Goal: Task Accomplishment & Management: Manage account settings

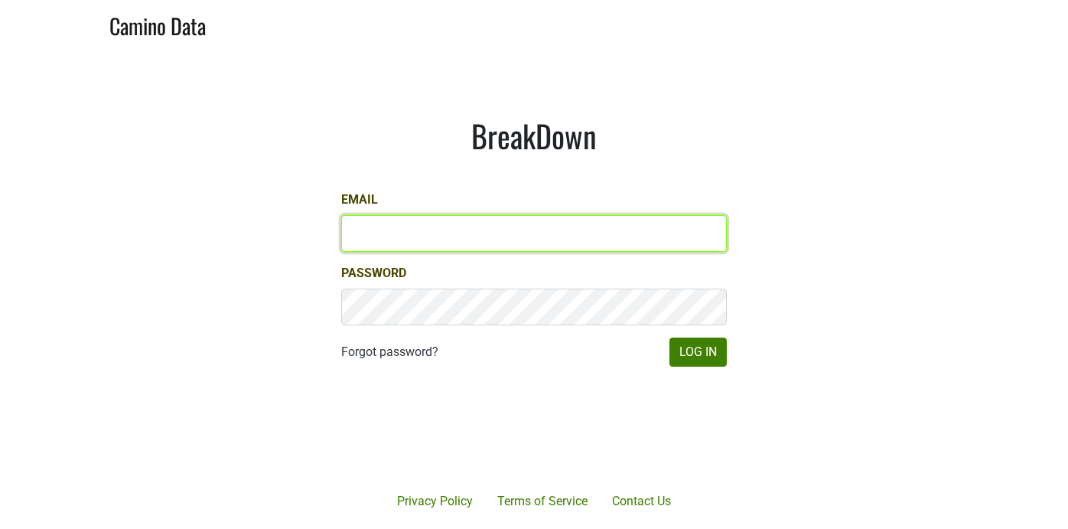
click at [477, 236] on input "Email" at bounding box center [533, 233] width 385 height 37
type input "sean@mommenpop.com"
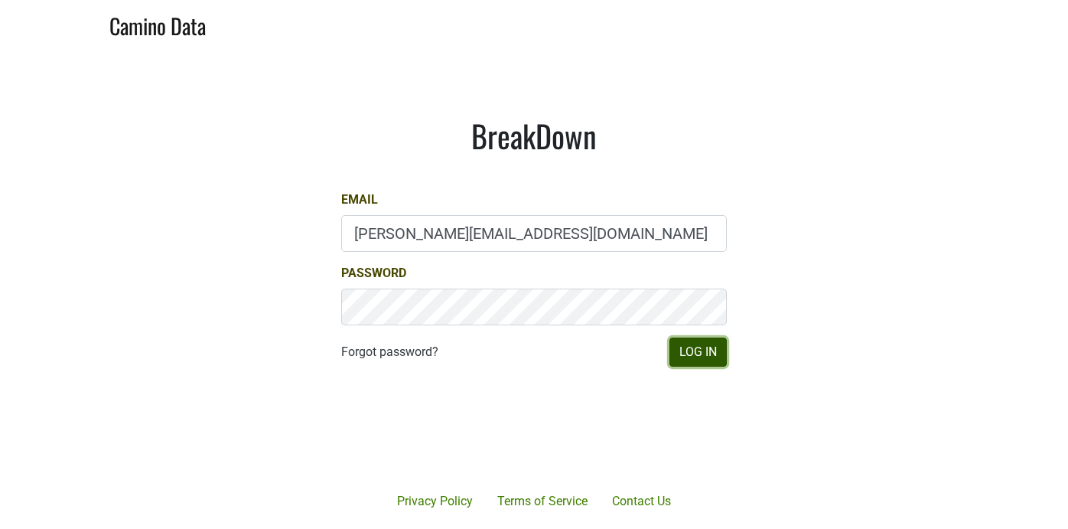
click at [701, 354] on button "Log In" at bounding box center [697, 351] width 57 height 29
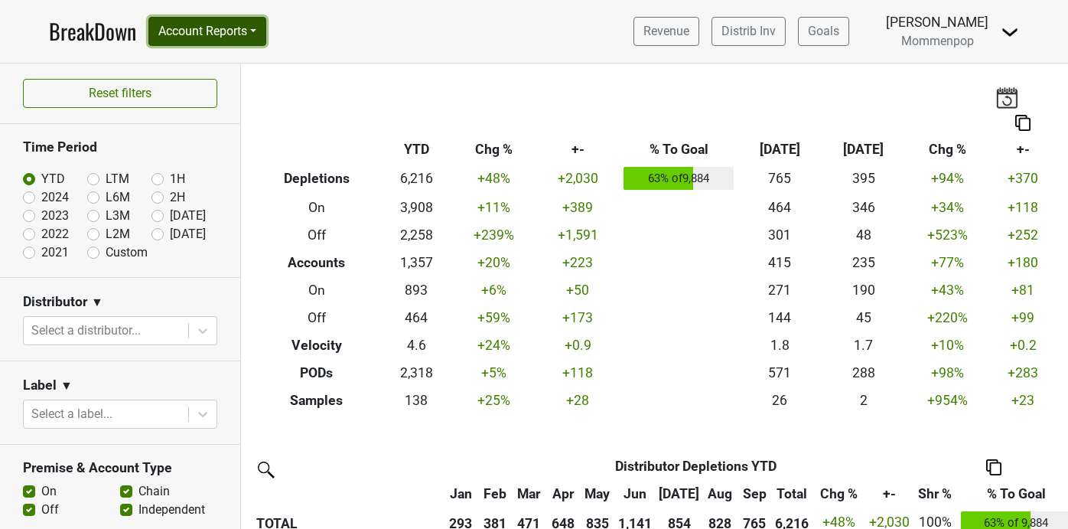
click at [257, 19] on button "Account Reports" at bounding box center [207, 31] width 118 height 29
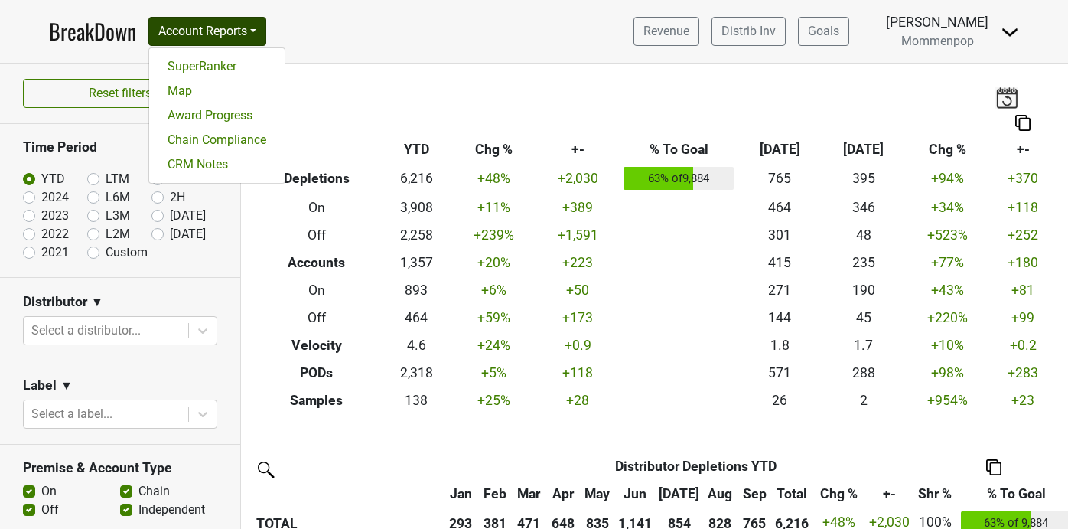
click at [347, 53] on nav "BreakDown Account Reports SuperRanker Map Award Progress Chain Compliance CRM N…" at bounding box center [534, 31] width 994 height 63
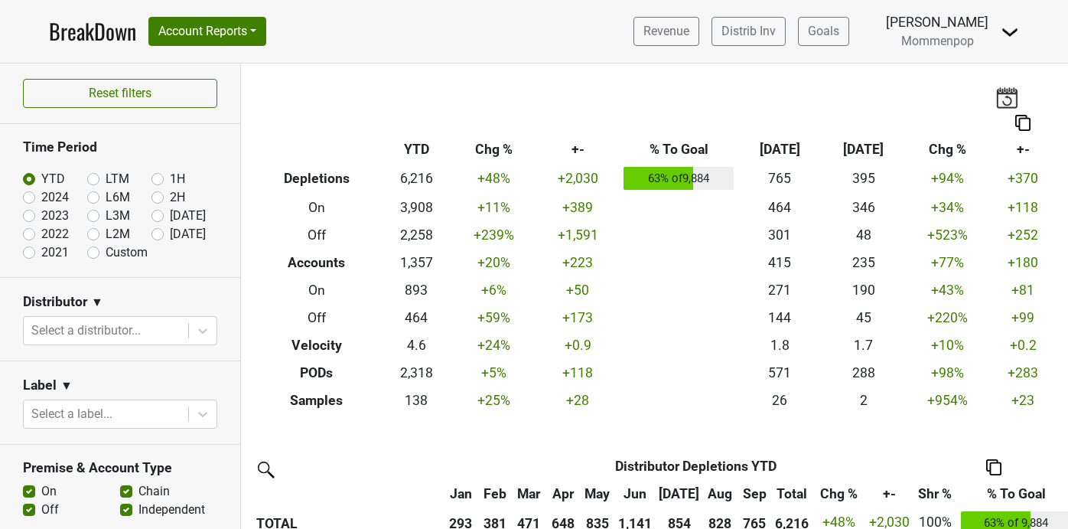
click at [1007, 29] on img at bounding box center [1009, 32] width 18 height 18
click at [963, 88] on link "Open Leadrank" at bounding box center [957, 86] width 121 height 24
click at [200, 324] on icon at bounding box center [202, 330] width 15 height 15
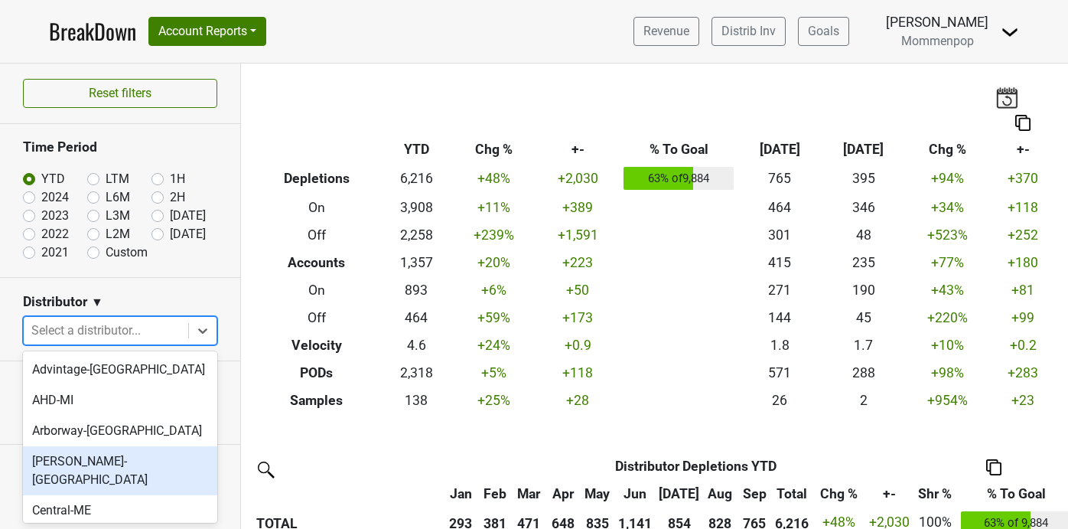
scroll to position [568, 0]
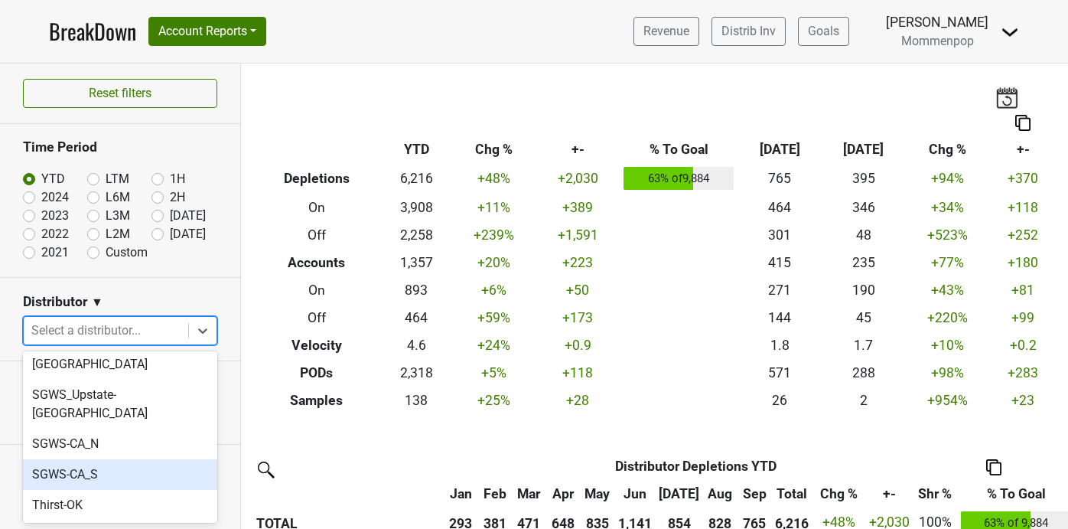
click at [141, 459] on div "SGWS-CA_S" at bounding box center [120, 474] width 194 height 31
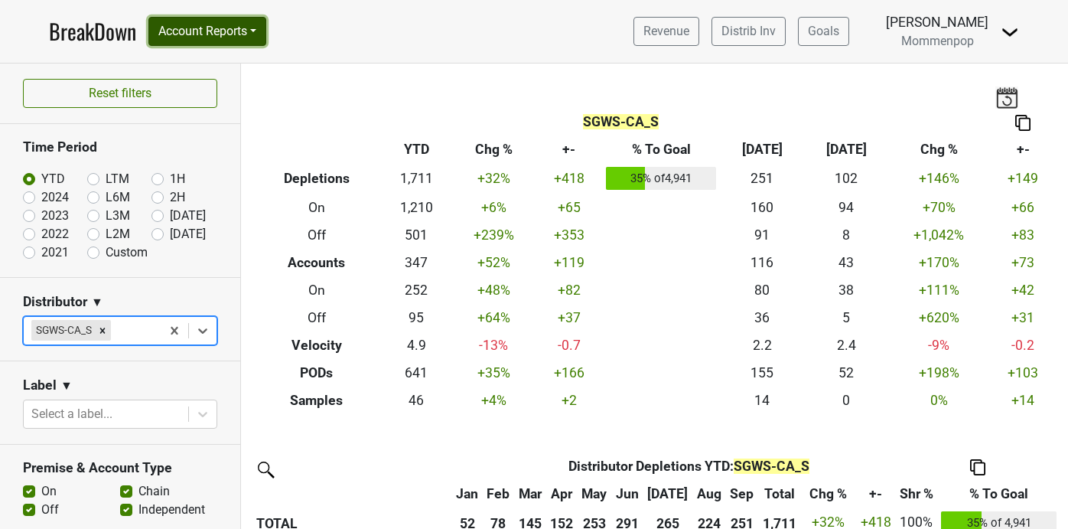
click at [245, 38] on button "Account Reports" at bounding box center [207, 31] width 118 height 29
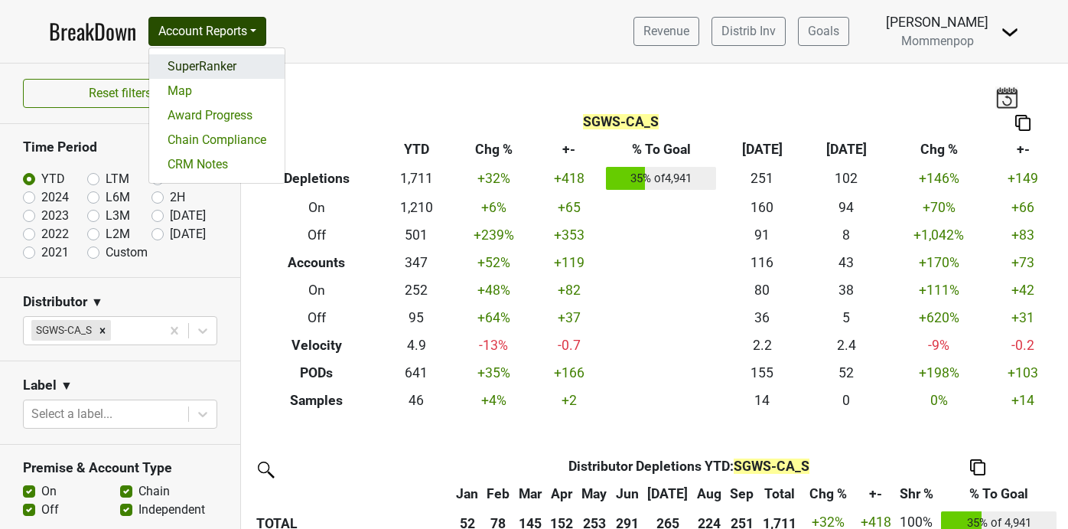
click at [241, 62] on link "SuperRanker" at bounding box center [216, 66] width 135 height 24
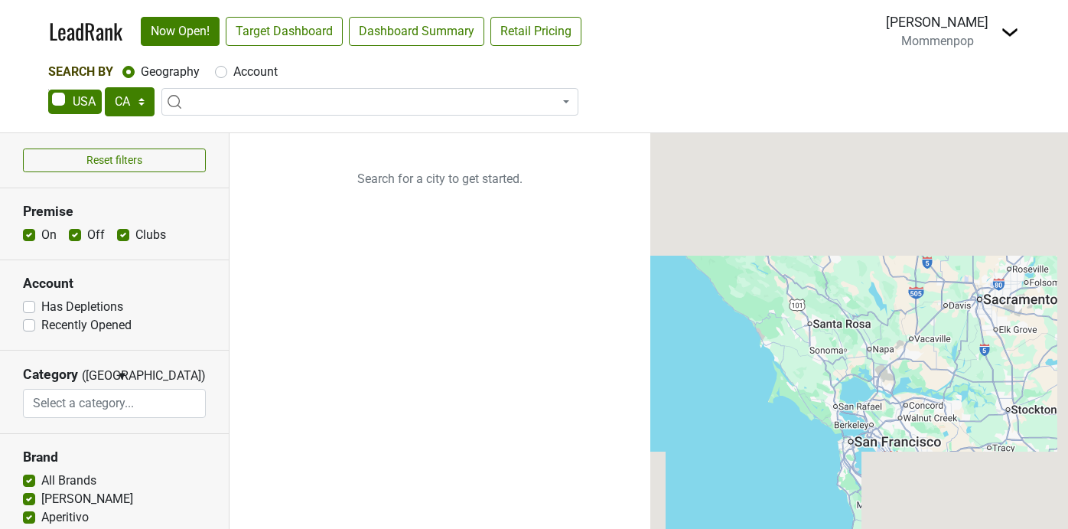
select select "CA"
select select
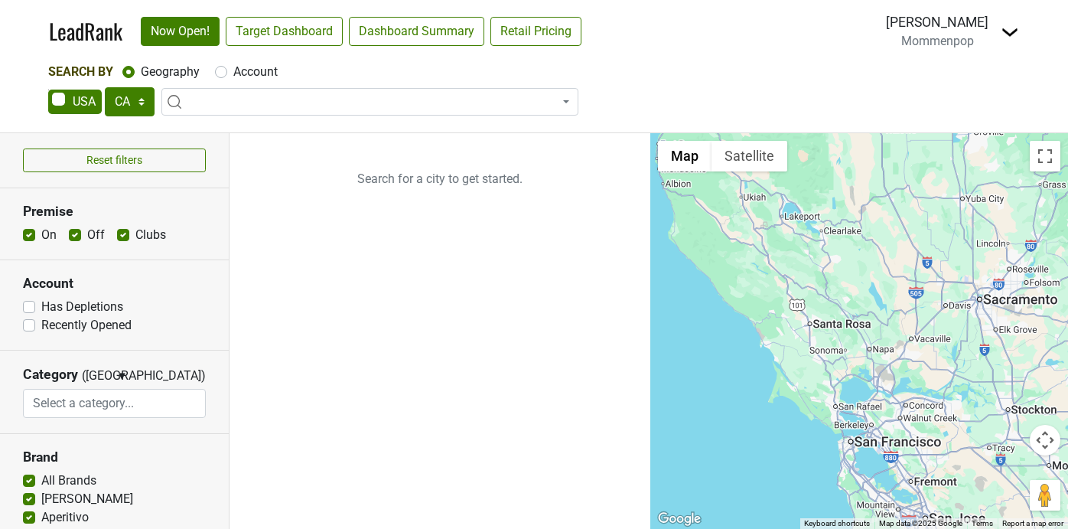
click at [233, 72] on label "Account" at bounding box center [255, 72] width 44 height 18
click at [221, 72] on input "Account" at bounding box center [221, 70] width 12 height 15
radio input "true"
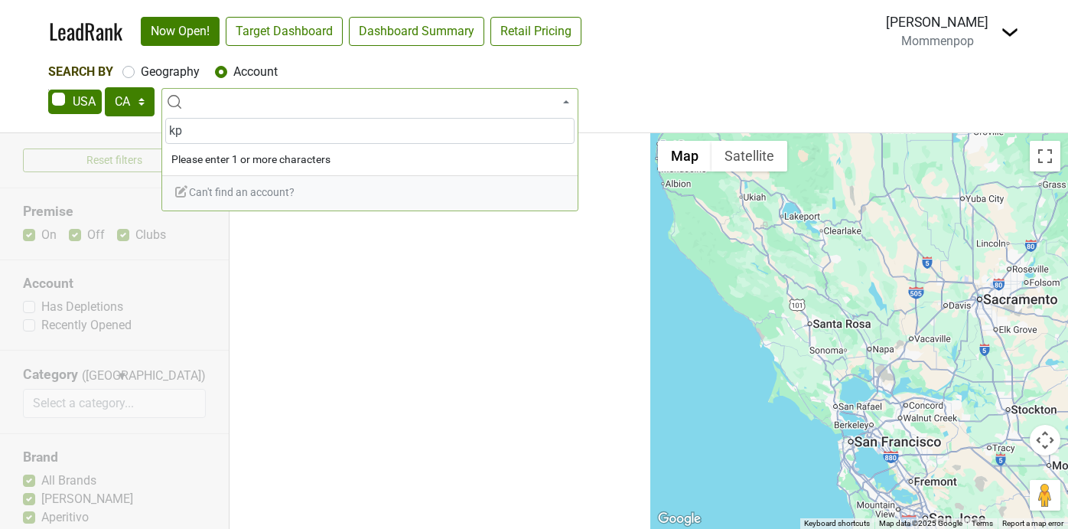
type input "k"
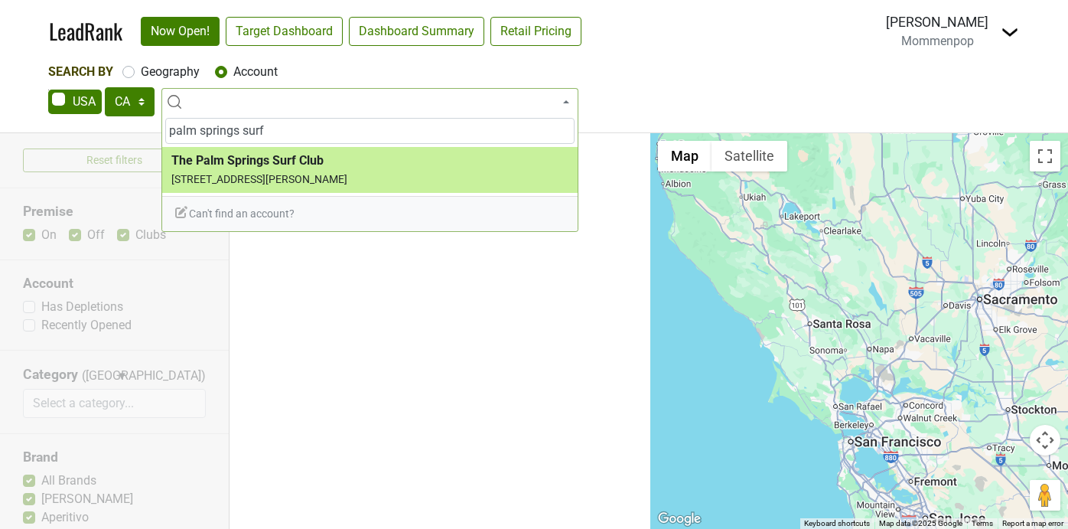
type input "palm springs surf"
select select "124431144"
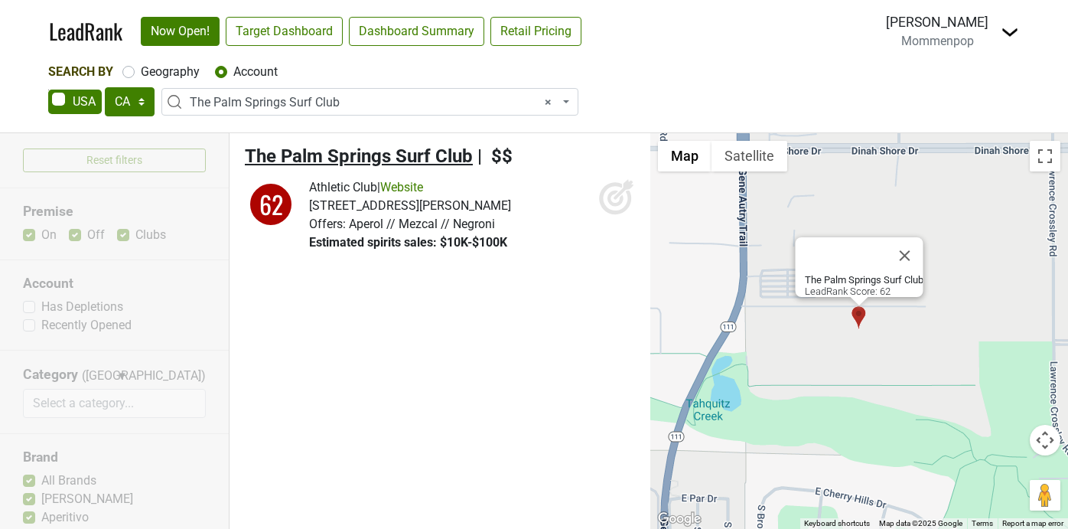
click at [343, 158] on span "The Palm Springs Surf Club" at bounding box center [359, 155] width 228 height 21
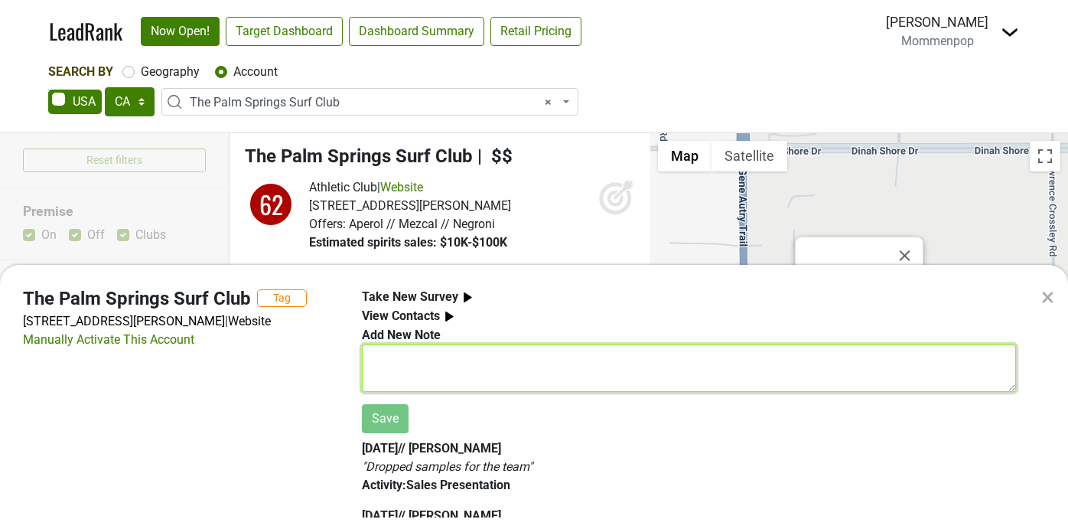
click at [438, 351] on textarea at bounding box center [689, 367] width 654 height 47
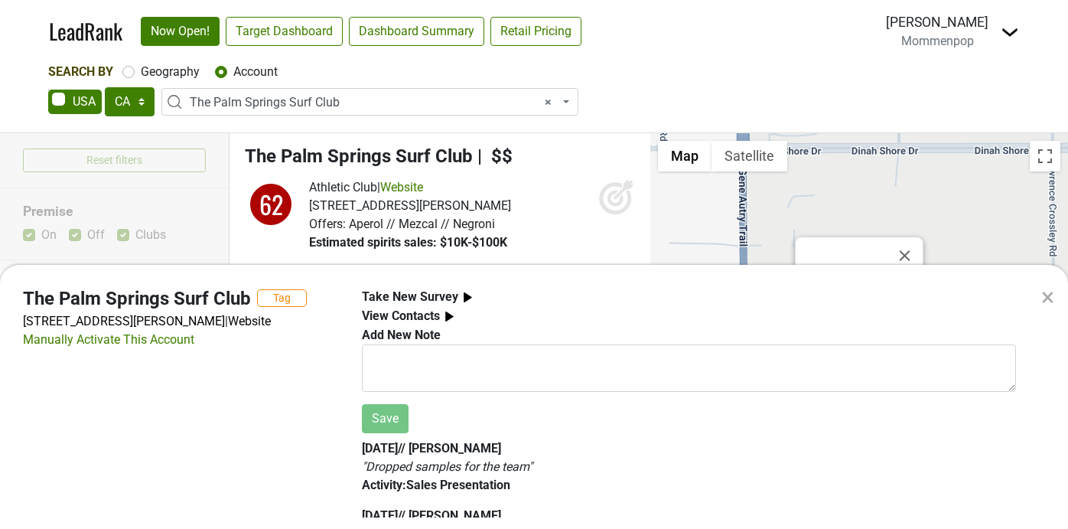
click at [424, 303] on b "Take New Survey" at bounding box center [410, 296] width 96 height 15
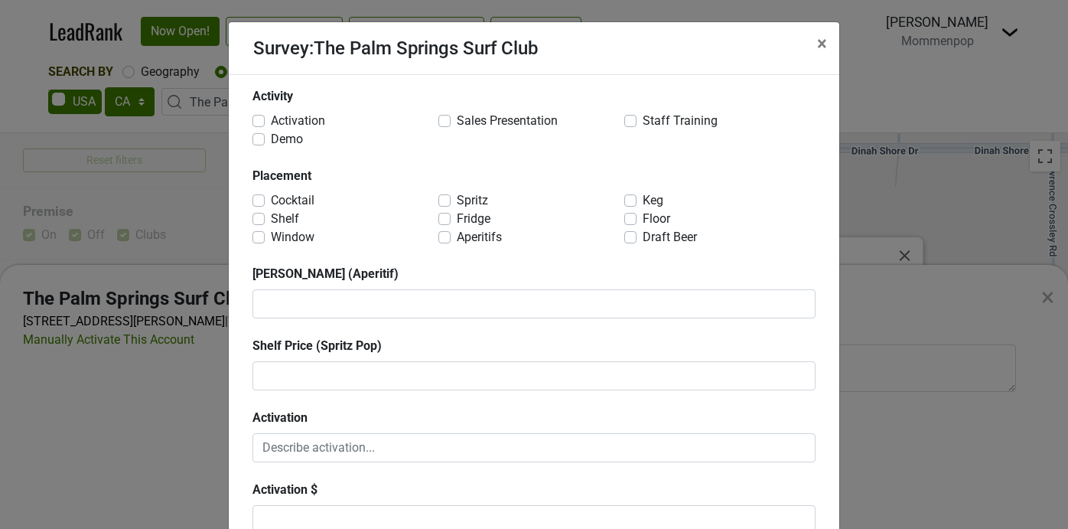
click at [457, 119] on label "Sales Presentation" at bounding box center [507, 121] width 101 height 18
click at [445, 119] on input "Sales Presentation" at bounding box center [444, 119] width 12 height 15
checkbox input "true"
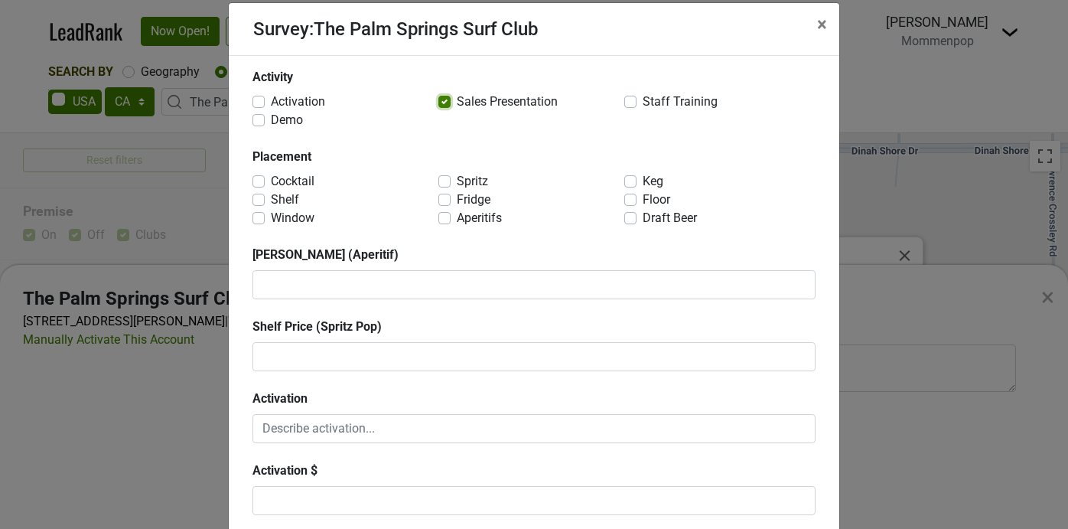
scroll to position [24, 0]
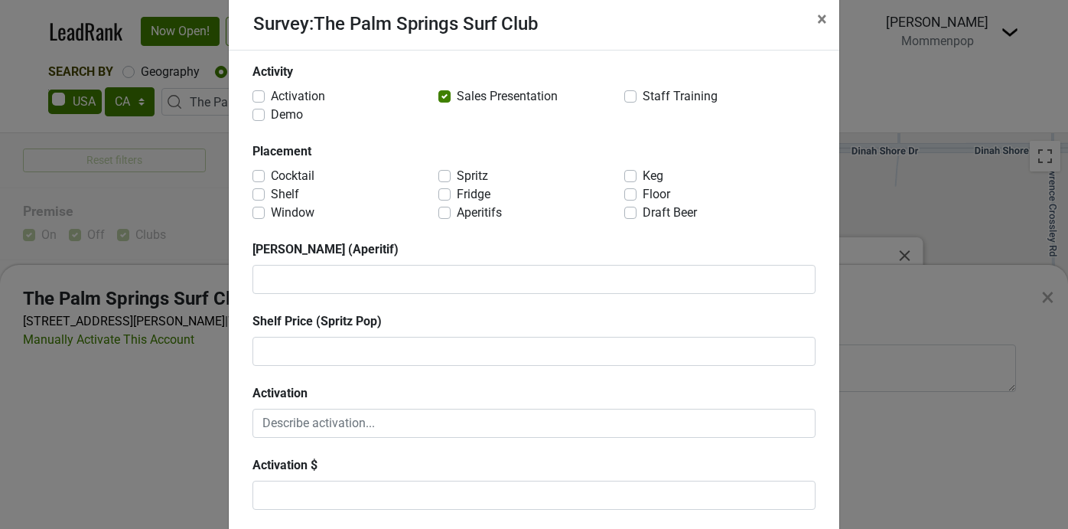
click at [457, 175] on label "Spritz" at bounding box center [472, 176] width 31 height 18
click at [446, 175] on input "Spritz" at bounding box center [444, 174] width 12 height 15
checkbox input "true"
click at [457, 213] on label "Aperitifs" at bounding box center [479, 212] width 45 height 18
click at [447, 213] on input "Aperitifs" at bounding box center [444, 210] width 12 height 15
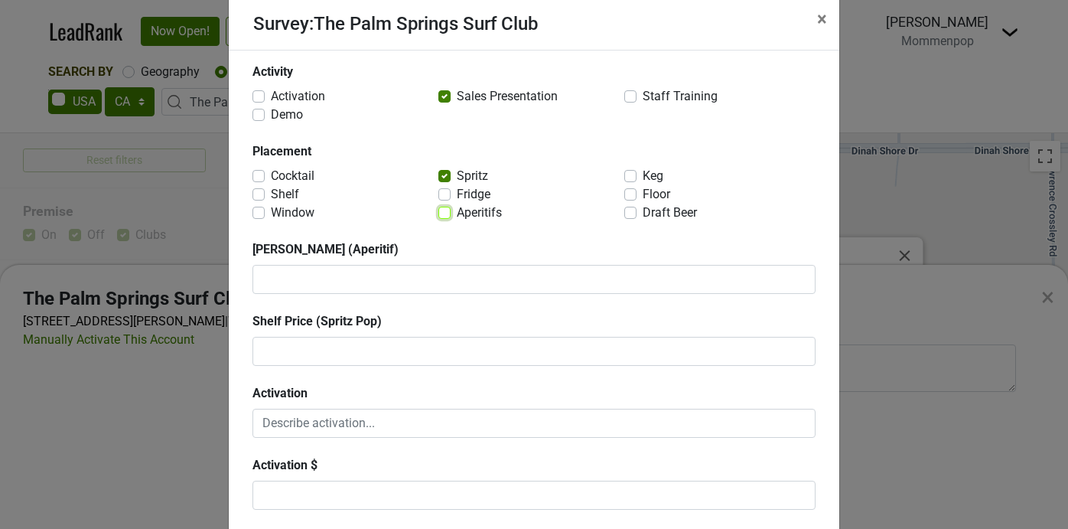
checkbox input "true"
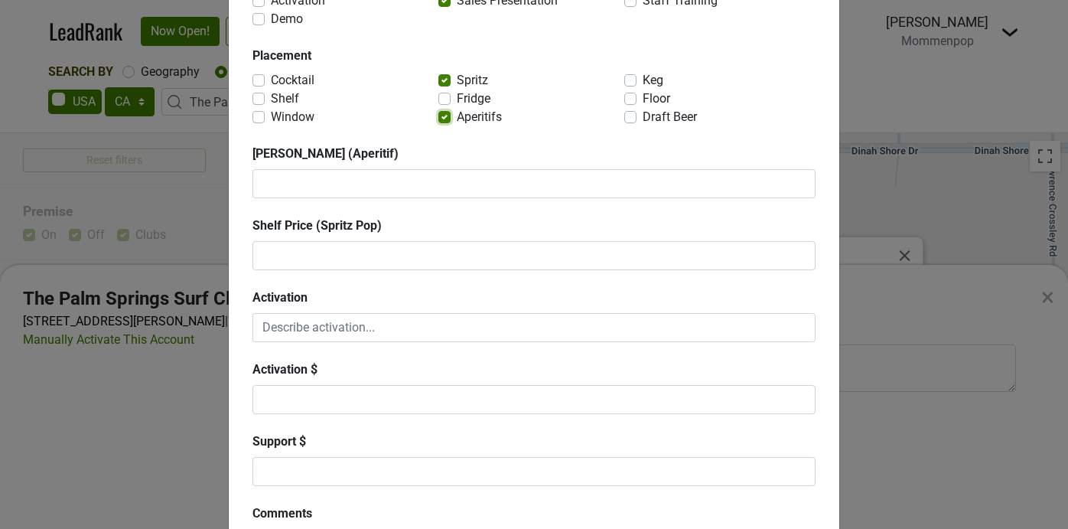
scroll to position [292, 0]
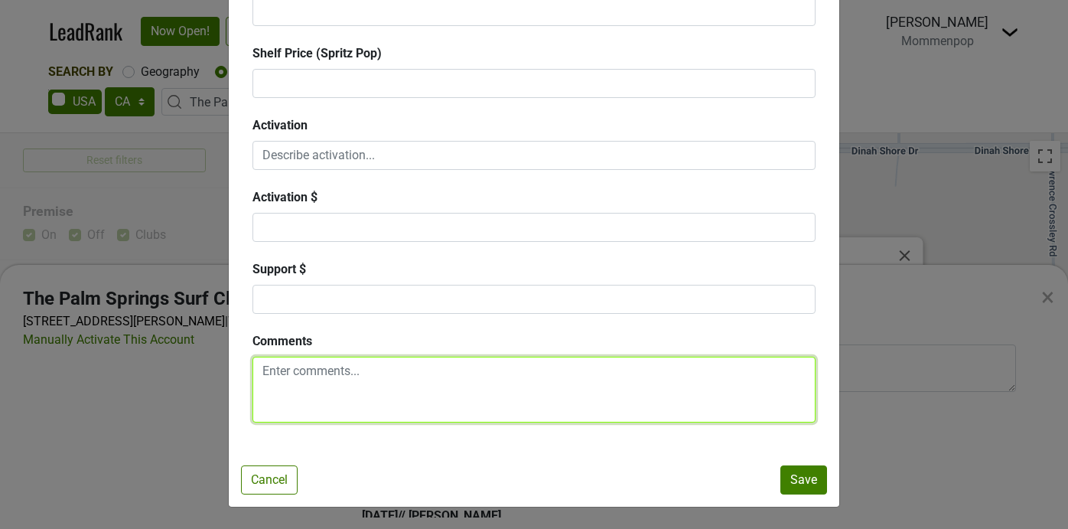
click at [299, 360] on textarea at bounding box center [533, 389] width 563 height 66
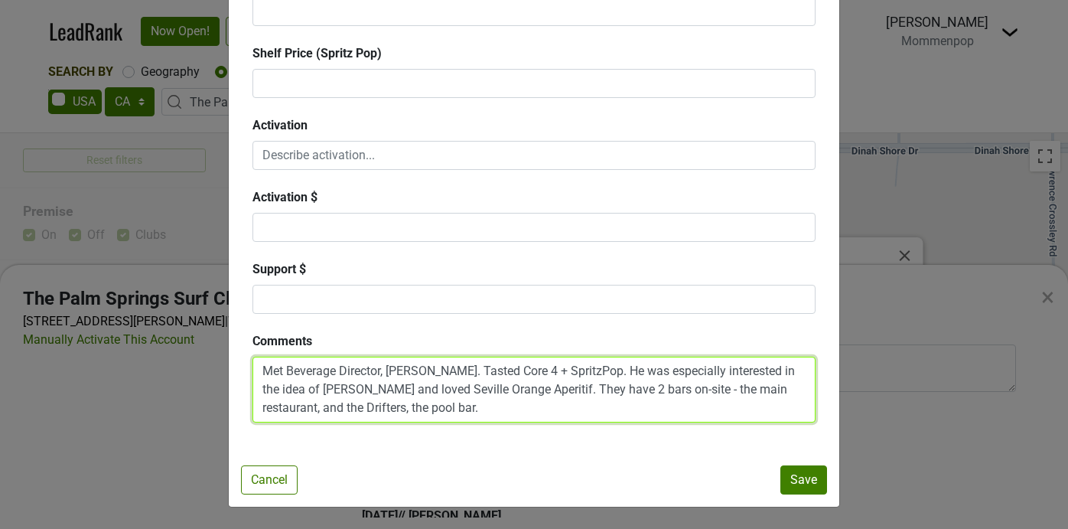
click at [374, 408] on textarea "Met Beverage Director, Luis Castellanos. Tasted Core 4 + SpritzPop. He was espe…" at bounding box center [533, 389] width 563 height 66
click at [469, 408] on textarea "Met Beverage Director, Luis Castellanos. Tasted Core 4 + SpritzPop. He was espe…" at bounding box center [533, 389] width 563 height 66
click at [548, 412] on textarea "Met Beverage Director, Luis Castellanos. Tasted Core 4 + SpritzPop. He was espe…" at bounding box center [533, 389] width 563 height 66
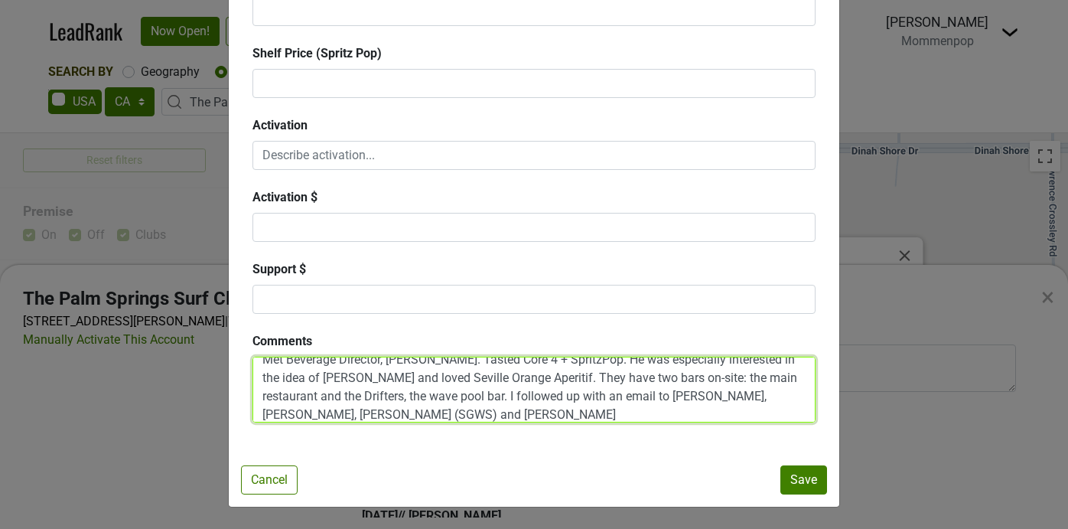
click at [723, 399] on textarea "Met Beverage Director, Luis Castellanos. Tasted Core 4 + SpritzPop. He was espe…" at bounding box center [533, 389] width 563 height 66
click at [453, 418] on textarea "Met Beverage Director, Luis Castellanos. Tasted Core 4 + SpritzPop. He was espe…" at bounding box center [533, 389] width 563 height 66
type textarea "Met Beverage Director, Luis Castellanos. Tasted Core 4 + SpritzPop. He was espe…"
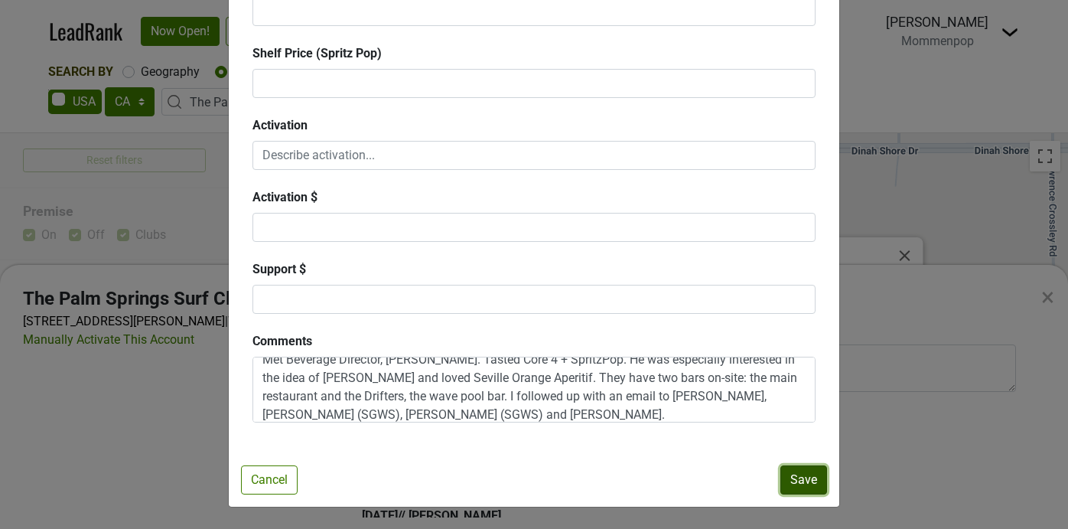
click at [799, 480] on button "Save" at bounding box center [803, 479] width 47 height 29
checkbox input "false"
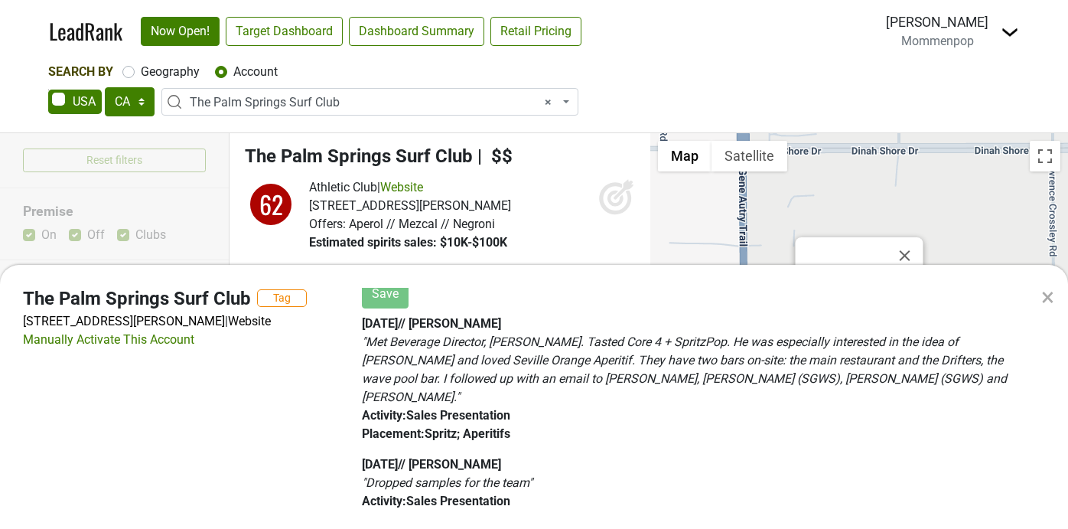
scroll to position [84, 0]
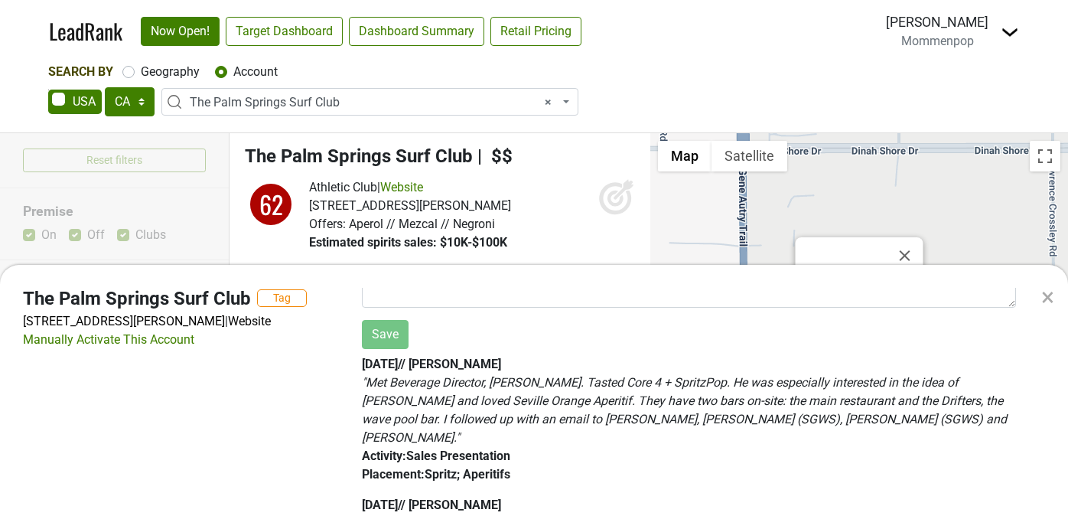
click at [425, 381] on em "" Met Beverage Director, Luis Castellanos. Tasted Core 4 + SpritzPop. He was es…" at bounding box center [684, 410] width 645 height 70
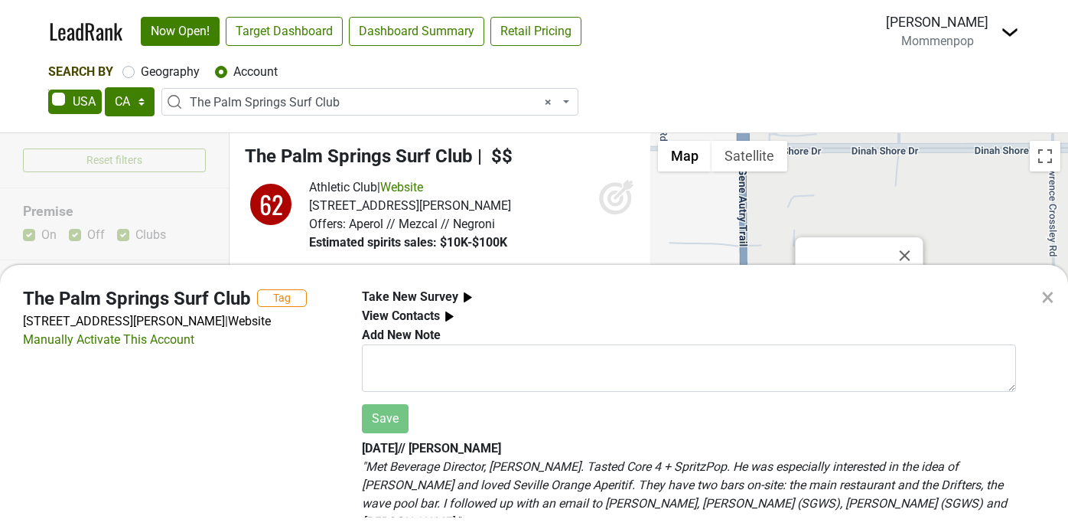
scroll to position [60, 0]
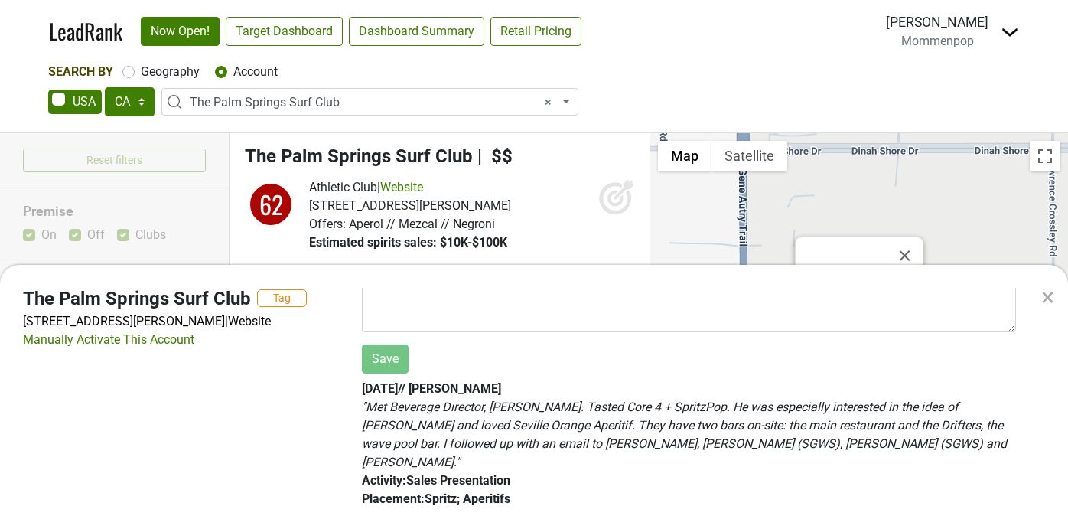
click at [483, 433] on div "" Met Beverage Director, Luis Castellanos. Tasted Core 4 + SpritzPop. He was es…" at bounding box center [689, 434] width 654 height 73
click at [655, 441] on em "" Met Beverage Director, Luis Castellanos. Tasted Core 4 + SpritzPop. He was es…" at bounding box center [684, 434] width 645 height 70
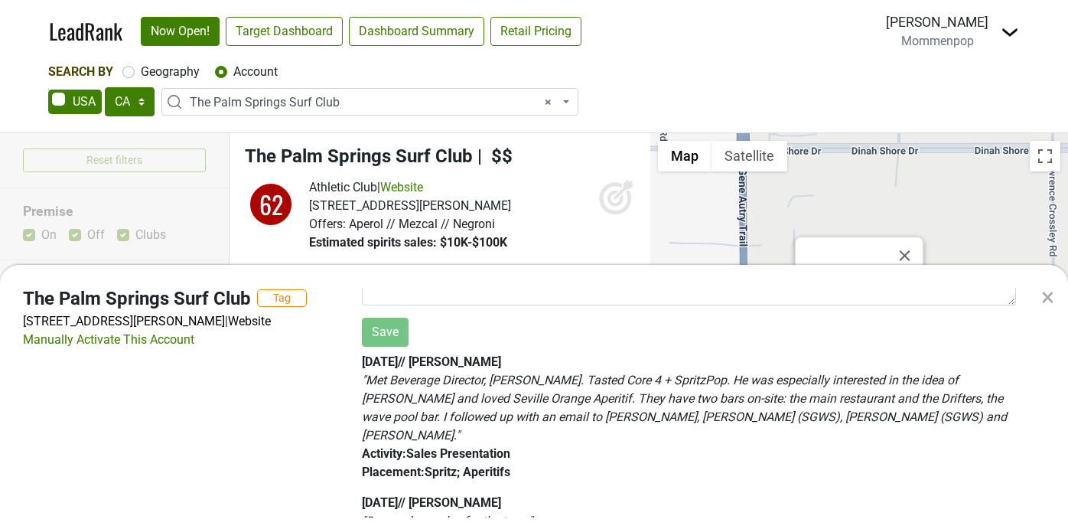
scroll to position [87, 0]
click at [671, 417] on em "" Met Beverage Director, Luis Castellanos. Tasted Core 4 + SpritzPop. He was es…" at bounding box center [684, 407] width 645 height 70
click at [415, 363] on b "2025-10-13 // Sean O'Connell" at bounding box center [431, 360] width 139 height 15
click at [464, 353] on div "2025-10-13 // Sean O'Connell " Met Beverage Director, Luis Castellanos. Tasted …" at bounding box center [689, 416] width 654 height 128
click at [459, 365] on b "2025-10-13 // Sean O'Connell" at bounding box center [431, 360] width 139 height 15
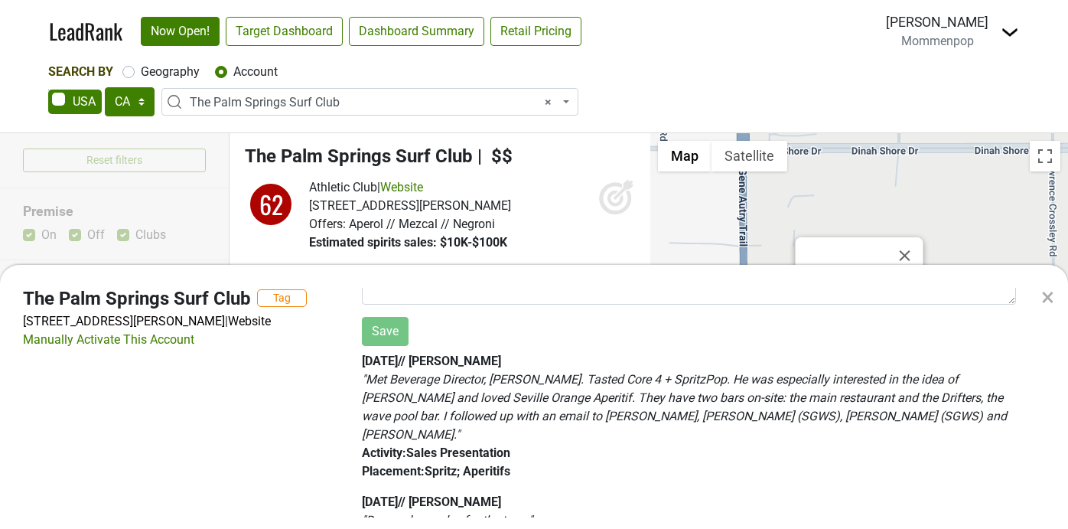
click at [442, 445] on b "Activity : Sales Presentation" at bounding box center [436, 452] width 148 height 15
click at [435, 464] on b "Placement : Spritz; Aperitifs" at bounding box center [436, 471] width 148 height 15
click at [387, 464] on b "Placement : Spritz; Aperitifs" at bounding box center [436, 471] width 148 height 15
click at [379, 445] on b "Activity : Sales Presentation" at bounding box center [436, 452] width 148 height 15
click at [380, 464] on b "Placement : Spritz; Aperitifs" at bounding box center [436, 471] width 148 height 15
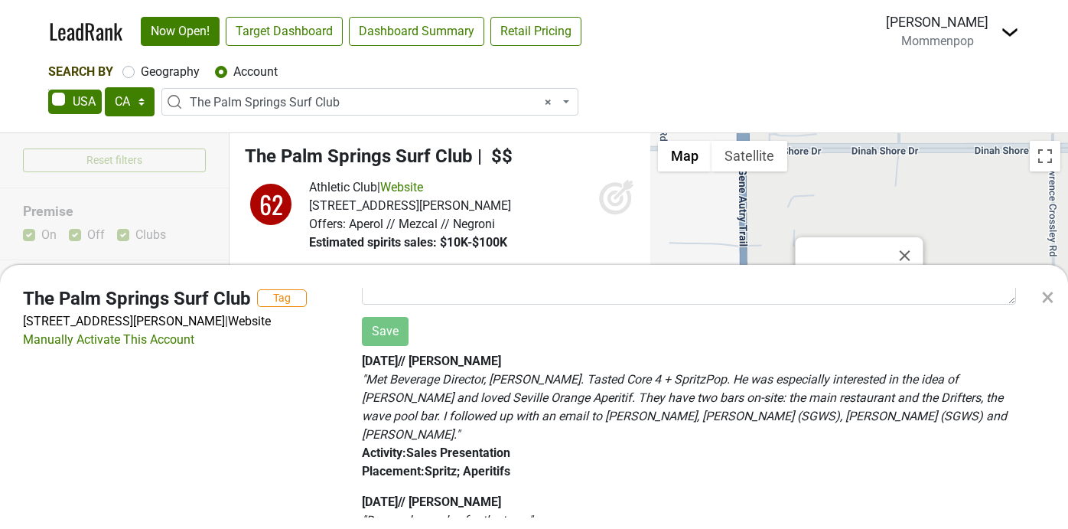
click at [371, 363] on b "2025-10-13 // Sean O'Connell" at bounding box center [431, 360] width 139 height 15
click at [477, 360] on b "2025-10-13 // Sean O'Connell" at bounding box center [431, 360] width 139 height 15
click at [1042, 297] on div "×" at bounding box center [1047, 296] width 13 height 37
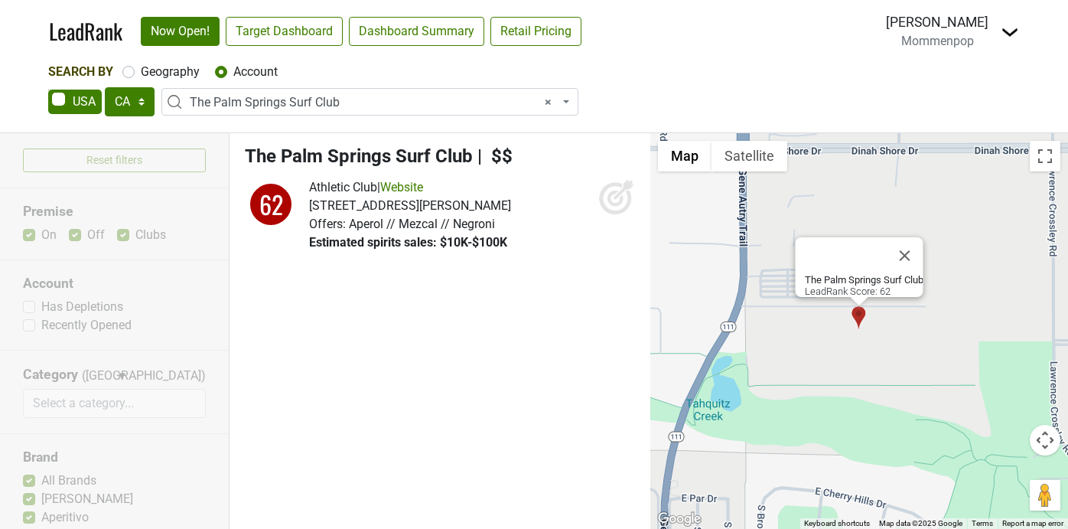
scroll to position [0, 0]
click at [428, 155] on span "The Palm Springs Surf Club" at bounding box center [359, 155] width 228 height 21
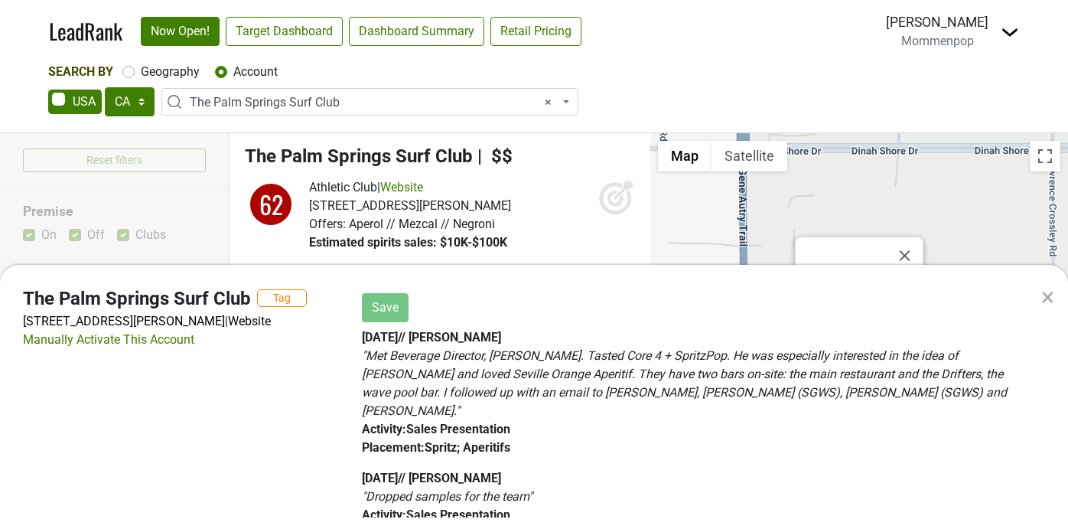
scroll to position [81, 0]
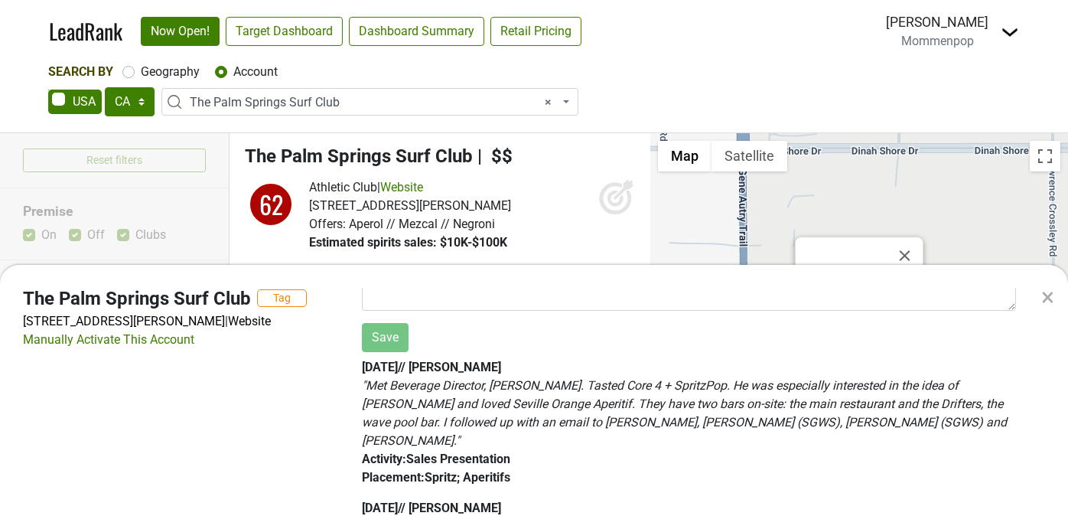
click at [480, 409] on em "" Met Beverage Director, Luis Castellanos. Tasted Core 4 + SpritzPop. He was es…" at bounding box center [684, 413] width 645 height 70
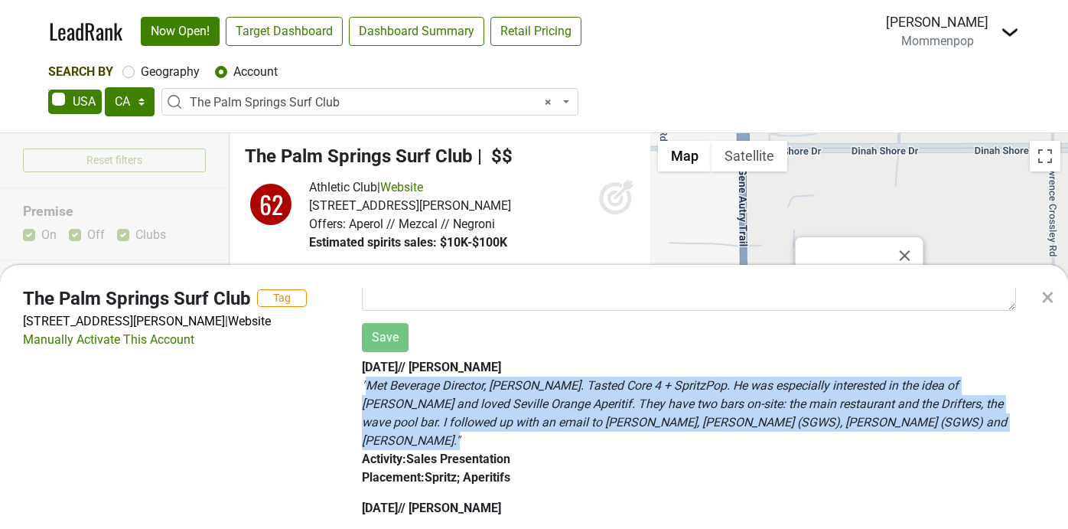
drag, startPoint x: 367, startPoint y: 385, endPoint x: 934, endPoint y: 425, distance: 568.2
click at [934, 425] on div "" Met Beverage Director, Luis Castellanos. Tasted Core 4 + SpritzPop. He was es…" at bounding box center [689, 412] width 654 height 73
copy em "Met Beverage Director, Luis Castellanos. Tasted Core 4 + SpritzPop. He was espe…"
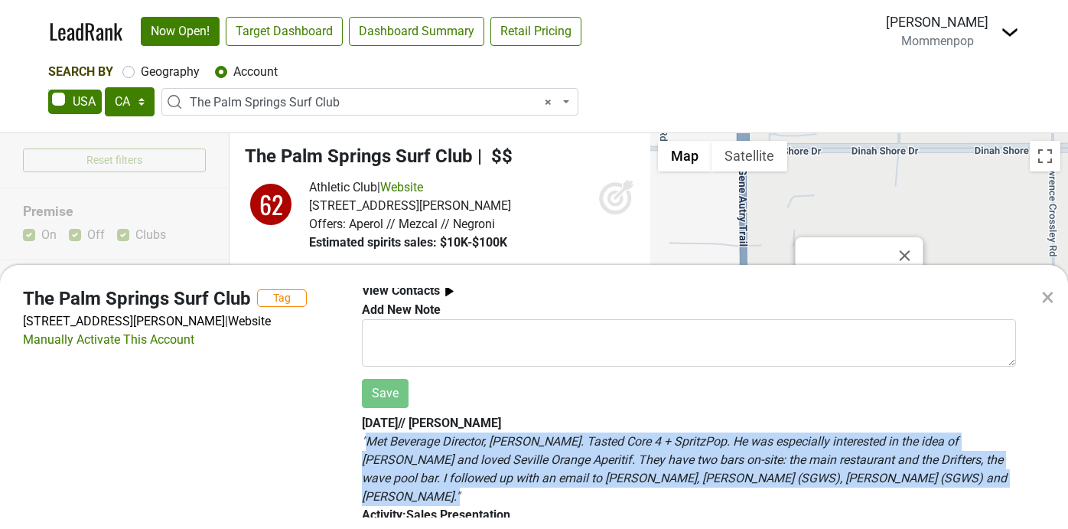
scroll to position [0, 0]
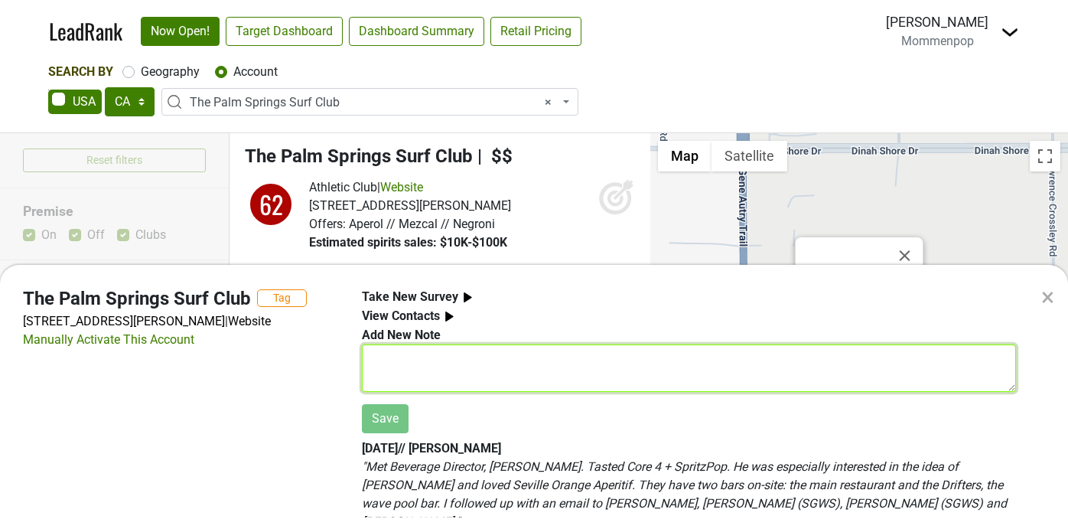
click at [423, 354] on textarea at bounding box center [689, 367] width 654 height 47
paste textarea "Met Beverage Director, Luis Castellanos. Tasted Core 4 + SpritzPop. He was espe…"
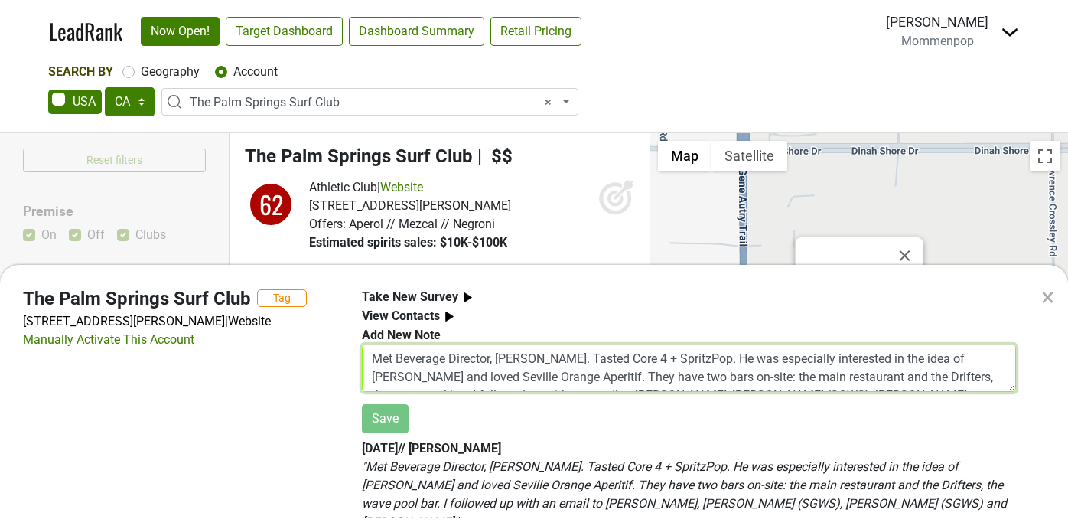
scroll to position [12, 0]
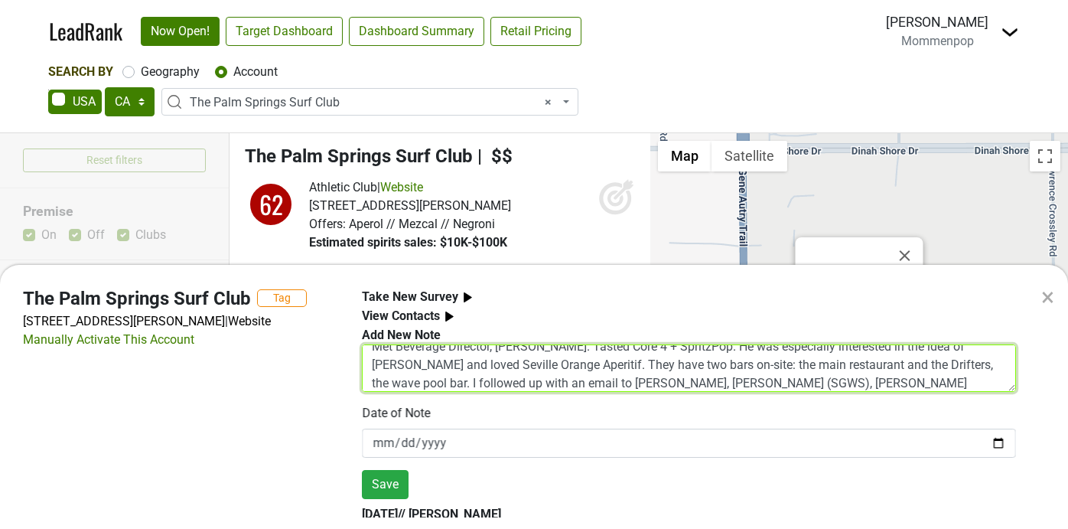
type textarea "Met Beverage Director, Luis Castellanos. Tasted Core 4 + SpritzPop. He was espe…"
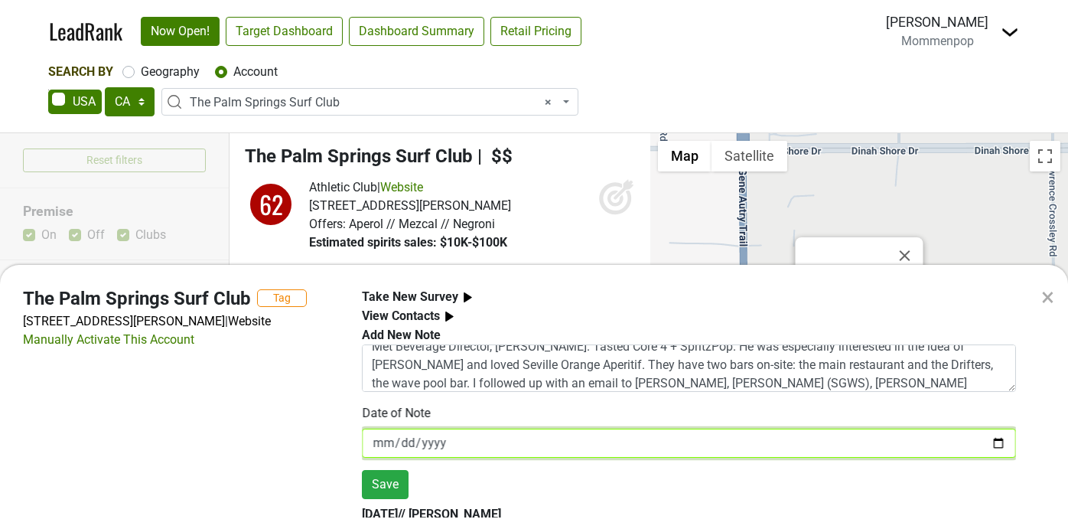
click at [447, 442] on input "[DATE]" at bounding box center [689, 442] width 654 height 29
click at [994, 446] on input "[DATE]" at bounding box center [689, 442] width 654 height 29
type input "2025-10-08"
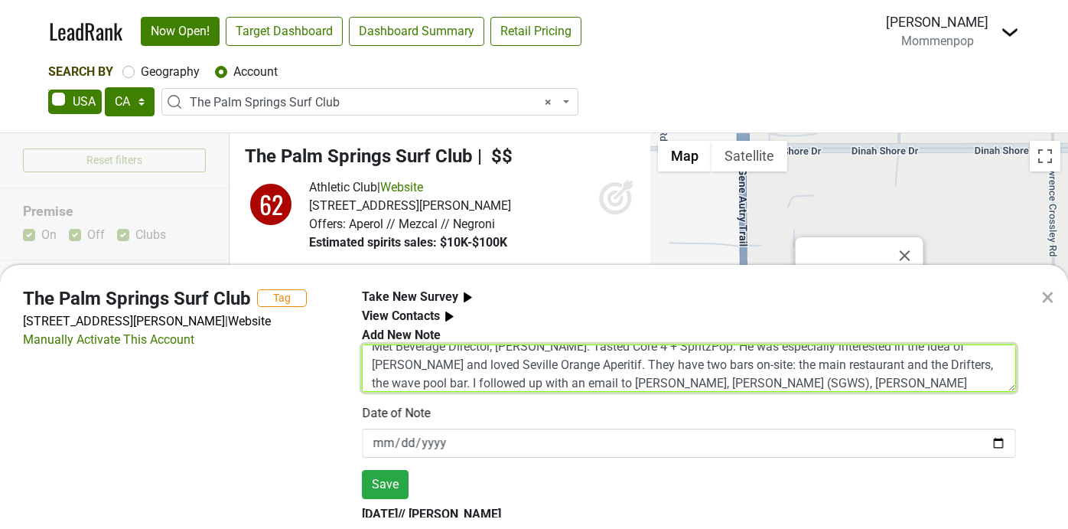
click at [916, 384] on textarea "Met Beverage Director, Luis Castellanos. Tasted Core 4 + SpritzPop. He was espe…" at bounding box center [689, 367] width 654 height 47
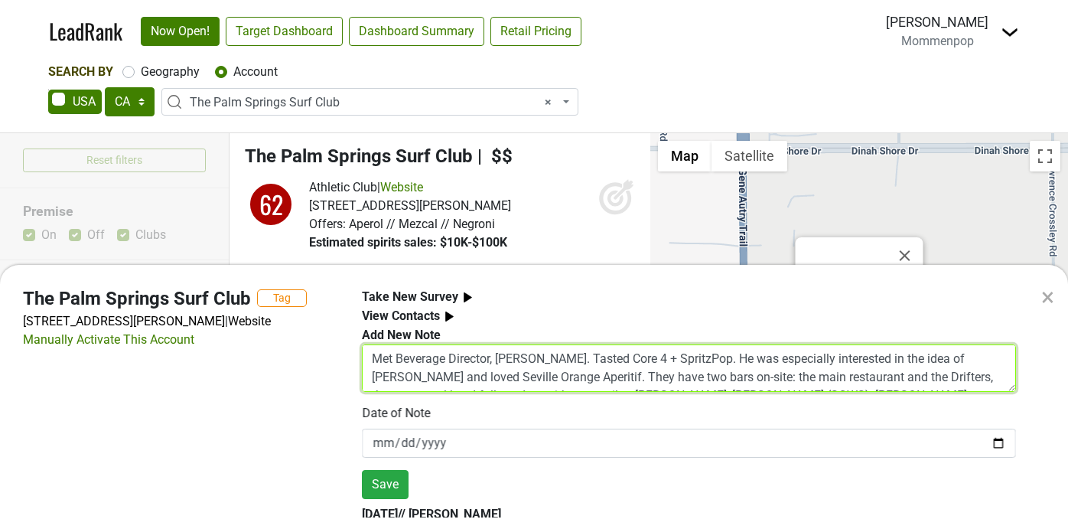
scroll to position [18, 0]
type textarea "Met Beverage Director, Luis Castellanos. Tasted Core 4 + SpritzPop. He was espe…"
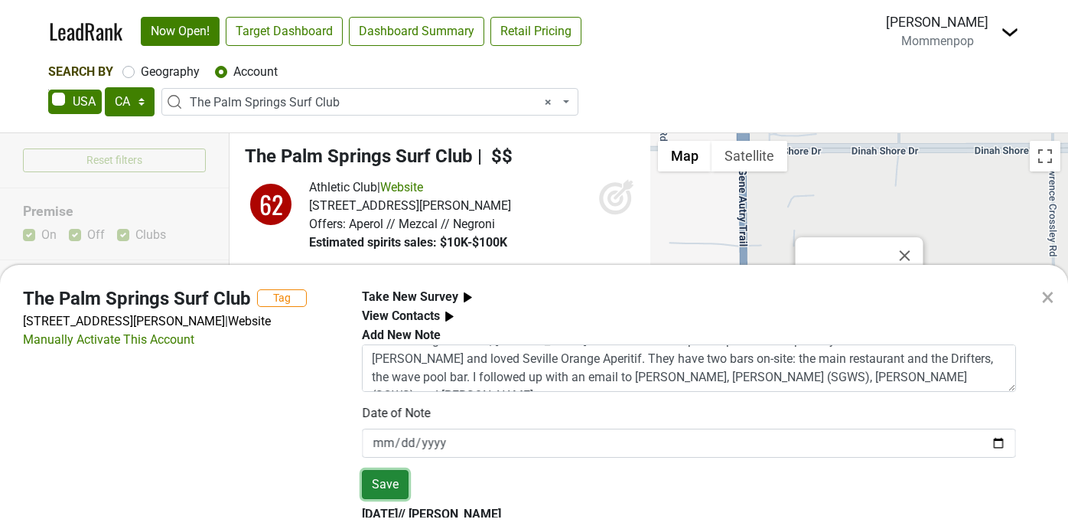
click at [395, 484] on button "Save" at bounding box center [385, 484] width 47 height 29
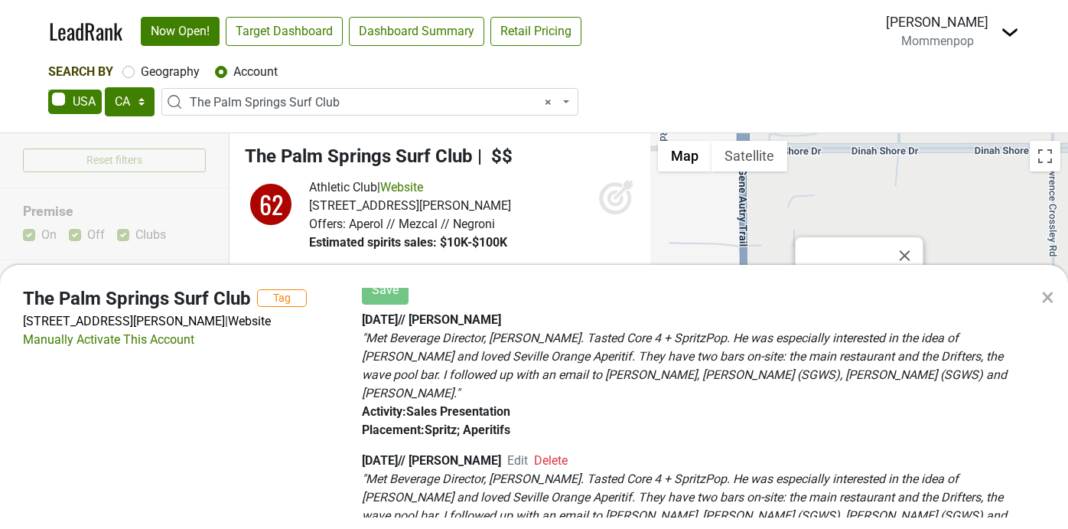
scroll to position [0, 0]
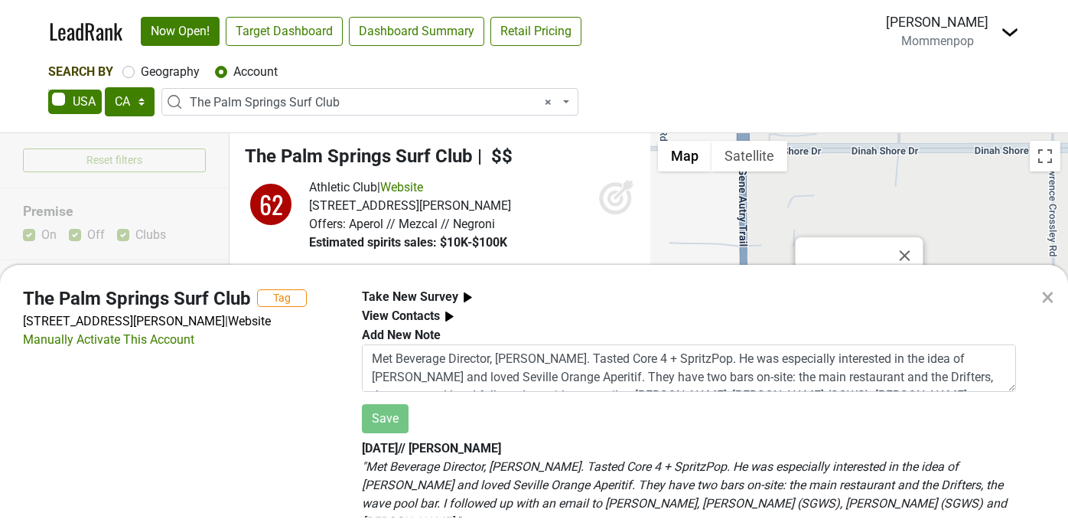
click at [1052, 300] on div "×" at bounding box center [1047, 296] width 13 height 37
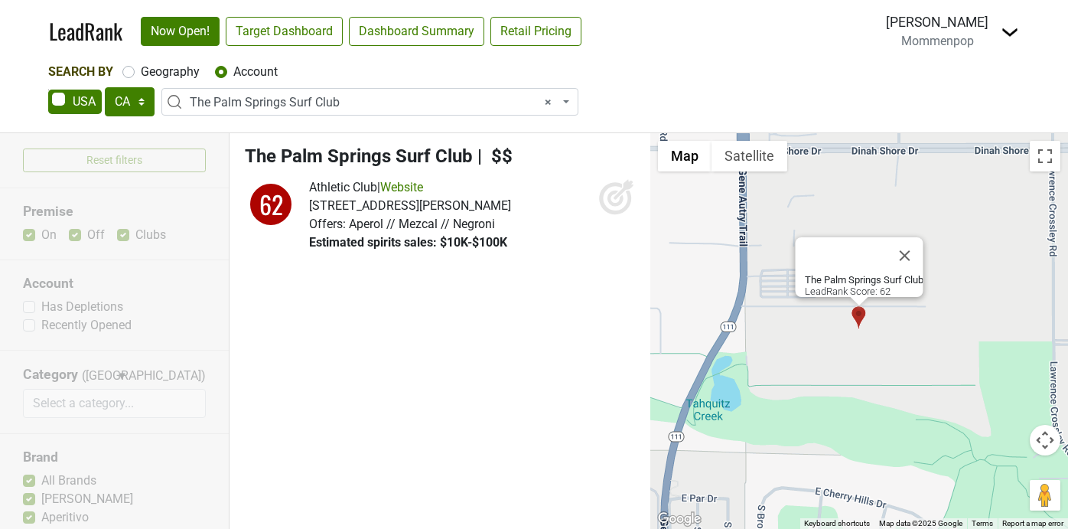
select select
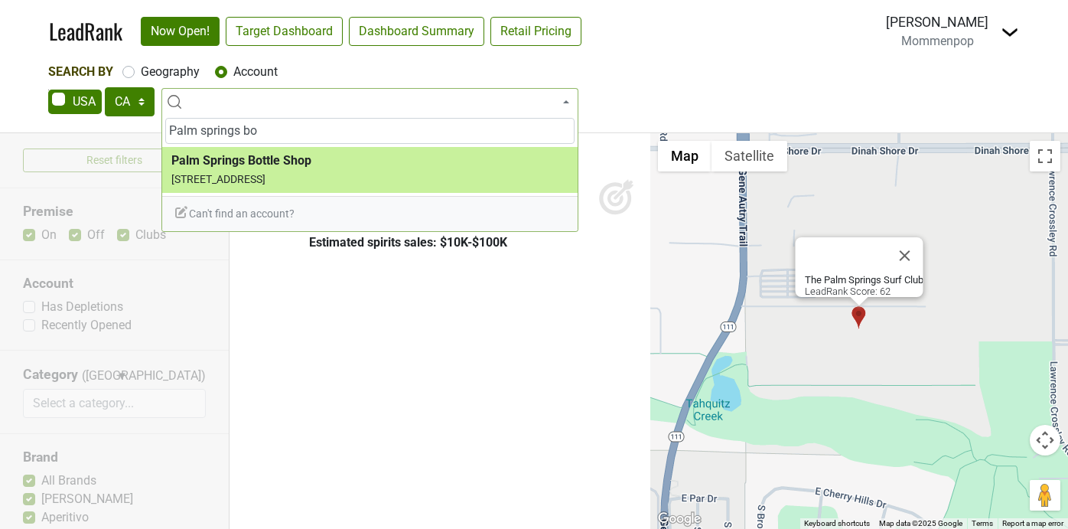
click at [338, 141] on input "Palm springs bo" at bounding box center [369, 131] width 409 height 26
type input "Palm springs bo"
select select "123883004"
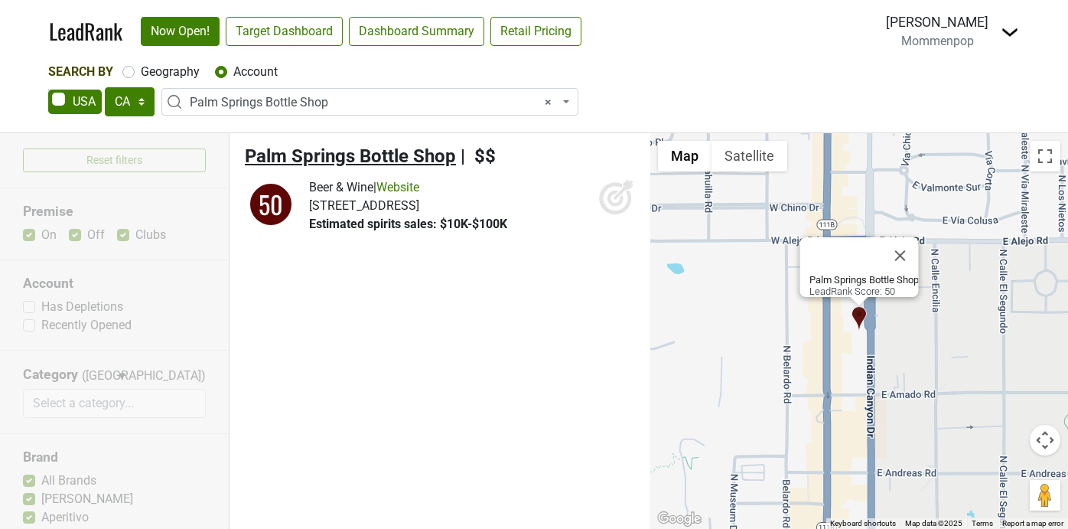
click at [340, 154] on span "Palm Springs Bottle Shop" at bounding box center [350, 155] width 211 height 21
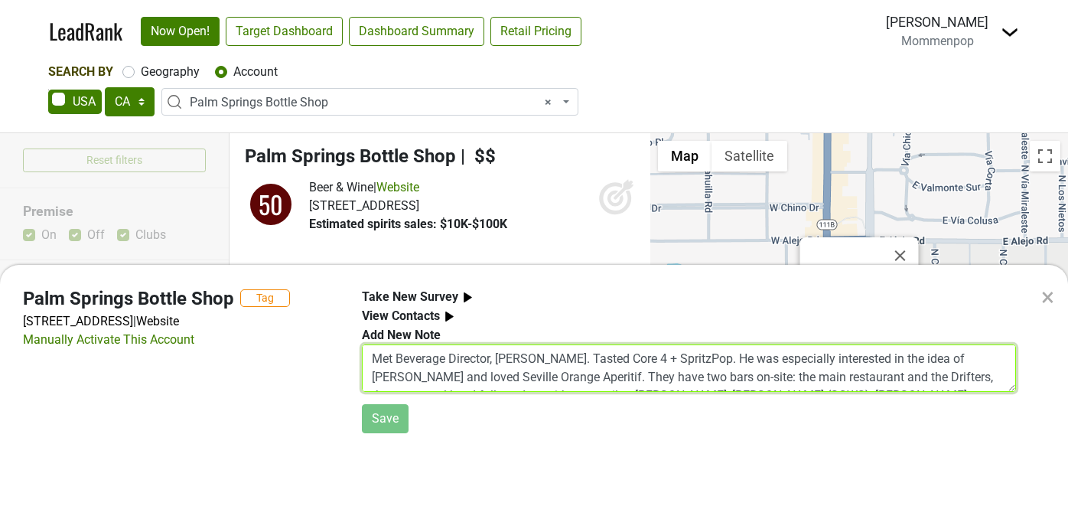
click at [397, 355] on textarea "Met Beverage Director, Luis Castellanos. Tasted Core 4 + SpritzPop. He was espe…" at bounding box center [689, 367] width 654 height 47
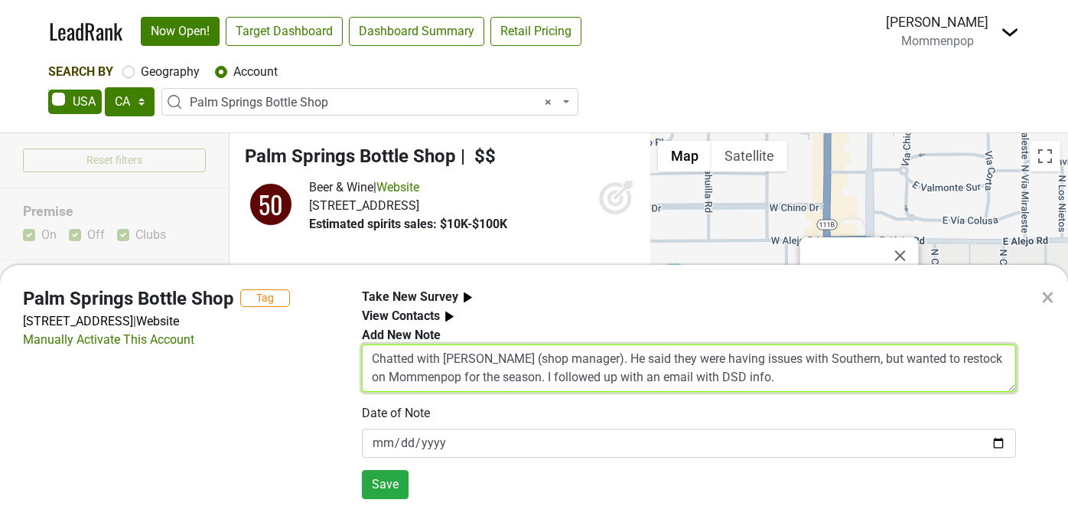
type textarea "Chatted with Chris (shop manager). He said they were having issues with Souther…"
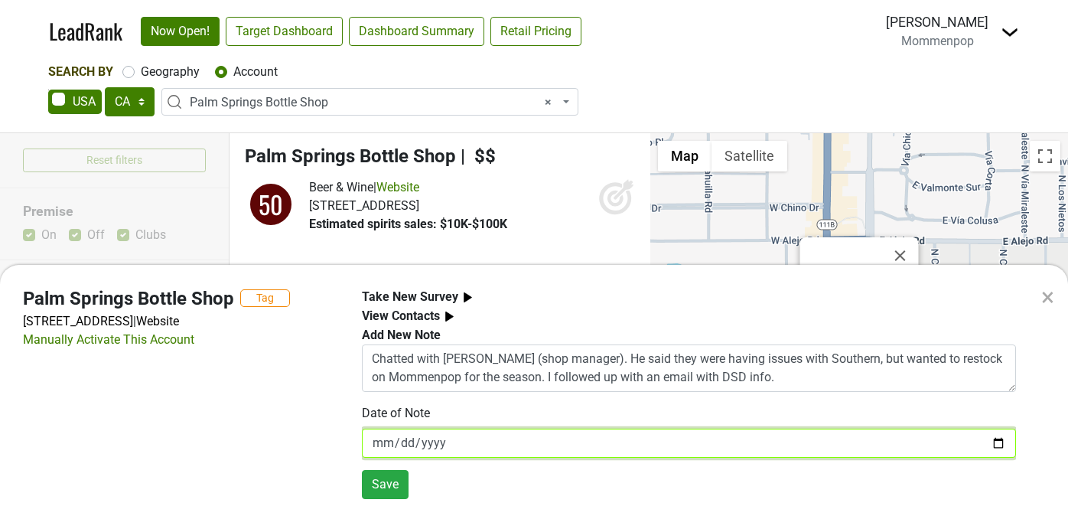
click at [999, 443] on input "[DATE]" at bounding box center [689, 442] width 654 height 29
type input "2025-10-08"
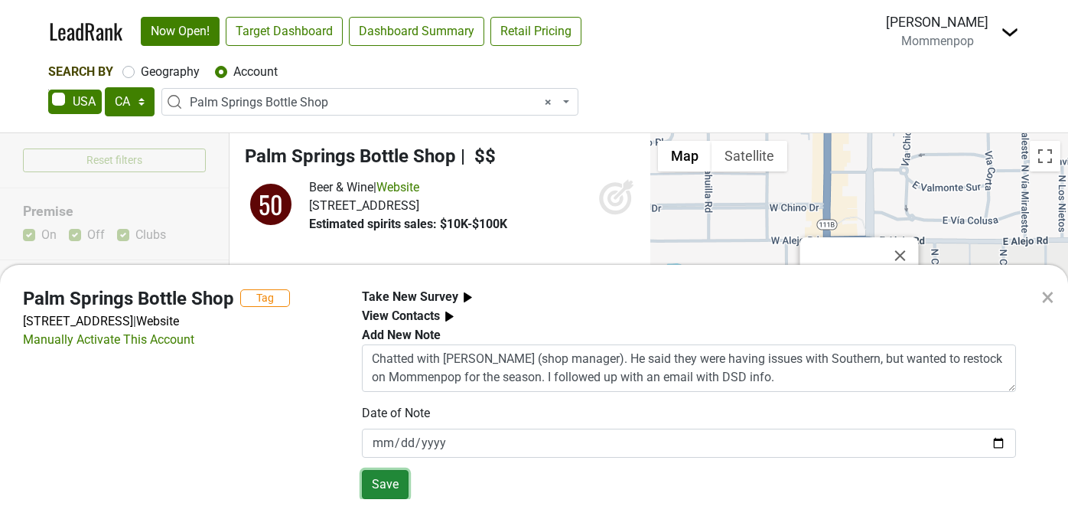
click at [376, 480] on button "Save" at bounding box center [385, 484] width 47 height 29
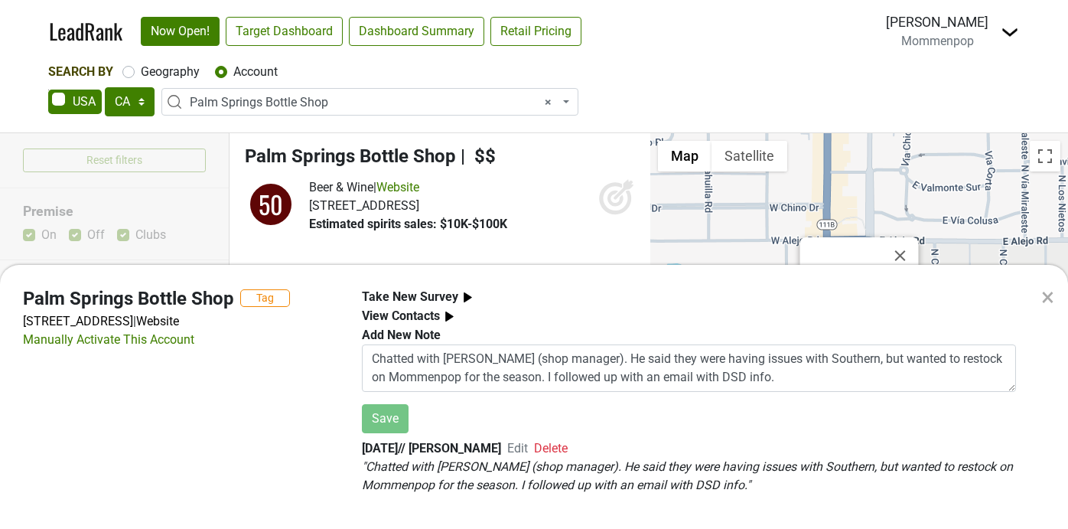
click at [1042, 293] on div "×" at bounding box center [1047, 296] width 13 height 37
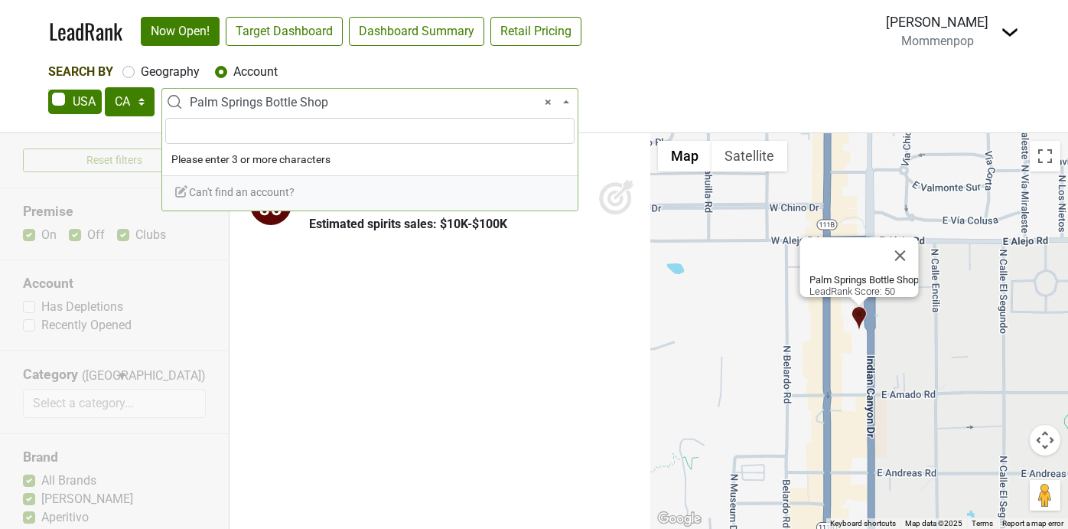
click at [359, 106] on span "× Palm Springs Bottle Shop" at bounding box center [374, 102] width 369 height 18
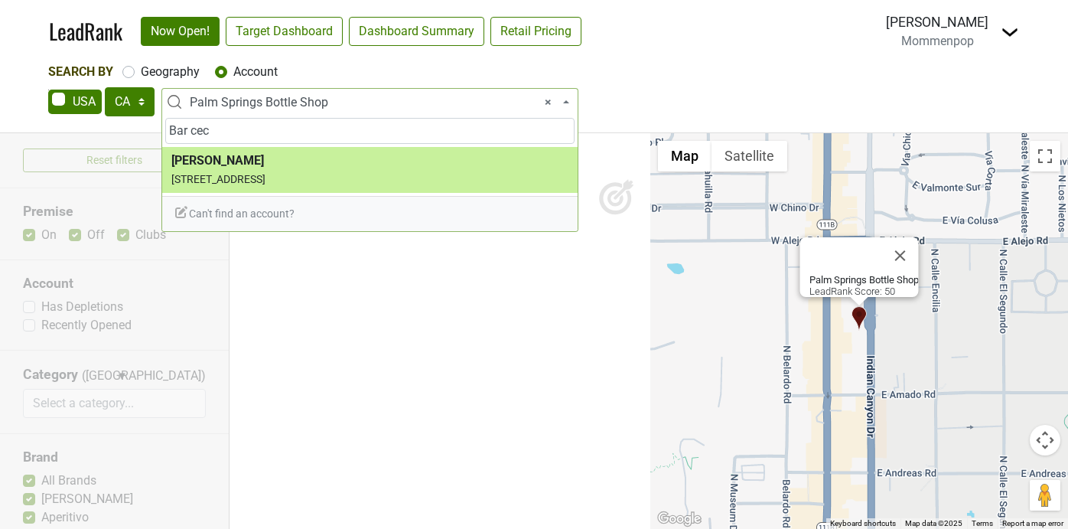
type input "Bar cec"
select select "123700767"
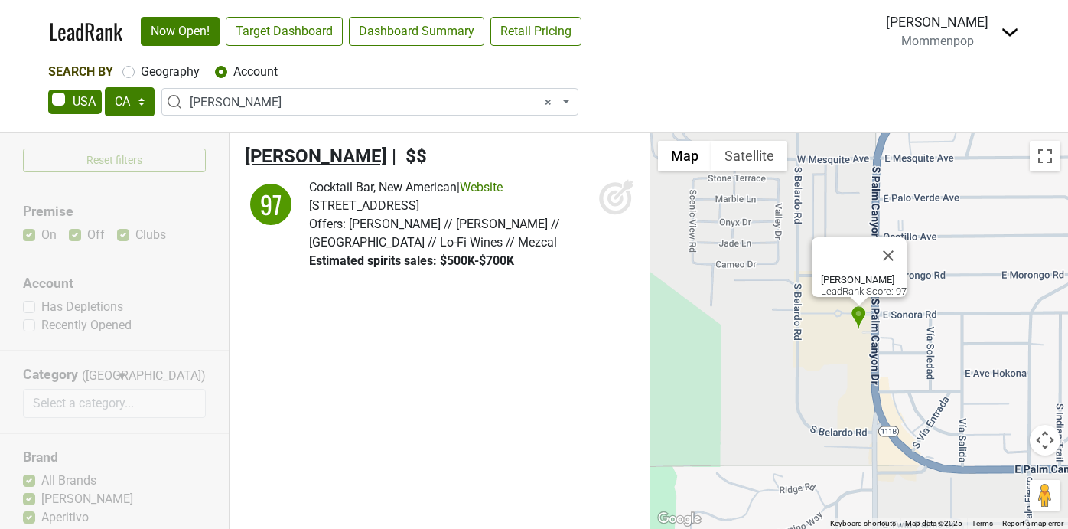
click at [280, 159] on span "Bar Cecil" at bounding box center [316, 155] width 142 height 21
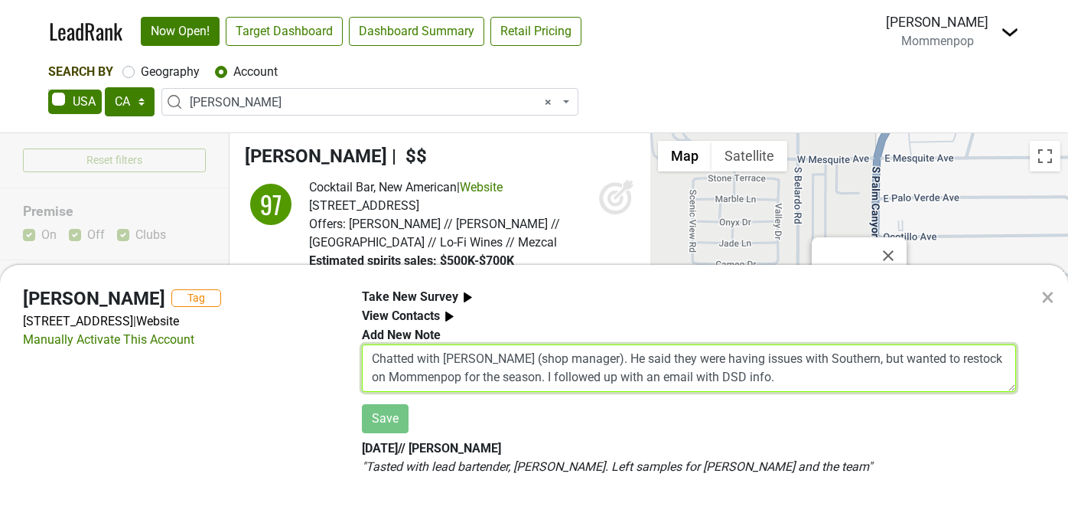
click at [460, 359] on textarea "Chatted with Chris (shop manager). He said they were having issues with Souther…" at bounding box center [689, 367] width 654 height 47
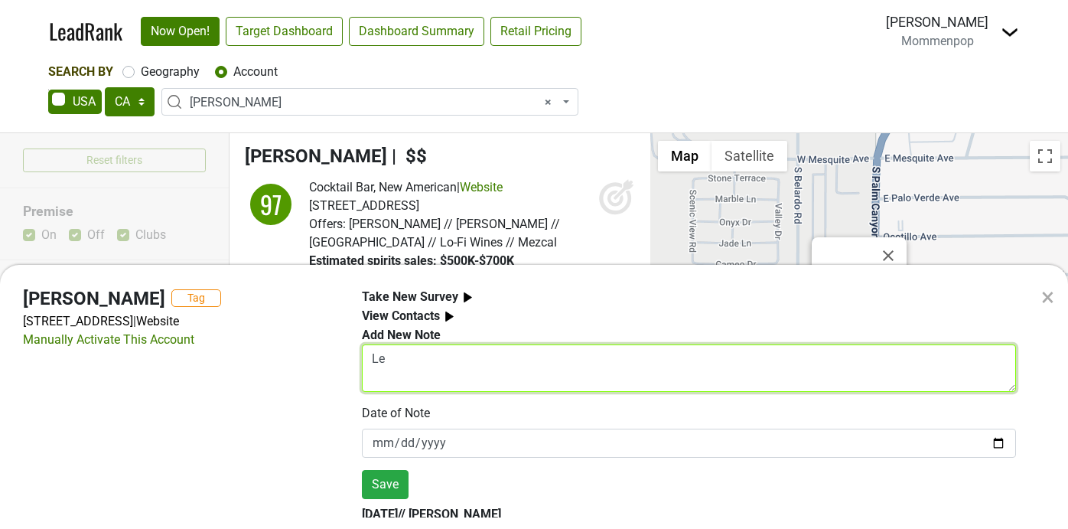
type textarea "L"
click at [415, 363] on textarea "Tasted with Nick Turner" at bounding box center [689, 367] width 654 height 47
click at [642, 358] on textarea "Tasted Core 4 and SpritzPop with Nick Turner" at bounding box center [689, 367] width 654 height 47
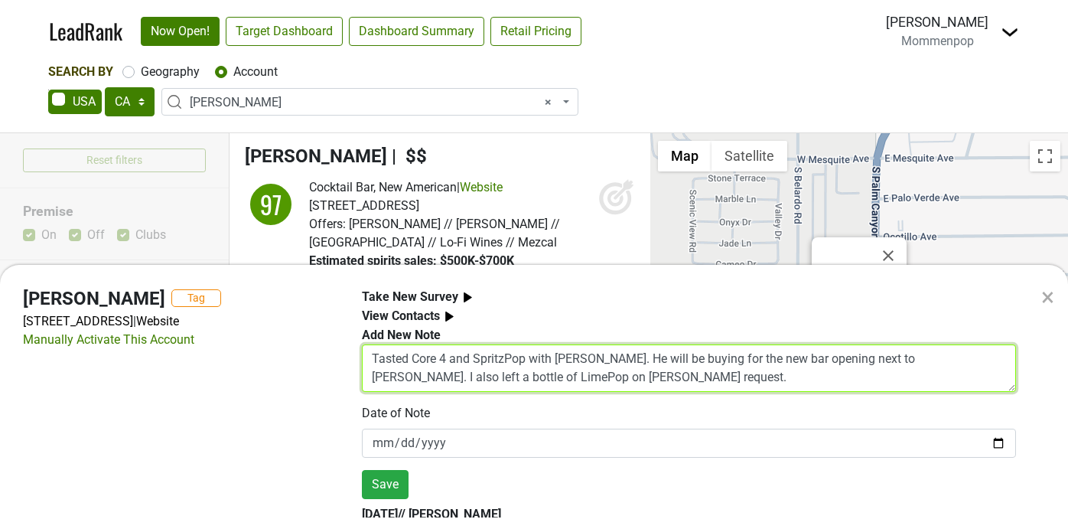
scroll to position [37, 0]
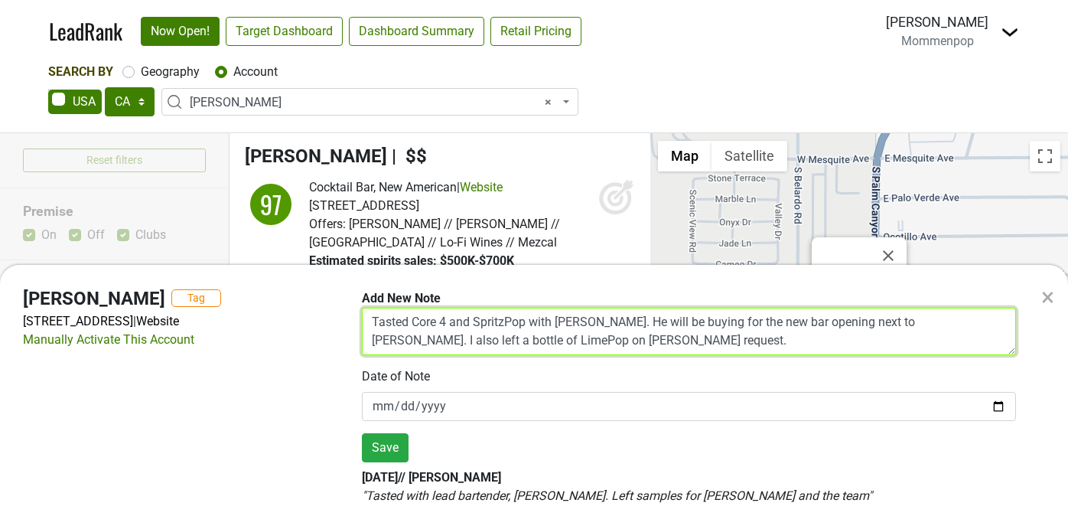
type textarea "Tasted Core 4 and SpritzPop with Nick Turner. He will be buying for the new bar…"
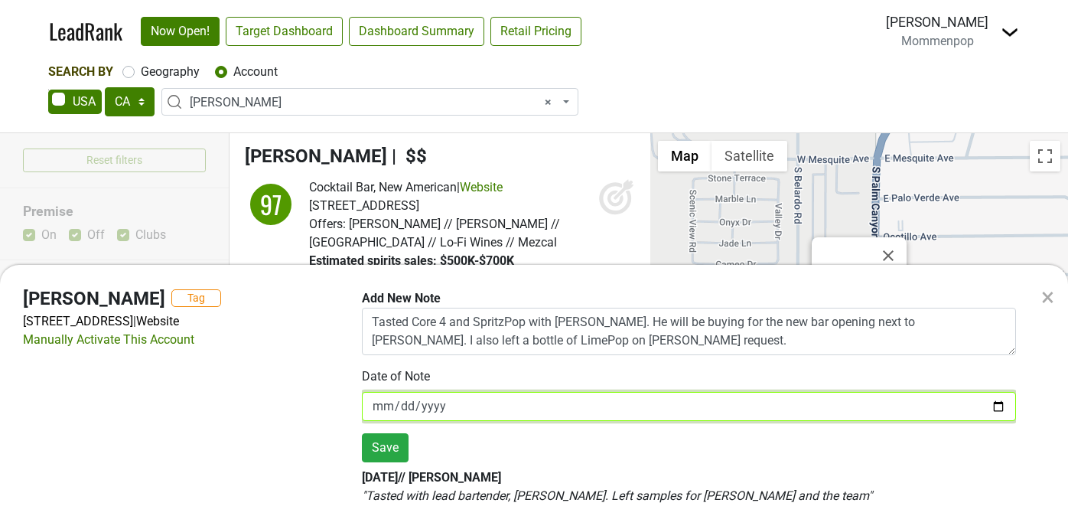
click at [997, 405] on input "[DATE]" at bounding box center [689, 406] width 654 height 29
type input "2025-10-08"
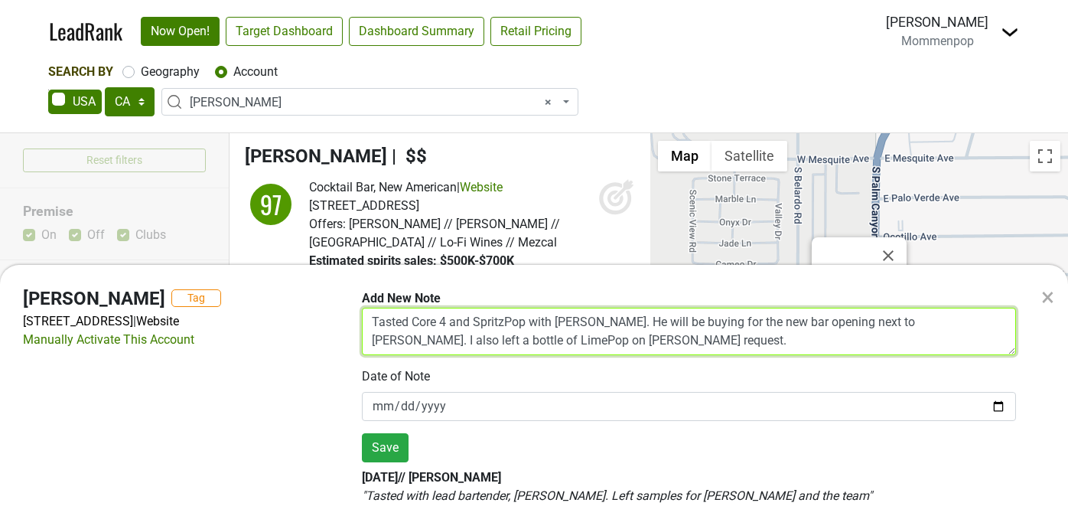
click at [577, 336] on textarea "Tasted Core 4 and SpritzPop with Nick Turner. He will be buying for the new bar…" at bounding box center [689, 330] width 654 height 47
type textarea "Tasted Core 4 and SpritzPop with Nick Turner. He will be buying for the new bar…"
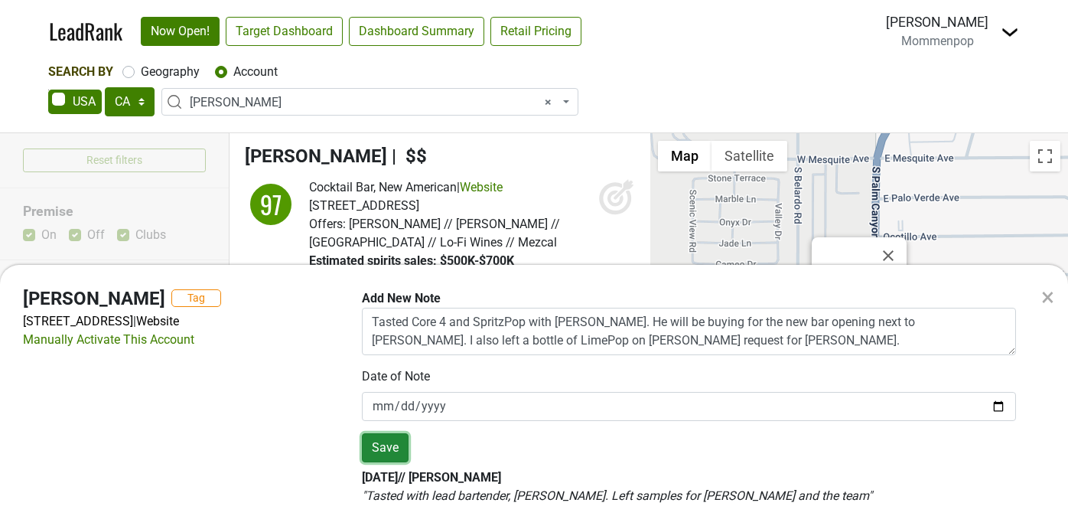
click at [385, 444] on button "Save" at bounding box center [385, 447] width 47 height 29
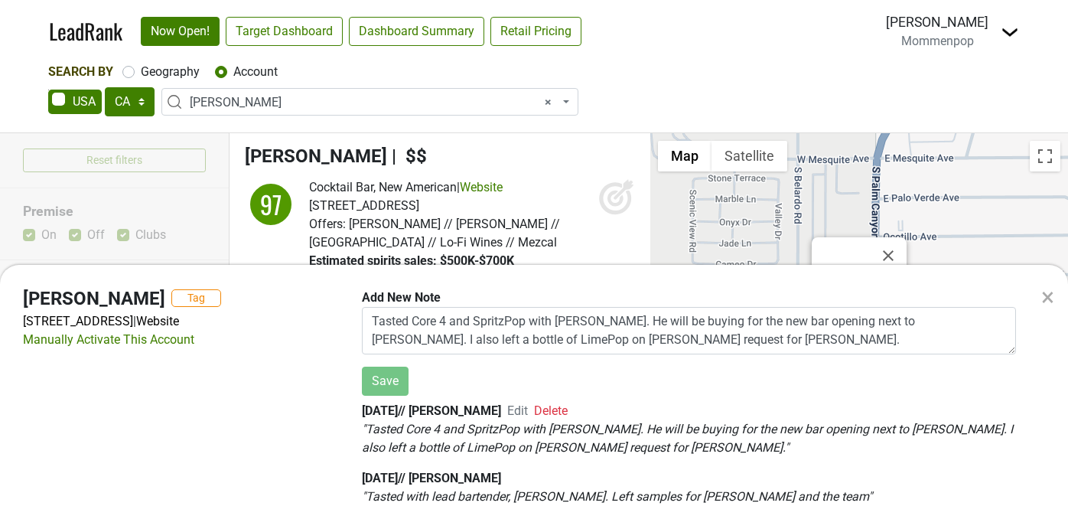
click at [268, 99] on div "× Bar Cecil Tag 1555 S Palm Canyon Dr, Ste H-104, Palm Springs, CA 92264 | Webs…" at bounding box center [534, 264] width 1068 height 529
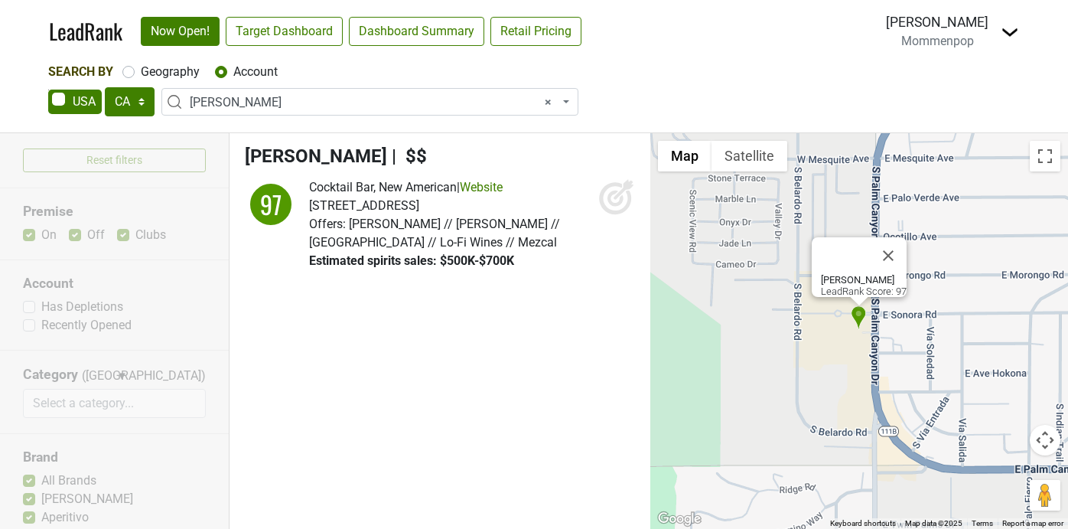
click at [262, 105] on span "× Bar Cecil" at bounding box center [374, 102] width 369 height 18
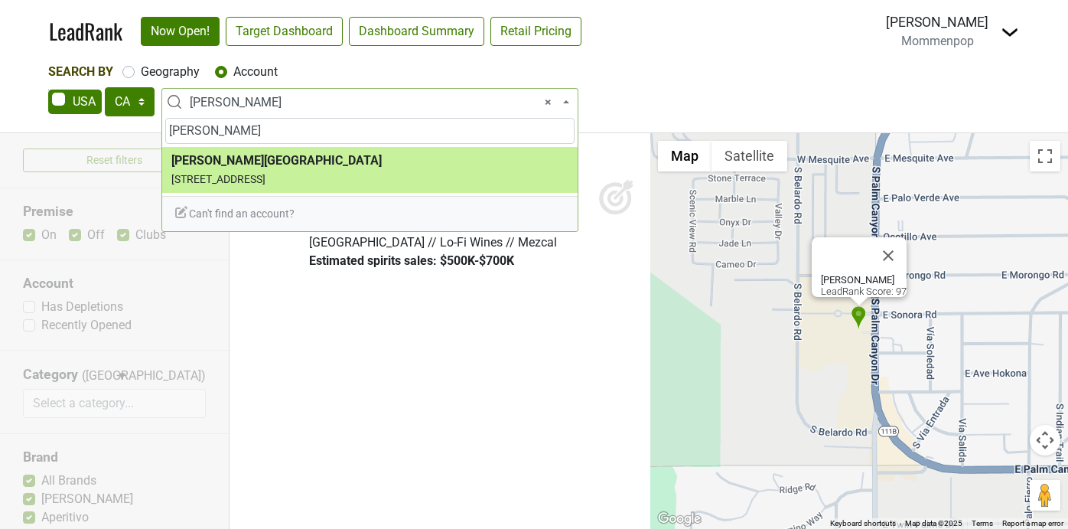
type input "rowan"
select select "70335"
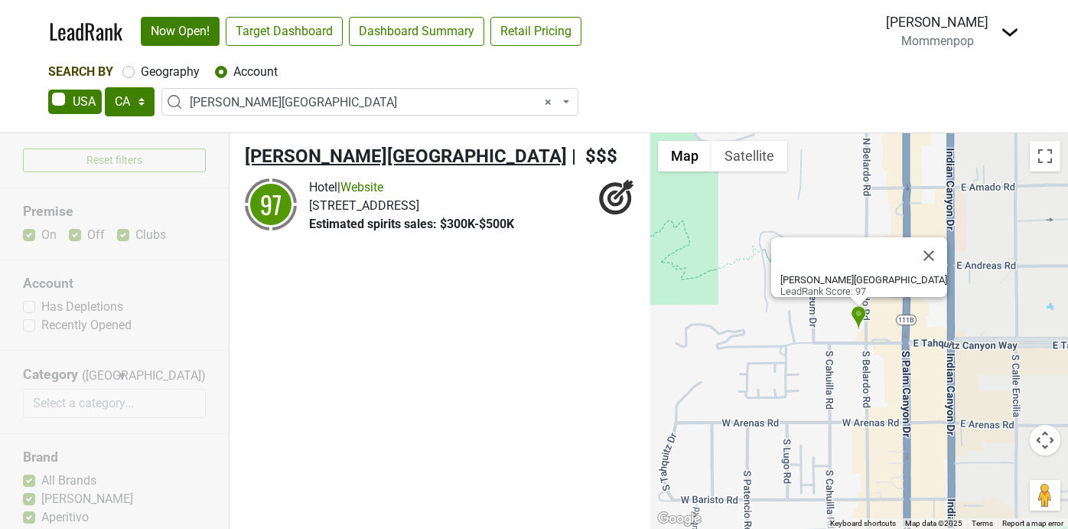
click at [330, 151] on span "Kimpton Rowan Palm Springs Hotel" at bounding box center [406, 155] width 322 height 21
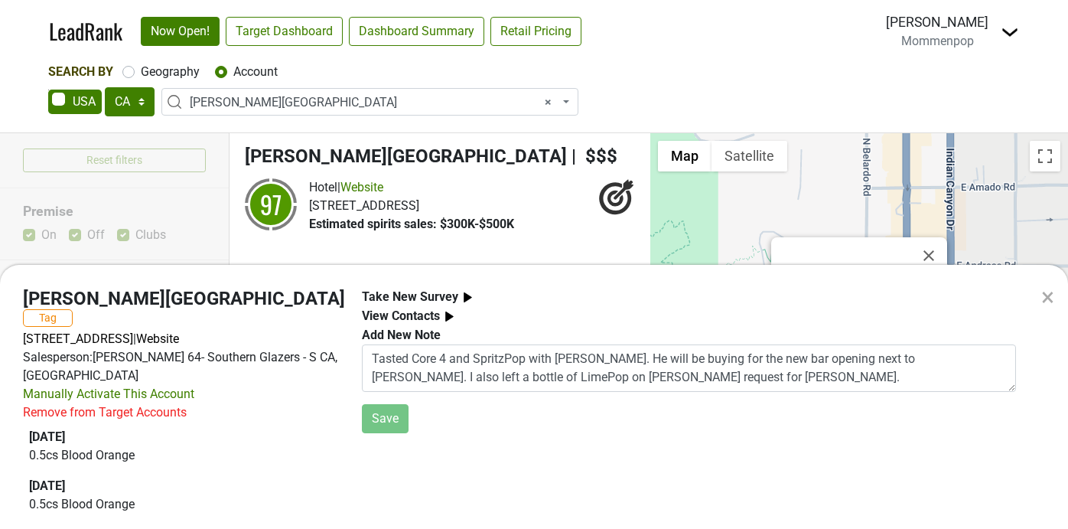
click at [444, 296] on b "Take New Survey" at bounding box center [410, 296] width 96 height 15
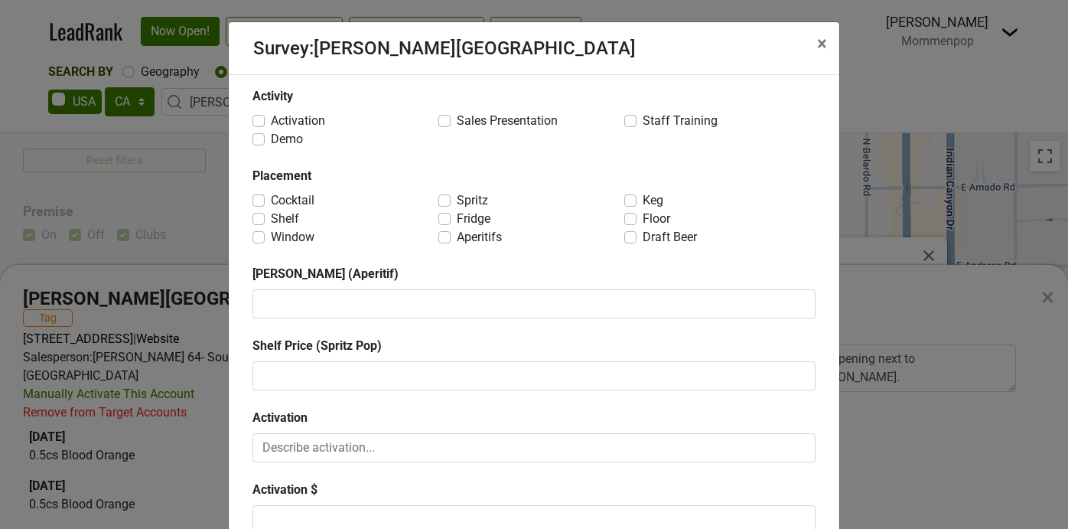
click at [642, 119] on label "Staff Training" at bounding box center [679, 121] width 75 height 18
click at [629, 119] on input "Staff Training" at bounding box center [630, 119] width 12 height 15
checkbox input "true"
click at [457, 200] on label "Spritz" at bounding box center [472, 200] width 31 height 18
click at [440, 200] on input "Spritz" at bounding box center [444, 198] width 12 height 15
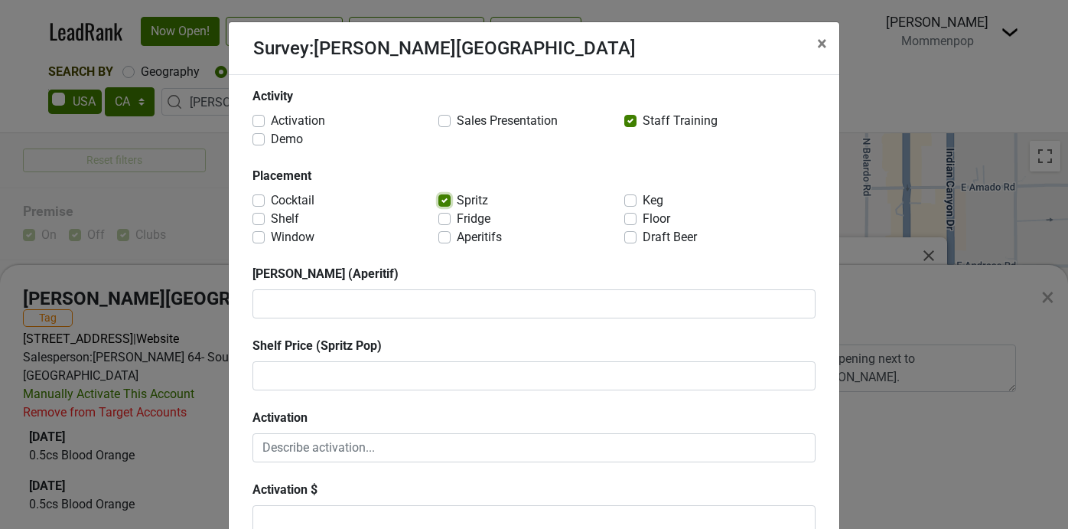
checkbox input "true"
click at [457, 236] on label "Aperitifs" at bounding box center [479, 237] width 45 height 18
click at [443, 236] on input "Aperitifs" at bounding box center [444, 235] width 12 height 15
checkbox input "true"
click at [457, 199] on label "Spritz" at bounding box center [472, 200] width 31 height 18
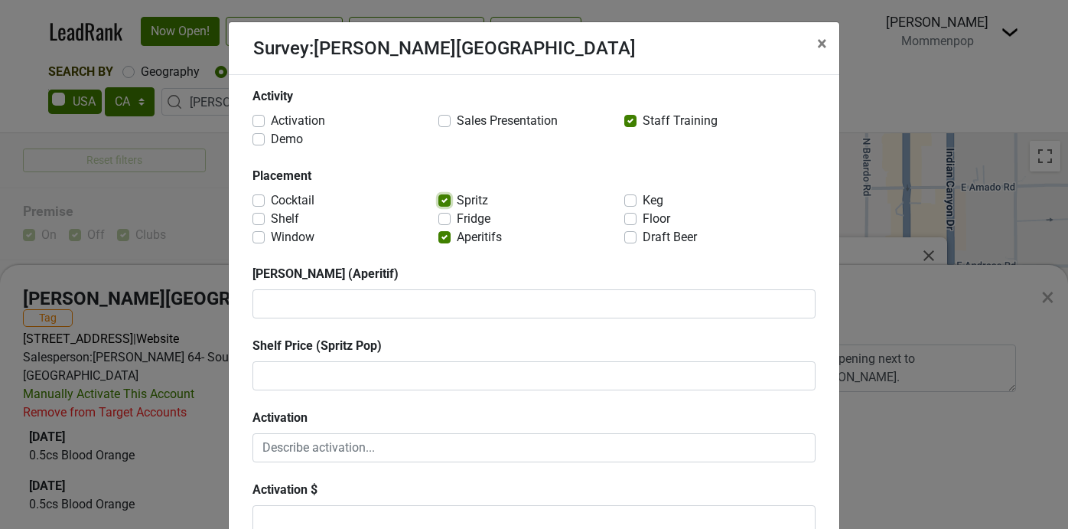
click at [444, 199] on input "Spritz" at bounding box center [444, 198] width 12 height 15
checkbox input "false"
click at [271, 199] on label "Cocktail" at bounding box center [293, 200] width 44 height 18
click at [258, 199] on input "Cocktail" at bounding box center [258, 198] width 12 height 15
checkbox input "true"
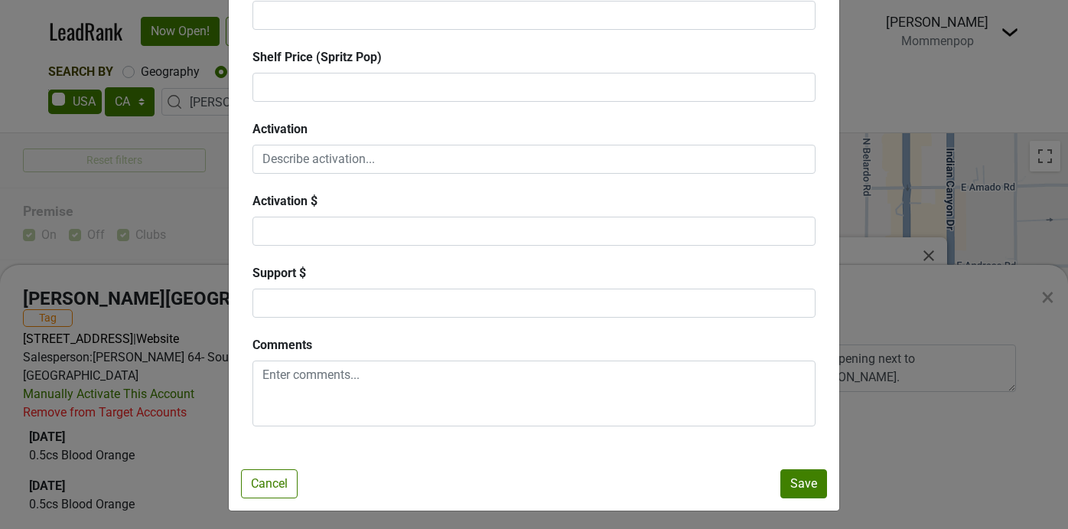
scroll to position [292, 0]
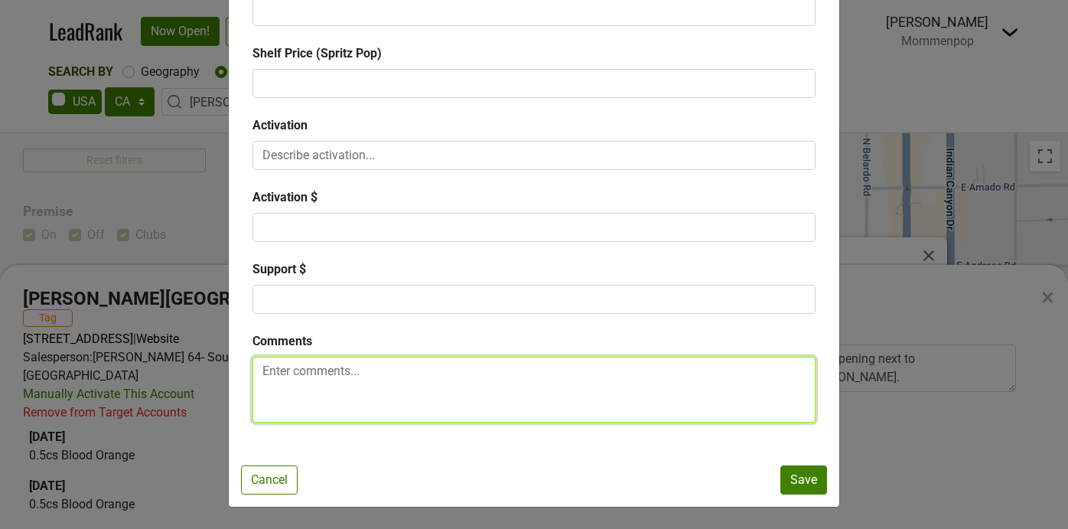
click at [335, 382] on textarea at bounding box center [533, 389] width 563 height 66
click at [393, 362] on textarea "Stopped by to say hi and have a beverage. They" at bounding box center [533, 389] width 563 height 66
click at [454, 398] on textarea "Stopped by to say hi and have a beverage. They" at bounding box center [533, 389] width 563 height 66
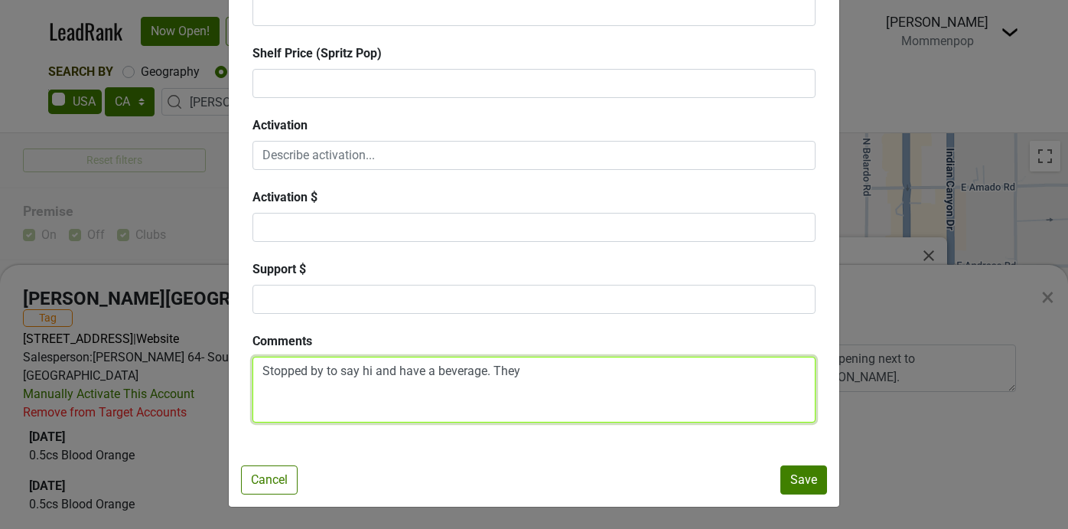
click at [444, 365] on textarea "Stopped by to say hi and have a beverage. They" at bounding box center [533, 389] width 563 height 66
type textarea "H"
click at [639, 372] on textarea "They have BL, SV & RG on their menu in the Aperitifs section. Cocktail is now a…" at bounding box center [533, 389] width 563 height 66
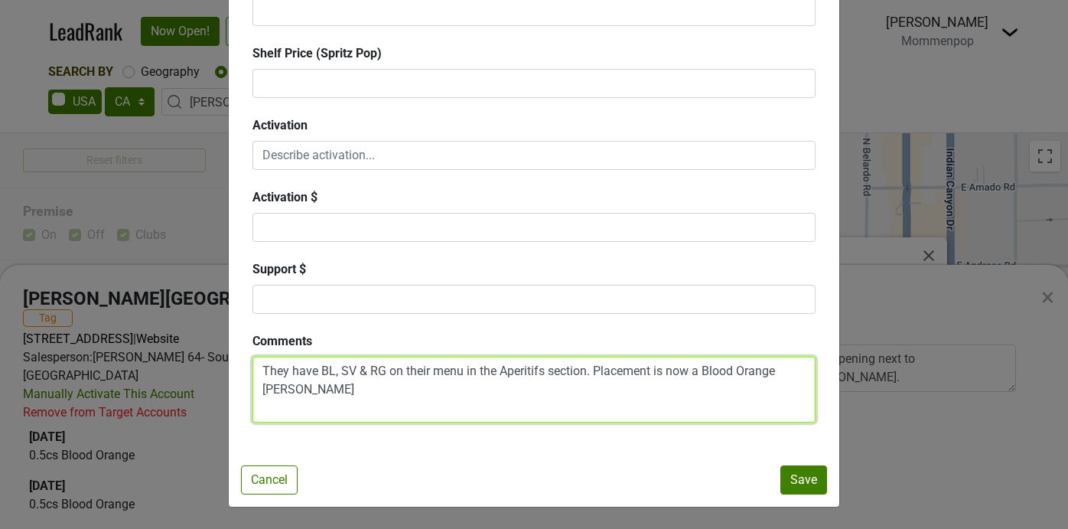
click at [353, 384] on textarea "They have BL, SV & RG on their menu in the Aperitifs section. Placement is now …" at bounding box center [533, 389] width 563 height 66
click at [665, 372] on textarea "They have BL, SV & RG on their menu in the Aperitifs section. Placement is now …" at bounding box center [533, 389] width 563 height 66
click at [795, 368] on textarea "They have BL, SV & RG on their menu in the Aperitifs section. Placement switche…" at bounding box center [533, 389] width 563 height 66
click at [444, 396] on textarea "They have BL, SV & RG on their menu in the Aperitifs section. Placement switche…" at bounding box center [533, 389] width 563 height 66
drag, startPoint x: 340, startPoint y: 391, endPoint x: 257, endPoint y: 390, distance: 83.4
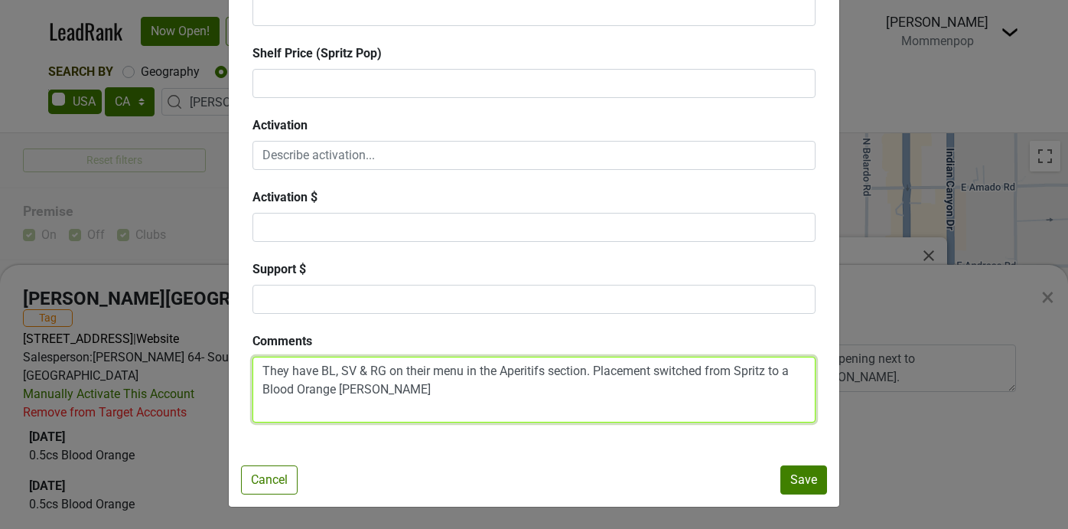
click at [257, 390] on textarea "They have BL, SV & RG on their menu in the Aperitifs section. Placement switche…" at bounding box center [533, 389] width 563 height 66
click at [338, 385] on textarea "They have BL, SV & RG on their menu in the Aperitifs section. Placement switche…" at bounding box center [533, 389] width 563 height 66
type textarea "They have BL, SV & RG on their menu in the Aperitifs section. Placement switche…"
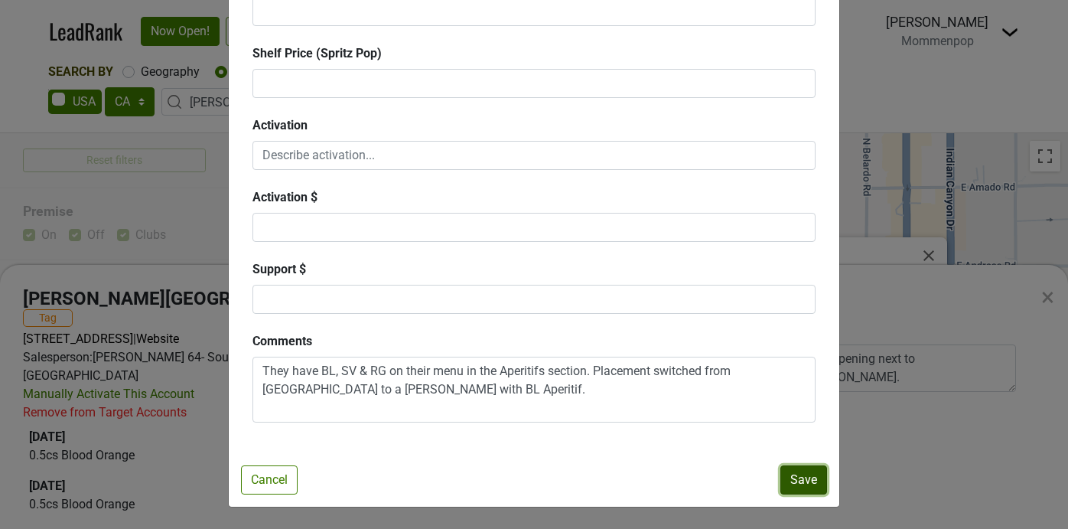
click at [808, 481] on button "Save" at bounding box center [803, 479] width 47 height 29
checkbox input "false"
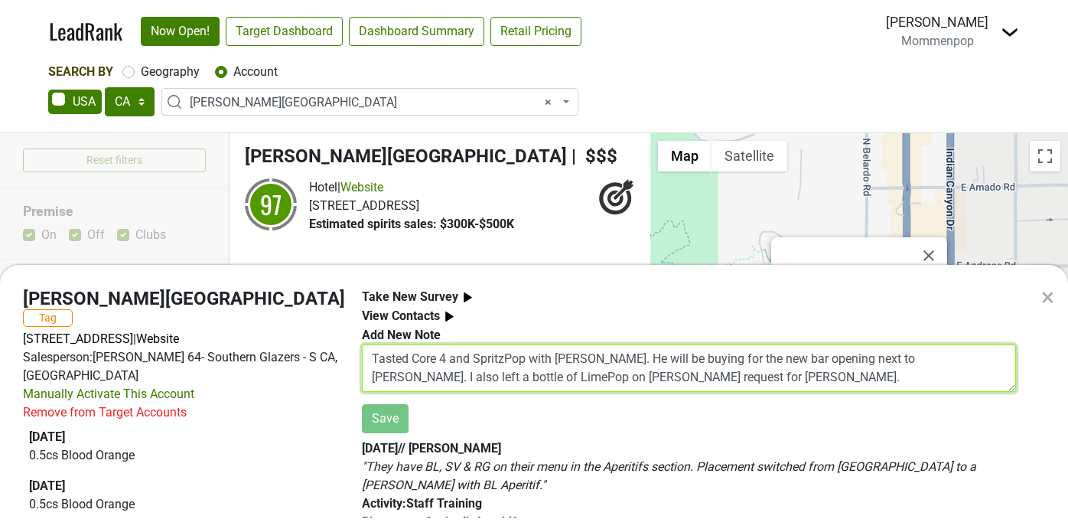
click at [454, 363] on textarea "Tasted Core 4 and SpritzPop with Nick Turner. He will be buying for the new bar…" at bounding box center [689, 367] width 654 height 47
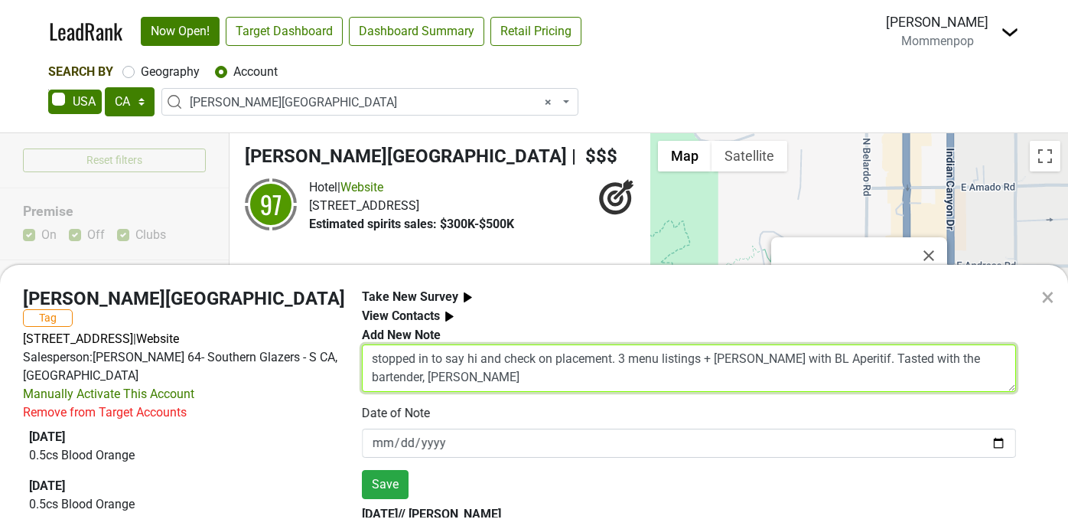
click at [900, 357] on textarea "stopped in to say hi and check on placement. 3 menu listings + margarita with B…" at bounding box center [689, 367] width 654 height 47
click at [484, 378] on textarea "stopped in to say hi and check on placement. 3 menu listings + margarita with B…" at bounding box center [689, 367] width 654 height 47
click at [946, 361] on textarea "stopped in to say hi and check on placement. 3 menu listings + margarita with B…" at bounding box center [689, 367] width 654 height 47
click at [652, 381] on textarea "stopped in to say hi and check on placement. 3 menu listings + margarita with B…" at bounding box center [689, 367] width 654 height 47
type textarea "stopped in to say hi and check on placement. 3 menu listings + margarita with B…"
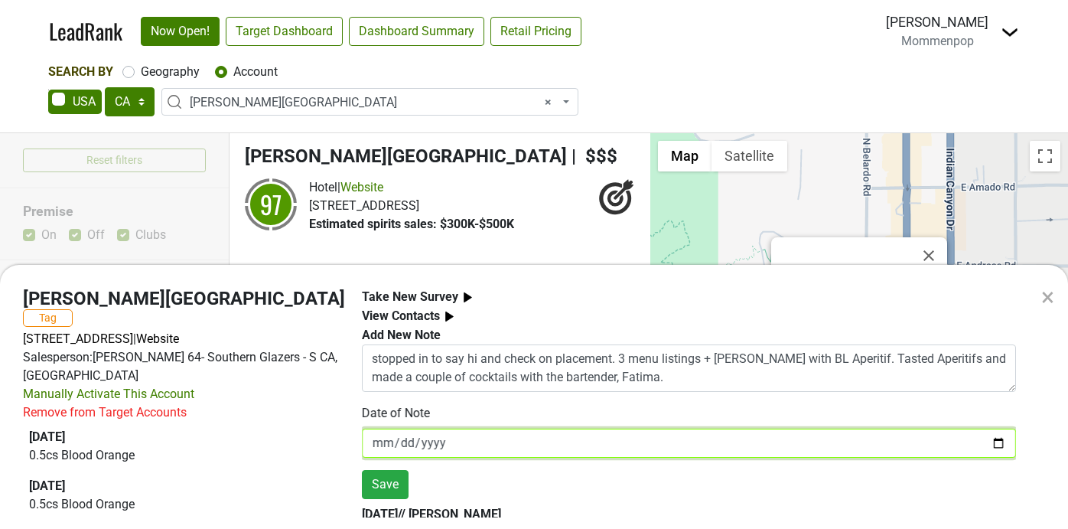
click at [1000, 438] on input "[DATE]" at bounding box center [689, 442] width 654 height 29
type input "2025-10-08"
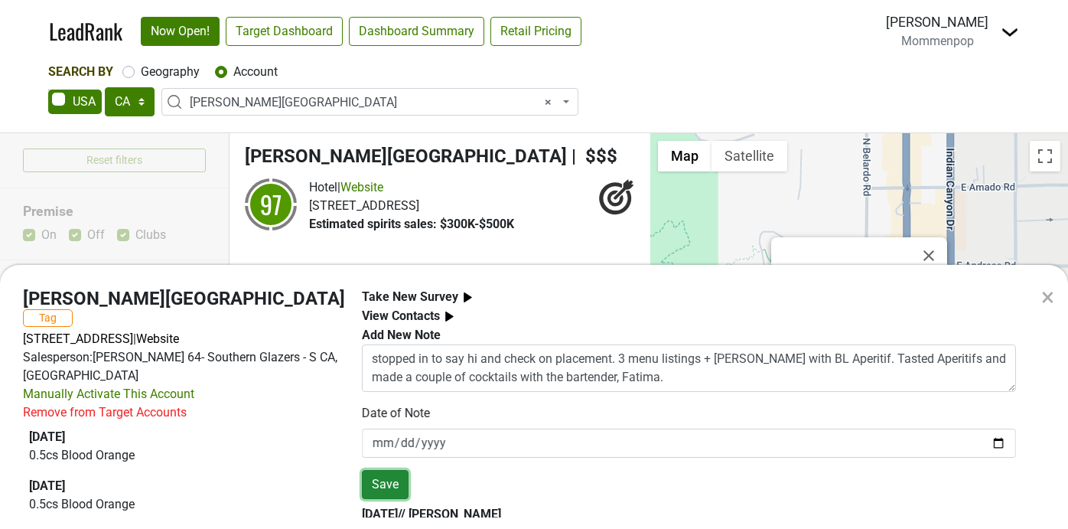
click at [385, 487] on button "Save" at bounding box center [385, 484] width 47 height 29
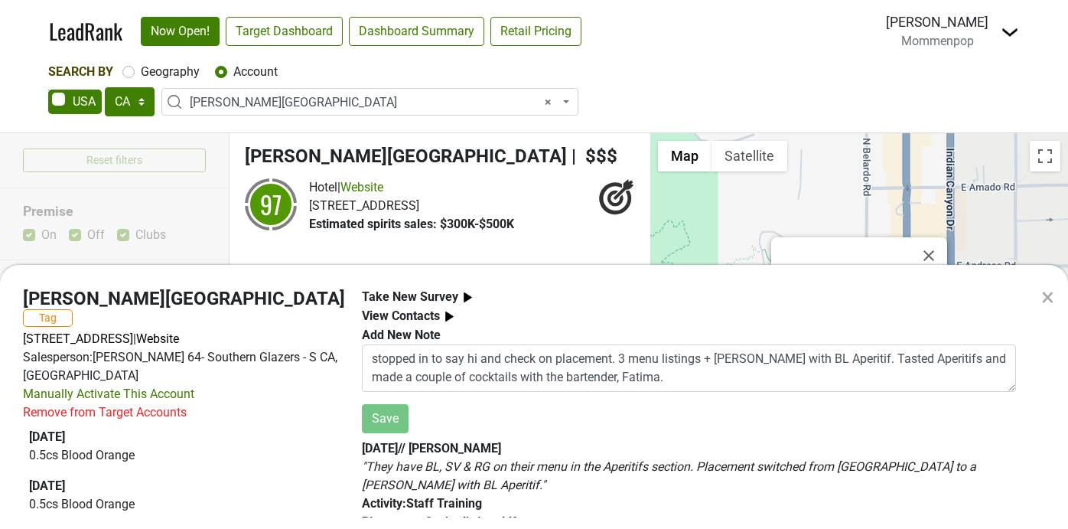
click at [376, 99] on div "× Kimpton Rowan Palm Springs Hotel Tag 100 W Tahquitz Canyon Way, Palm Springs,…" at bounding box center [534, 264] width 1068 height 529
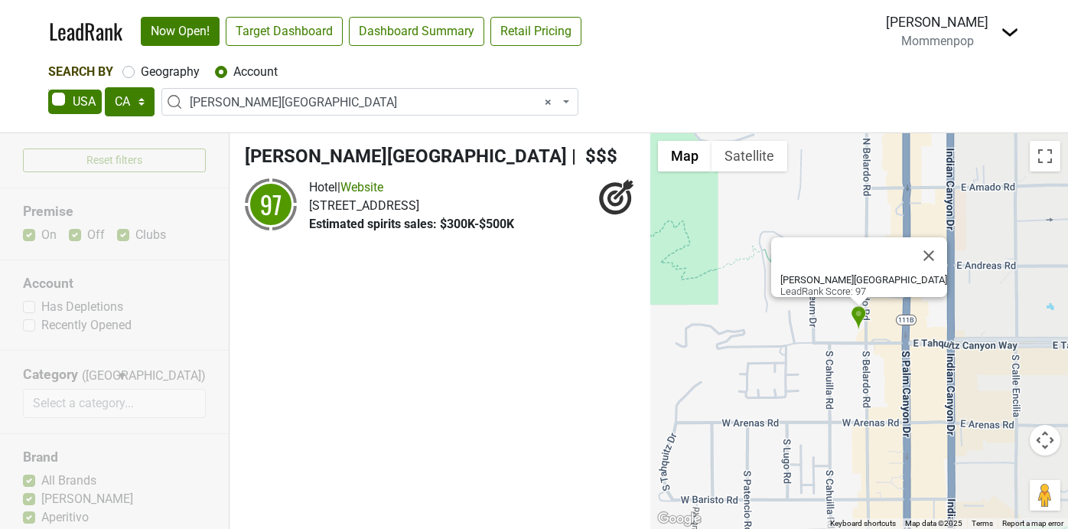
select select
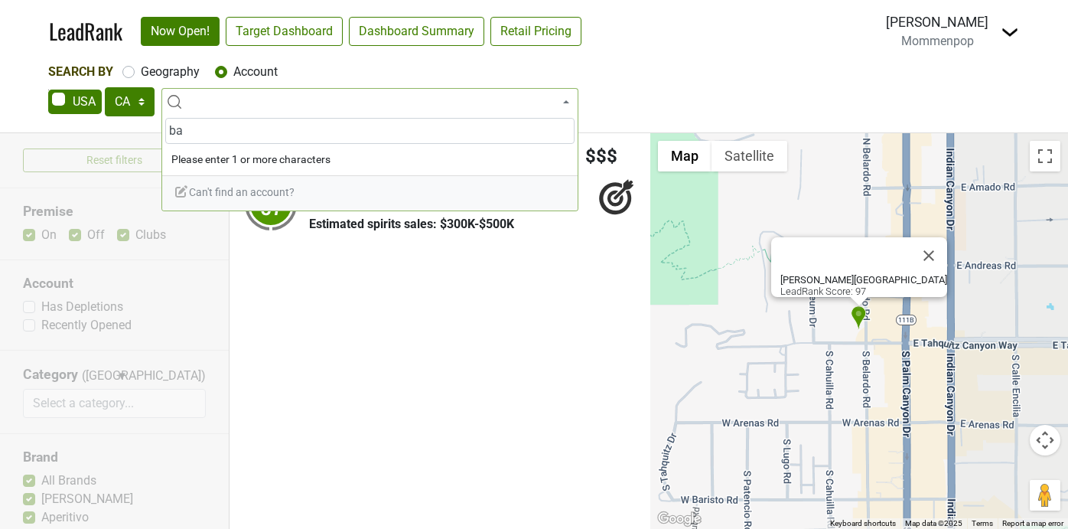
type input "b"
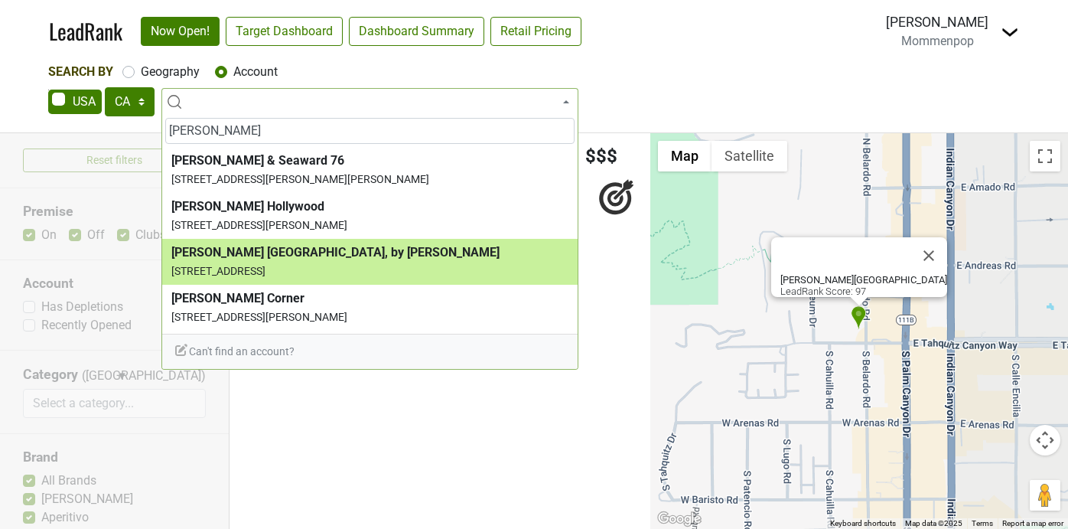
type input "thompson"
select select "124452799"
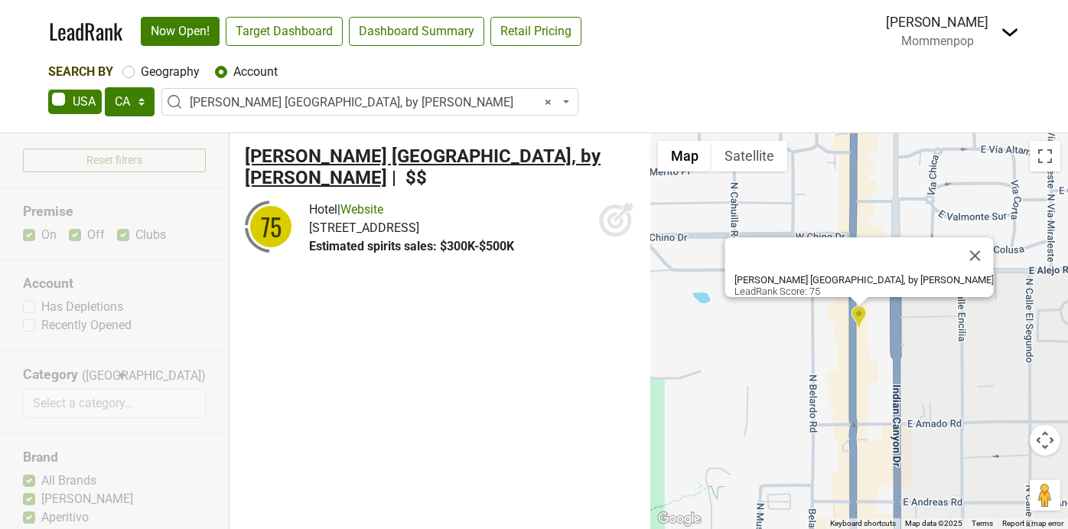
click at [382, 153] on span "Thompson Palm Springs, by Hyatt" at bounding box center [423, 167] width 356 height 44
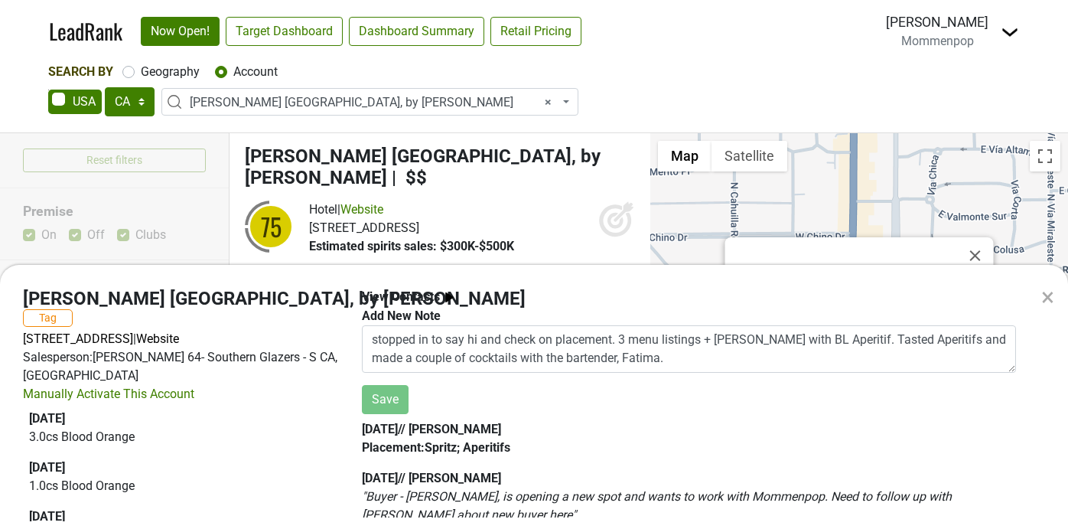
scroll to position [0, 0]
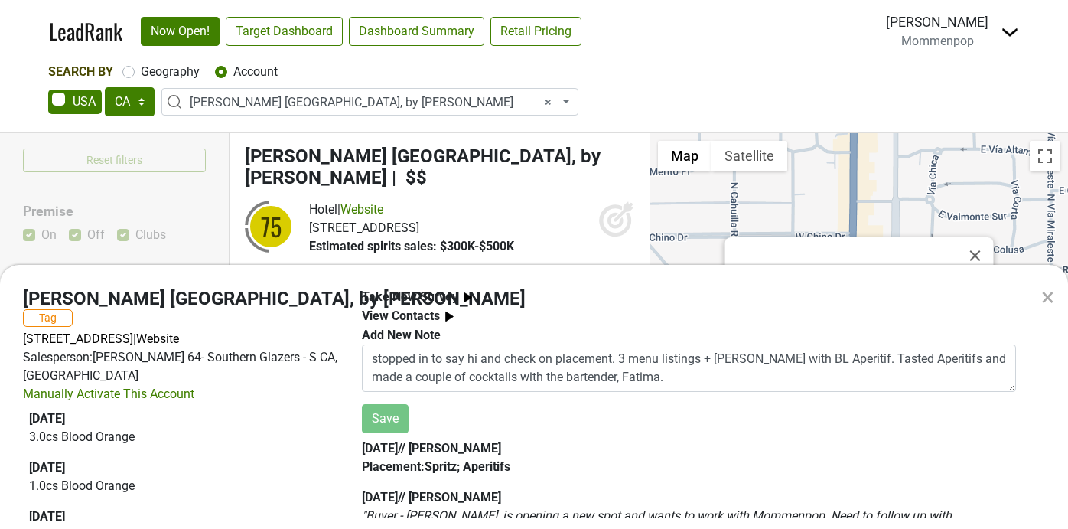
click at [460, 296] on img at bounding box center [467, 297] width 19 height 19
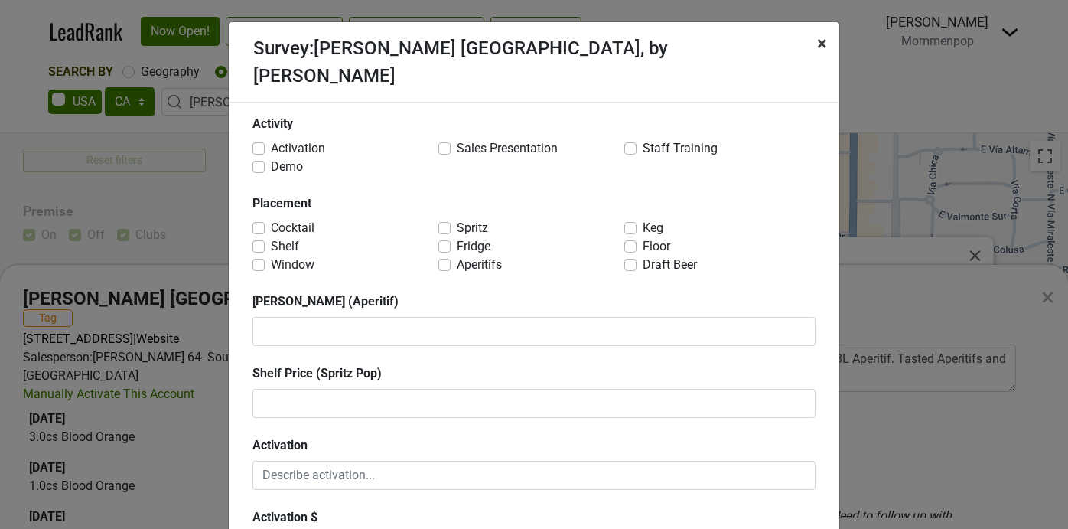
click at [824, 50] on span "×" at bounding box center [822, 43] width 10 height 21
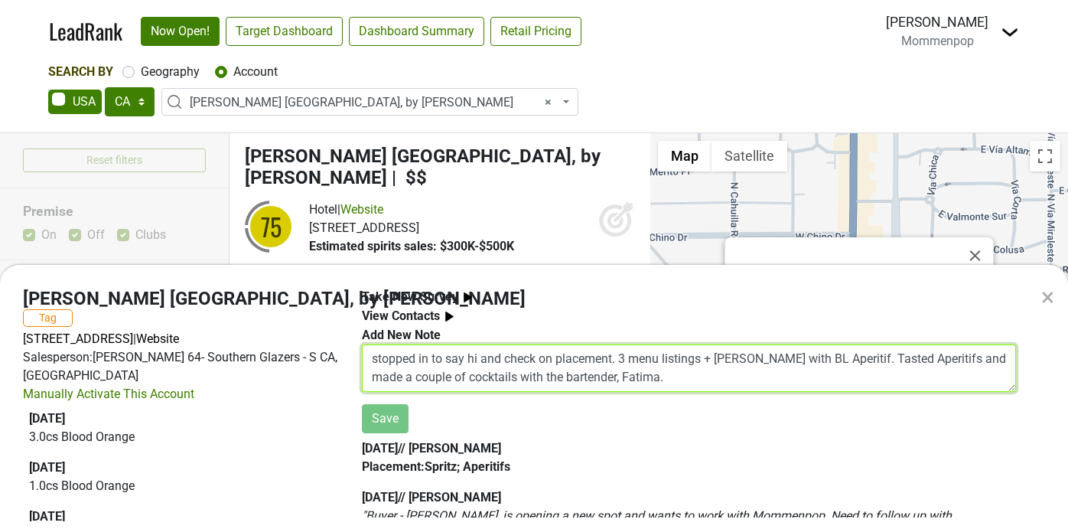
click at [451, 360] on textarea "stopped in to say hi and check on placement. 3 menu listings + margarita with B…" at bounding box center [689, 367] width 654 height 47
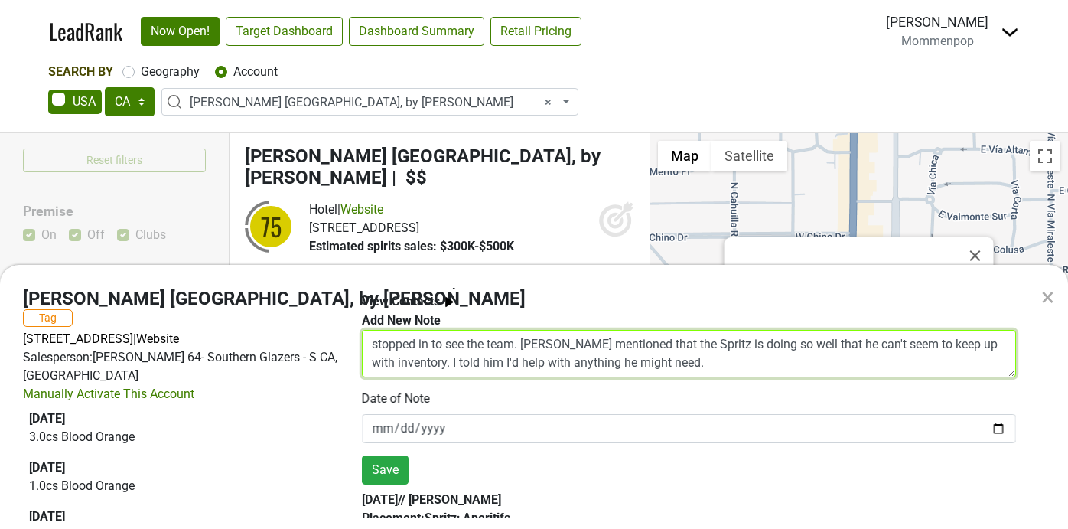
scroll to position [8, 0]
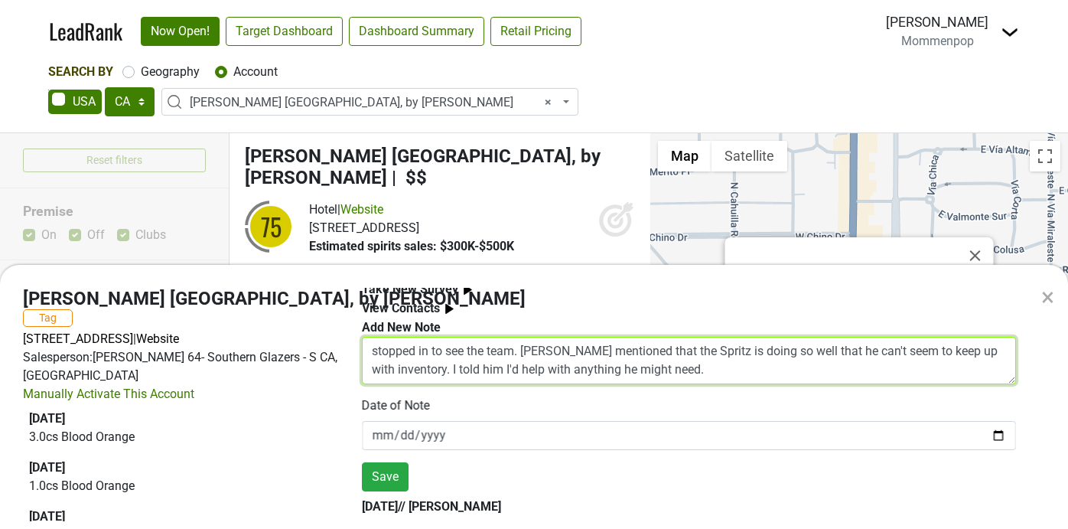
type textarea "stopped in to see the team. John mentioned that the Spritz is doing so well tha…"
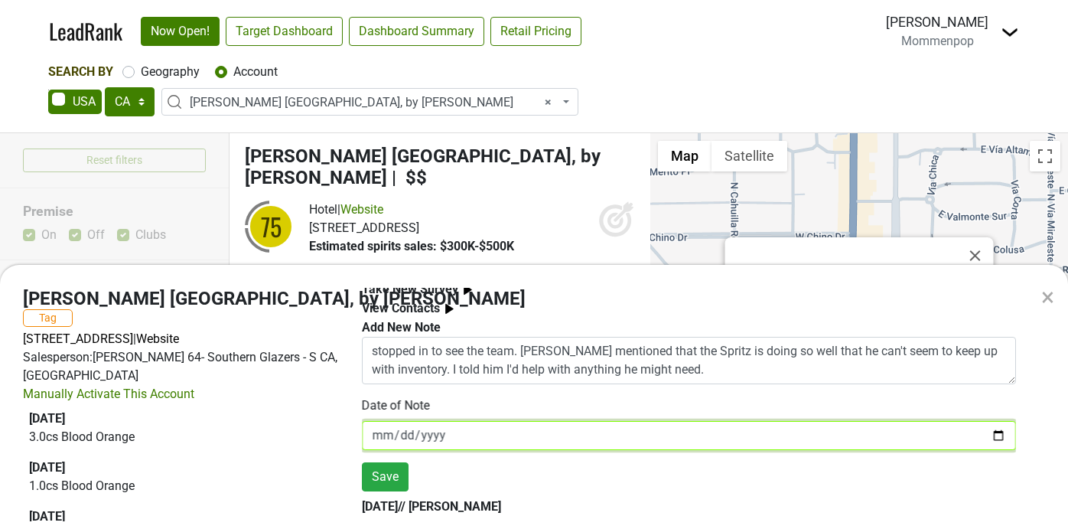
click at [994, 432] on input "[DATE]" at bounding box center [689, 435] width 654 height 29
click at [998, 434] on input "2025-10-08" at bounding box center [689, 435] width 654 height 29
type input "2025-10-09"
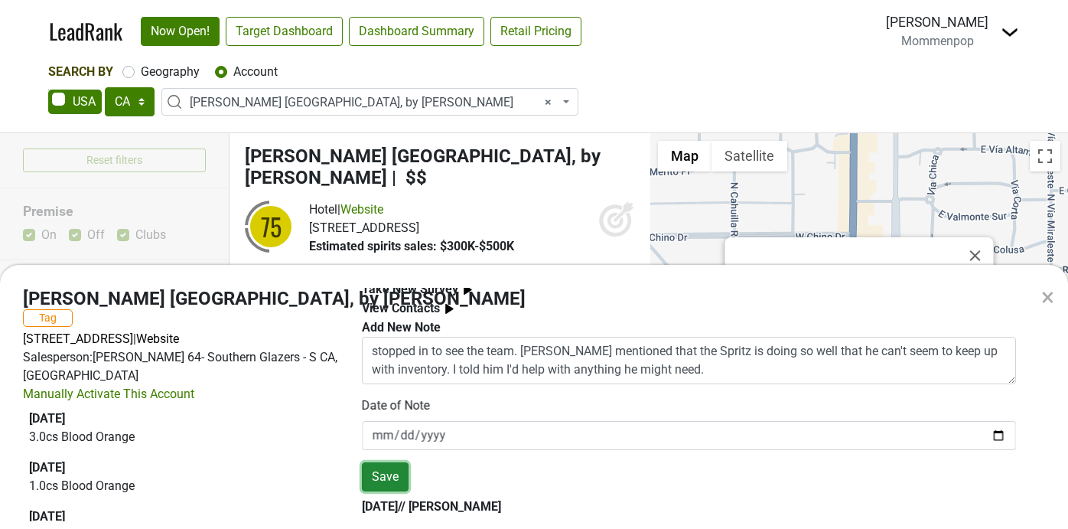
click at [391, 480] on button "Save" at bounding box center [385, 476] width 47 height 29
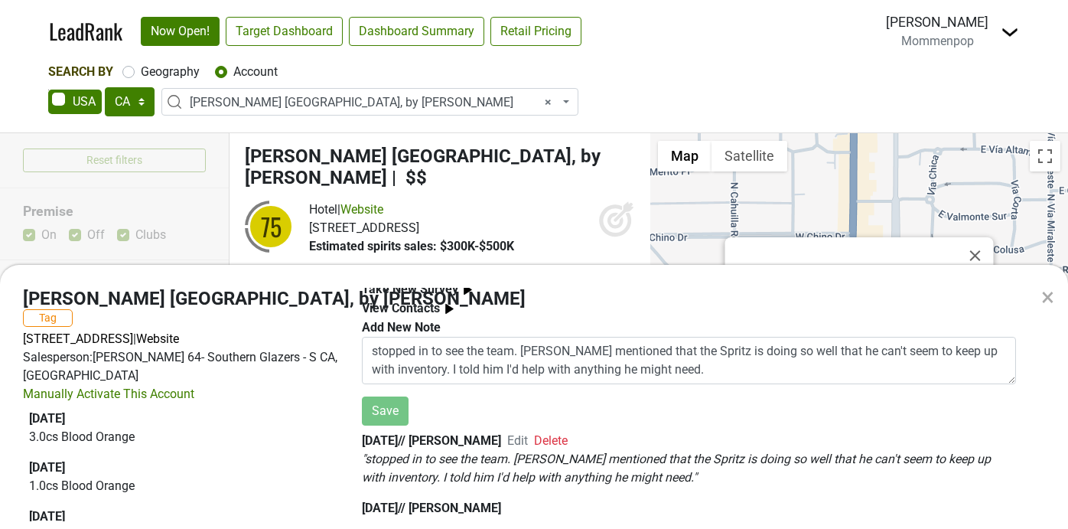
click at [424, 103] on div "× Thompson Palm Springs, by Hyatt Tag 414 N Palm Canyon Dr, Palm Springs, CA 92…" at bounding box center [534, 264] width 1068 height 529
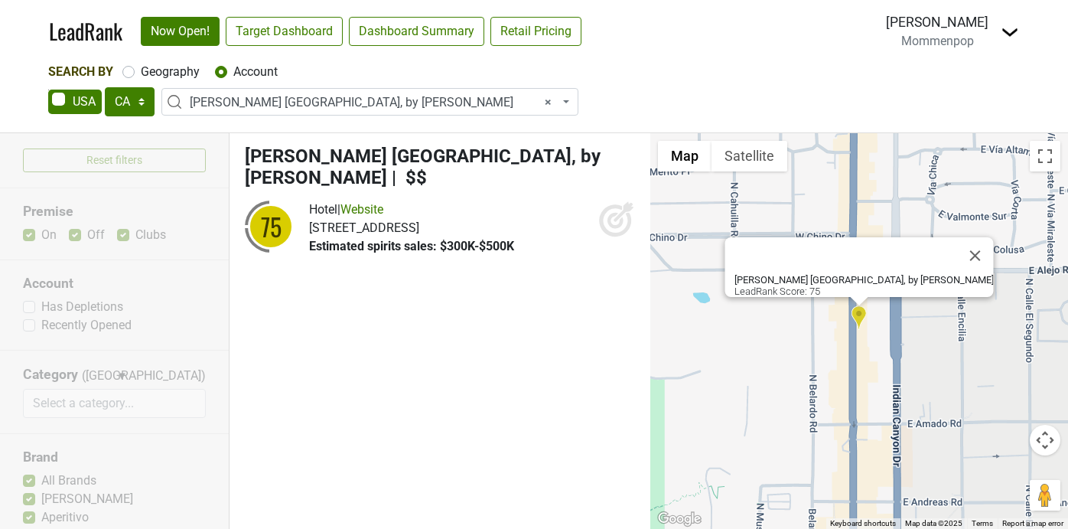
click at [388, 106] on span "× Thompson Palm Springs, by Hyatt" at bounding box center [374, 102] width 369 height 18
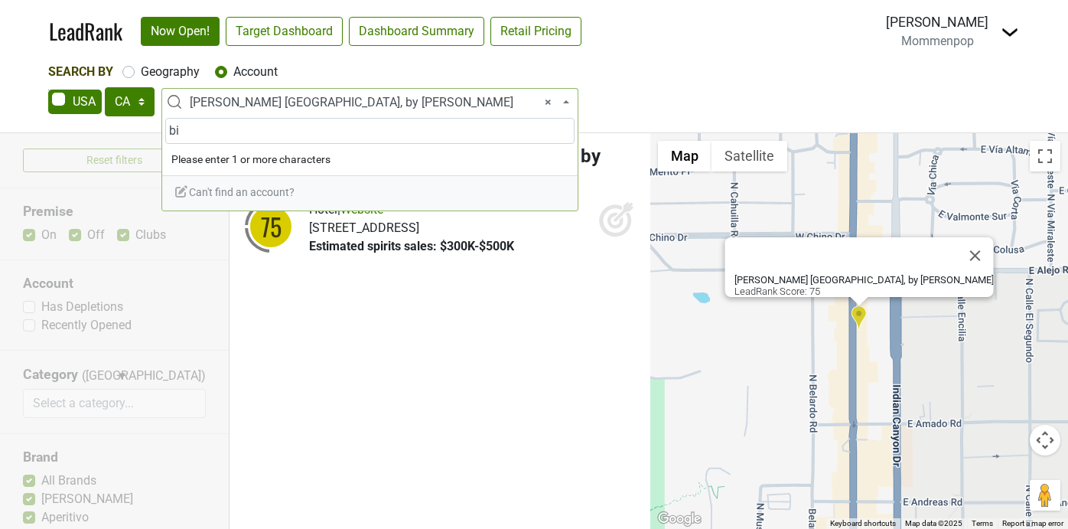
type input "b"
type input "c"
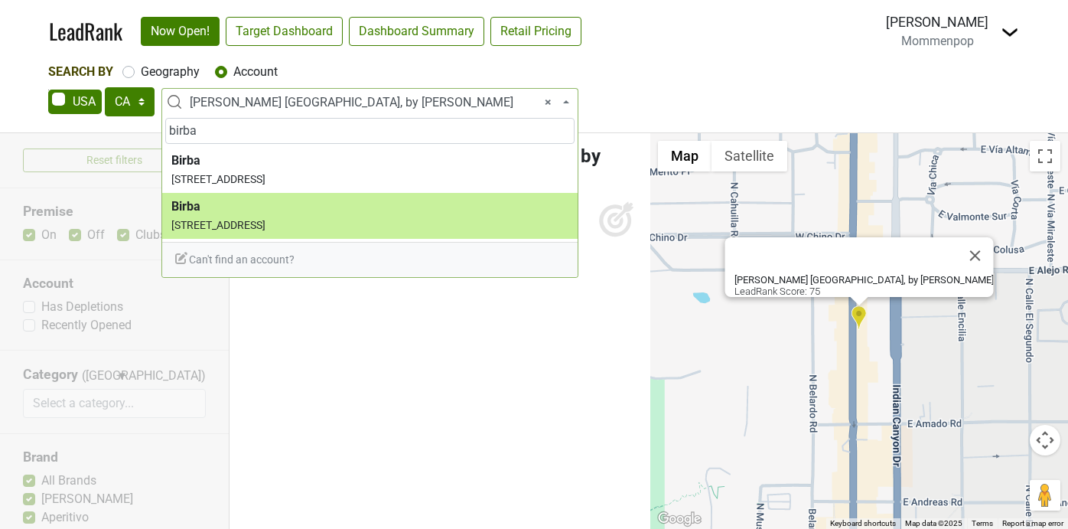
type input "birba"
select select "346648"
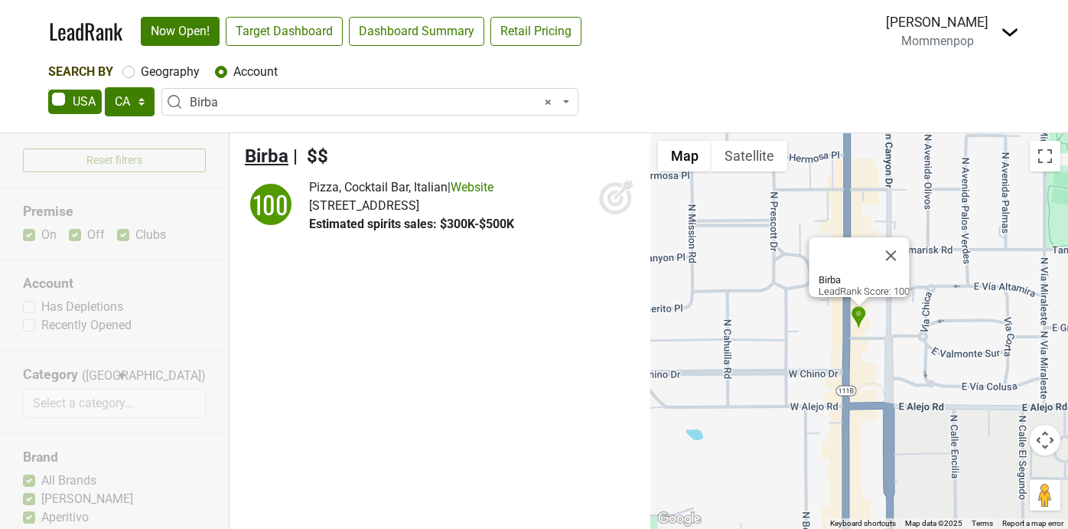
click at [259, 148] on span "Birba" at bounding box center [267, 155] width 44 height 21
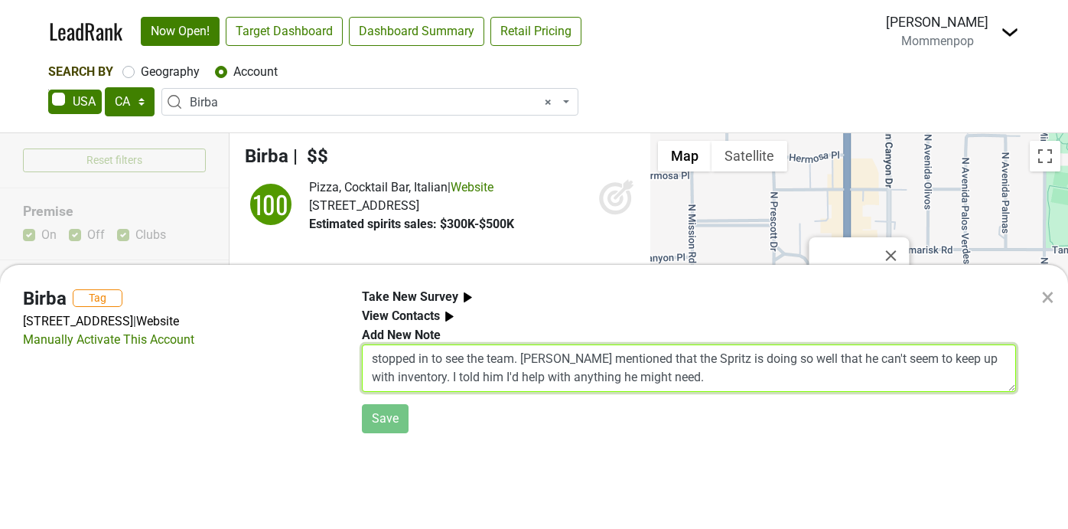
click at [478, 360] on textarea "stopped in to see the team. John mentioned that the Spritz is doing so well tha…" at bounding box center [689, 367] width 654 height 47
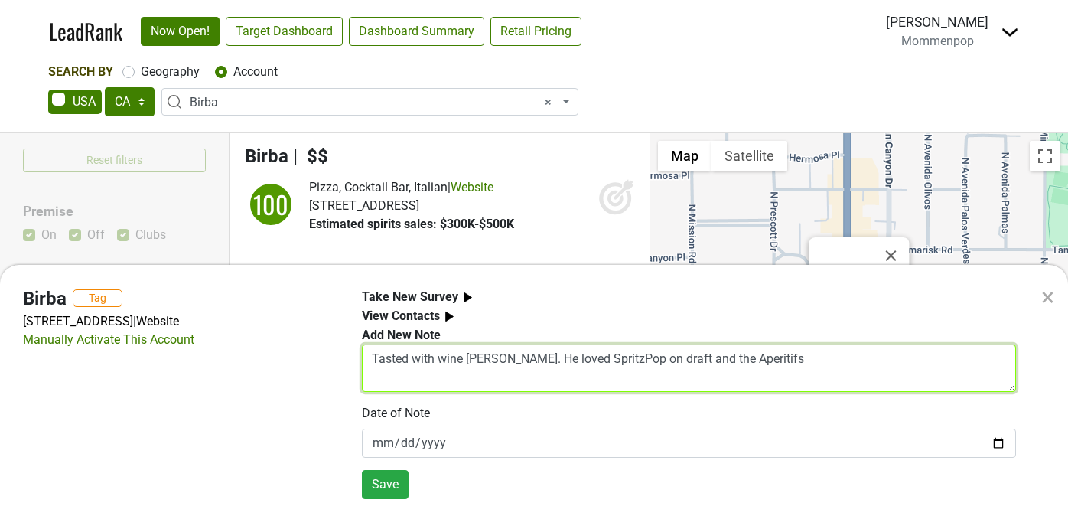
click at [552, 359] on textarea "Tasted with wine buyer, Javier. He loved SpritzPop on draft and the Aperitifs" at bounding box center [689, 367] width 654 height 47
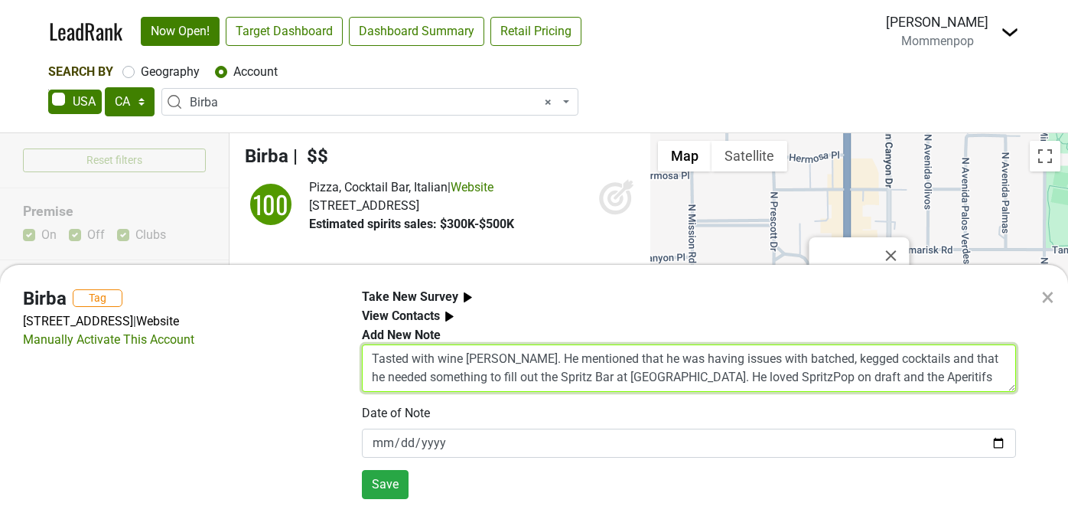
click at [752, 379] on textarea "Tasted with wine buyer, Javier. He mentioned that he was having issues with bat…" at bounding box center [689, 367] width 654 height 47
click at [988, 377] on textarea "Tasted with wine buyer, Javier. He mentioned that he was having issues with bat…" at bounding box center [689, 367] width 654 height 47
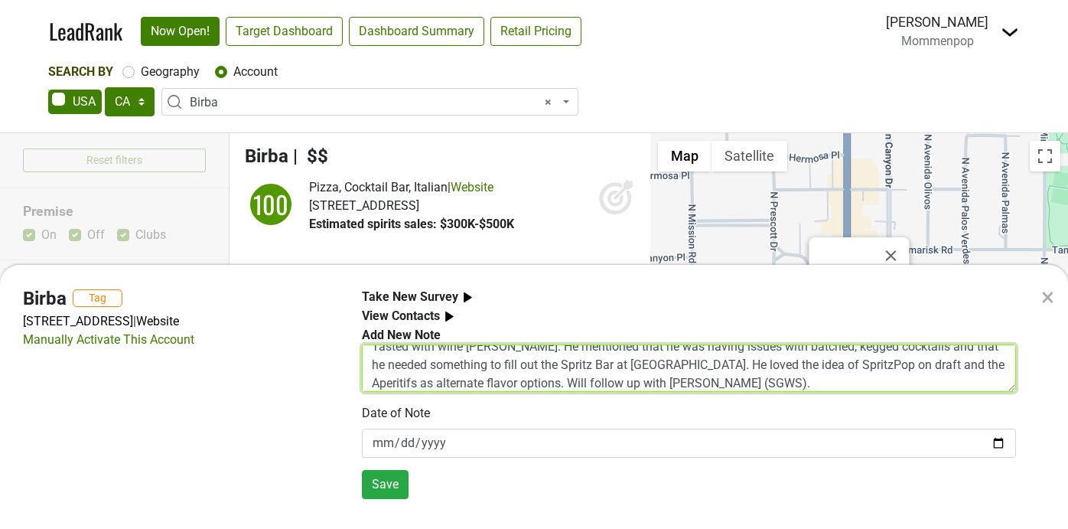
type textarea "Tasted with wine buyer, Javier. He mentioned that he was having issues with bat…"
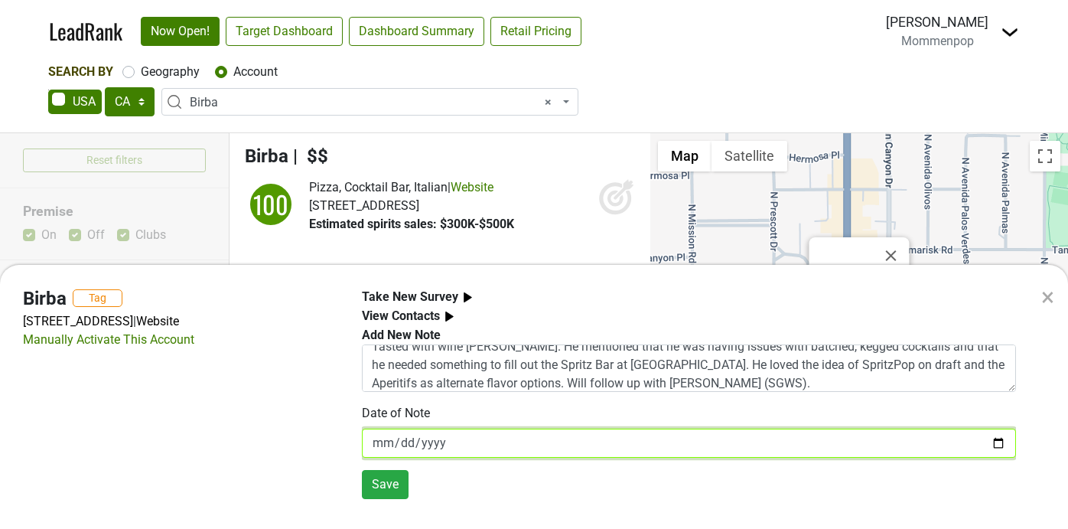
click at [996, 447] on input "[DATE]" at bounding box center [689, 442] width 654 height 29
type input "2025-10-09"
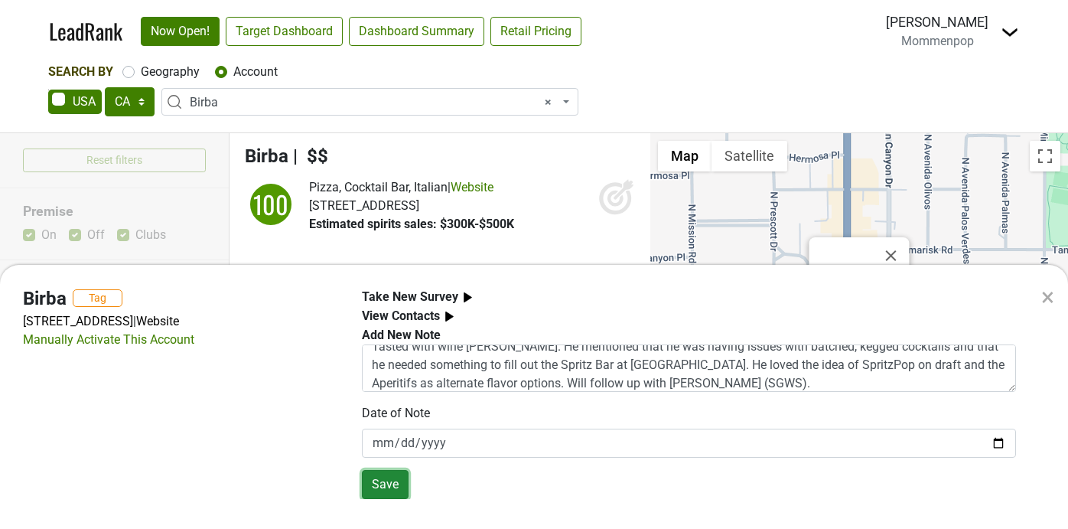
click at [379, 477] on button "Save" at bounding box center [385, 484] width 47 height 29
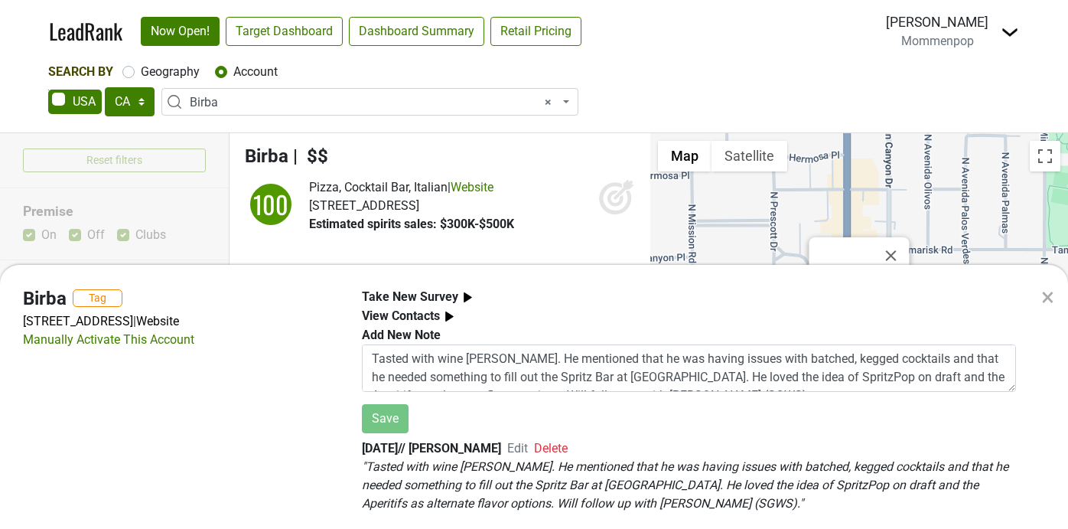
click at [281, 107] on div "× Birba Tag 622 N Palm Canyon Dr, Palm Springs, CA 92262 | Website Manually Act…" at bounding box center [534, 264] width 1068 height 529
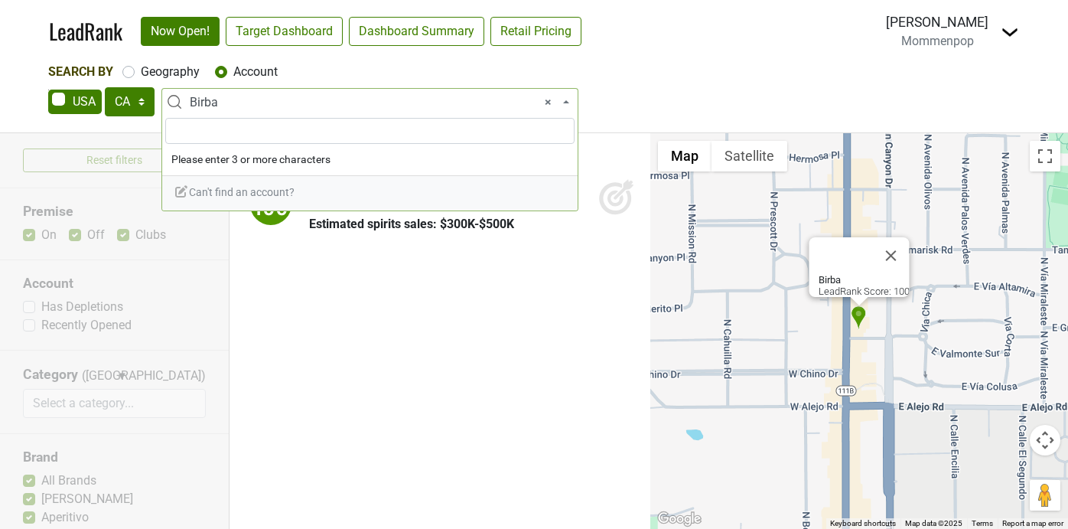
click at [281, 107] on span "× Birba" at bounding box center [374, 102] width 369 height 18
click at [205, 131] on input "Perry's palm" at bounding box center [369, 131] width 409 height 26
click at [237, 131] on input "Perry palm" at bounding box center [369, 131] width 409 height 26
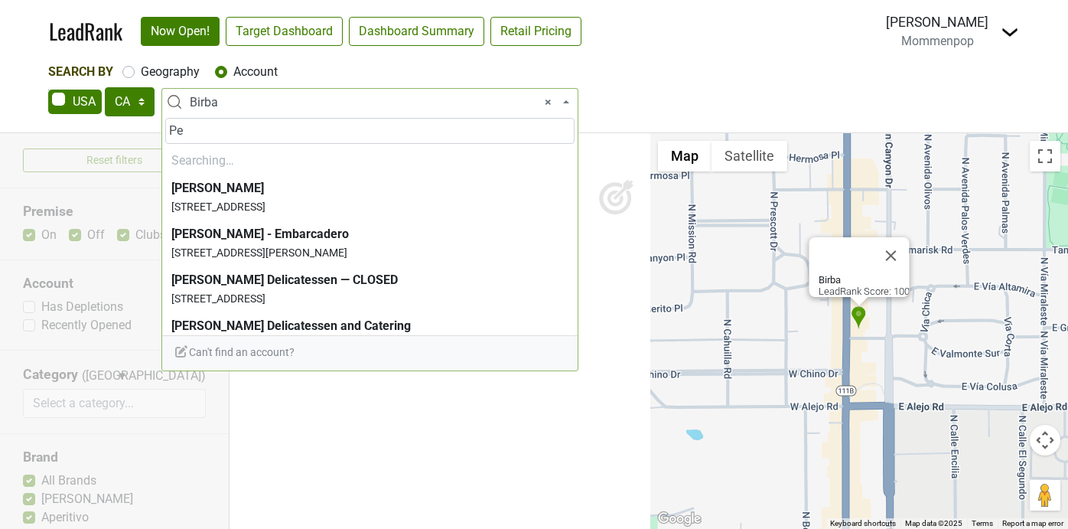
type input "P"
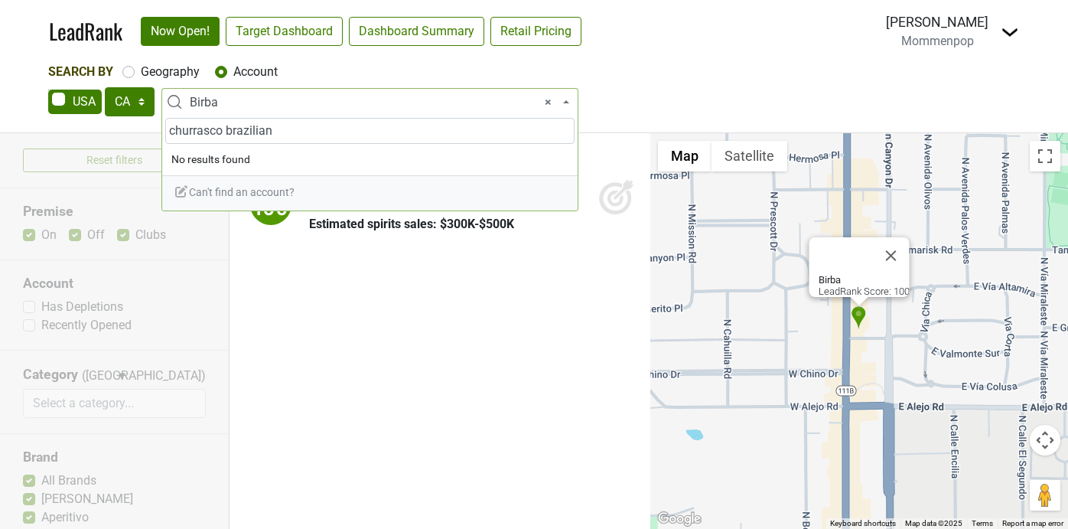
type input "churrasco brazilian"
click at [141, 73] on label "Geography" at bounding box center [170, 72] width 59 height 18
click at [130, 73] on input "Geography" at bounding box center [128, 70] width 12 height 15
radio input "true"
select select
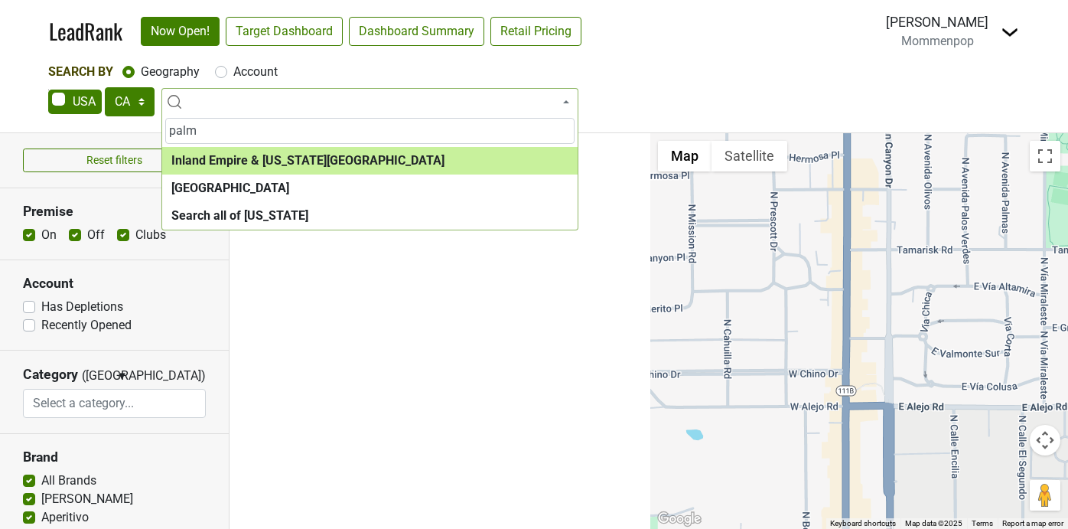
type input "palm"
select select "1092"
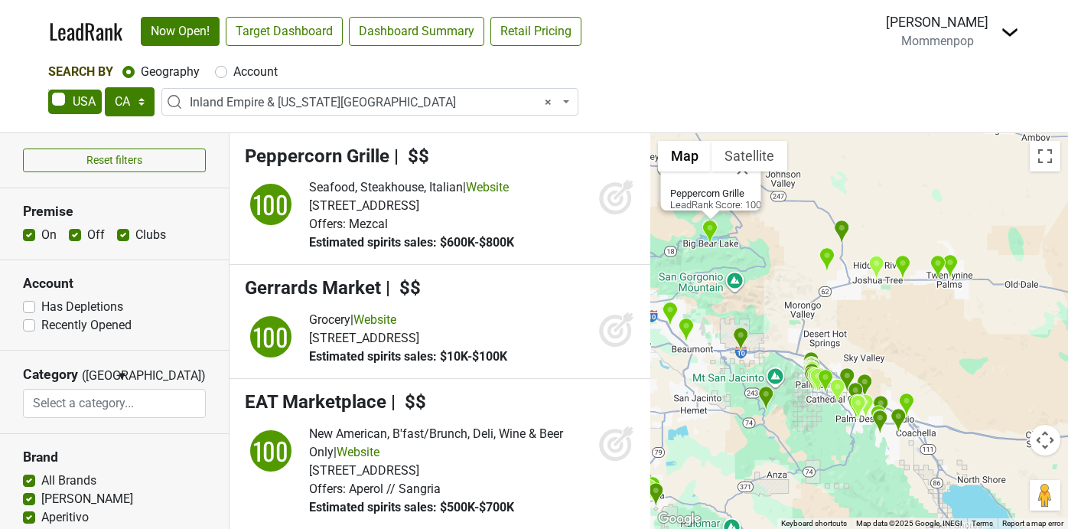
drag, startPoint x: 740, startPoint y: 362, endPoint x: 784, endPoint y: 326, distance: 56.5
click at [784, 326] on div "Peppercorn Grille LeadRank Score: 100" at bounding box center [859, 330] width 418 height 395
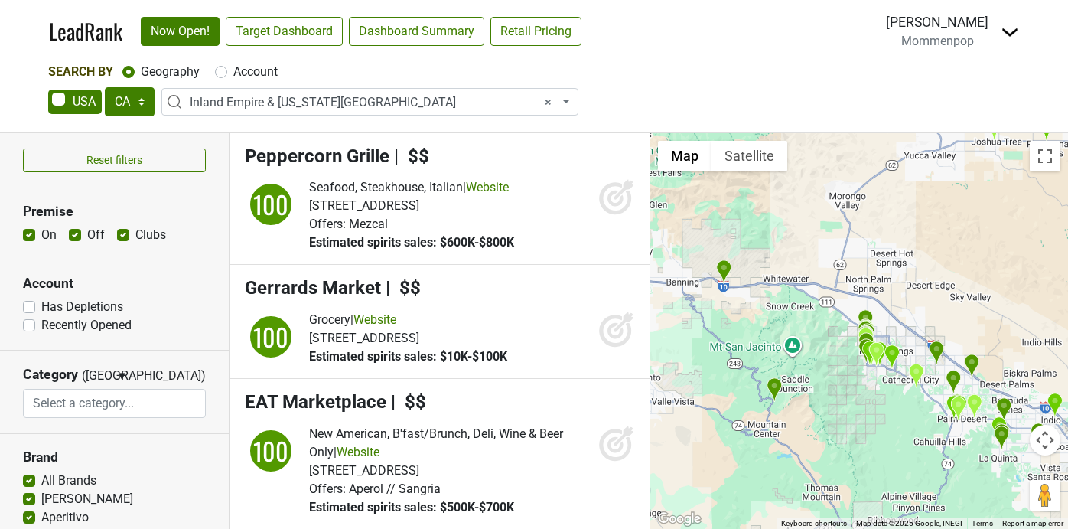
drag, startPoint x: 843, startPoint y: 376, endPoint x: 840, endPoint y: 301, distance: 75.0
click at [840, 301] on div "Peppercorn Grille LeadRank Score: 100" at bounding box center [859, 330] width 418 height 395
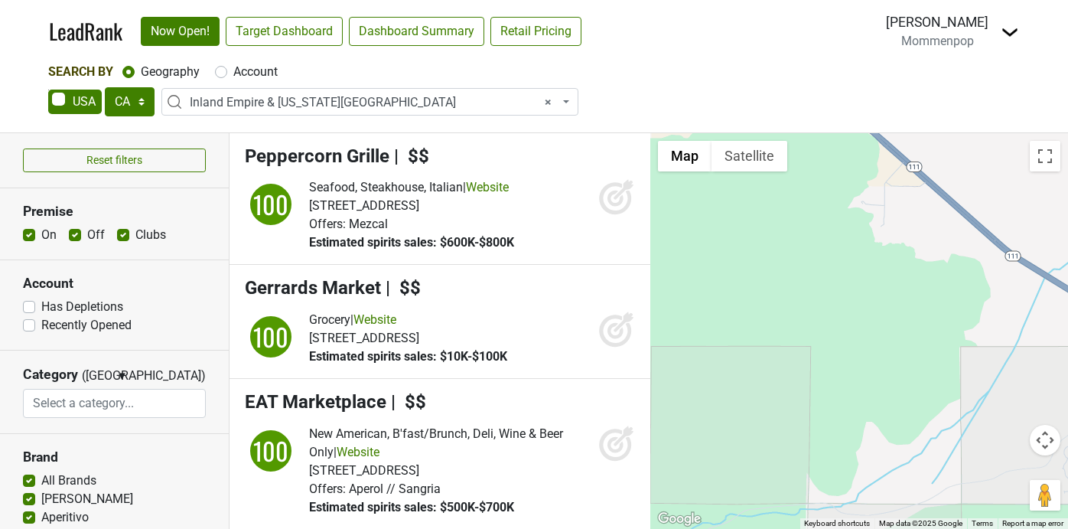
drag, startPoint x: 926, startPoint y: 408, endPoint x: 741, endPoint y: 242, distance: 248.6
click at [741, 243] on div "Peppercorn Grille LeadRank Score: 100" at bounding box center [859, 330] width 418 height 395
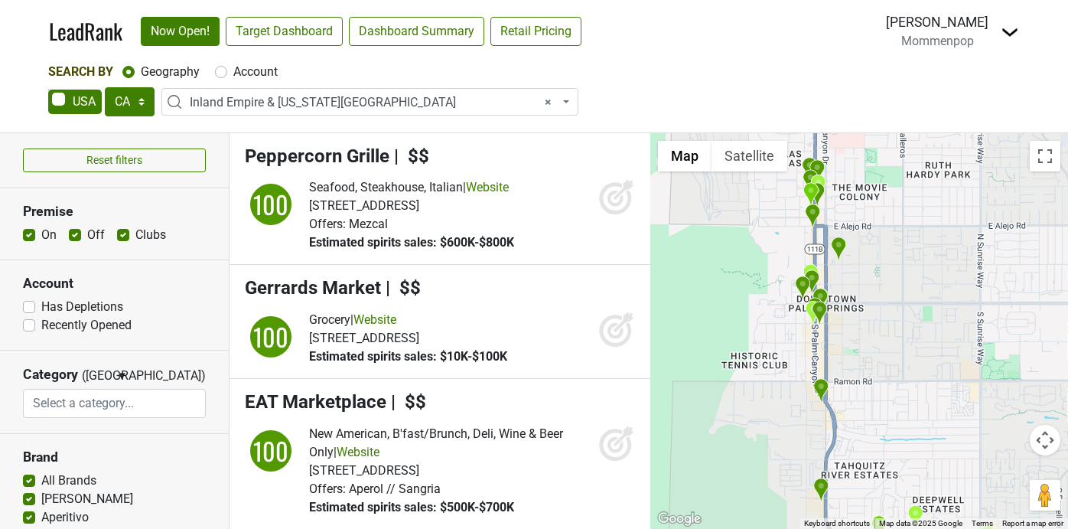
drag, startPoint x: 883, startPoint y: 208, endPoint x: 883, endPoint y: 308, distance: 100.2
click at [883, 308] on div "Peppercorn Grille LeadRank Score: 100" at bounding box center [859, 330] width 418 height 395
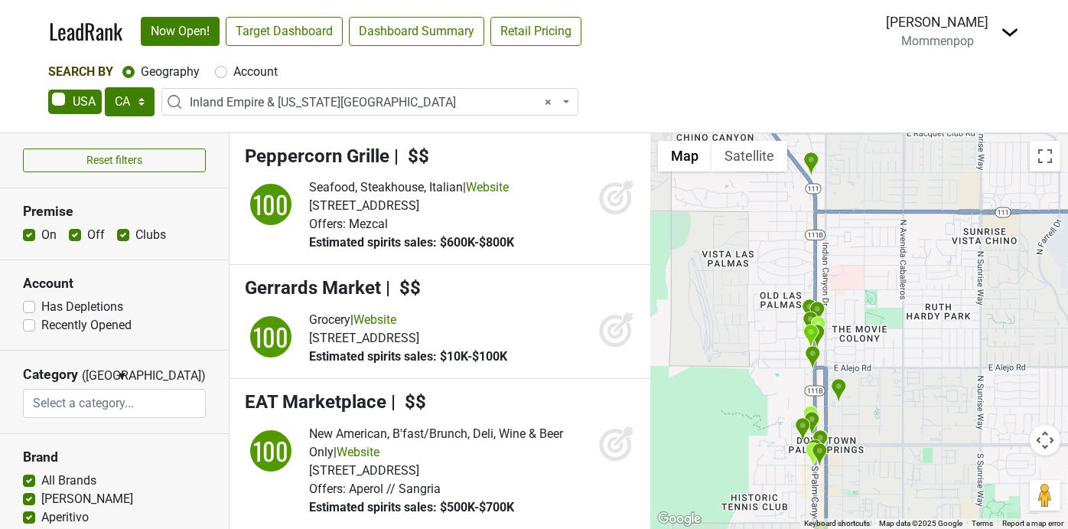
click at [814, 161] on img "Boozehounds" at bounding box center [811, 163] width 16 height 25
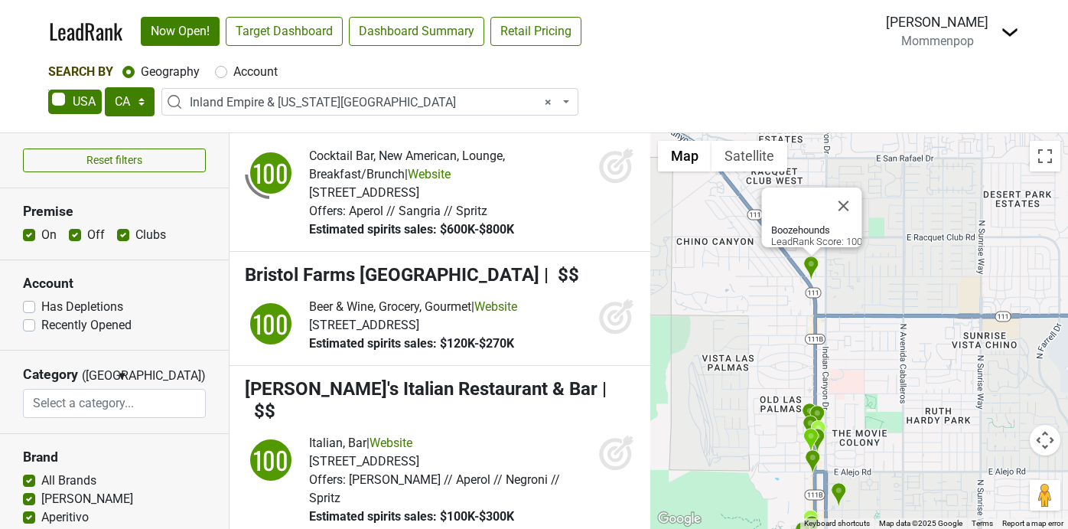
scroll to position [848, 0]
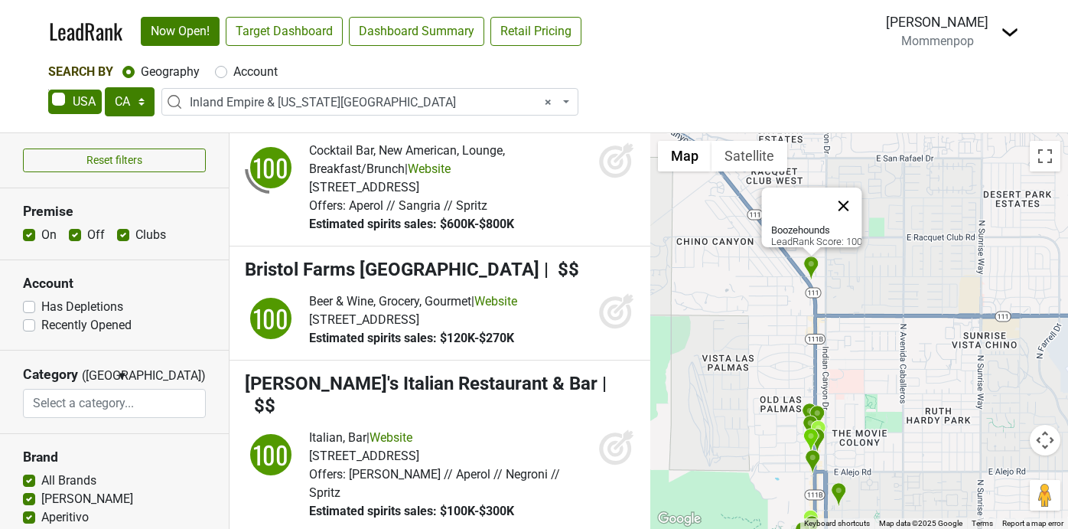
click at [854, 199] on button "Close" at bounding box center [843, 205] width 37 height 37
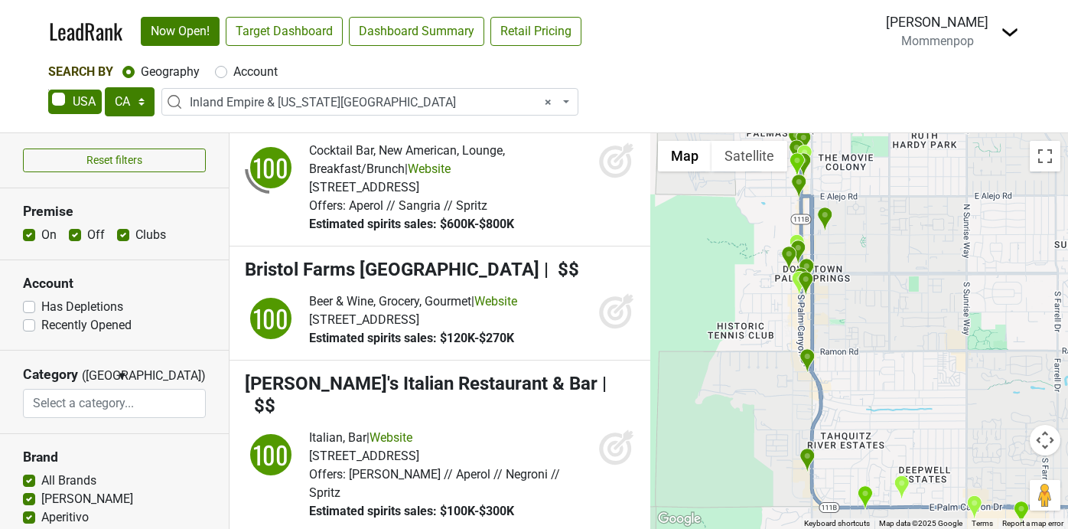
drag, startPoint x: 882, startPoint y: 314, endPoint x: 868, endPoint y: 34, distance: 279.5
click at [868, 34] on div "LeadRank Now Open! Target Dashboard Dashboard Summary Retail Pricing Loading...…" at bounding box center [534, 264] width 1068 height 529
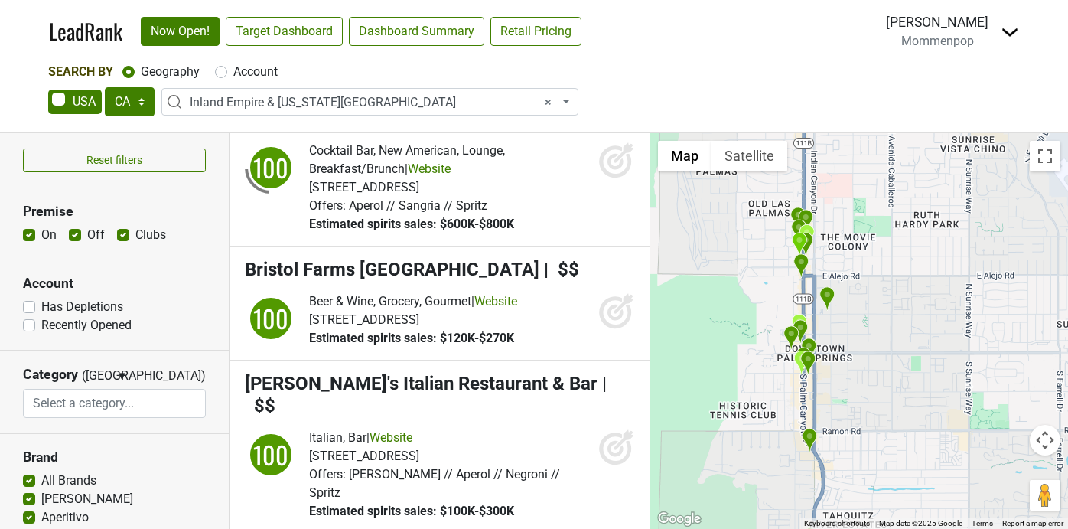
drag, startPoint x: 864, startPoint y: 177, endPoint x: 867, endPoint y: 261, distance: 84.2
click at [867, 262] on div at bounding box center [859, 330] width 418 height 395
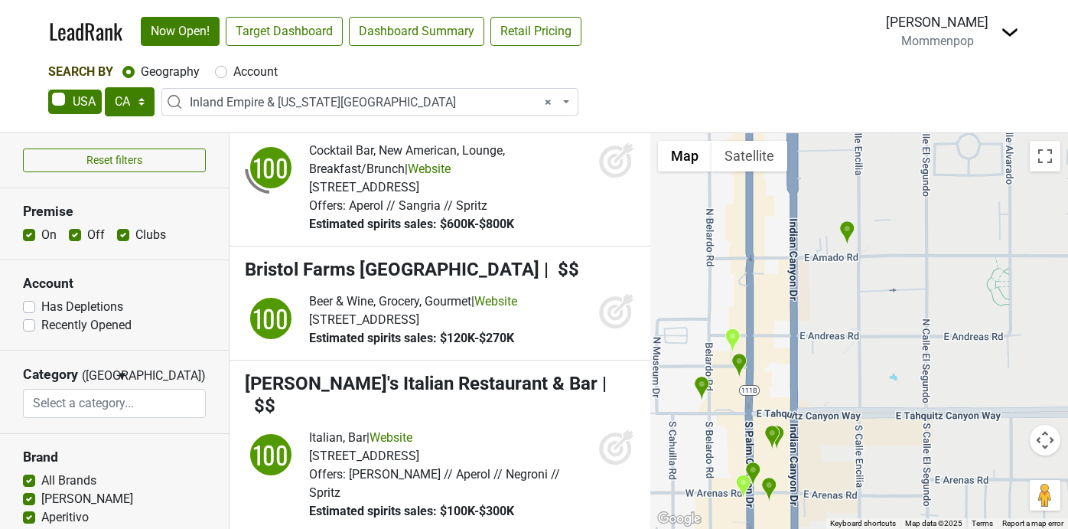
drag, startPoint x: 796, startPoint y: 405, endPoint x: 939, endPoint y: 145, distance: 297.5
click at [939, 145] on div at bounding box center [859, 330] width 418 height 395
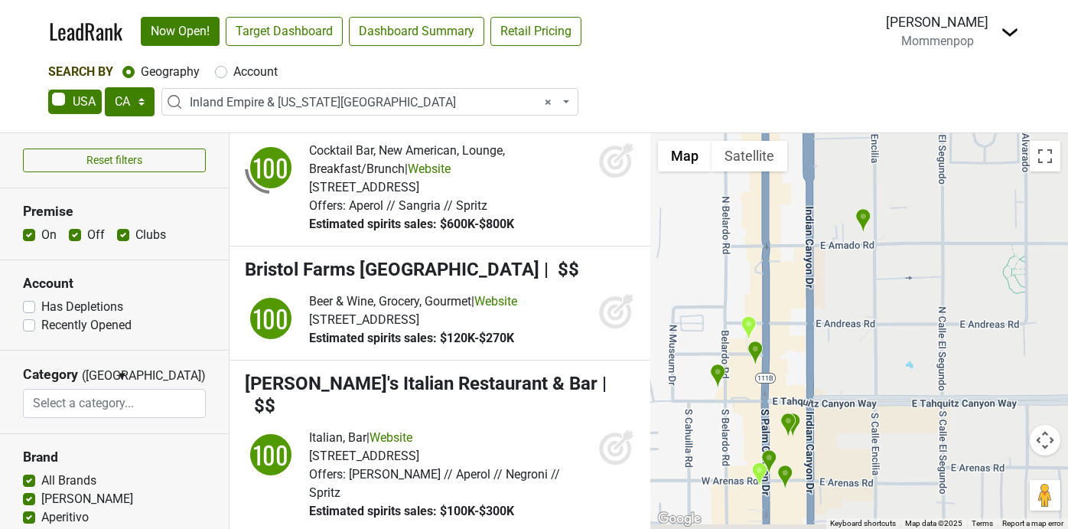
drag, startPoint x: 855, startPoint y: 298, endPoint x: 856, endPoint y: 280, distance: 17.6
click at [856, 280] on div at bounding box center [859, 330] width 418 height 395
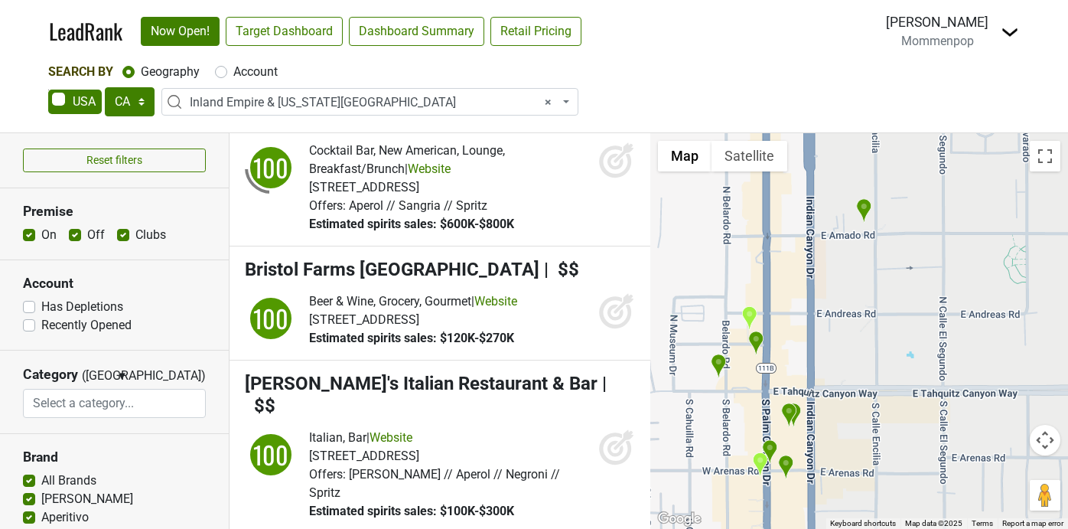
click at [863, 211] on img "The Tropicale" at bounding box center [864, 210] width 16 height 25
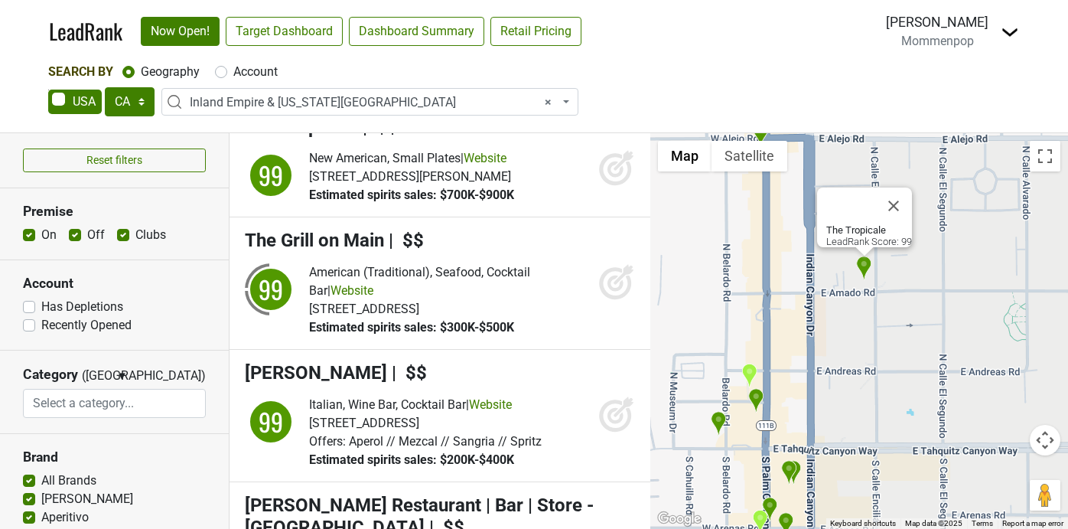
click at [753, 380] on img "Clandestino" at bounding box center [749, 375] width 16 height 25
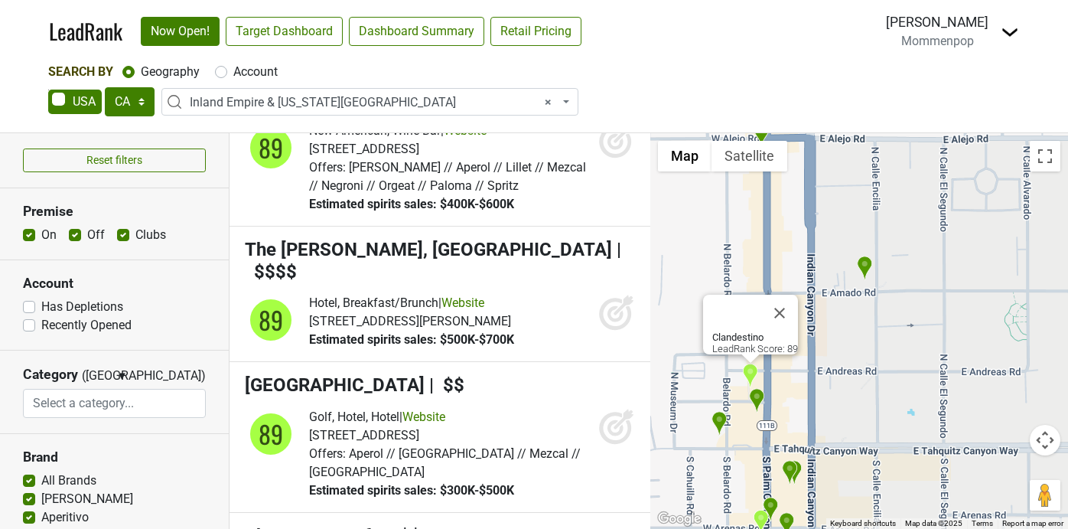
scroll to position [12167, 0]
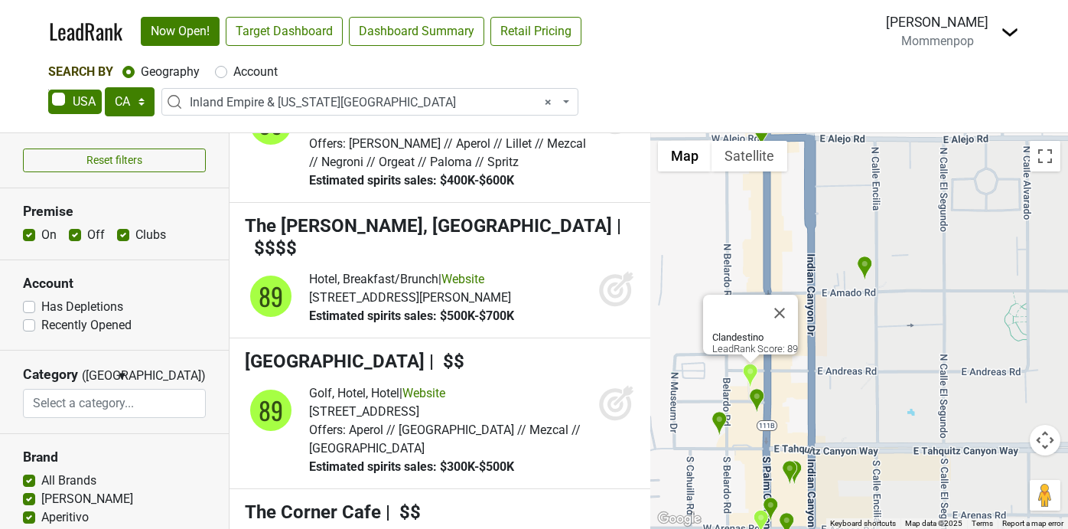
click at [758, 398] on img "Tommy Bahama | Marlin Bar - Palm Springs" at bounding box center [757, 400] width 16 height 25
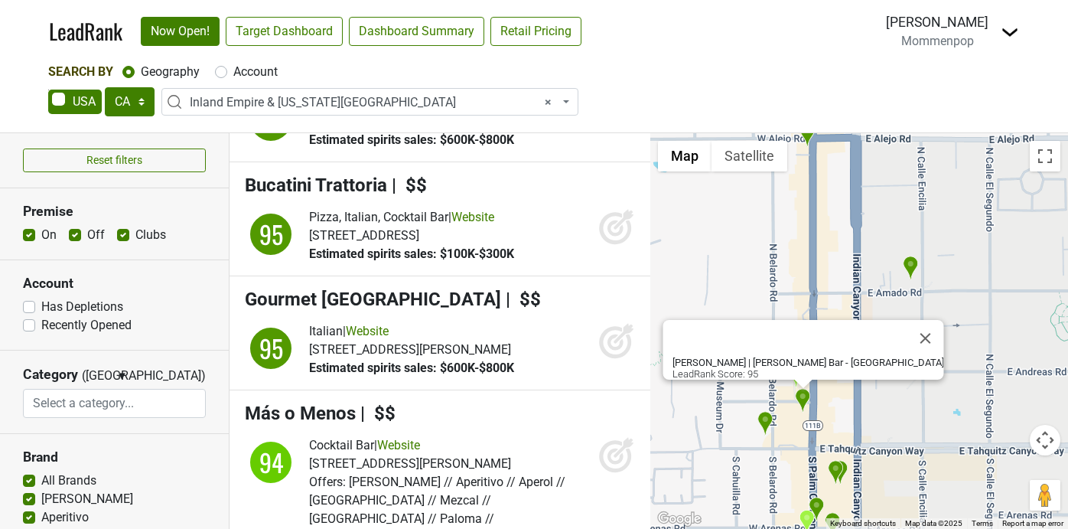
click at [764, 414] on img "Kimpton Rowan Palm Springs Hotel" at bounding box center [765, 423] width 16 height 25
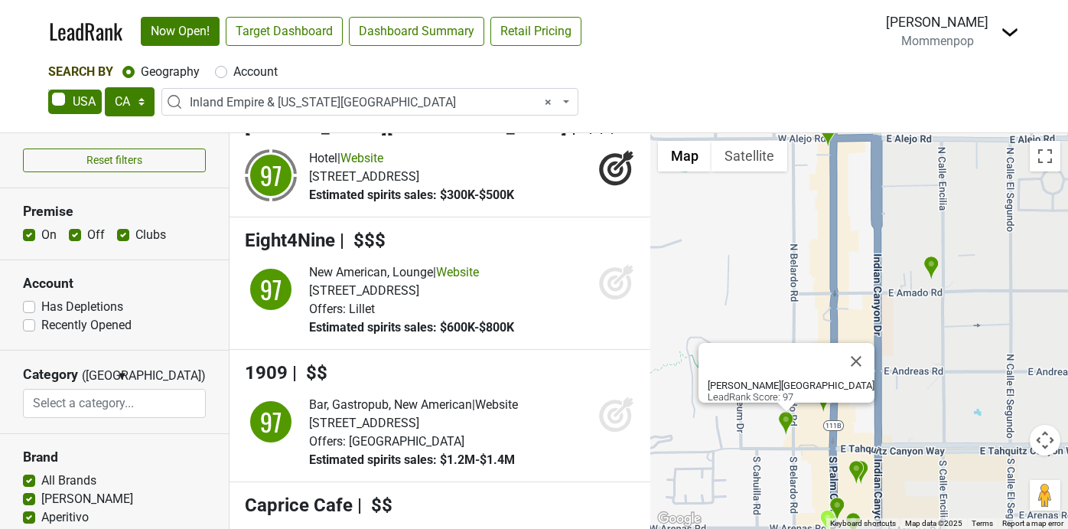
click at [866, 464] on img "The Front Porch" at bounding box center [861, 472] width 16 height 25
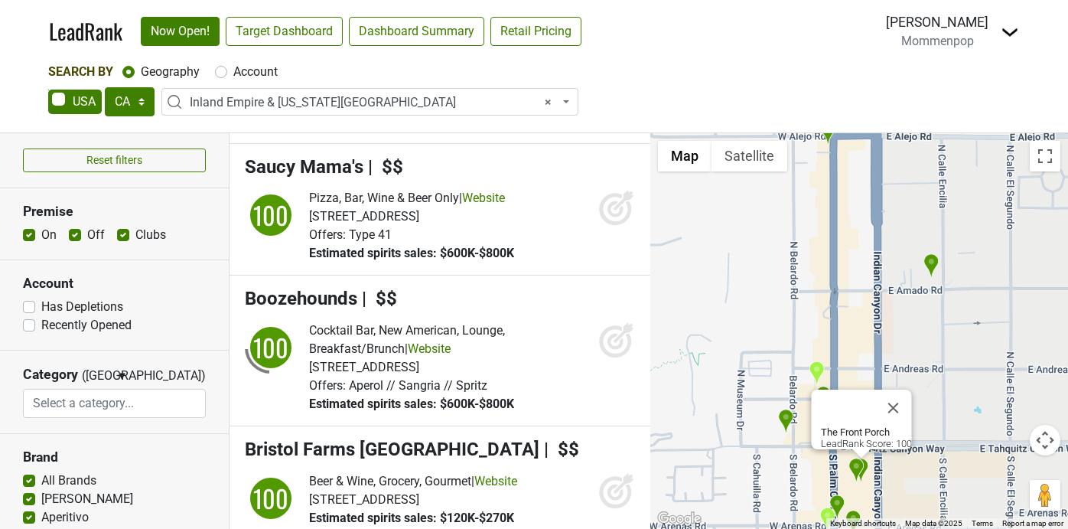
click at [852, 466] on img "FARM" at bounding box center [856, 469] width 16 height 25
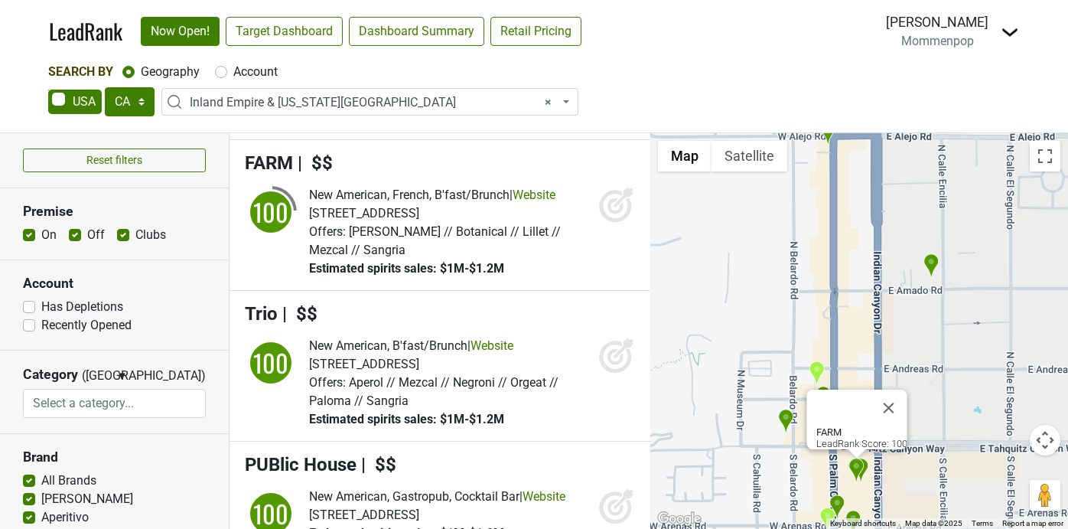
click at [838, 501] on img "Zin American Bistro" at bounding box center [837, 506] width 16 height 25
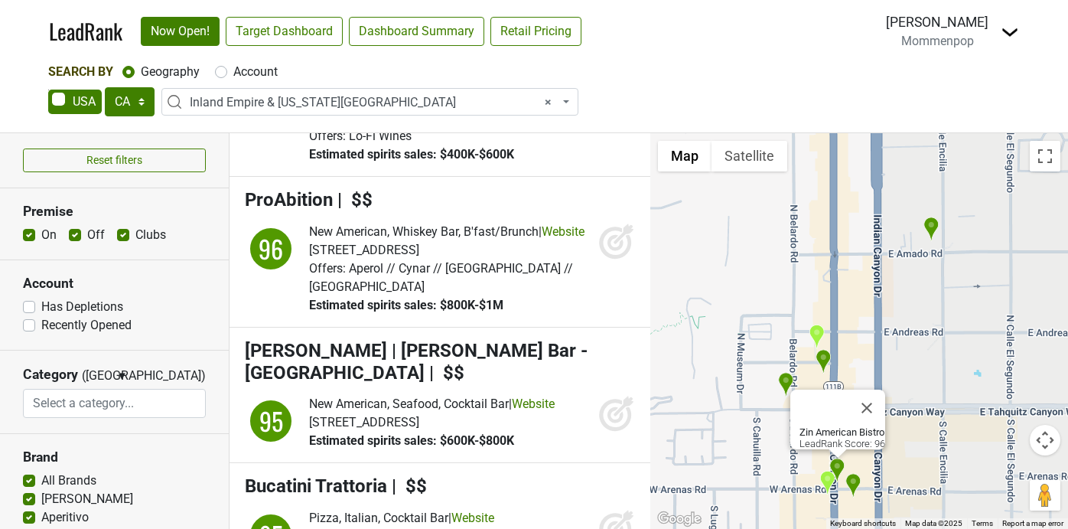
click at [829, 483] on img "Kaiser Grille Palm Springs" at bounding box center [827, 482] width 16 height 25
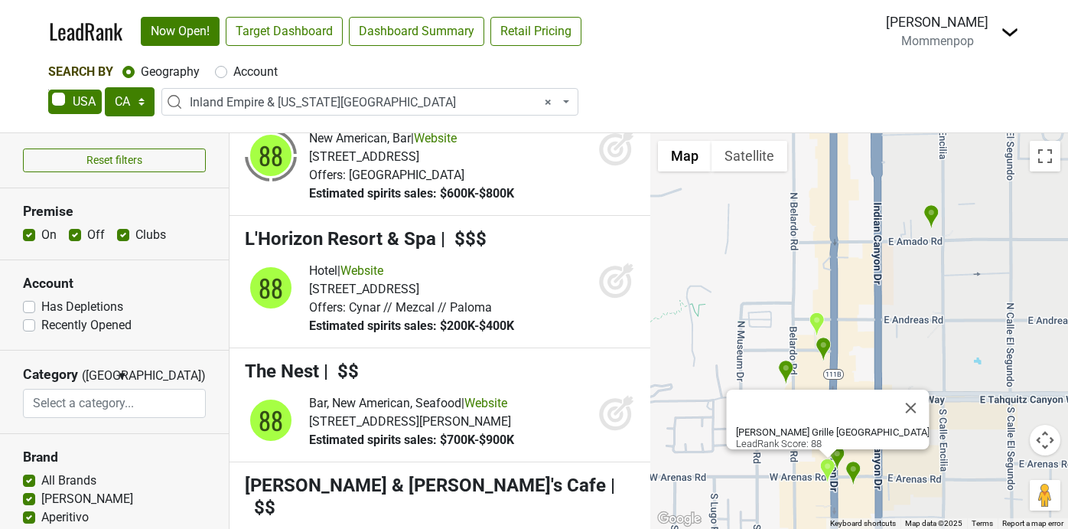
click at [857, 477] on img "Lulu California Bistro" at bounding box center [853, 472] width 16 height 25
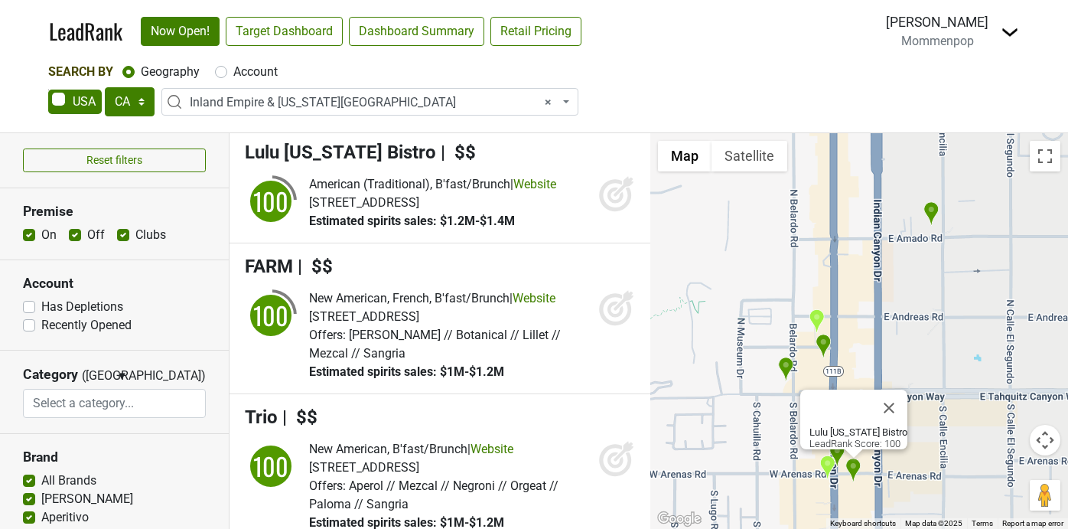
scroll to position [2511, 0]
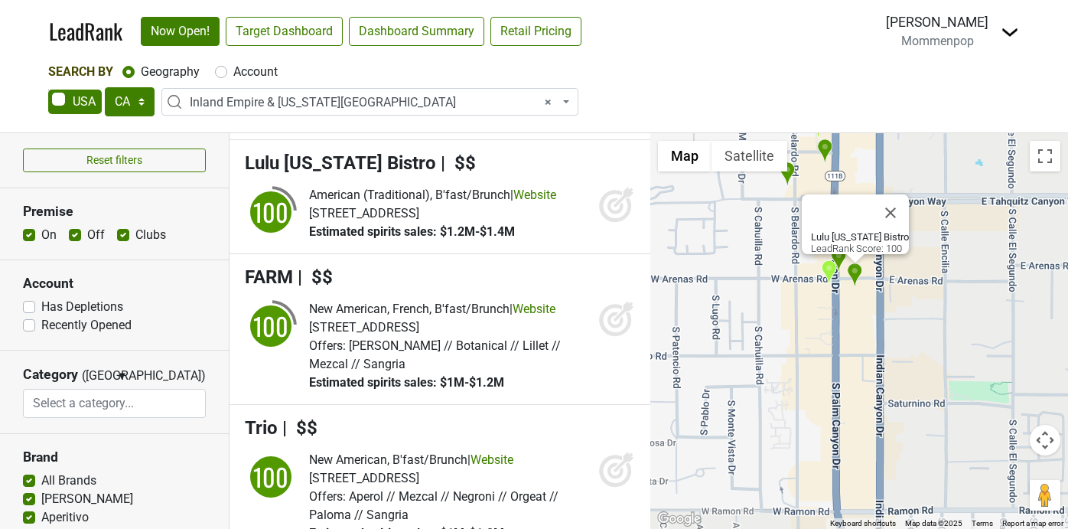
drag, startPoint x: 928, startPoint y: 470, endPoint x: 929, endPoint y: 271, distance: 199.6
click at [929, 270] on div "Lulu California Bistro LeadRank Score: 100" at bounding box center [859, 330] width 418 height 395
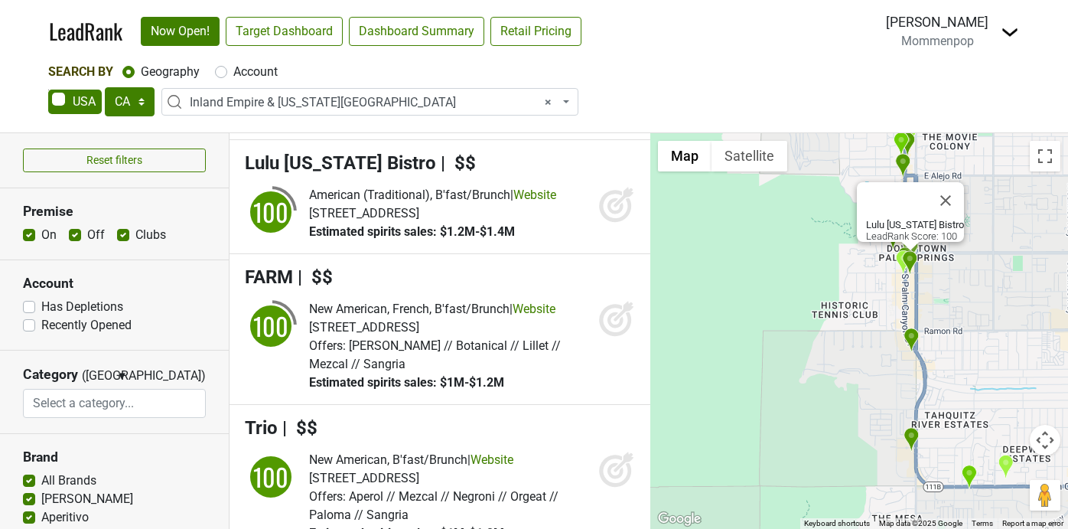
click at [912, 349] on img "Palm Greens Cafe" at bounding box center [911, 339] width 16 height 25
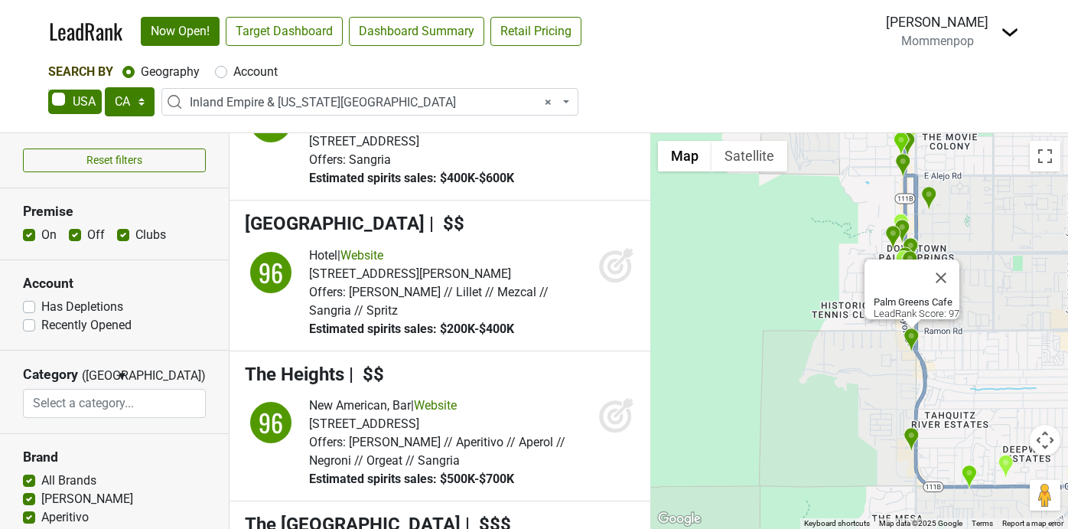
click at [909, 437] on img "Bar Cecil" at bounding box center [911, 439] width 16 height 25
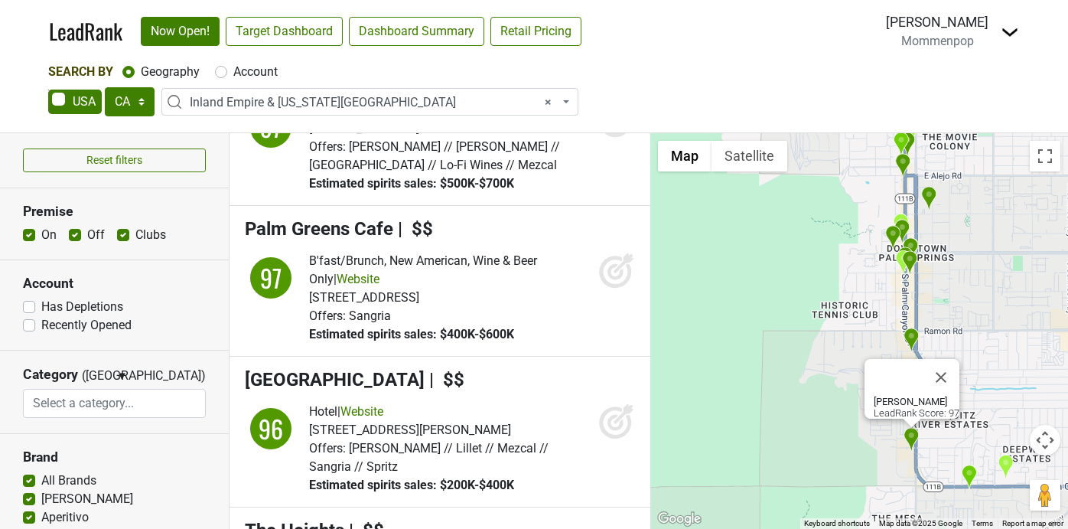
scroll to position [5136, 0]
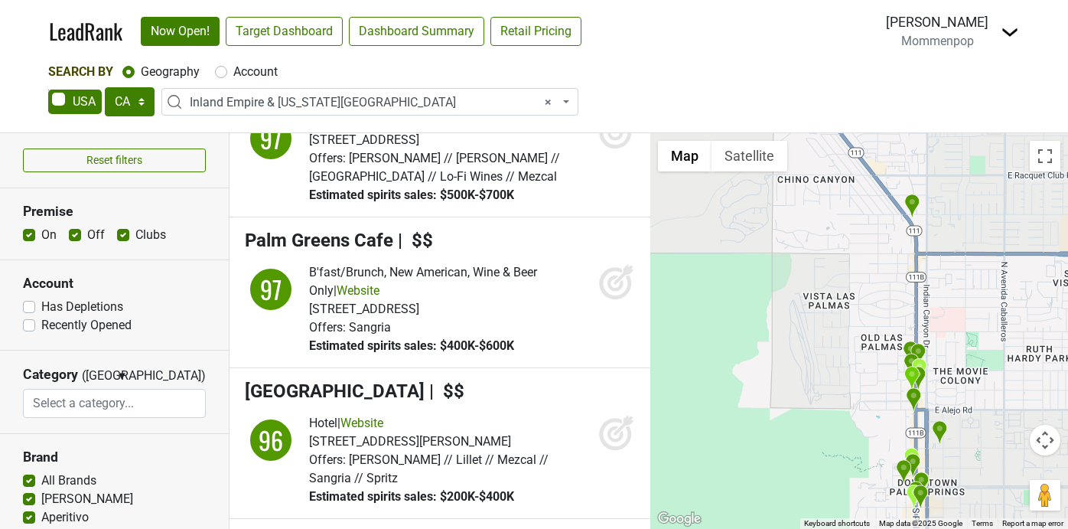
drag, startPoint x: 991, startPoint y: 301, endPoint x: 1002, endPoint y: 539, distance: 238.9
click at [1002, 528] on html "LeadRank Now Open! Target Dashboard Dashboard Summary Retail Pricing Loading...…" at bounding box center [534, 264] width 1068 height 529
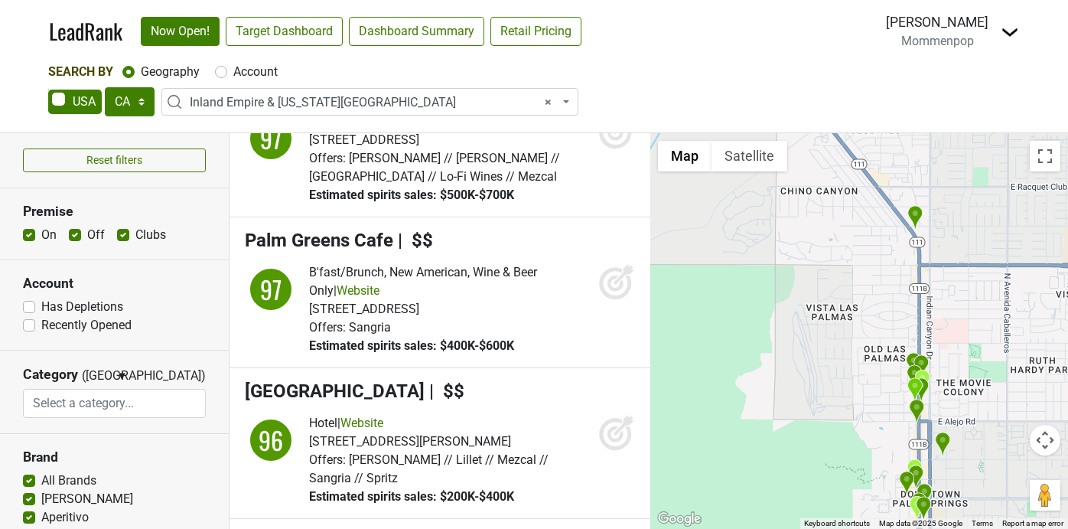
select select
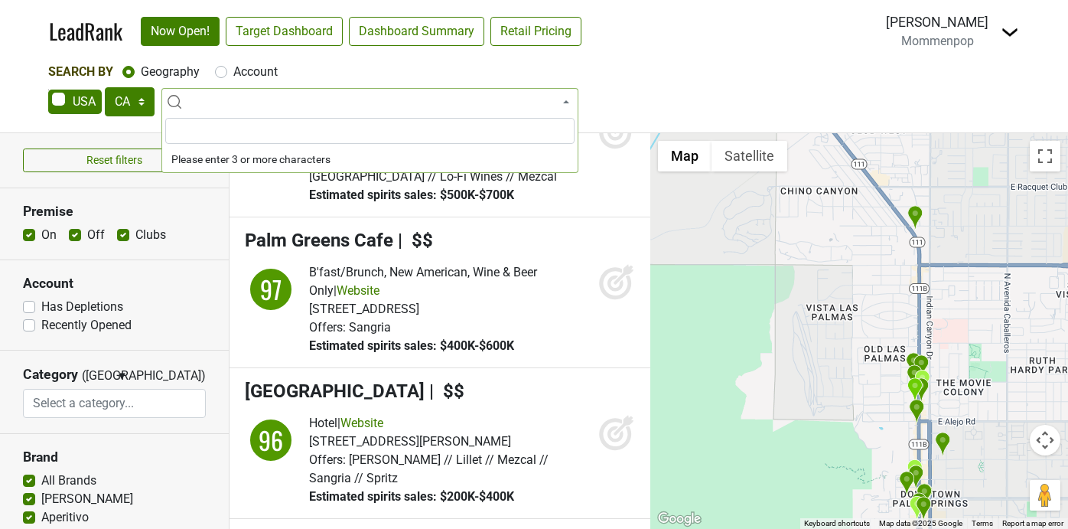
click at [233, 70] on label "Account" at bounding box center [255, 72] width 44 height 18
click at [217, 70] on input "Account" at bounding box center [221, 70] width 12 height 15
radio input "true"
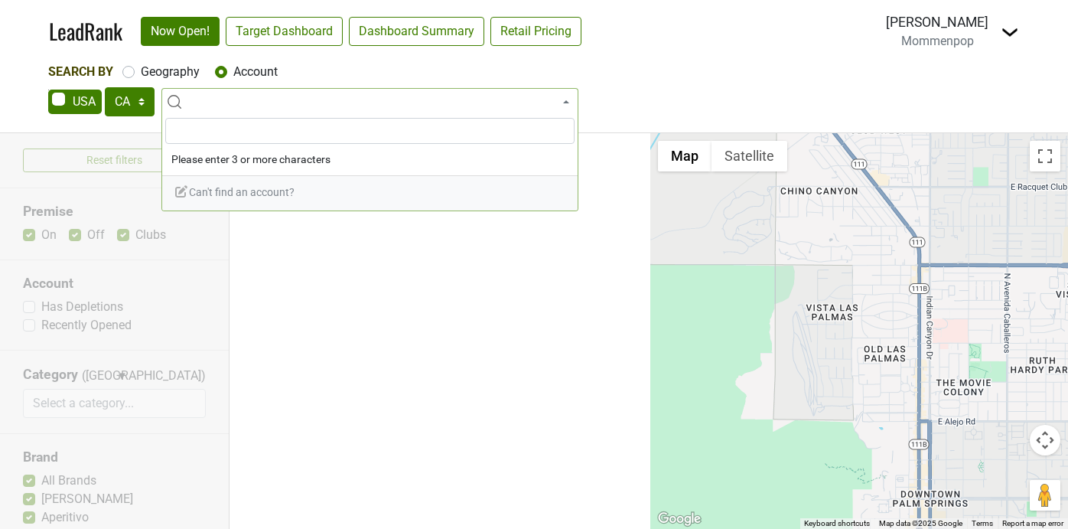
scroll to position [0, 0]
type input "c"
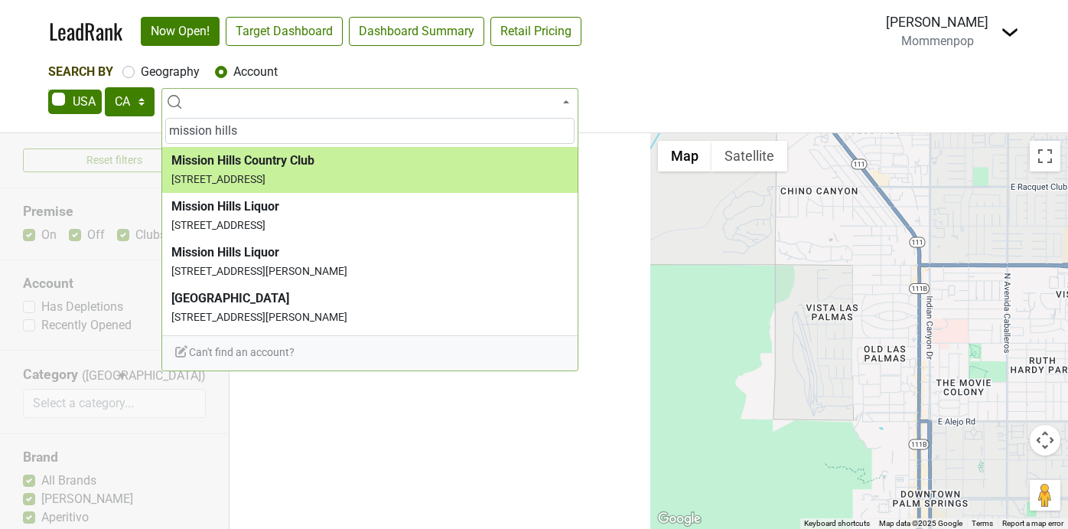
type input "mission hills"
select select "66842"
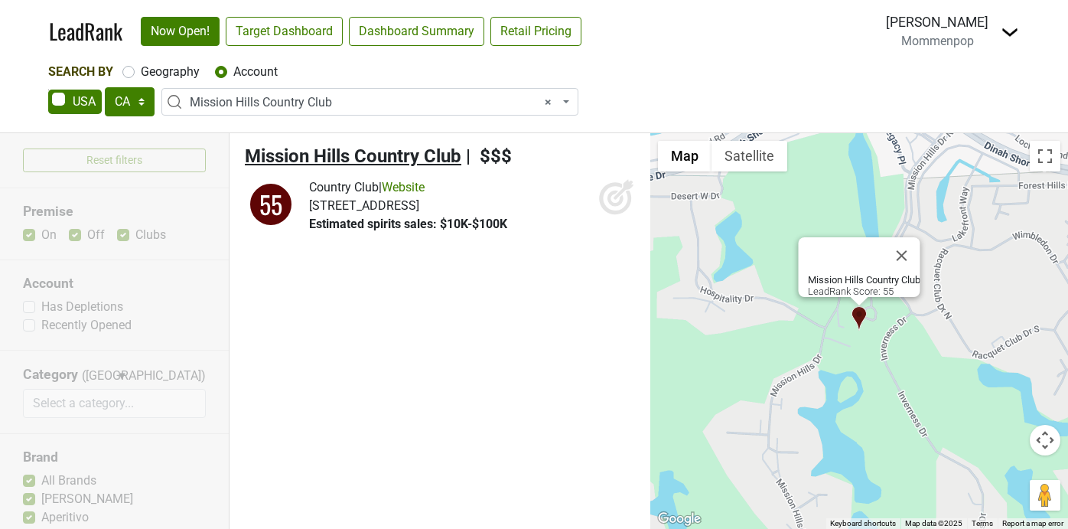
click at [343, 157] on span "Mission Hills Country Club" at bounding box center [353, 155] width 216 height 21
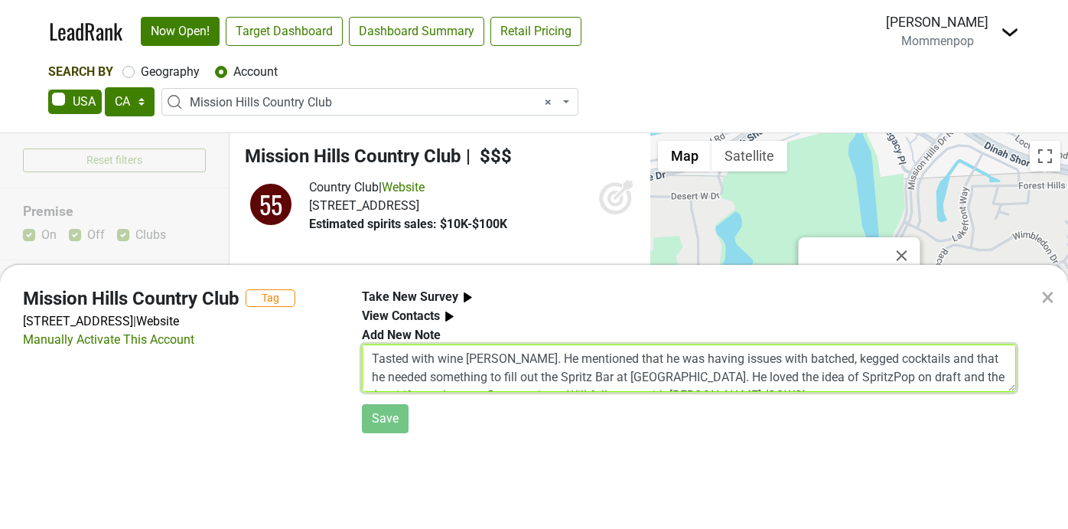
click at [417, 365] on textarea "Tasted with wine buyer, Javier. He mentioned that he was having issues with bat…" at bounding box center [689, 367] width 654 height 47
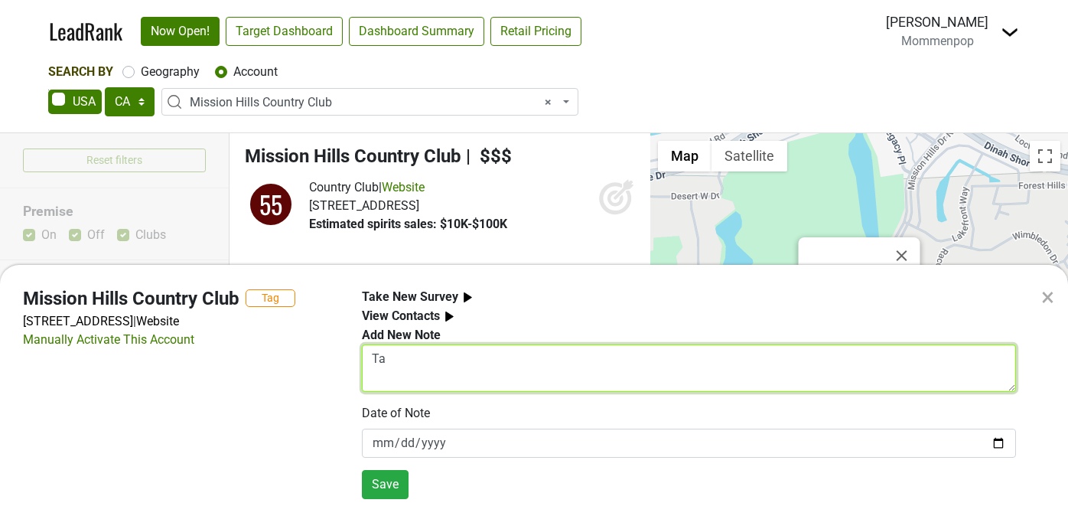
type textarea "T"
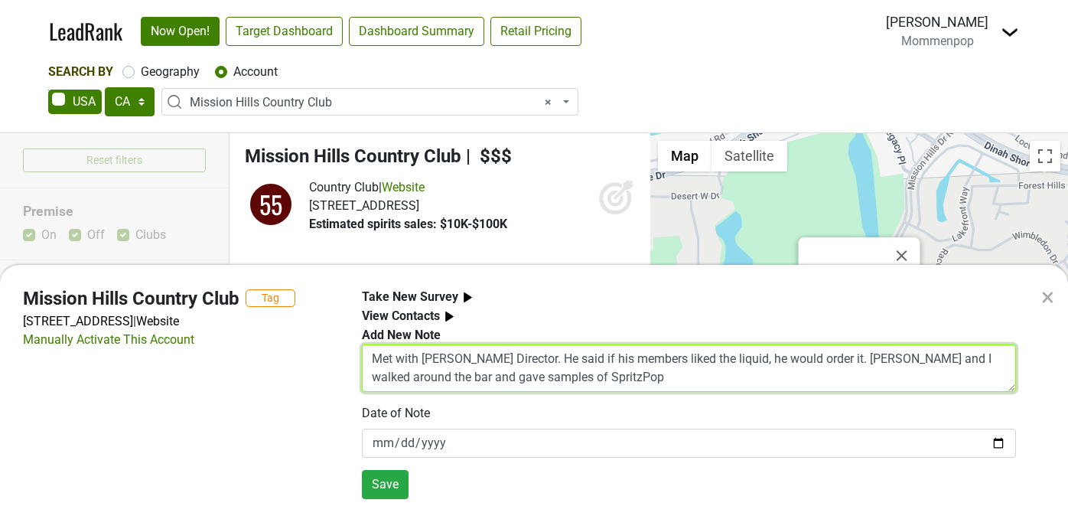
click at [402, 376] on textarea "Met with Bev Director. He said if his members liked the liquid, he would order …" at bounding box center [689, 367] width 654 height 47
click at [575, 379] on textarea "Met with Bev Director. He said if his members liked the liquid, he would order …" at bounding box center [689, 367] width 654 height 47
type textarea "Met with Bev Director. He said if his members liked the liquid, he would order …"
drag, startPoint x: 547, startPoint y: 381, endPoint x: 315, endPoint y: 344, distance: 234.6
click at [315, 344] on div "Mission Hills Country Club Tag 34600 Mission Hills Dr, Rancho Mirage, CA 92270 …" at bounding box center [519, 394] width 1016 height 212
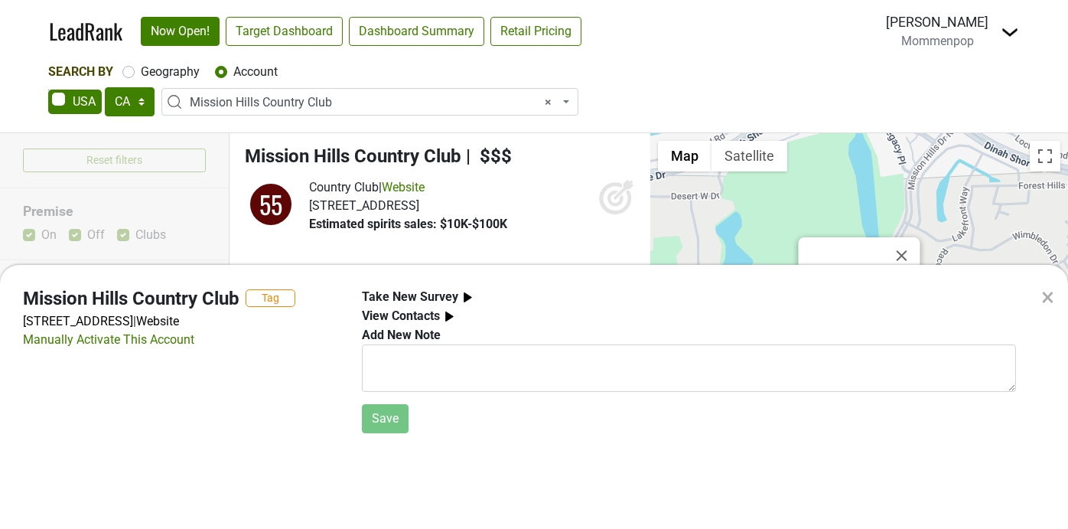
click at [447, 296] on b "Take New Survey" at bounding box center [410, 296] width 96 height 15
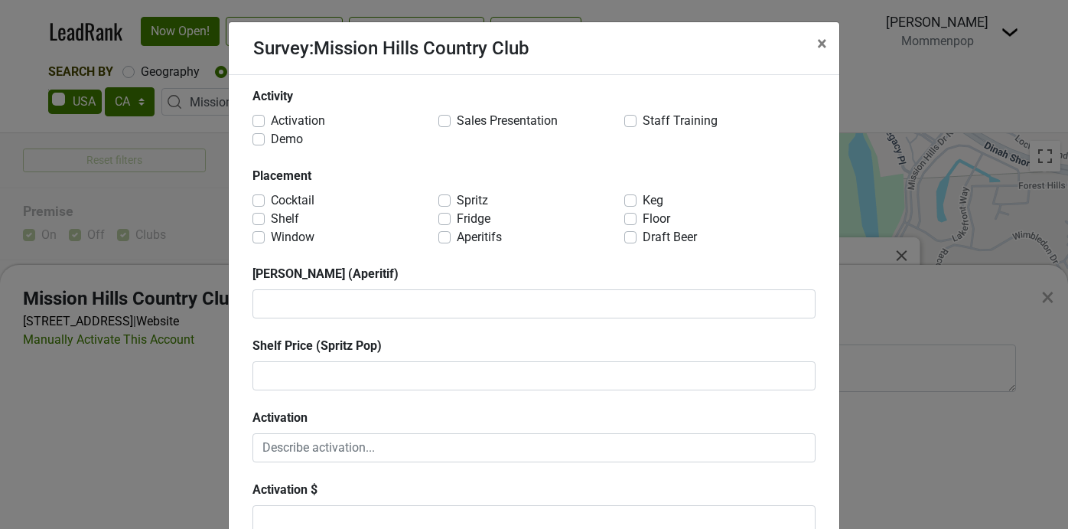
click at [271, 121] on label "Activation" at bounding box center [298, 121] width 54 height 18
click at [254, 121] on input "Activation" at bounding box center [258, 119] width 12 height 15
checkbox input "true"
click at [457, 124] on label "Sales Presentation" at bounding box center [507, 121] width 101 height 18
click at [446, 124] on input "Sales Presentation" at bounding box center [444, 119] width 12 height 15
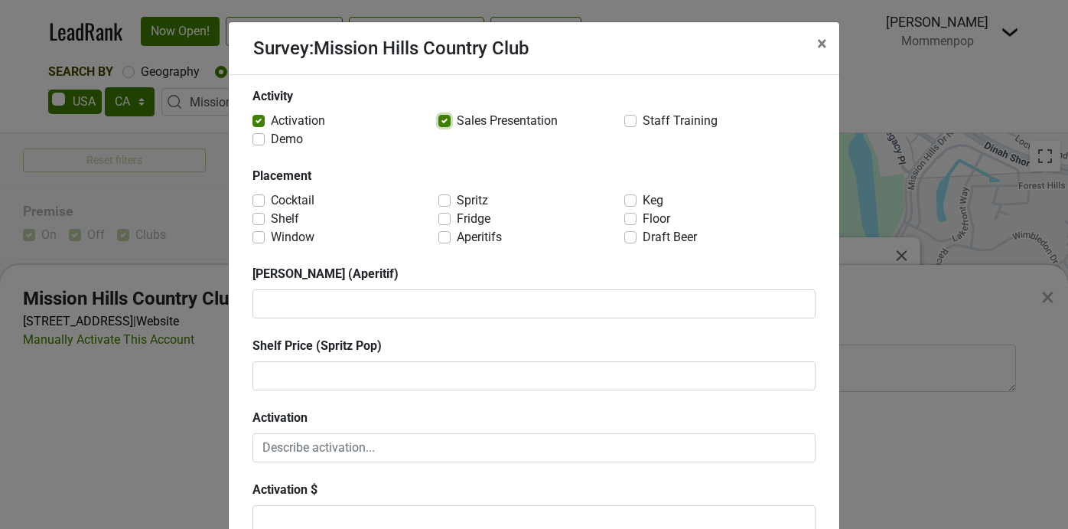
checkbox input "true"
click at [642, 124] on label "Staff Training" at bounding box center [679, 121] width 75 height 18
click at [634, 124] on input "Staff Training" at bounding box center [630, 119] width 12 height 15
checkbox input "true"
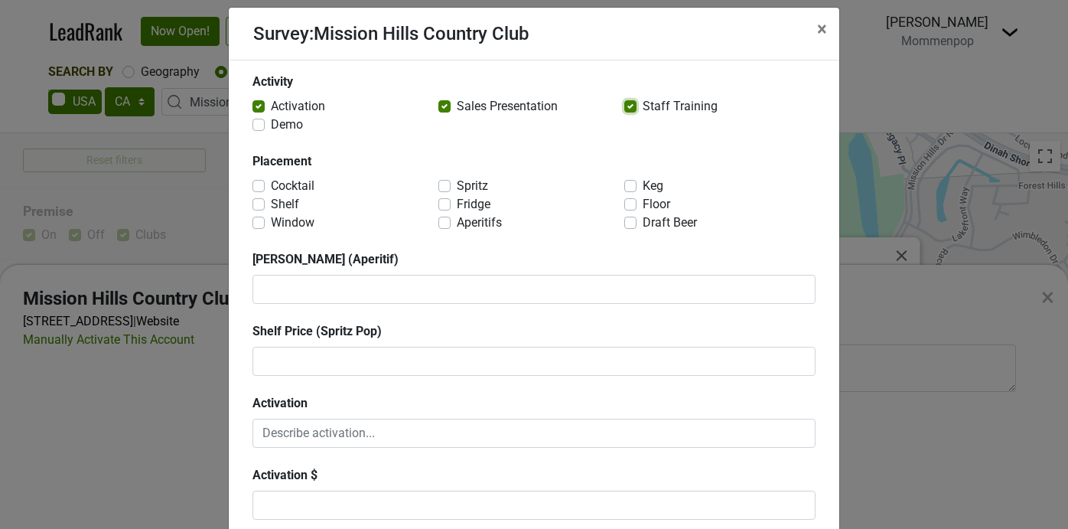
scroll to position [16, 0]
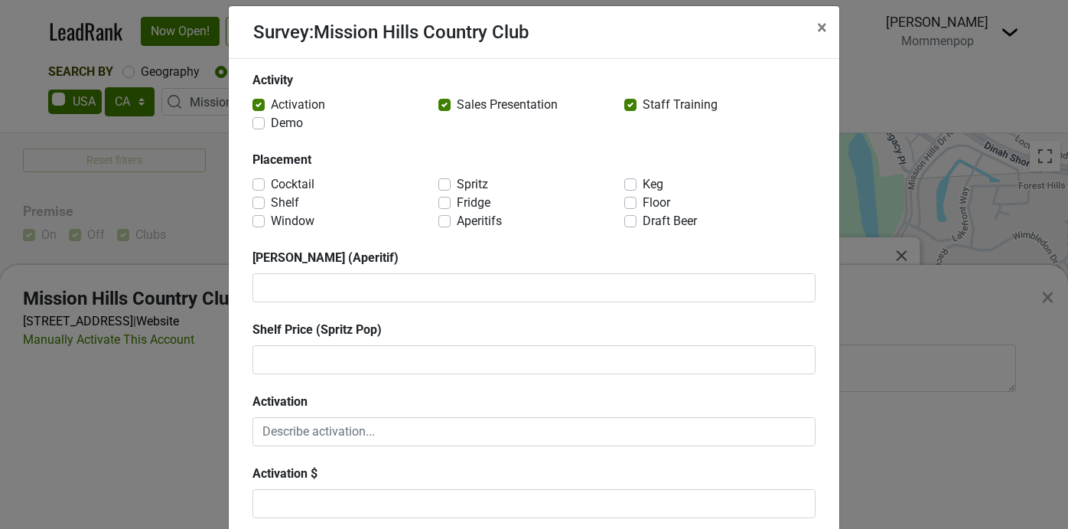
click at [457, 184] on label "Spritz" at bounding box center [472, 184] width 31 height 18
click at [446, 184] on input "Spritz" at bounding box center [444, 182] width 12 height 15
checkbox input "true"
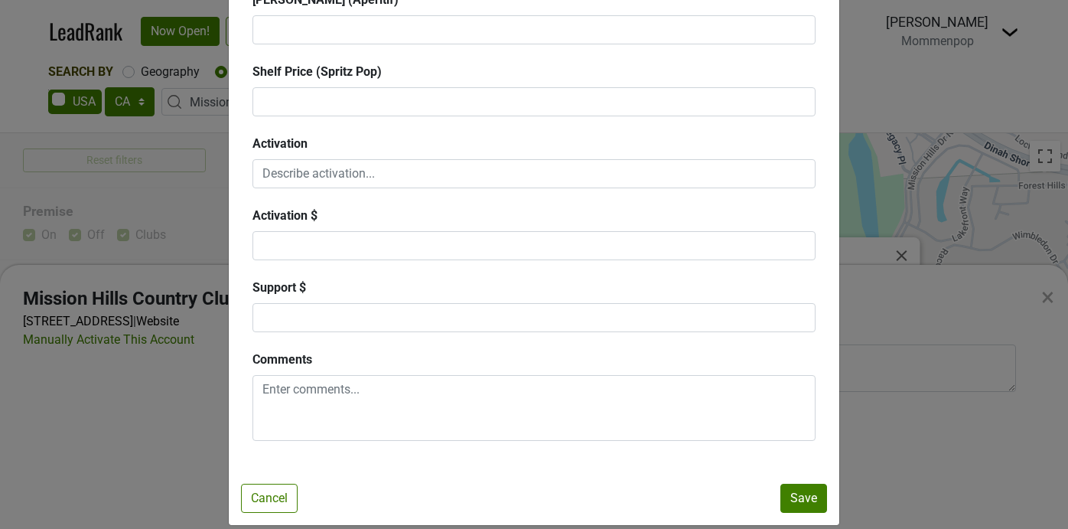
scroll to position [292, 0]
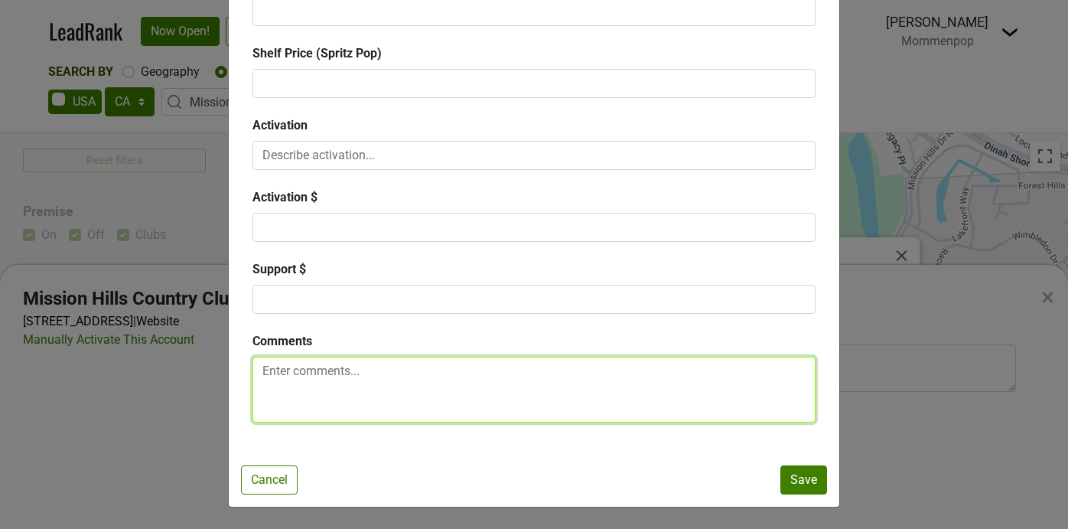
click at [308, 383] on textarea at bounding box center [533, 389] width 563 height 66
paste textarea "Met with Bev Director. He said if his members liked the liquid, he would order …"
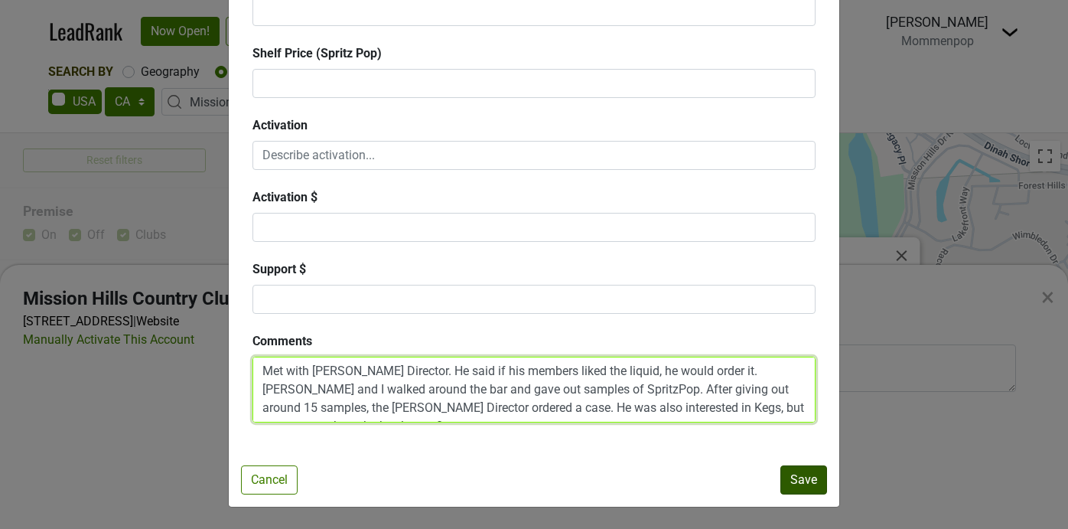
type textarea "Met with Bev Director. He said if his members liked the liquid, he would order …"
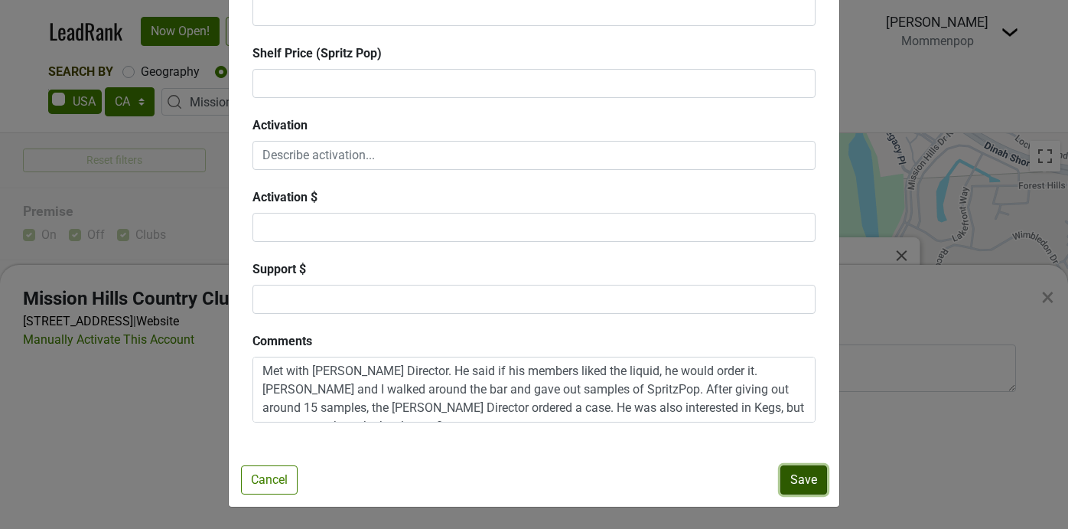
click at [802, 478] on button "Save" at bounding box center [803, 479] width 47 height 29
checkbox input "false"
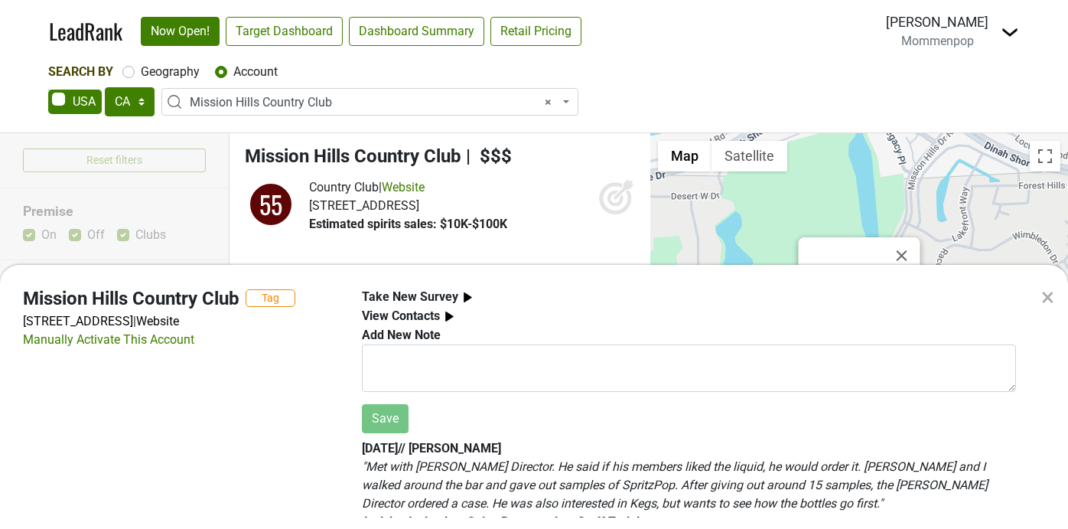
scroll to position [45, 0]
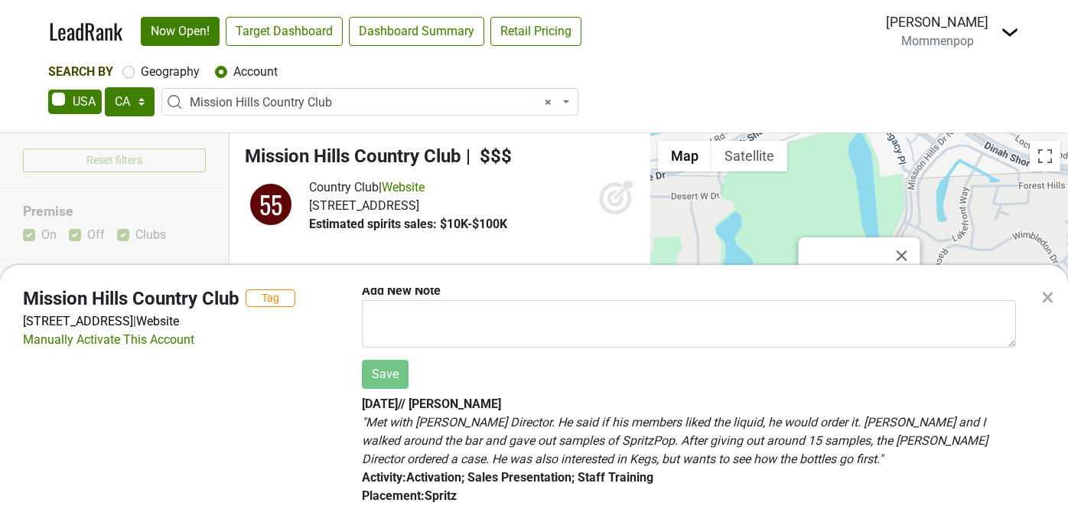
click at [548, 100] on div "× Mission Hills Country Club Tag 34600 Mission Hills Dr, Rancho Mirage, CA 9227…" at bounding box center [534, 264] width 1068 height 529
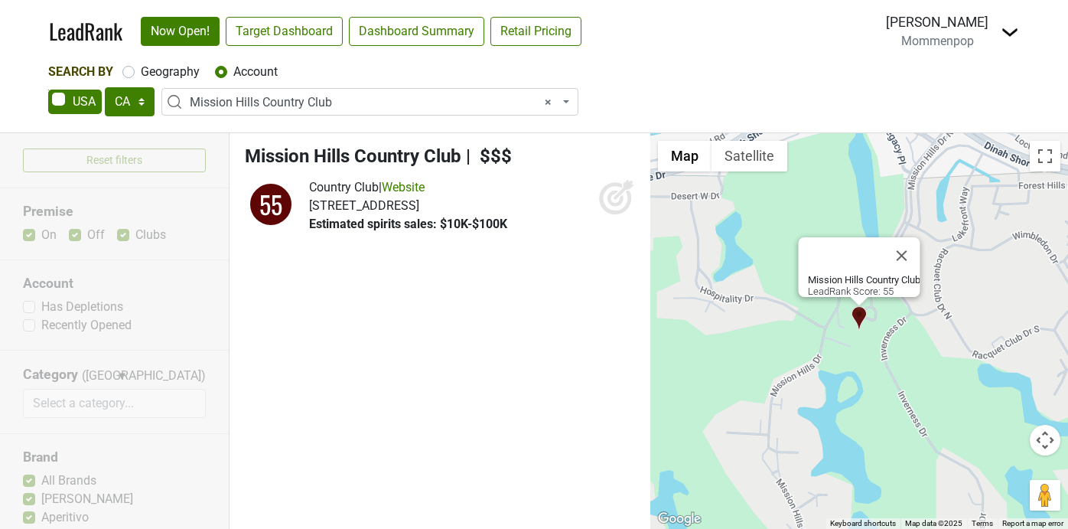
click at [400, 96] on span "× Mission Hills Country Club" at bounding box center [374, 102] width 369 height 18
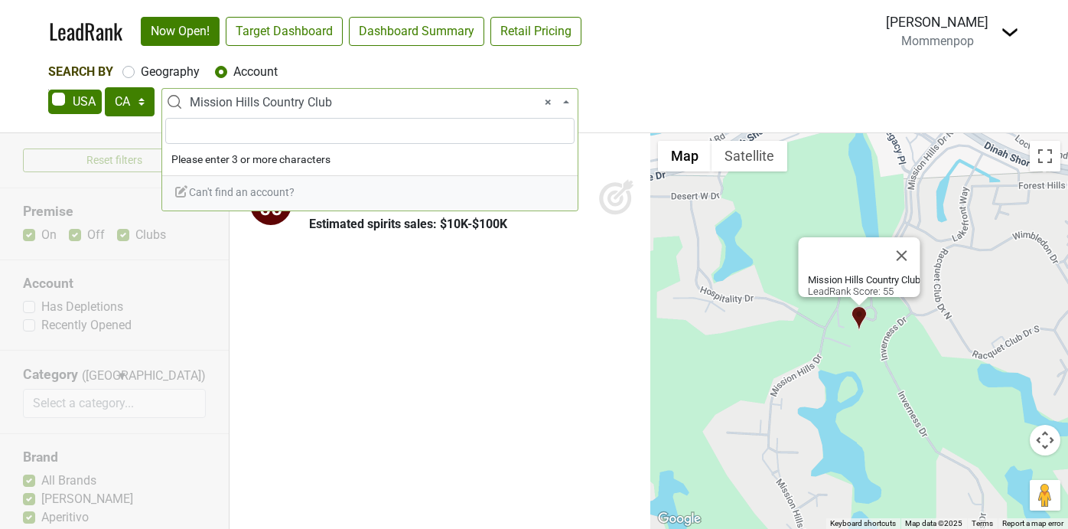
type input "i"
type input "p"
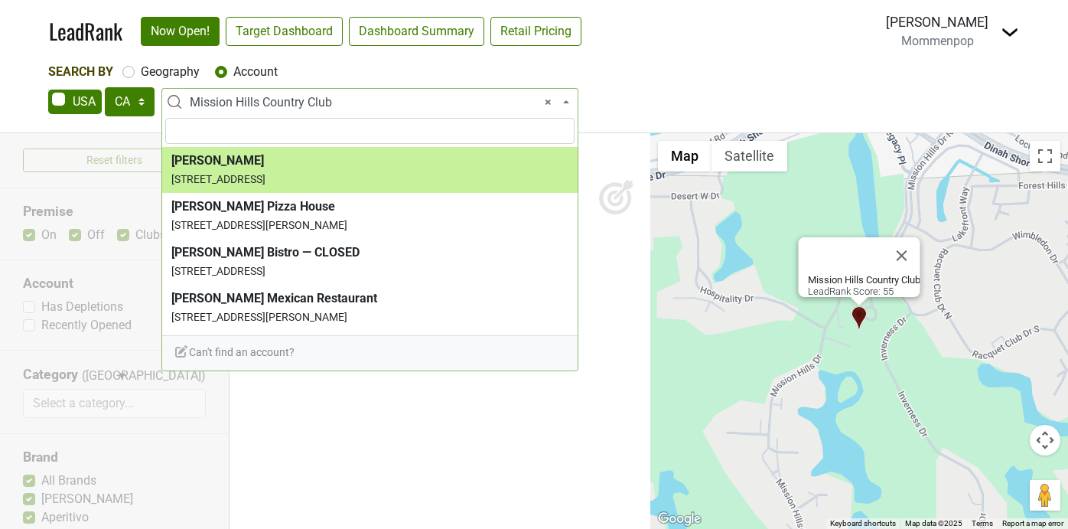
type input "s"
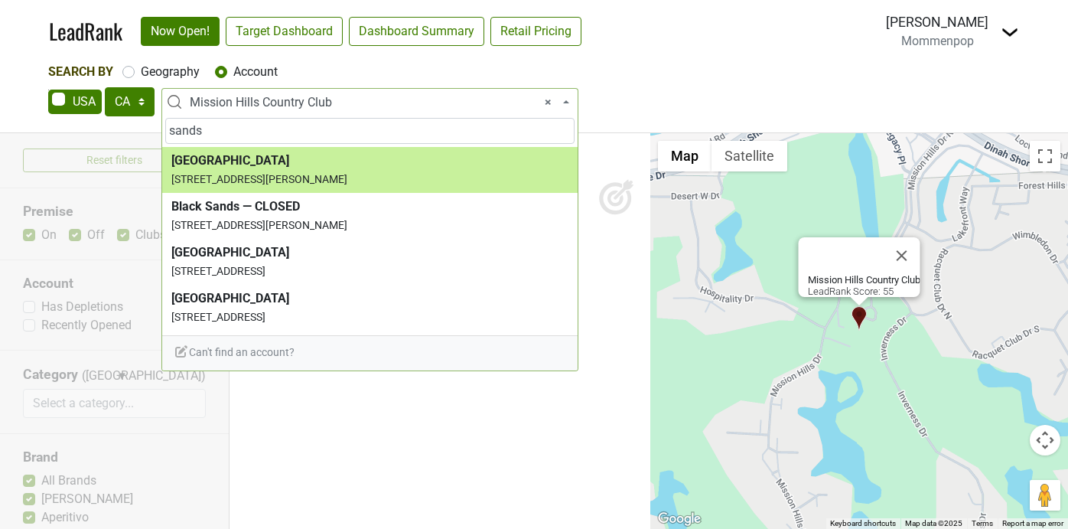
type input "sands"
select select "69217"
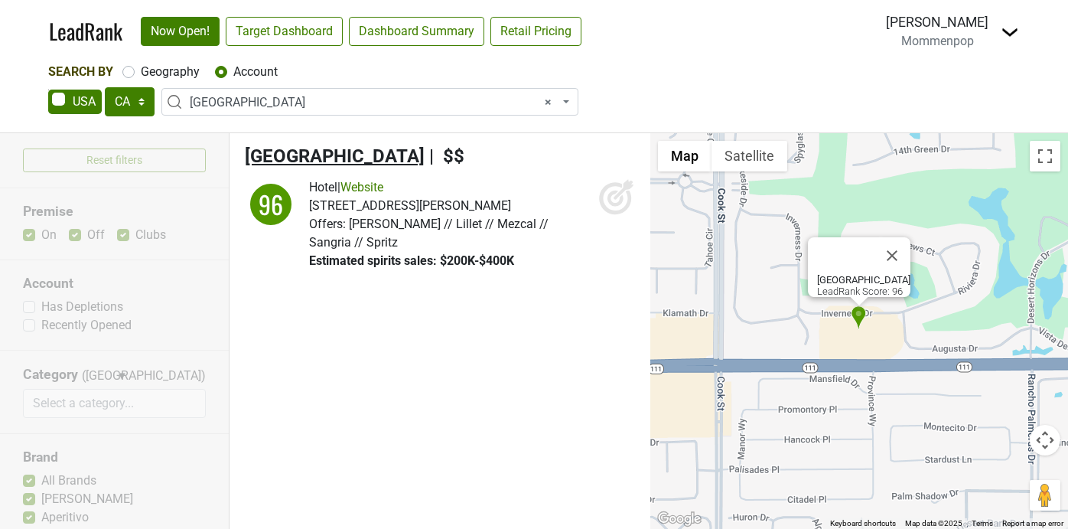
click at [292, 161] on span "Sands Hotel & Spa" at bounding box center [335, 155] width 180 height 21
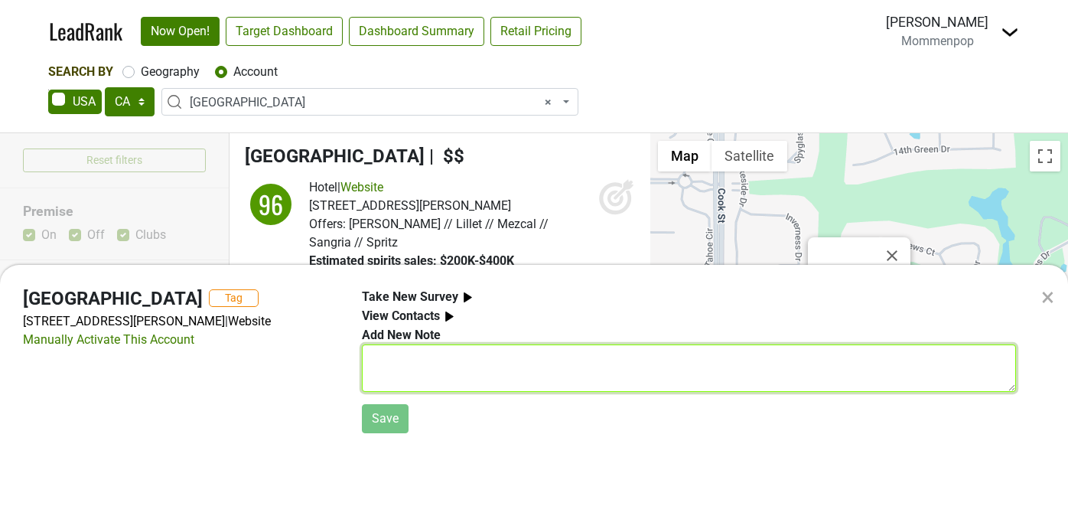
click at [466, 367] on textarea at bounding box center [689, 367] width 654 height 47
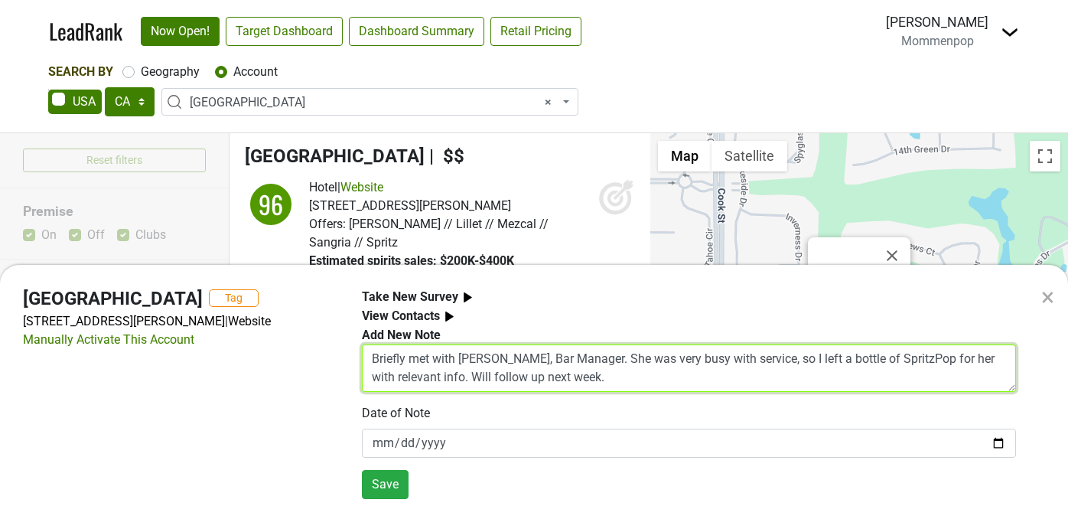
type textarea "Briefly met with Gabby, Bar Manager. She was very busy with service, so I left …"
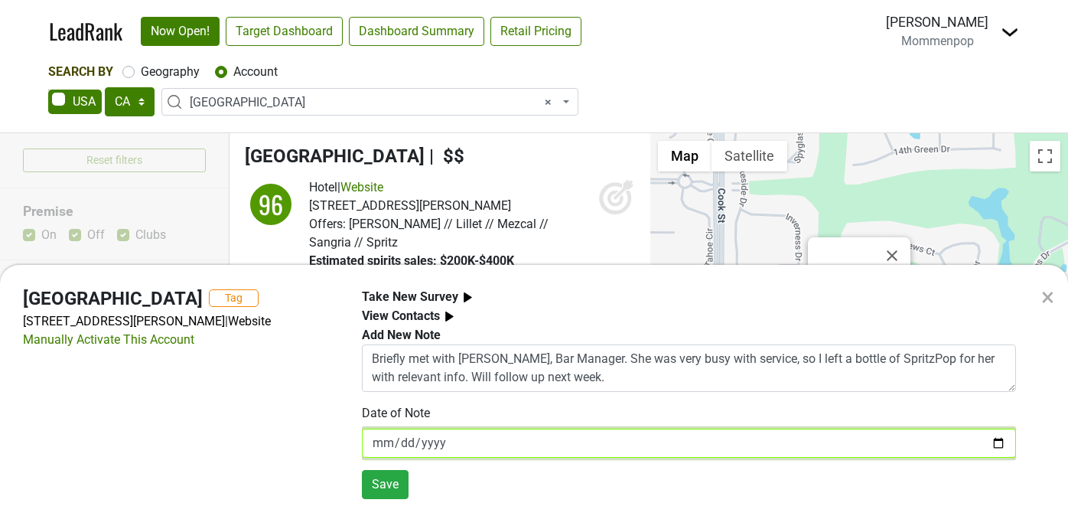
click at [999, 442] on input "[DATE]" at bounding box center [689, 442] width 654 height 29
type input "2025-10-09"
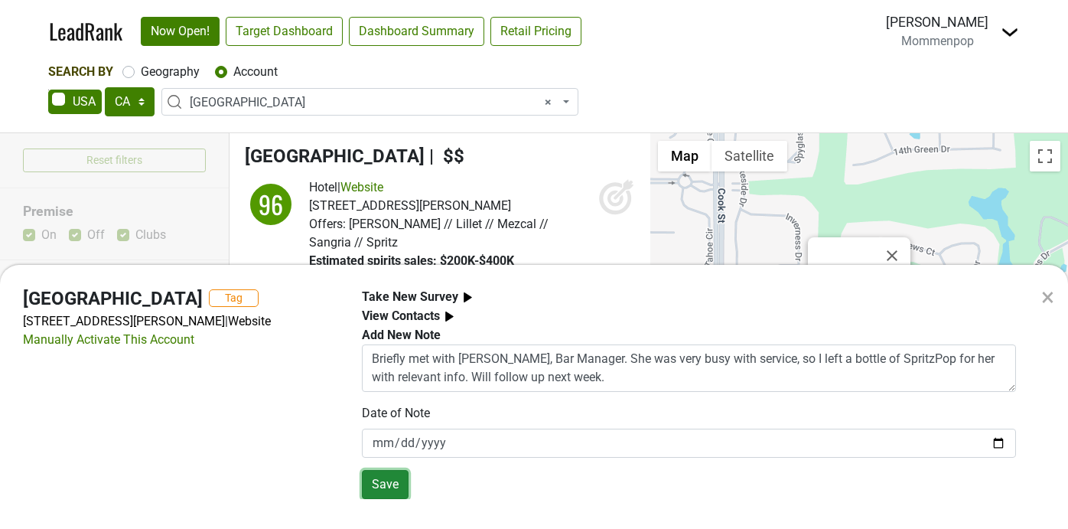
click at [378, 486] on button "Save" at bounding box center [385, 484] width 47 height 29
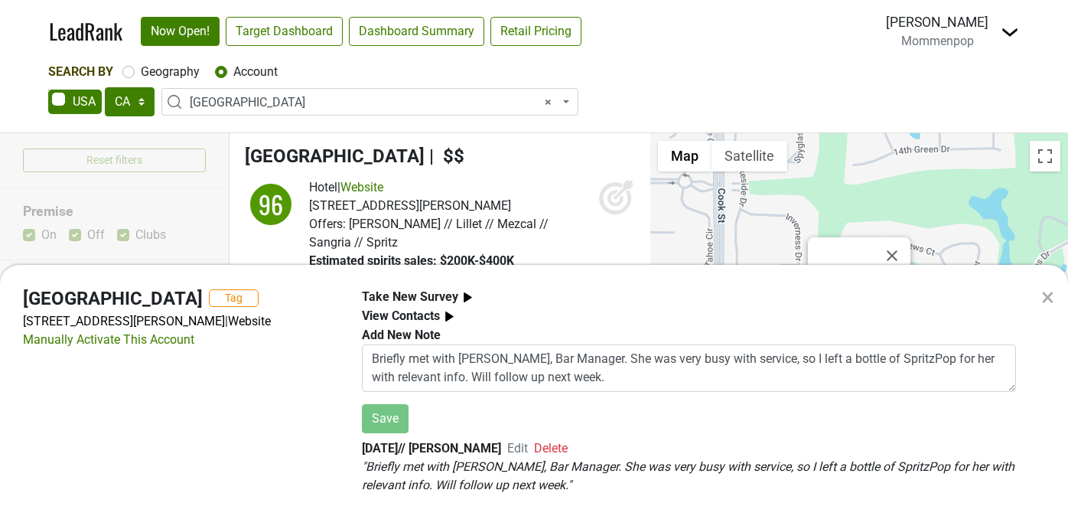
click at [548, 100] on div "× Sands Hotel & Spa Tag 44-985 Province Way, Indian Wells, CA 92210 | Website M…" at bounding box center [534, 264] width 1068 height 529
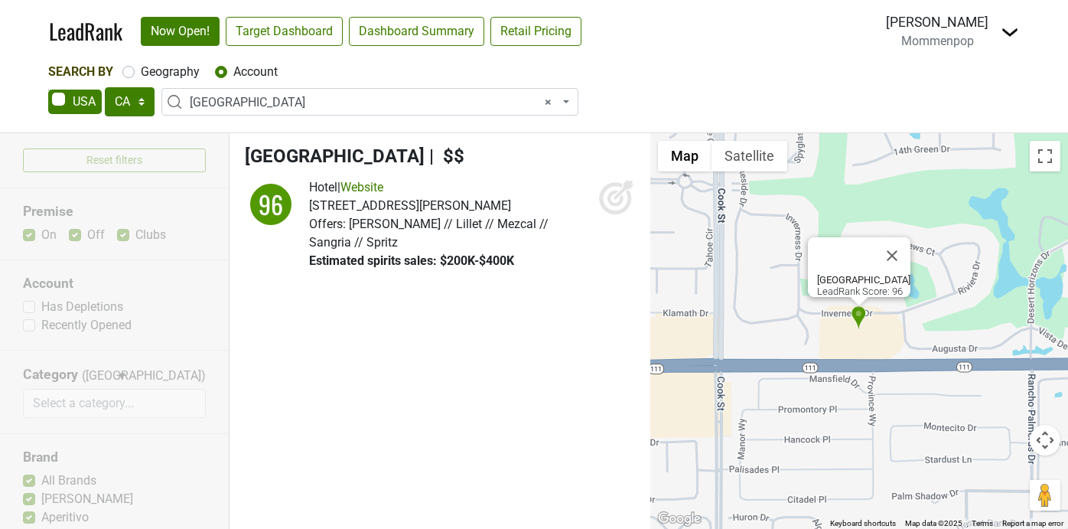
select select
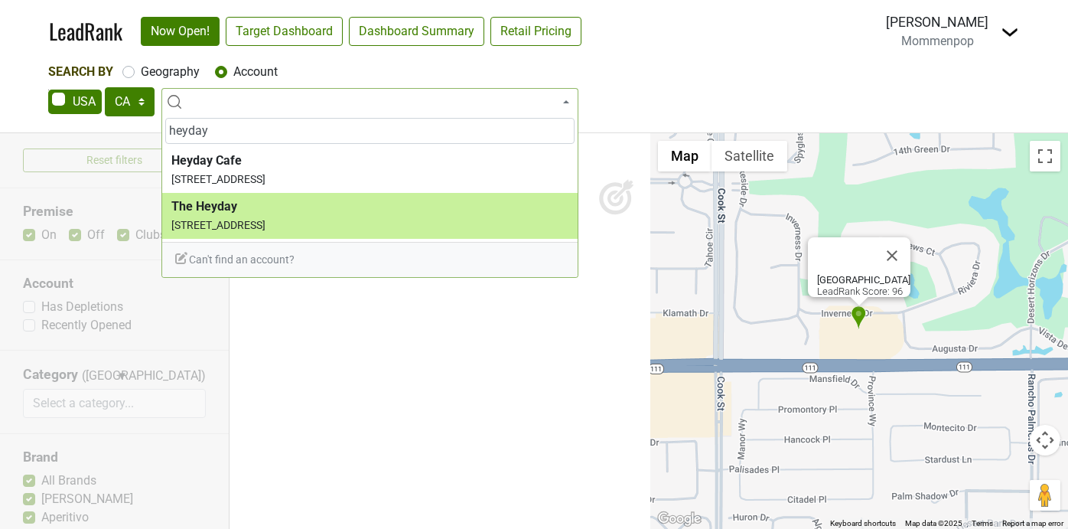
type input "heyday"
select select "123942518"
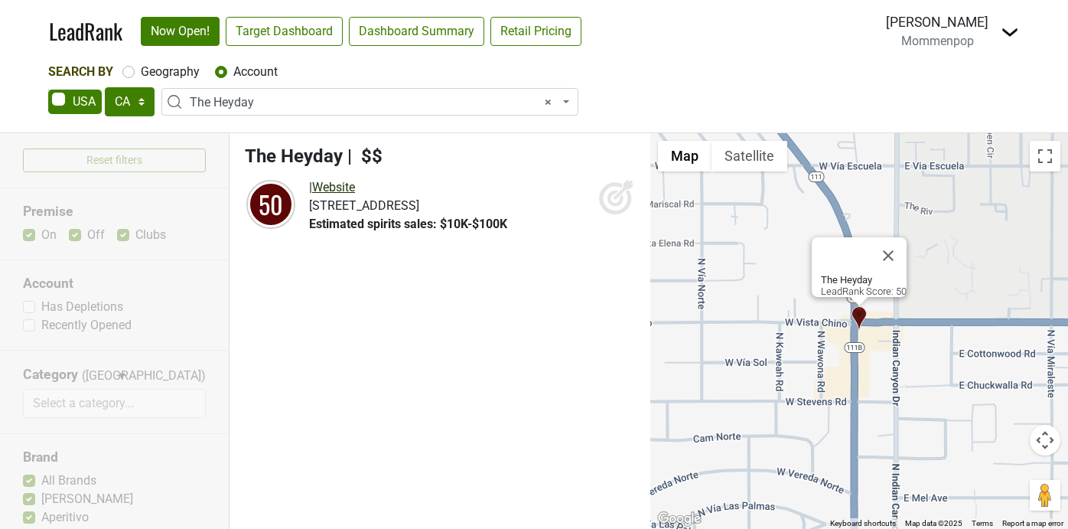
click at [344, 185] on link "Website" at bounding box center [333, 187] width 43 height 15
click at [307, 155] on span "The Heyday" at bounding box center [294, 155] width 98 height 21
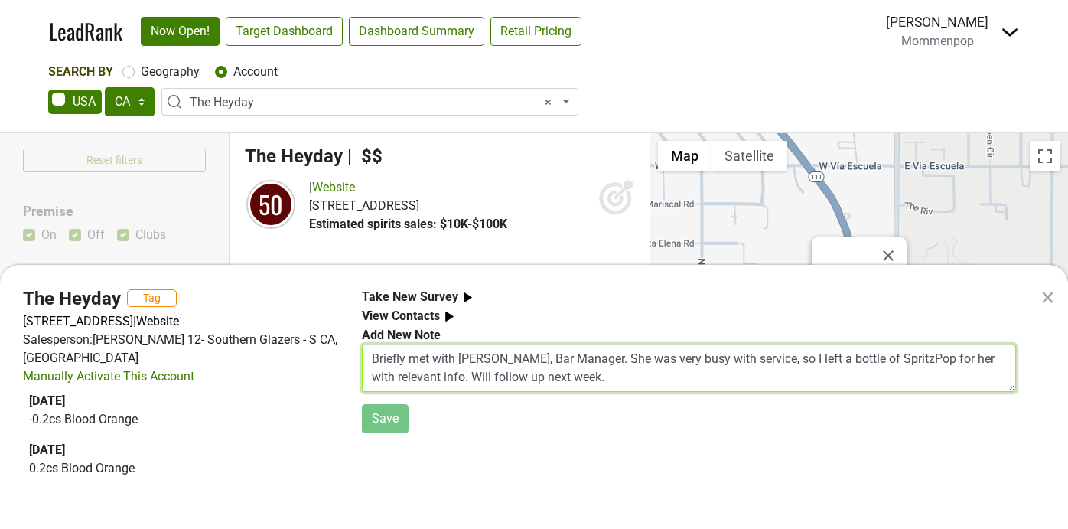
click at [499, 361] on textarea "Briefly met with Gabby, Bar Manager. She was very busy with service, so I left …" at bounding box center [689, 367] width 654 height 47
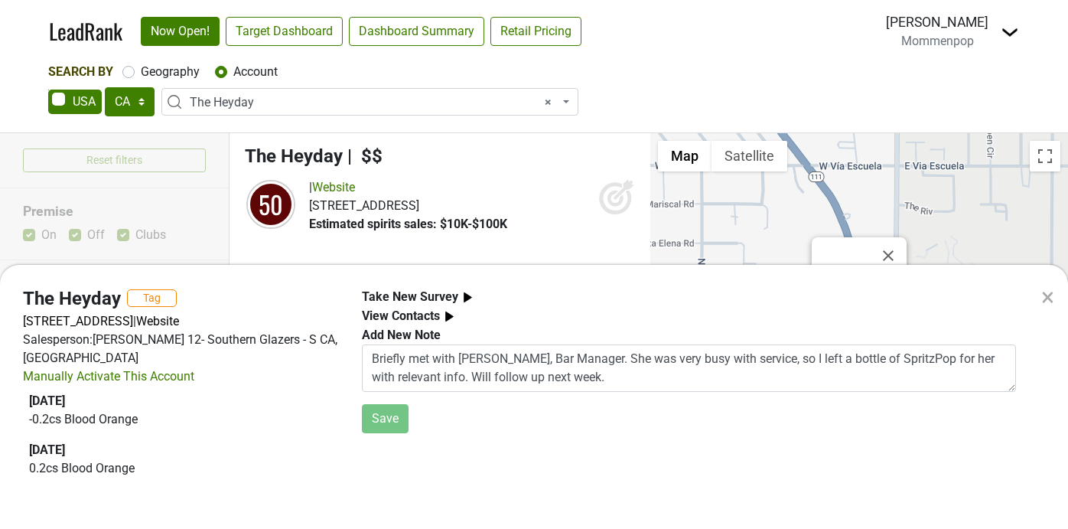
click at [429, 292] on b "Take New Survey" at bounding box center [410, 296] width 96 height 15
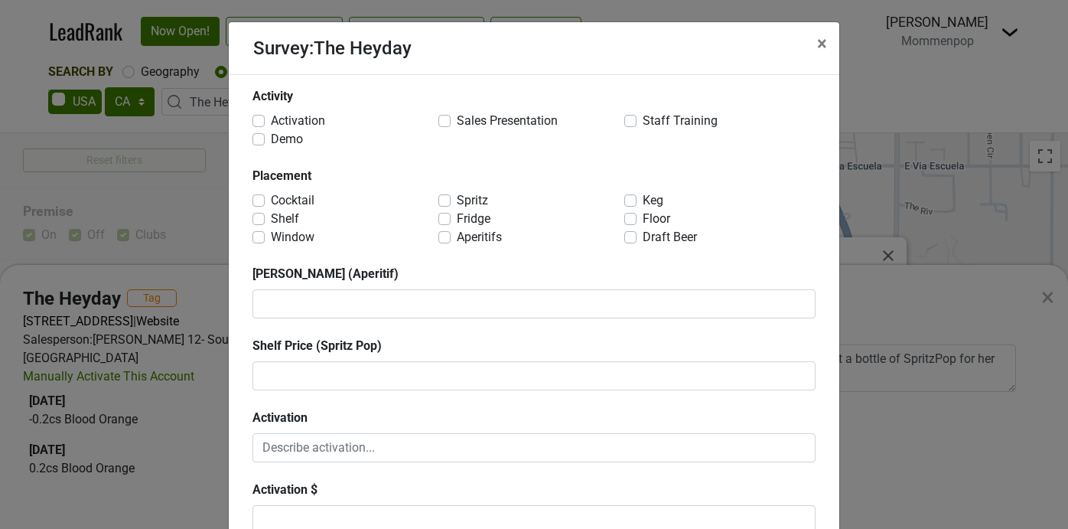
click at [457, 118] on label "Sales Presentation" at bounding box center [507, 121] width 101 height 18
click at [447, 118] on input "Sales Presentation" at bounding box center [444, 119] width 12 height 15
checkbox input "true"
click at [642, 118] on label "Staff Training" at bounding box center [679, 121] width 75 height 18
click at [634, 118] on input "Staff Training" at bounding box center [630, 119] width 12 height 15
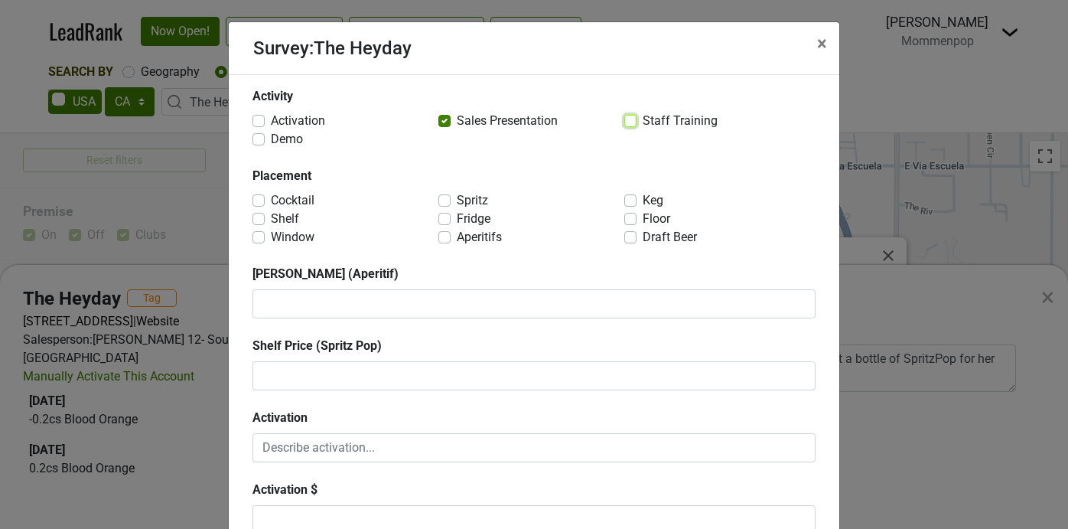
checkbox input "true"
click at [457, 203] on label "Spritz" at bounding box center [472, 200] width 31 height 18
click at [441, 203] on input "Spritz" at bounding box center [444, 198] width 12 height 15
checkbox input "true"
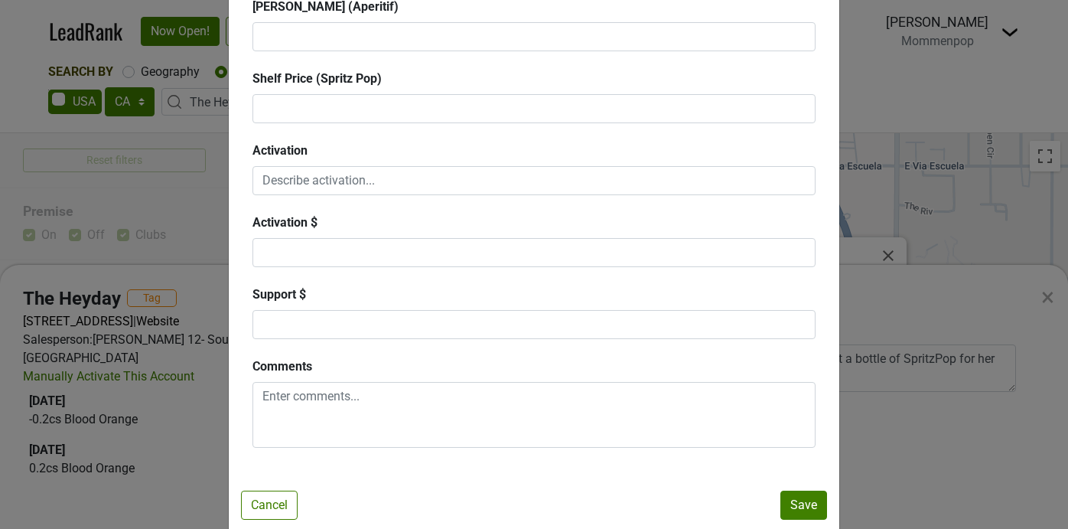
scroll to position [292, 0]
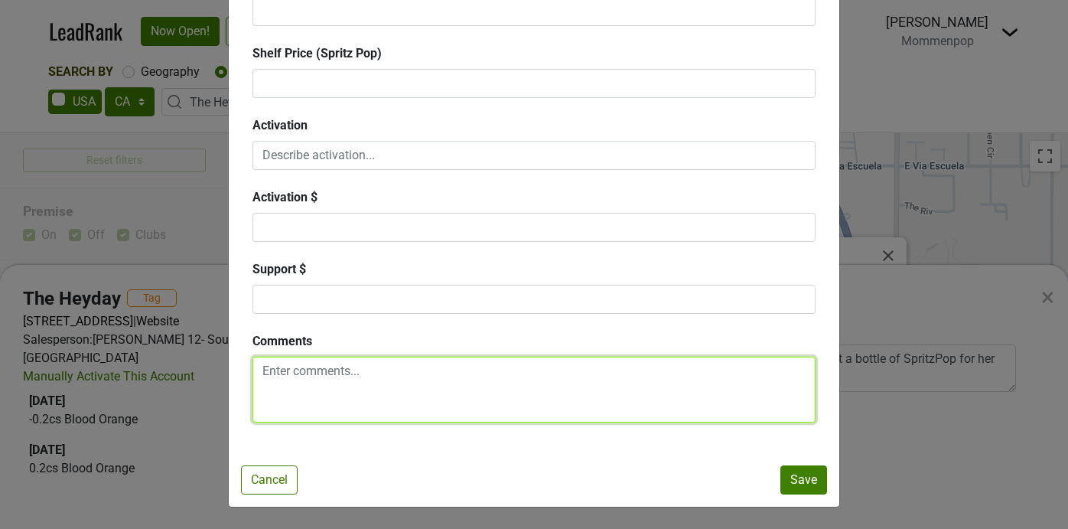
click at [350, 372] on textarea at bounding box center [533, 389] width 563 height 66
click at [379, 369] on textarea "Erick and staff tasted SpritzPop. He ordered a case to test it out." at bounding box center [533, 389] width 563 height 66
click at [438, 374] on textarea "Erick and staff tasted SpritzPop. He ordered a case to test it out." at bounding box center [533, 389] width 563 height 66
click at [551, 372] on textarea "Erick and staff tasted SpritzPop. They loved it, and He ordered a case to test …" at bounding box center [533, 389] width 563 height 66
click at [729, 378] on textarea "Erick and staff tasted SpritzPop. They loved it, and he ordered a case to test …" at bounding box center [533, 389] width 563 height 66
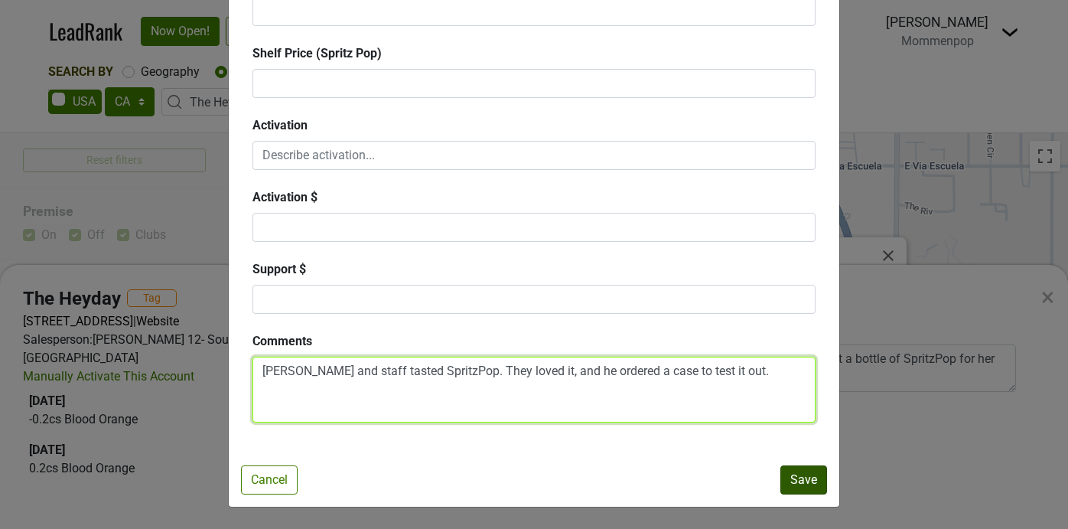
type textarea "Erick and staff tasted SpritzPop. They loved it, and he ordered a case to test …"
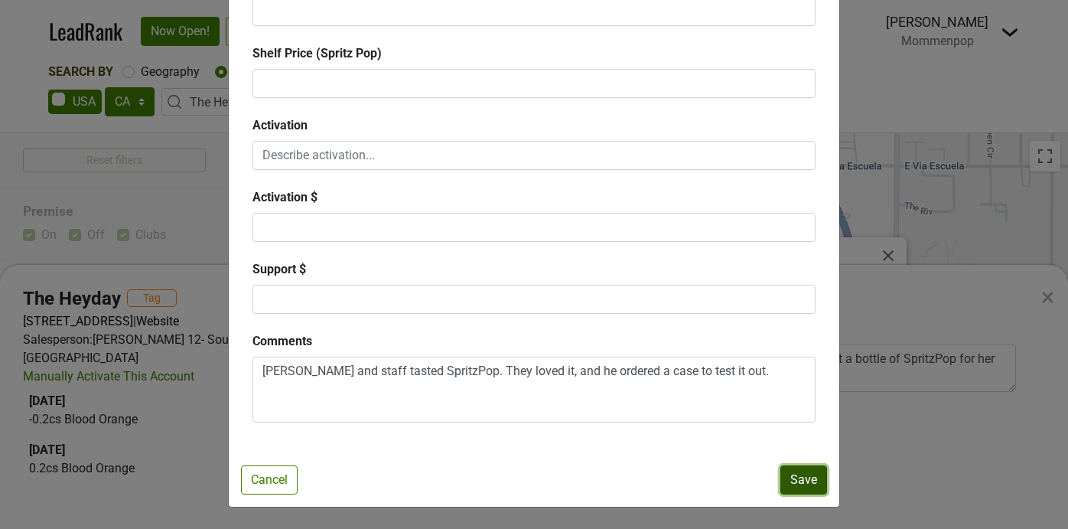
click at [794, 472] on button "Save" at bounding box center [803, 479] width 47 height 29
checkbox input "false"
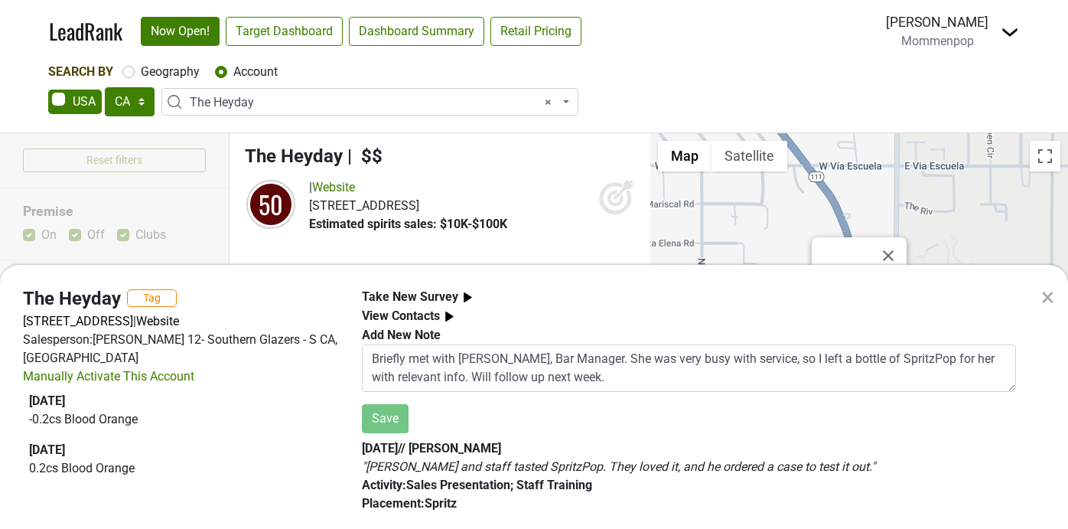
click at [547, 103] on div "× The Heyday Tag 1550 N Palm Canyon Dr, Palm Springs, CA 92262 | Website Salesp…" at bounding box center [534, 264] width 1068 height 529
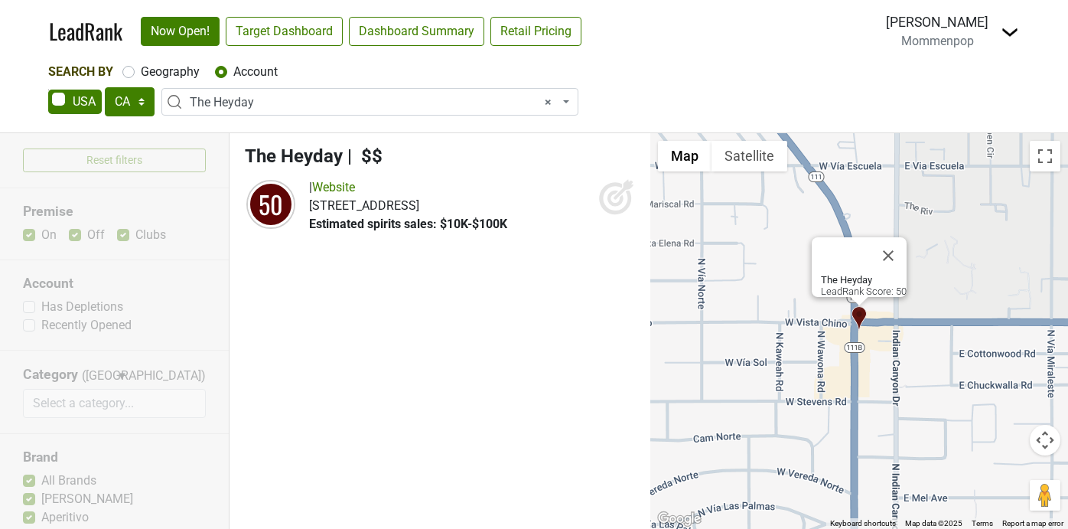
select select
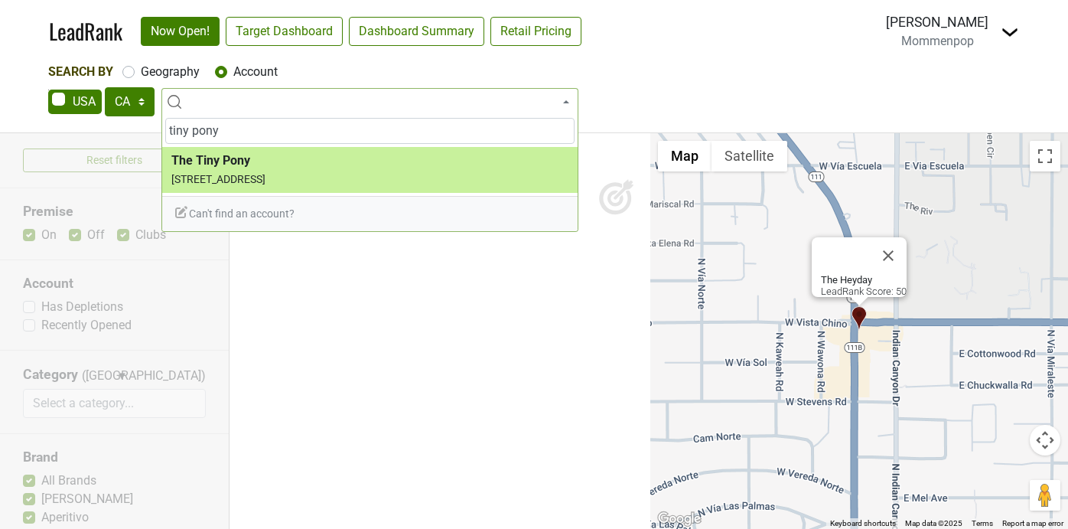
type input "tiny pony"
select select "124092182"
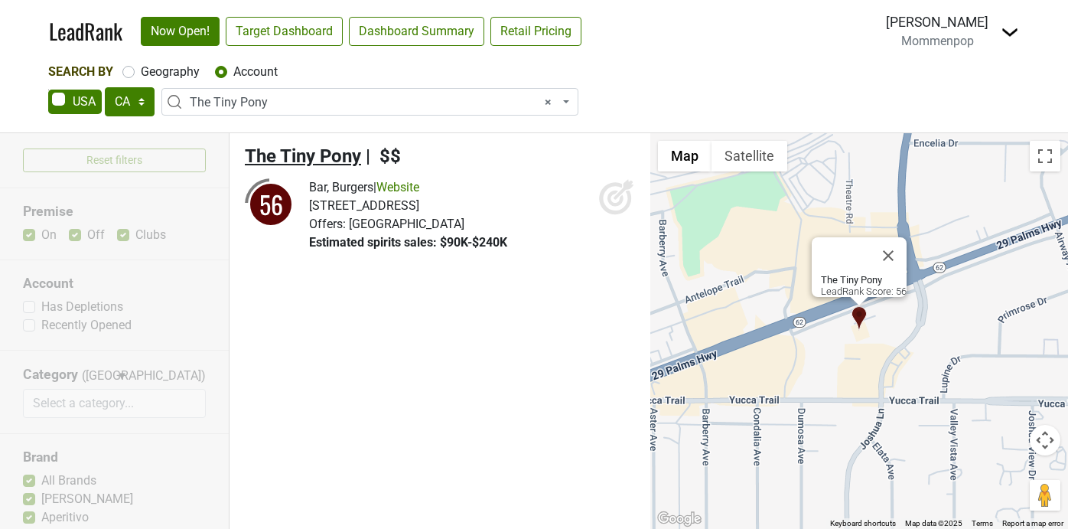
click at [337, 155] on span "The Tiny Pony" at bounding box center [303, 155] width 116 height 21
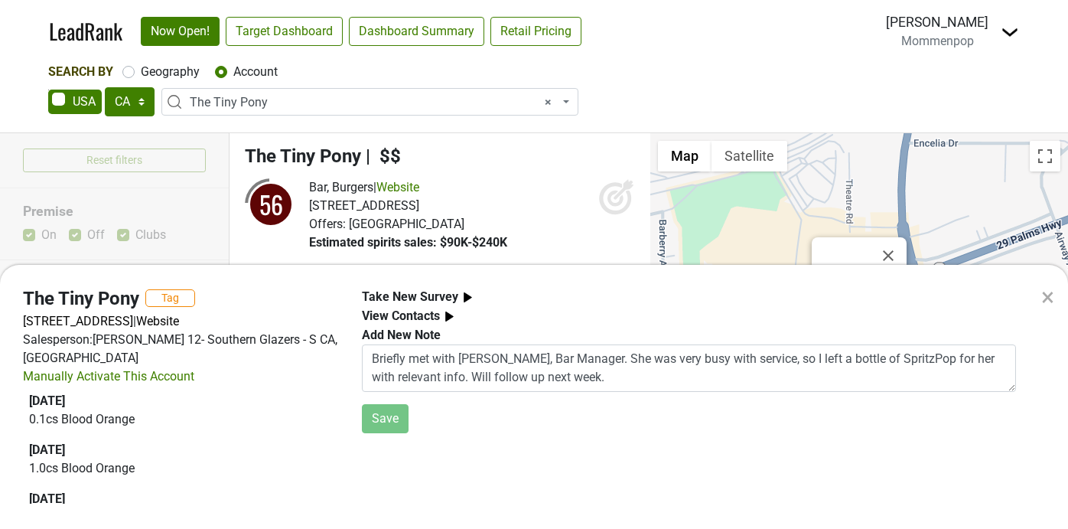
click at [446, 293] on b "Take New Survey" at bounding box center [410, 296] width 96 height 15
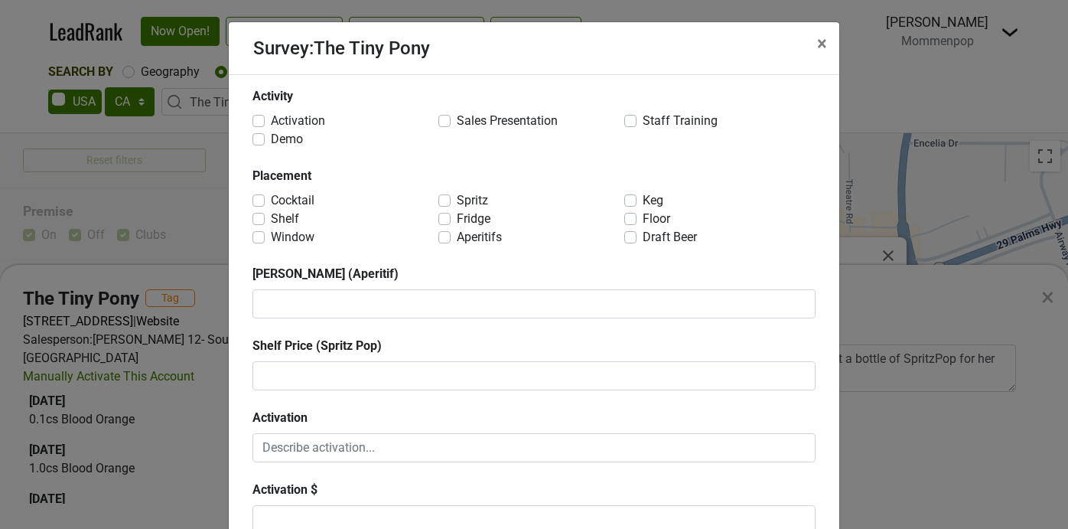
click at [271, 200] on label "Cocktail" at bounding box center [293, 200] width 44 height 18
click at [262, 200] on input "Cocktail" at bounding box center [258, 198] width 12 height 15
checkbox input "true"
click at [457, 234] on label "Aperitifs" at bounding box center [479, 237] width 45 height 18
click at [447, 234] on input "Aperitifs" at bounding box center [444, 235] width 12 height 15
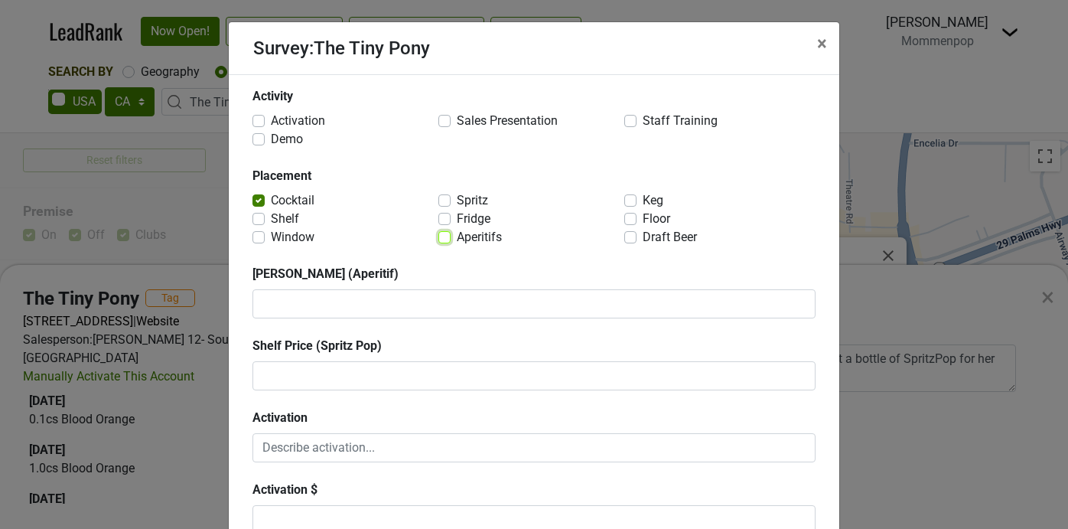
checkbox input "true"
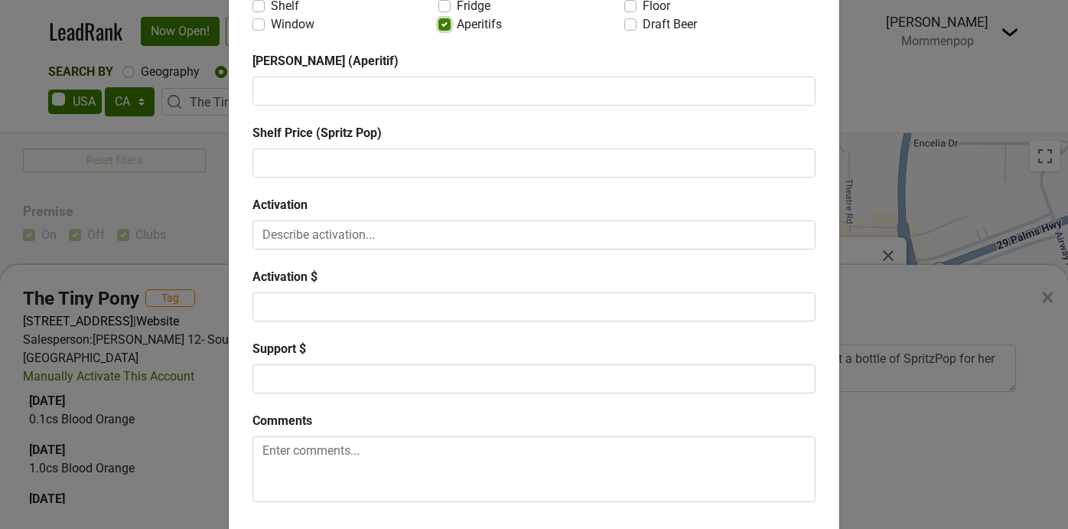
scroll to position [236, 0]
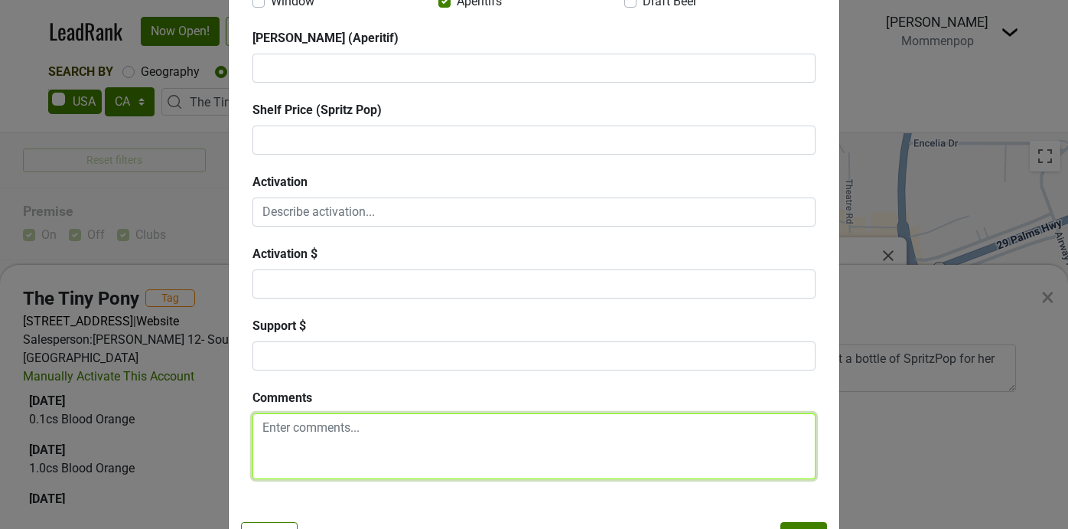
click at [317, 461] on textarea at bounding box center [533, 446] width 563 height 66
type textarea "B"
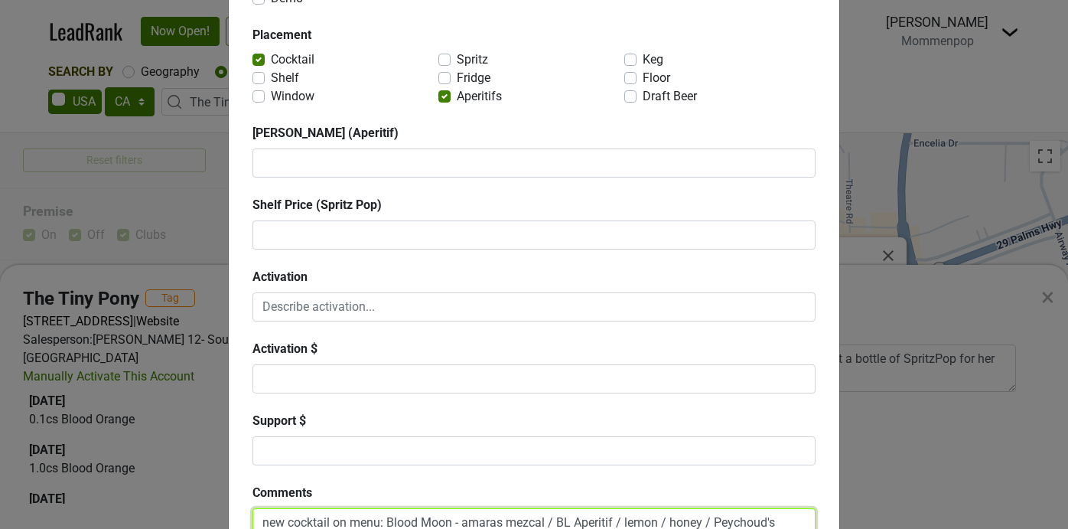
scroll to position [125, 0]
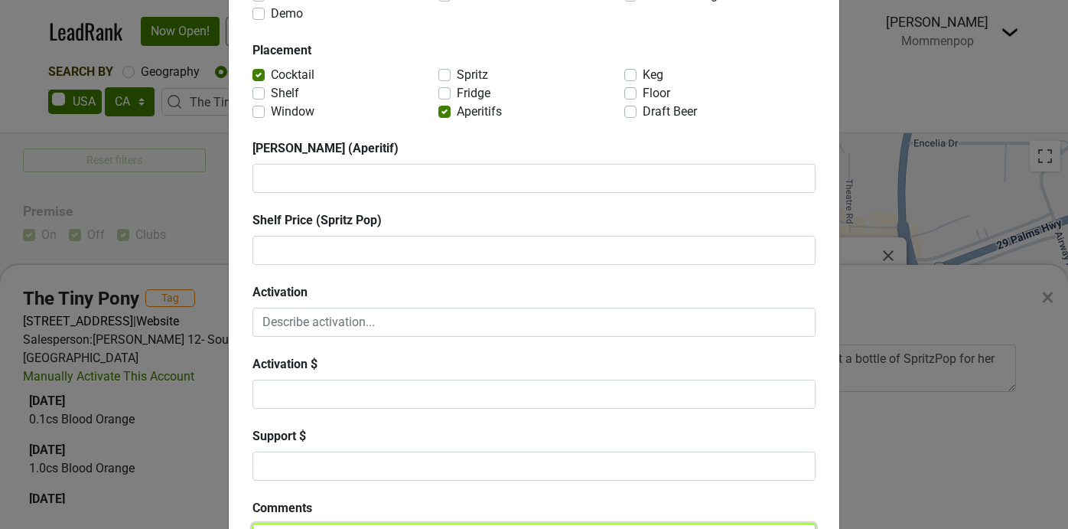
type textarea "new cocktail on menu: Blood Moon - amaras mezcal / BL Aperitif / lemon / honey …"
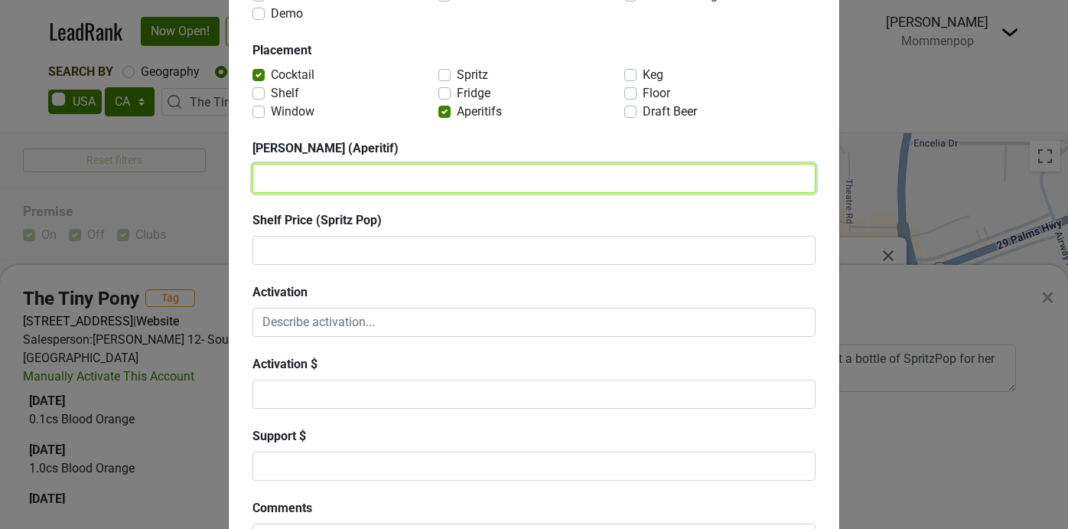
click at [362, 177] on textarea at bounding box center [533, 178] width 563 height 29
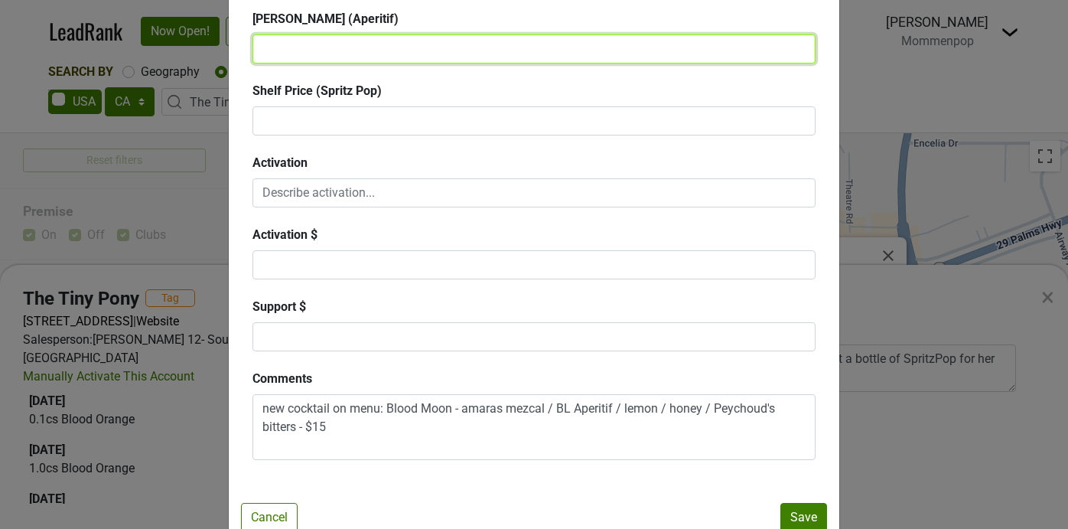
scroll to position [292, 0]
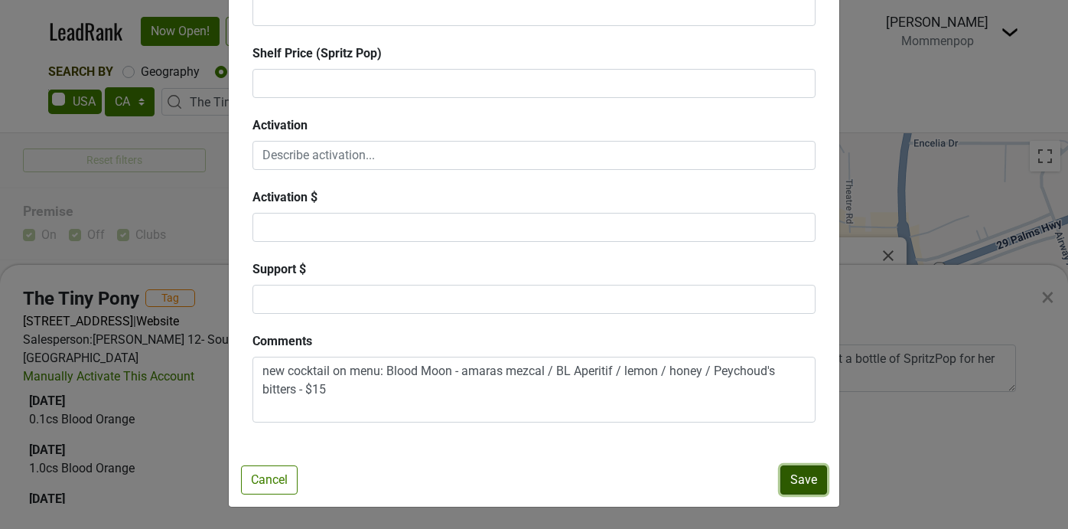
click at [800, 469] on button "Save" at bounding box center [803, 479] width 47 height 29
checkbox input "false"
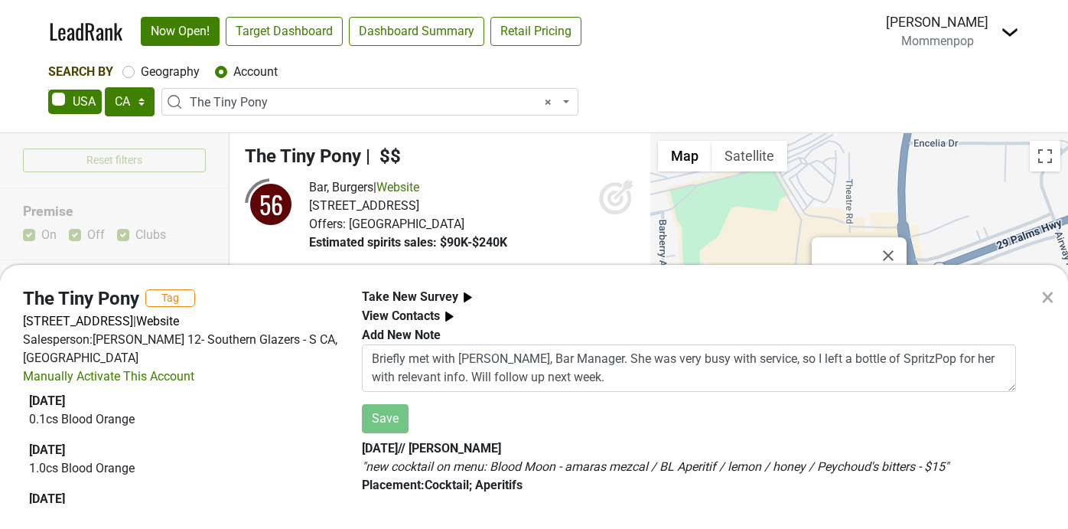
click at [540, 139] on div "× The Tiny Pony Tag 57205 Twentynine Palms Hwy, Yucca Valley, CA 92284 | Websit…" at bounding box center [534, 264] width 1068 height 529
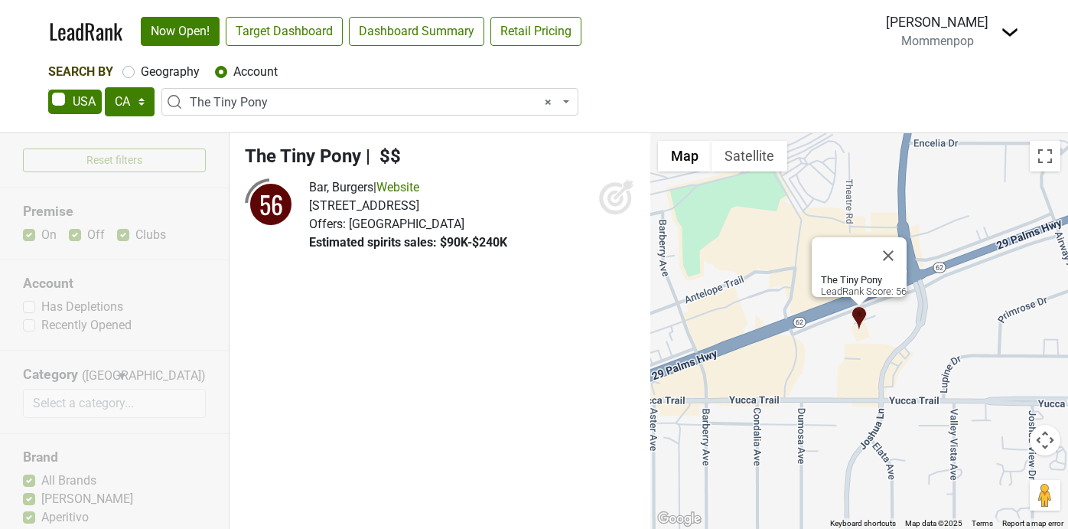
click at [324, 98] on span "× The Tiny Pony" at bounding box center [374, 102] width 369 height 18
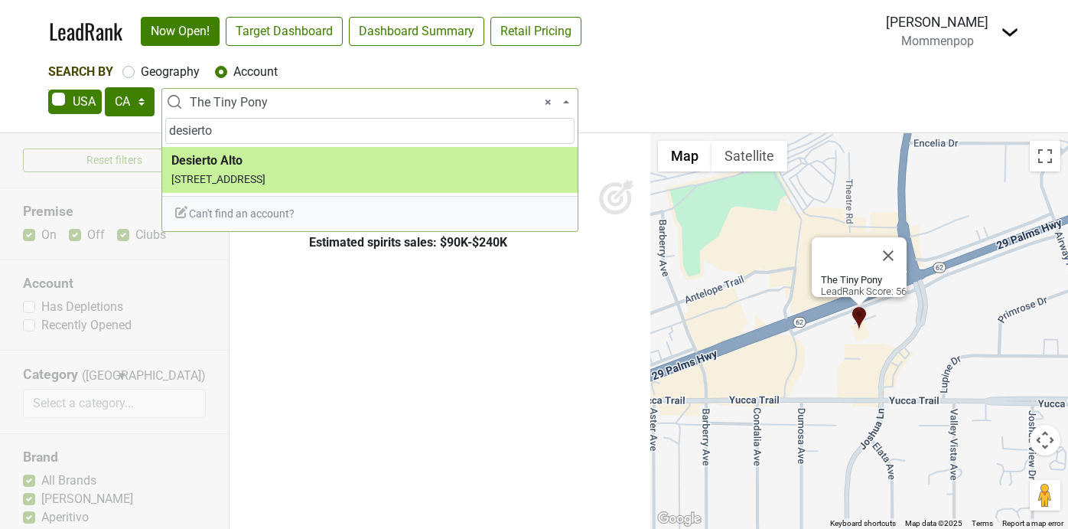
type input "desierto"
select select "123688763"
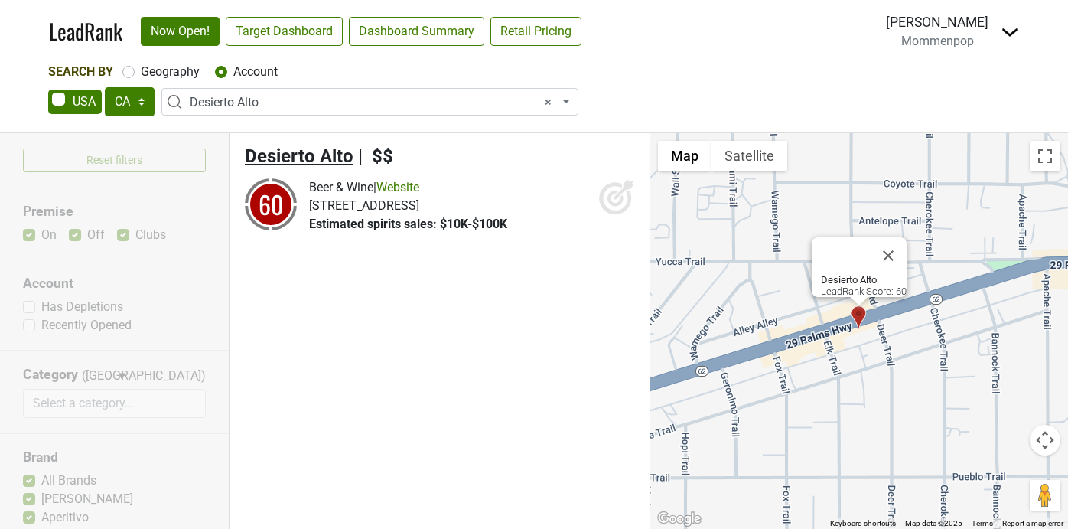
click at [322, 159] on span "Desierto Alto" at bounding box center [299, 155] width 109 height 21
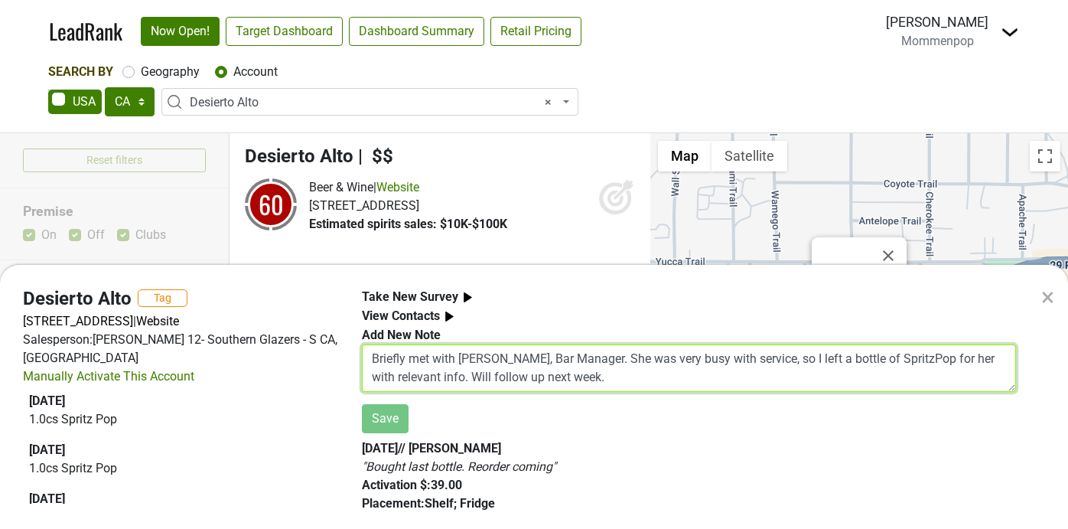
click at [466, 353] on textarea "Briefly met with Gabby, Bar Manager. She was very busy with service, so I left …" at bounding box center [689, 367] width 654 height 47
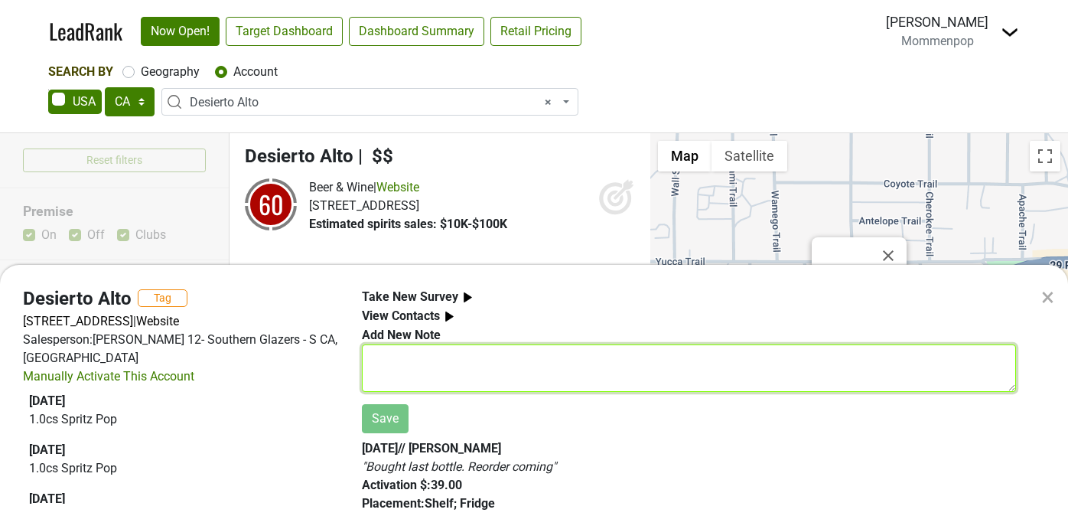
type textarea "B"
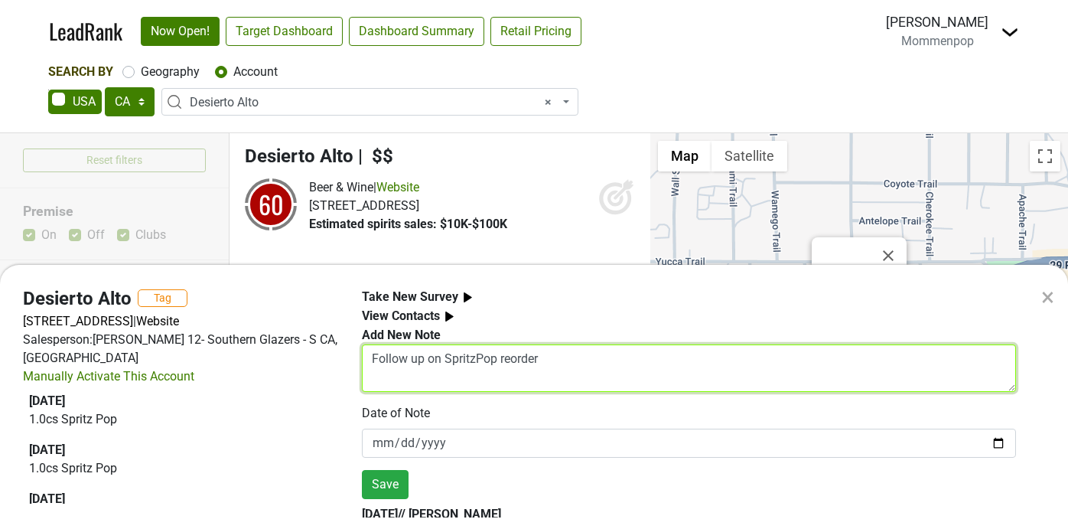
click at [369, 359] on textarea "Follow up on SpritzPop reorder" at bounding box center [689, 367] width 654 height 47
click at [694, 362] on textarea "Carmen moved to Napa! Follow up on SpritzPop reorder" at bounding box center [689, 367] width 654 height 47
type textarea "Carmen moved to Napa! Follow up on SpritzPop reorder."
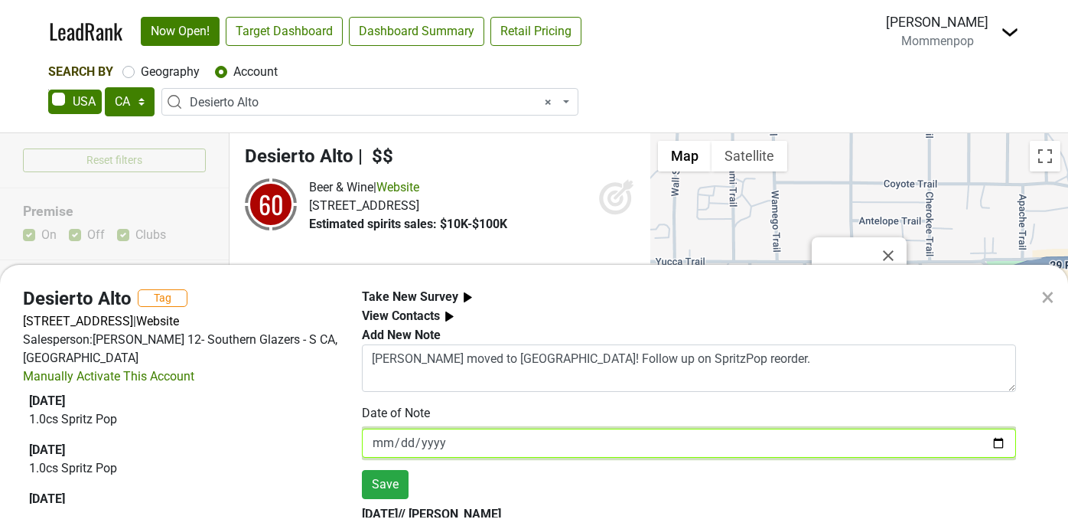
click at [998, 441] on input "[DATE]" at bounding box center [689, 442] width 654 height 29
type input "2025-10-10"
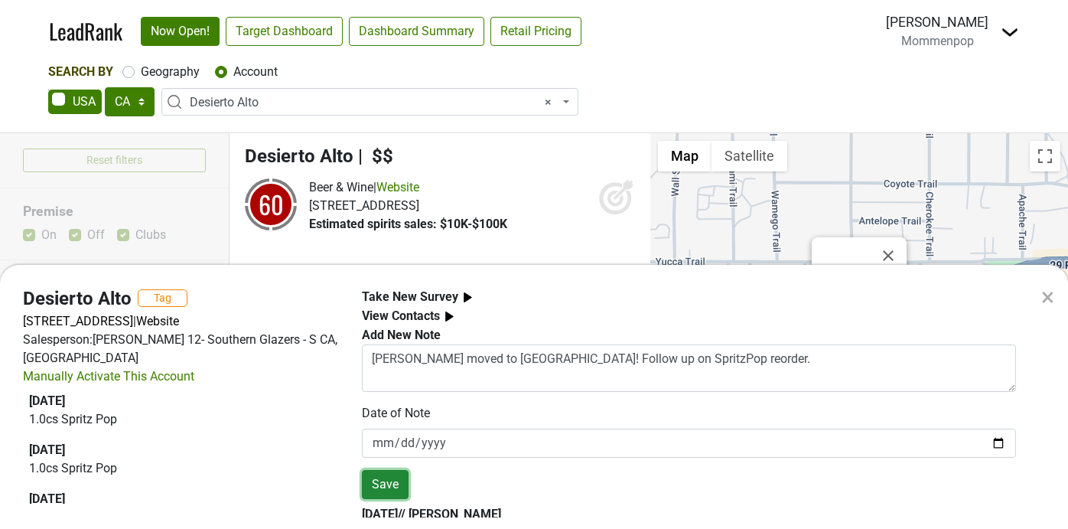
click at [387, 489] on button "Save" at bounding box center [385, 484] width 47 height 29
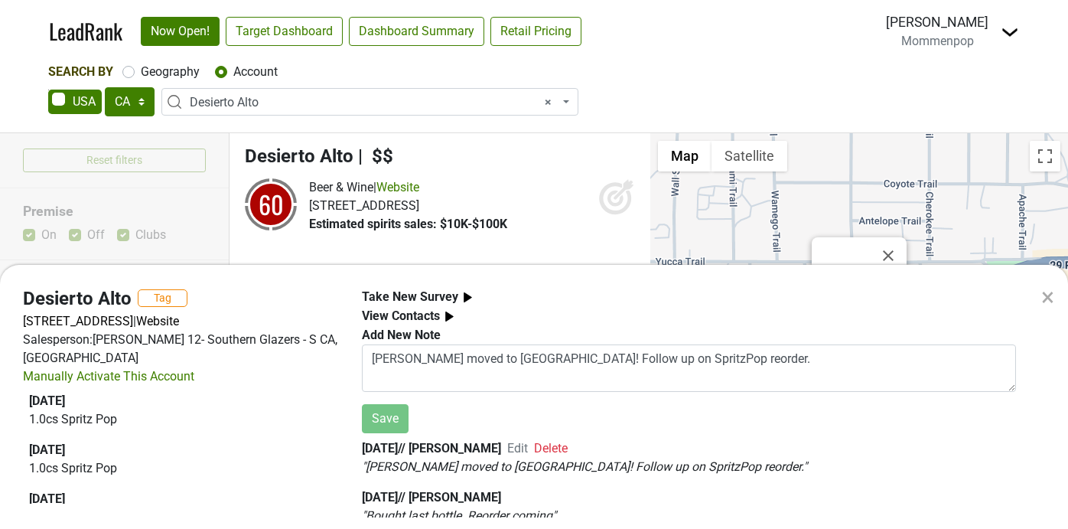
click at [660, 94] on div "× Desierto Alto Tag 29 Palms Hwy, Yucca Valley, CA 92284 | Website Salesperson:…" at bounding box center [534, 264] width 1068 height 529
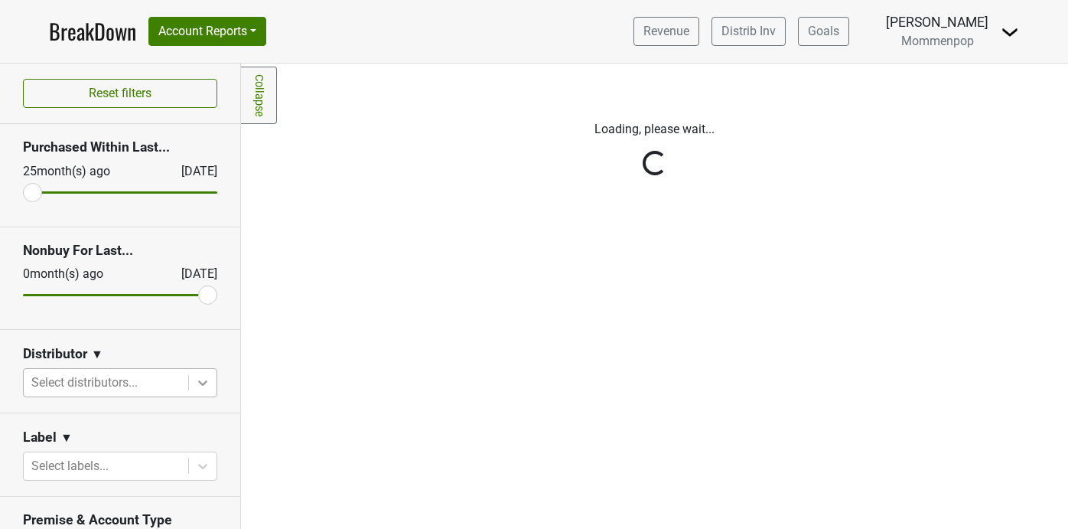
click at [200, 384] on icon at bounding box center [202, 382] width 15 height 15
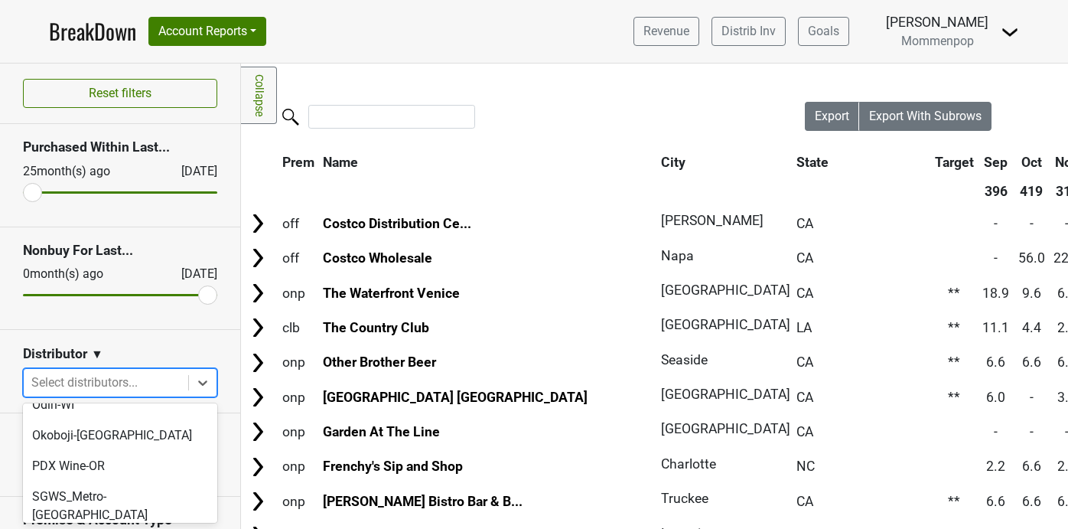
scroll to position [512, 0]
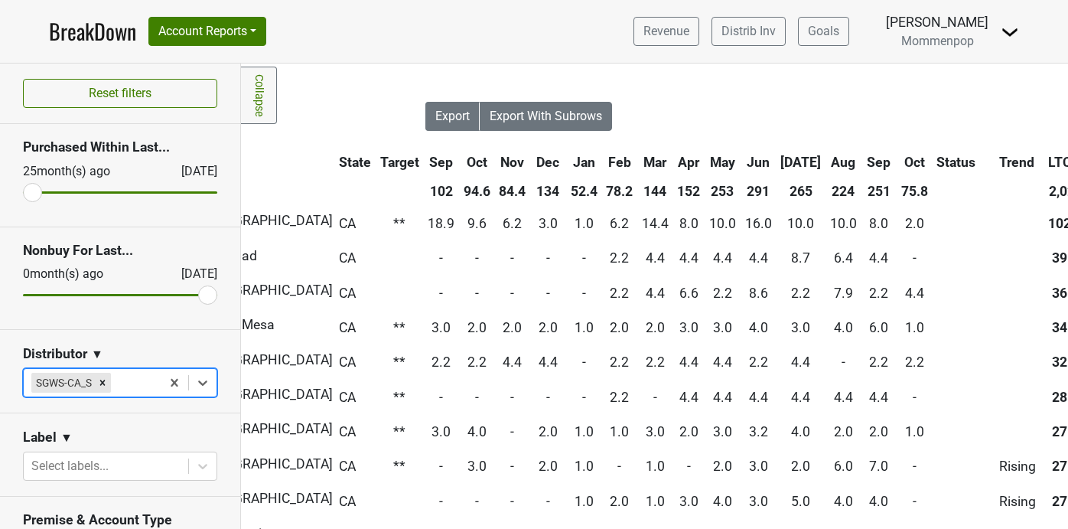
scroll to position [0, 0]
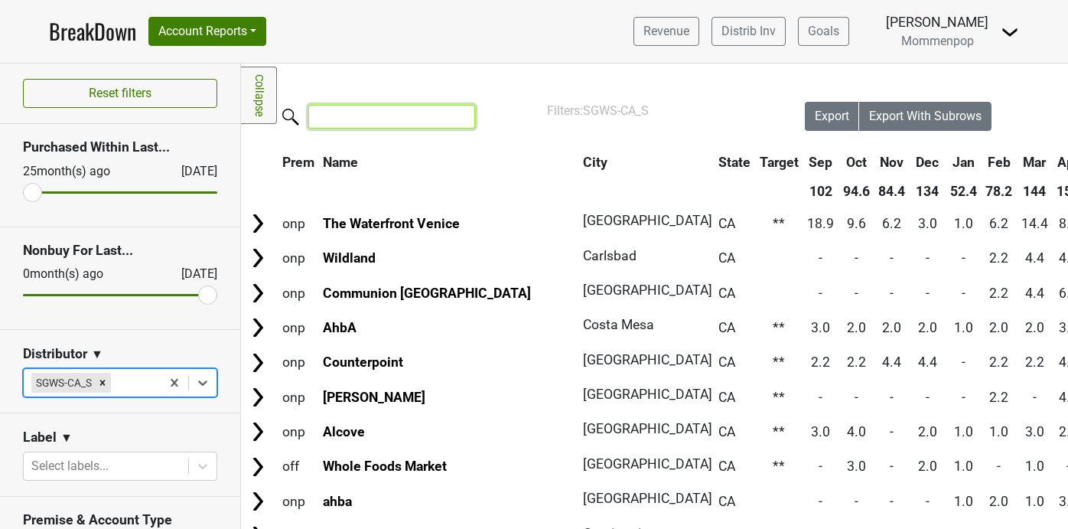
click at [419, 114] on input "search" at bounding box center [391, 117] width 167 height 24
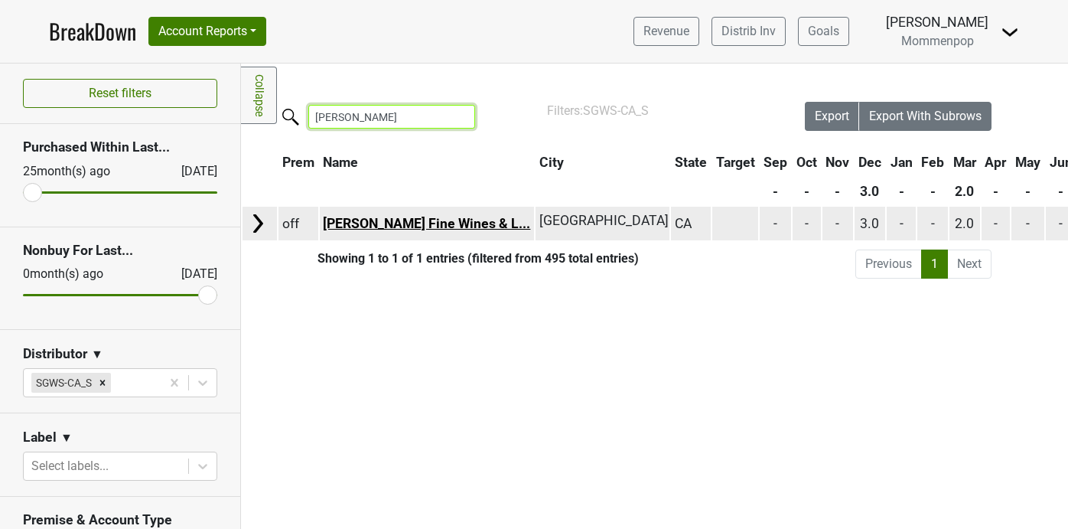
type input "perry"
click at [405, 219] on link "Perry's Fine Wines & L..." at bounding box center [426, 223] width 207 height 15
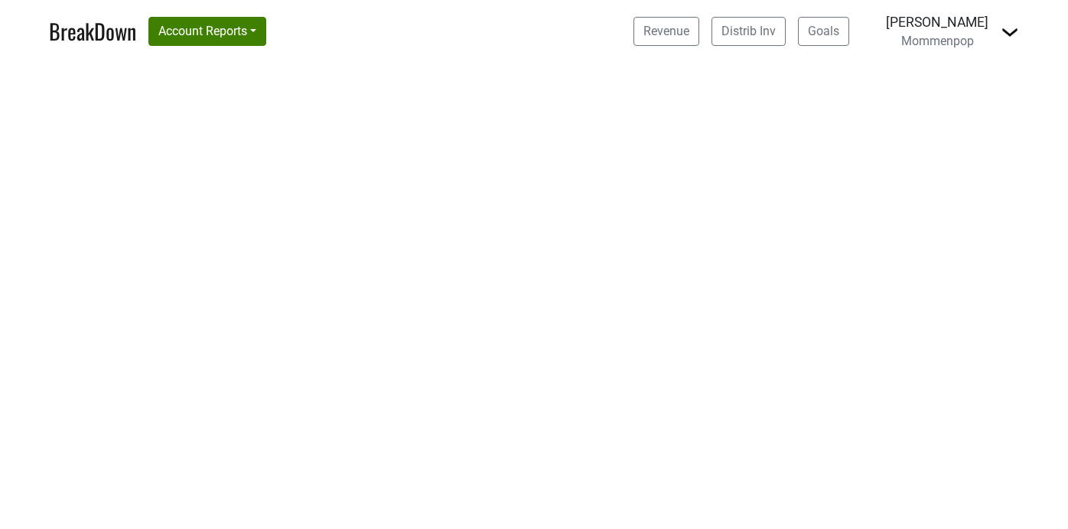
select select "CA"
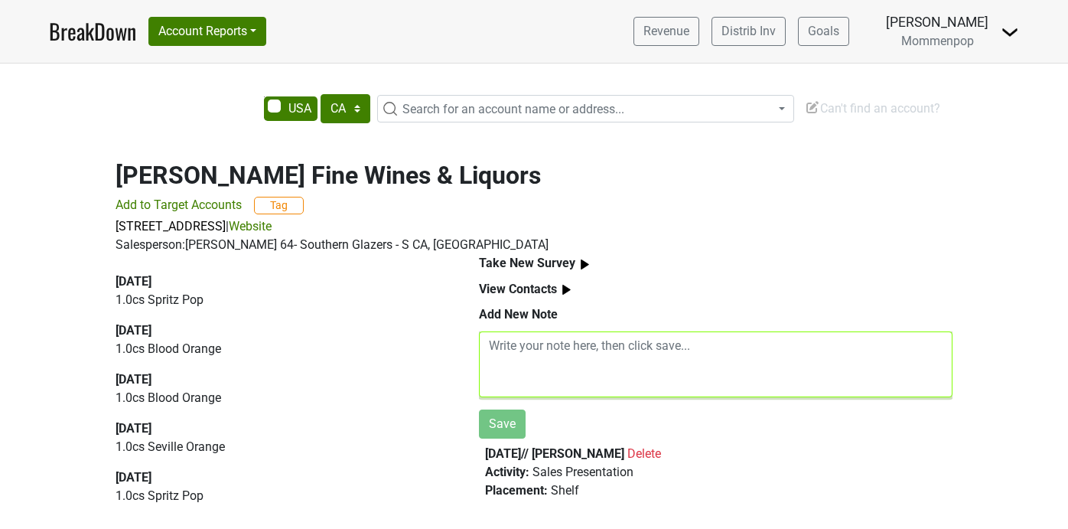
click at [546, 349] on textarea at bounding box center [715, 364] width 473 height 66
type textarea "S"
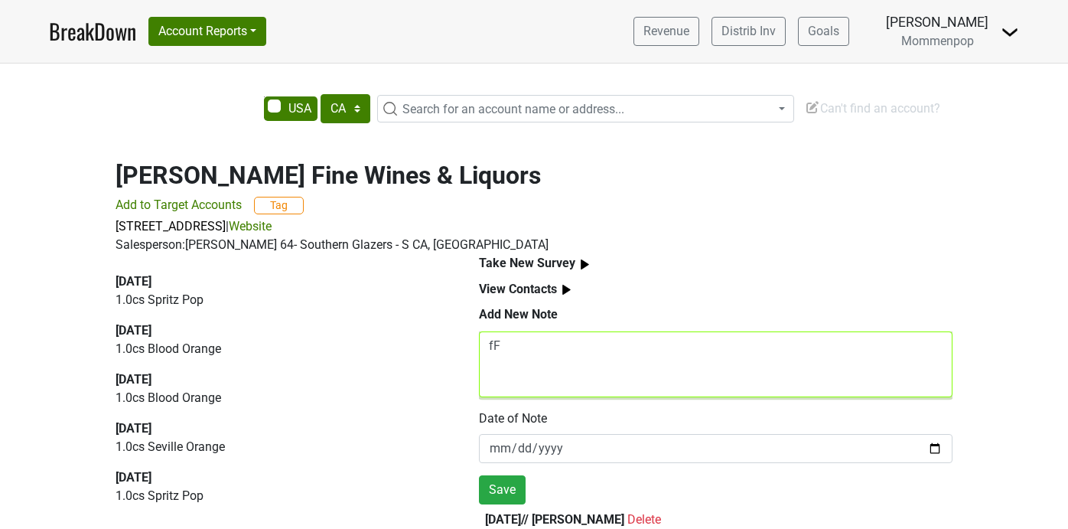
type textarea "f"
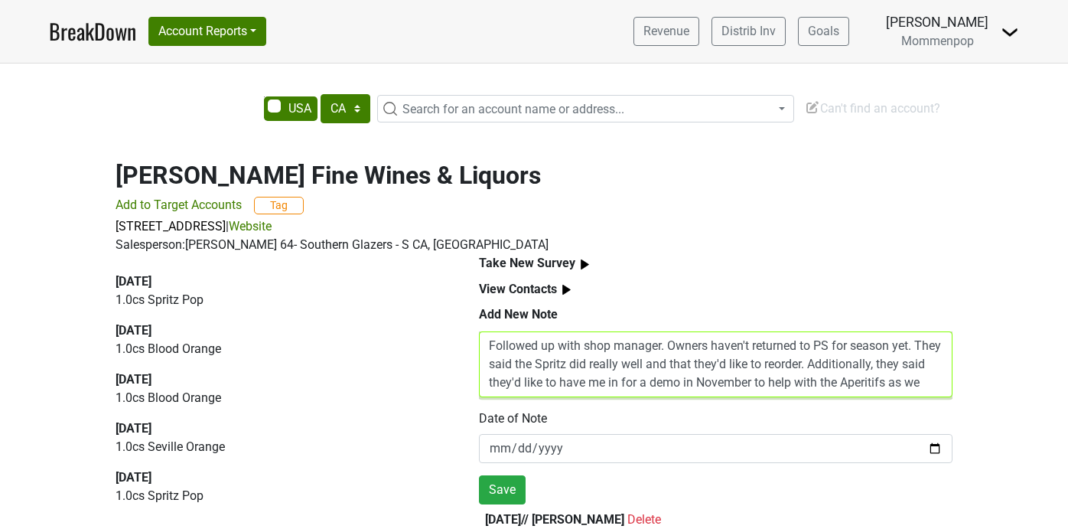
scroll to position [11, 0]
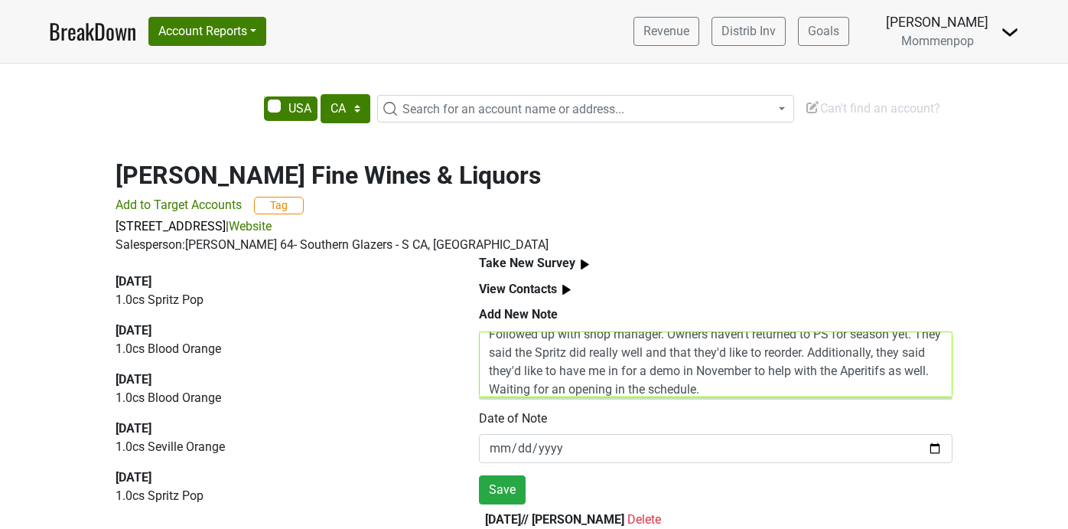
click at [577, 389] on textarea "Followed up with shop manager. Owners haven't returned to PS for season yet. Th…" at bounding box center [715, 364] width 473 height 66
click at [834, 387] on textarea "Followed up with shop manager. Owners haven't returned to PS for season yet. Th…" at bounding box center [715, 364] width 473 height 66
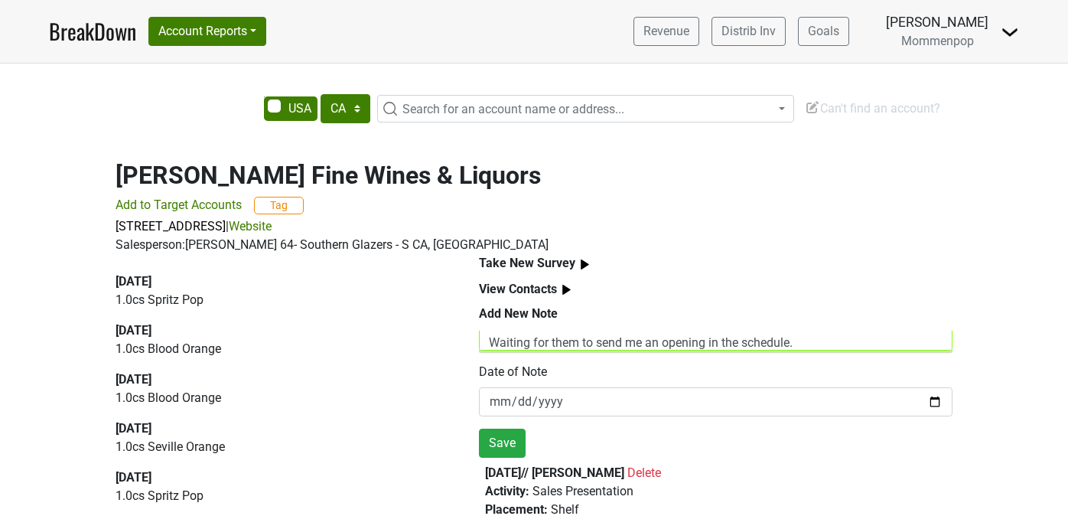
scroll to position [50, 0]
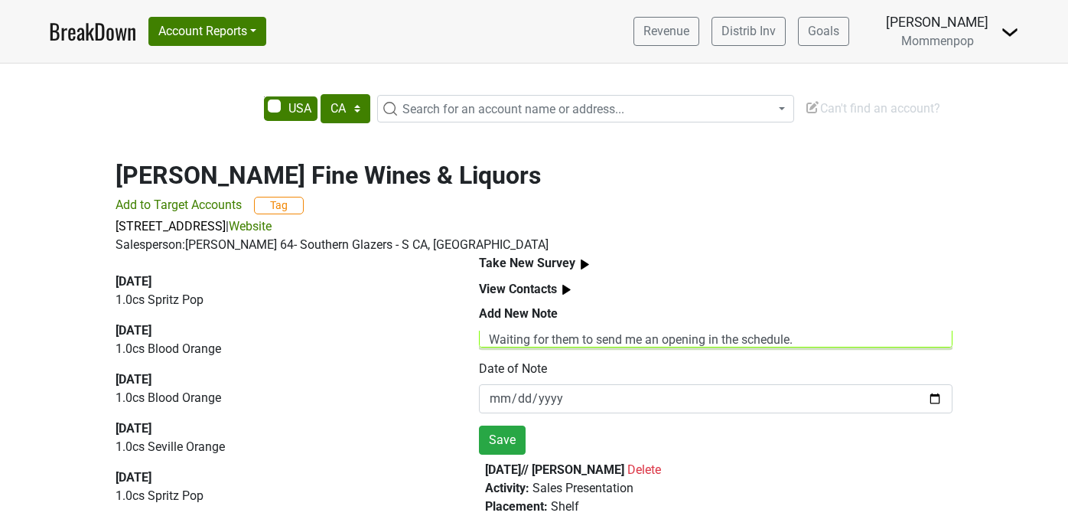
type textarea "Followed up with shop manager. Owners haven't returned to PS for season yet. Th…"
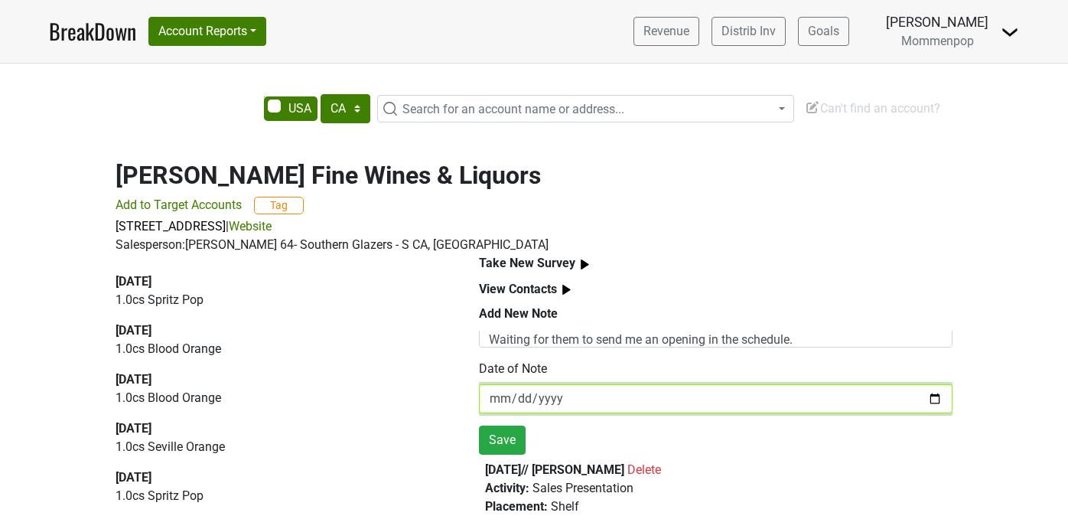
click at [935, 401] on input "[DATE]" at bounding box center [715, 398] width 473 height 29
type input "[DATE]"
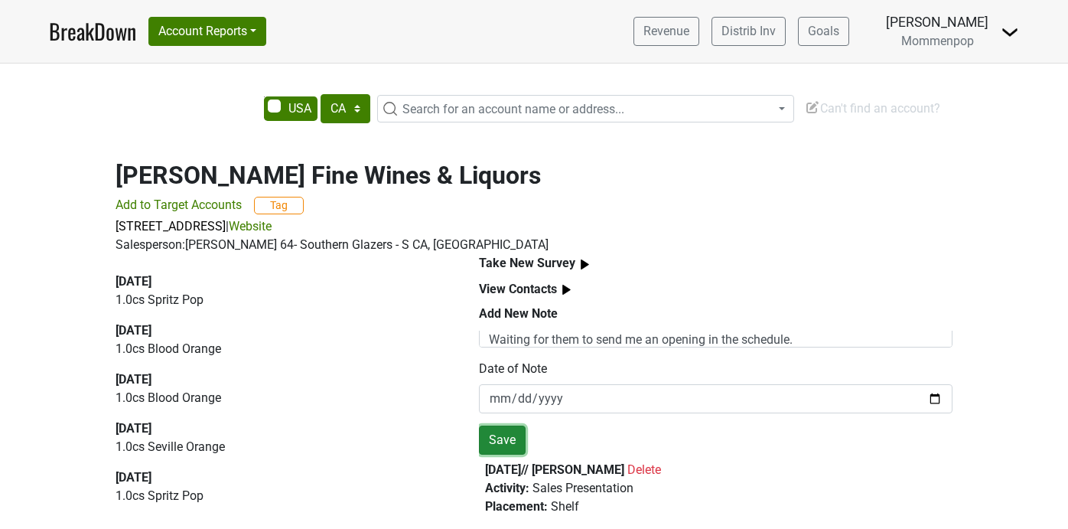
click at [493, 435] on button "Save" at bounding box center [502, 439] width 47 height 29
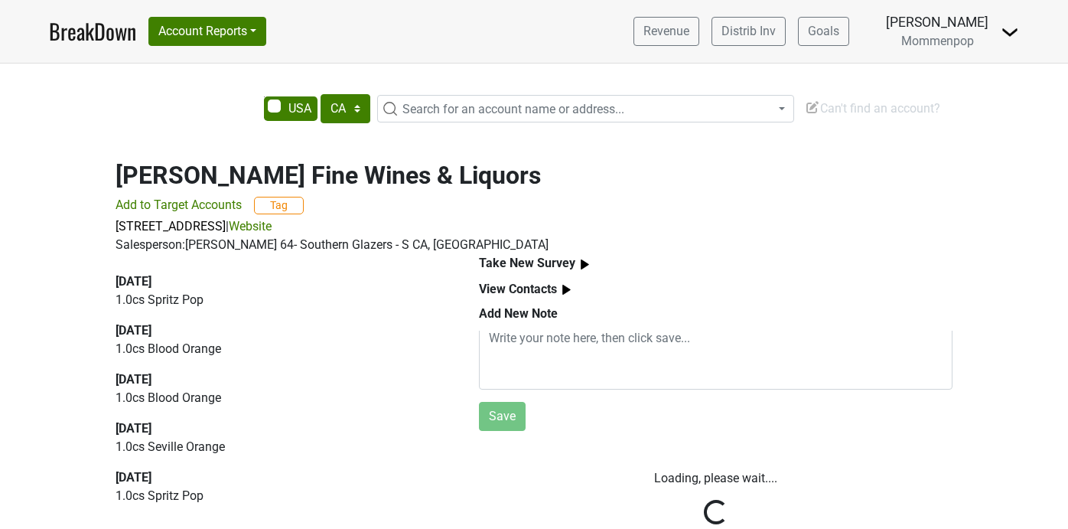
scroll to position [61, 0]
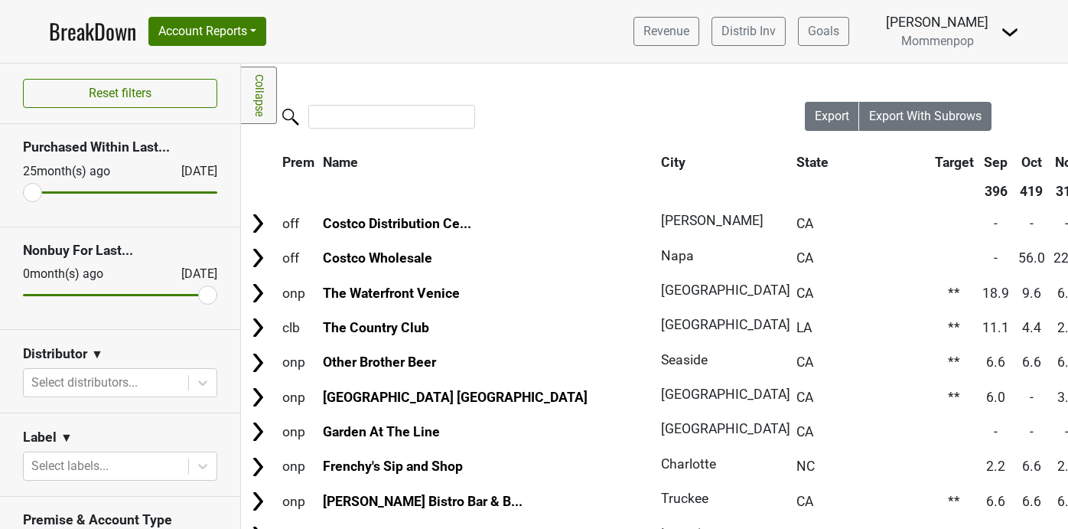
scroll to position [138, 0]
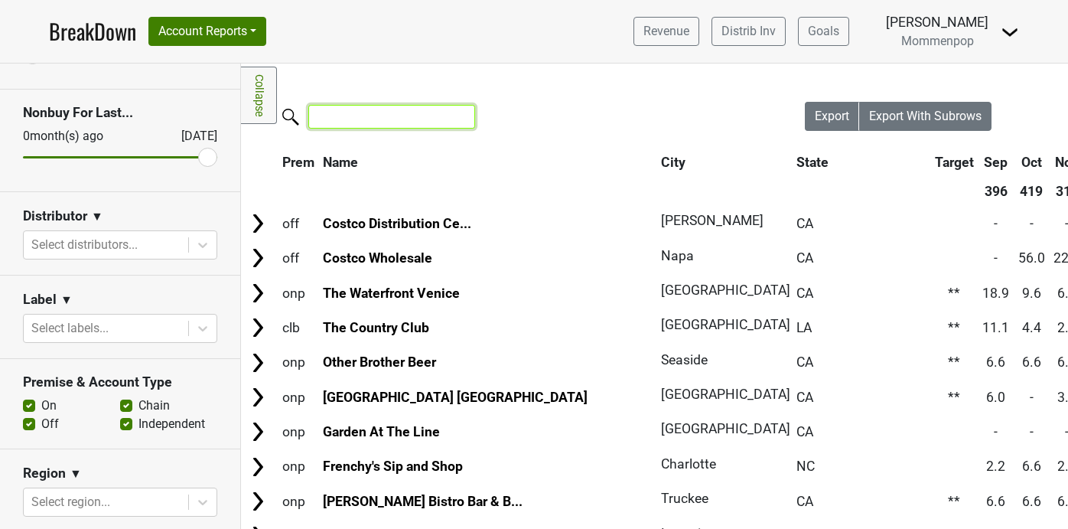
click at [369, 120] on input "search" at bounding box center [391, 117] width 167 height 24
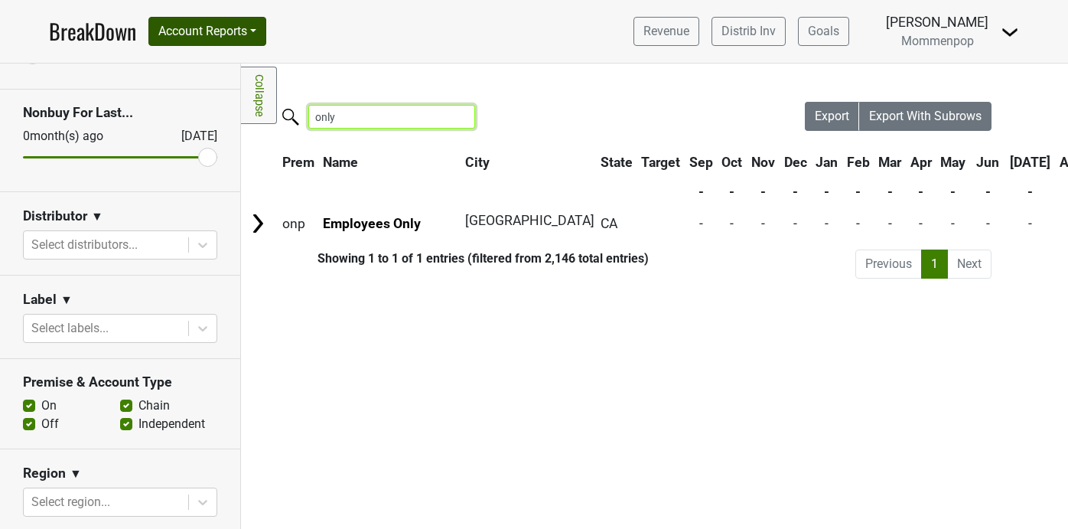
type input "only"
click at [255, 31] on button "Account Reports" at bounding box center [207, 31] width 118 height 29
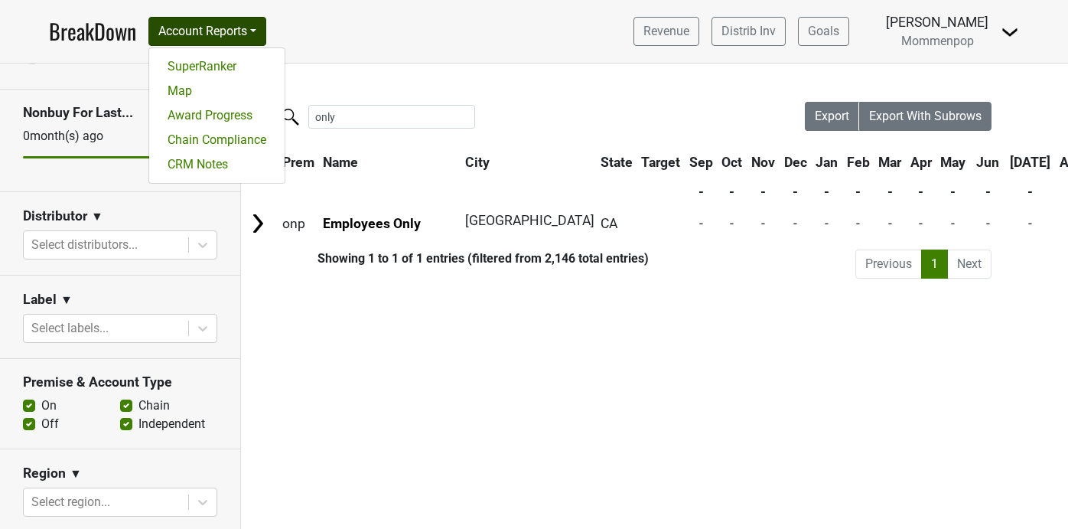
click at [1010, 32] on img at bounding box center [1009, 32] width 18 height 18
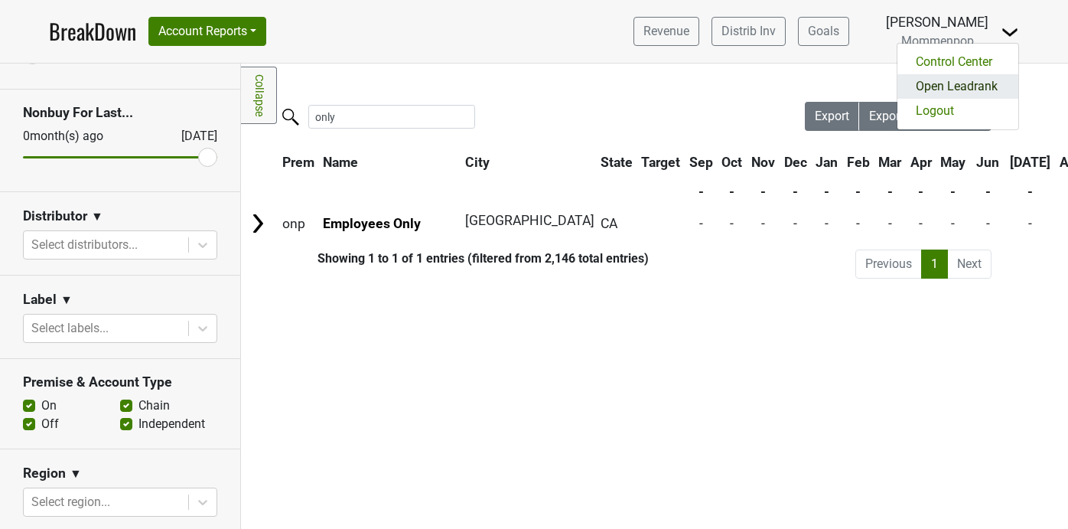
click at [970, 89] on link "Open Leadrank" at bounding box center [957, 86] width 121 height 24
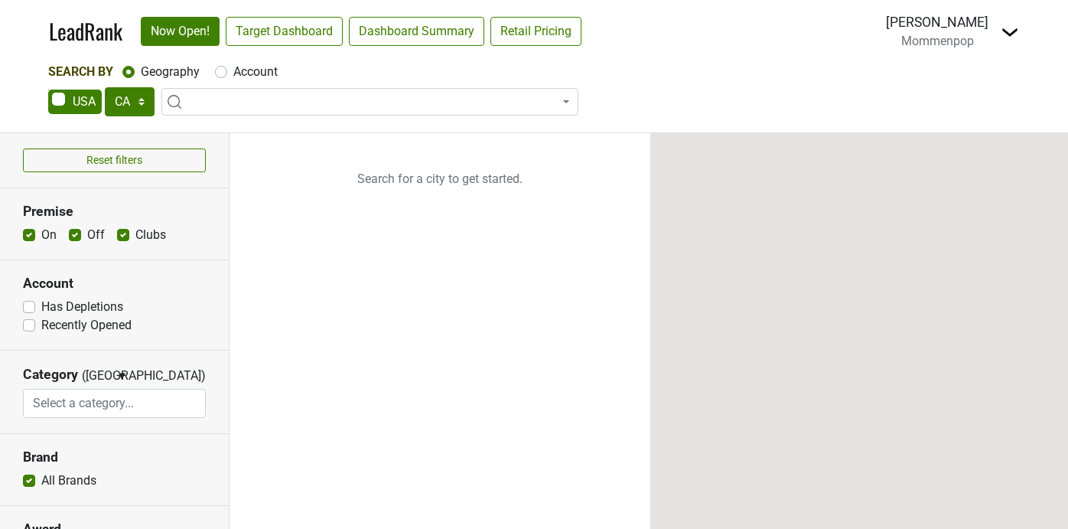
select select "CA"
select select
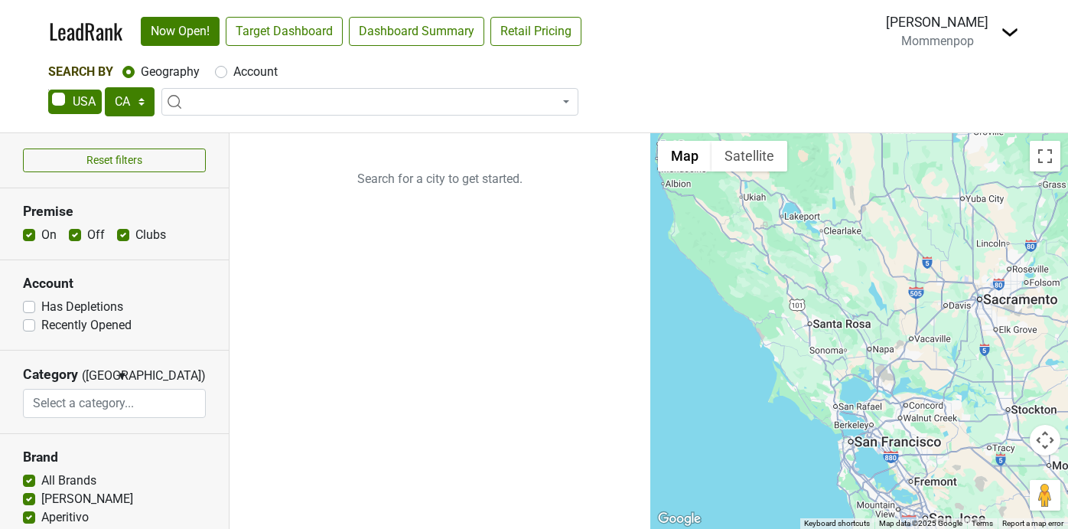
click at [233, 73] on label "Account" at bounding box center [255, 72] width 44 height 18
click at [220, 73] on input "Account" at bounding box center [221, 70] width 12 height 15
radio input "true"
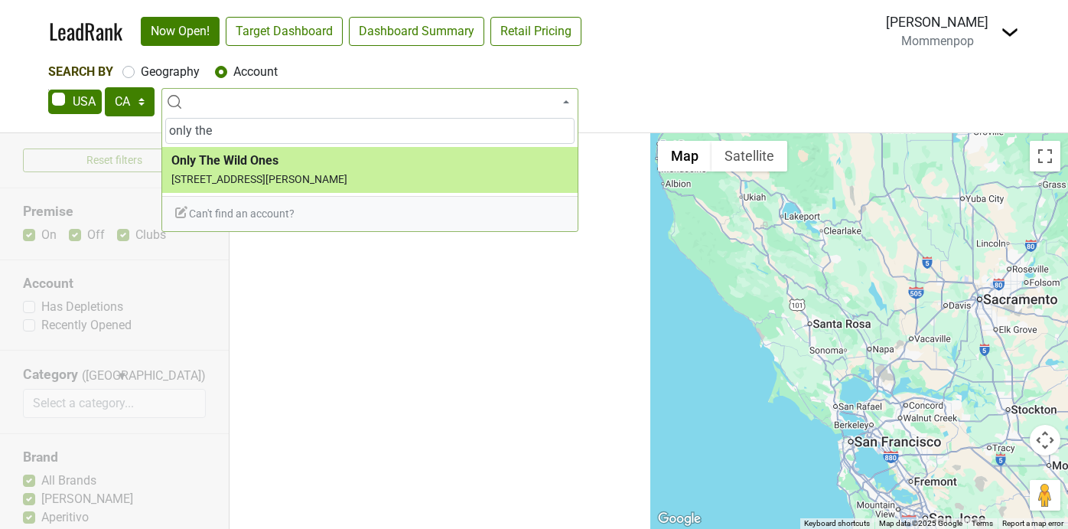
type input "only the"
select select "124463015"
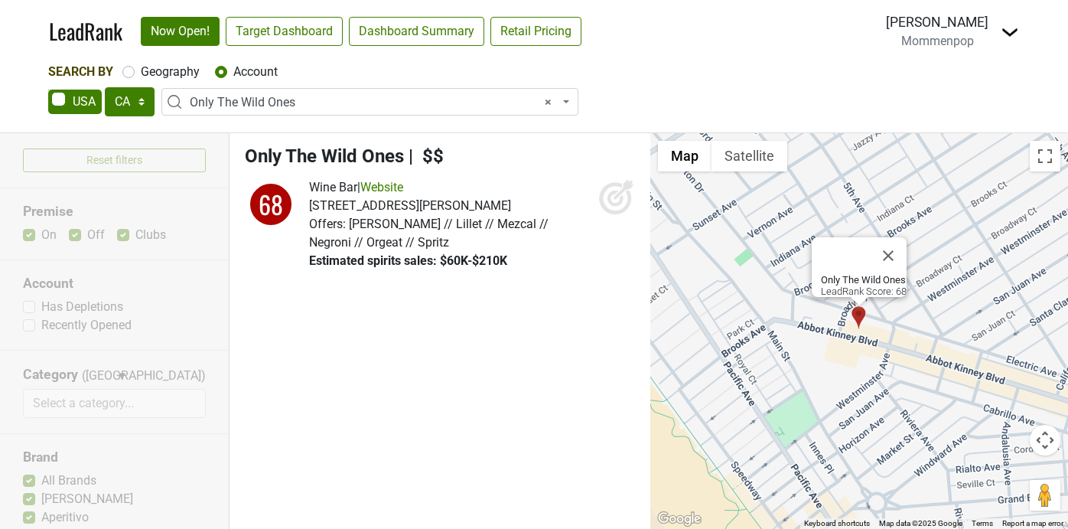
click at [340, 103] on span "× Only The Wild Ones" at bounding box center [374, 102] width 369 height 18
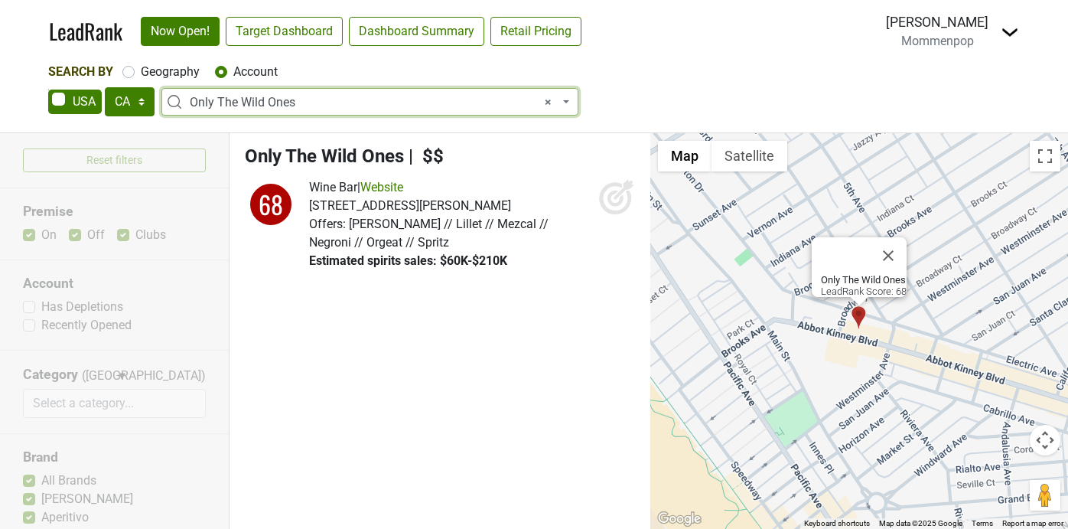
click at [340, 103] on span "× Only The Wild Ones" at bounding box center [374, 102] width 369 height 18
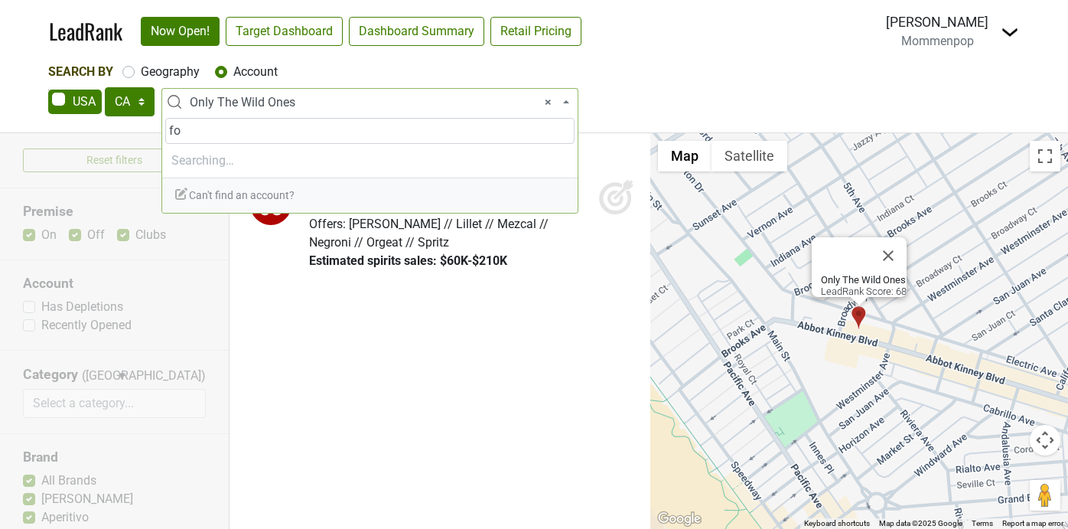
type input "f"
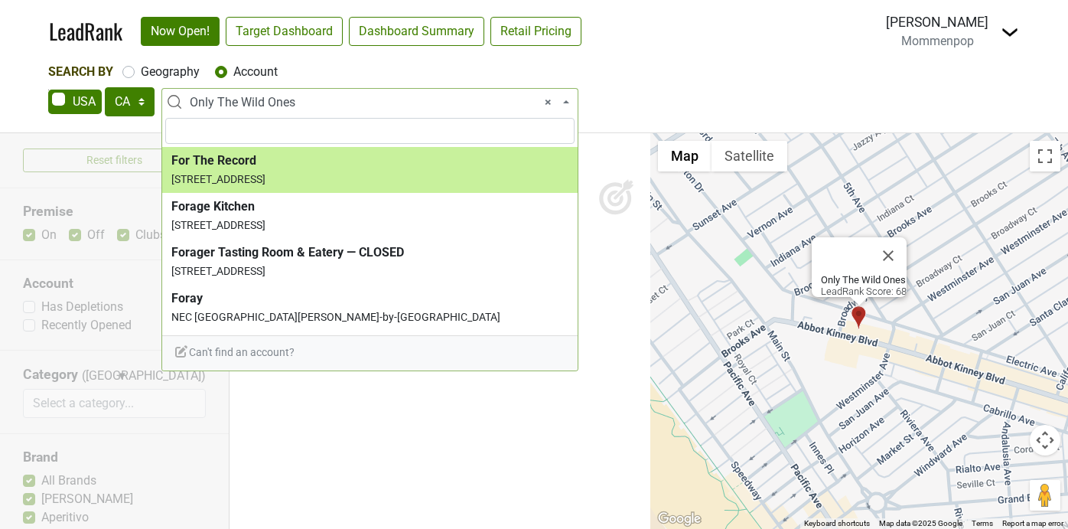
click at [619, 104] on div "AK AL AR AZ CA CO CT DC DE FL [GEOGRAPHIC_DATA] HI IA ID IL IN KS [GEOGRAPHIC_D…" at bounding box center [533, 103] width 971 height 32
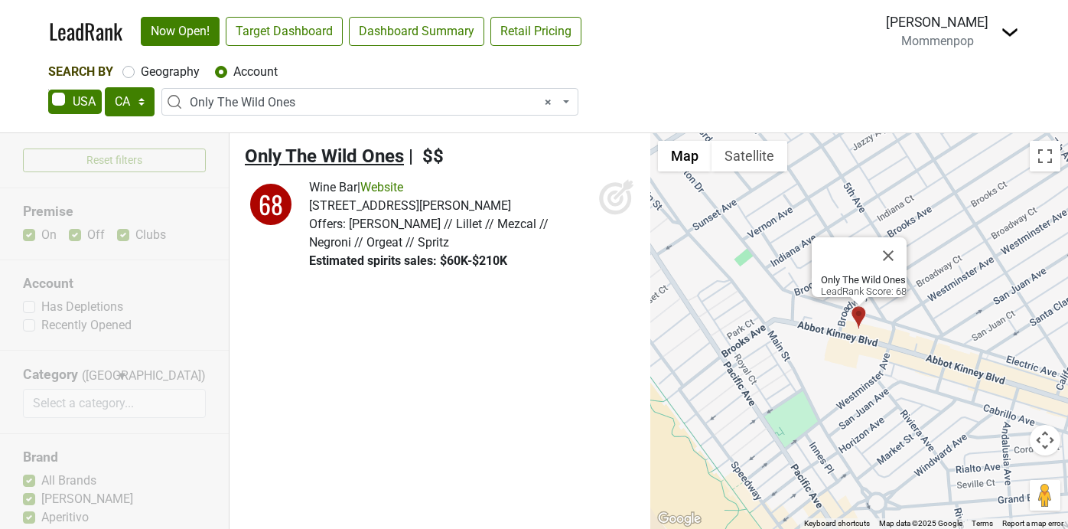
click at [322, 153] on span "Only The Wild Ones" at bounding box center [324, 155] width 159 height 21
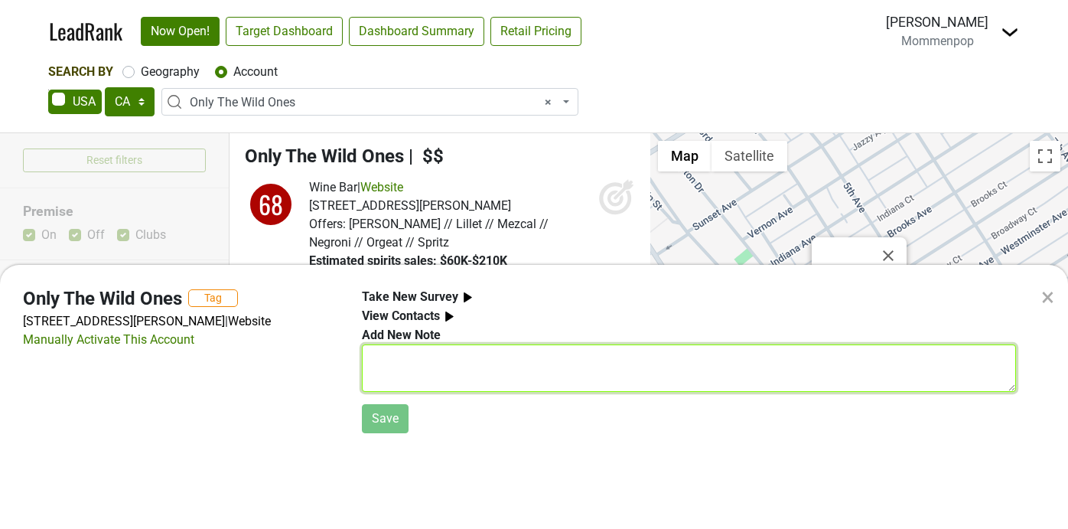
click at [466, 360] on textarea at bounding box center [689, 367] width 654 height 47
type textarea "w"
type textarea "G"
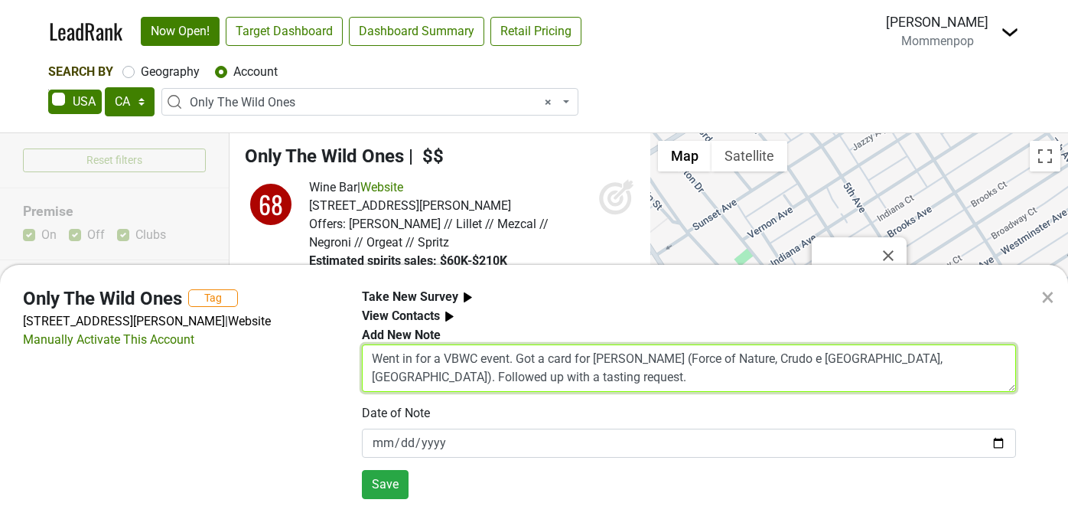
type textarea "Went in for a VBWC event. Got a card for [PERSON_NAME] (Force of Nature, Crudo …"
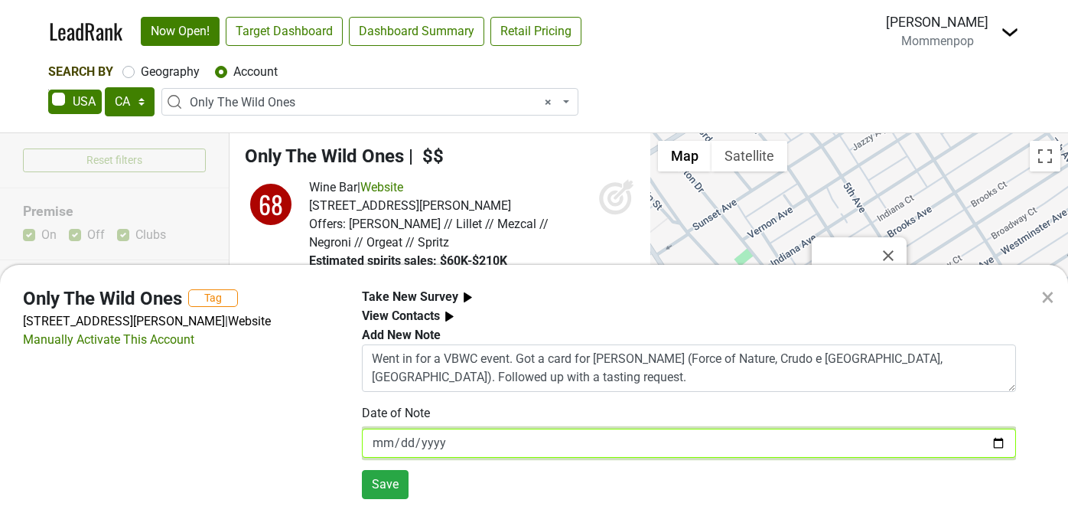
click at [1000, 436] on input "[DATE]" at bounding box center [689, 442] width 654 height 29
type input "[DATE]"
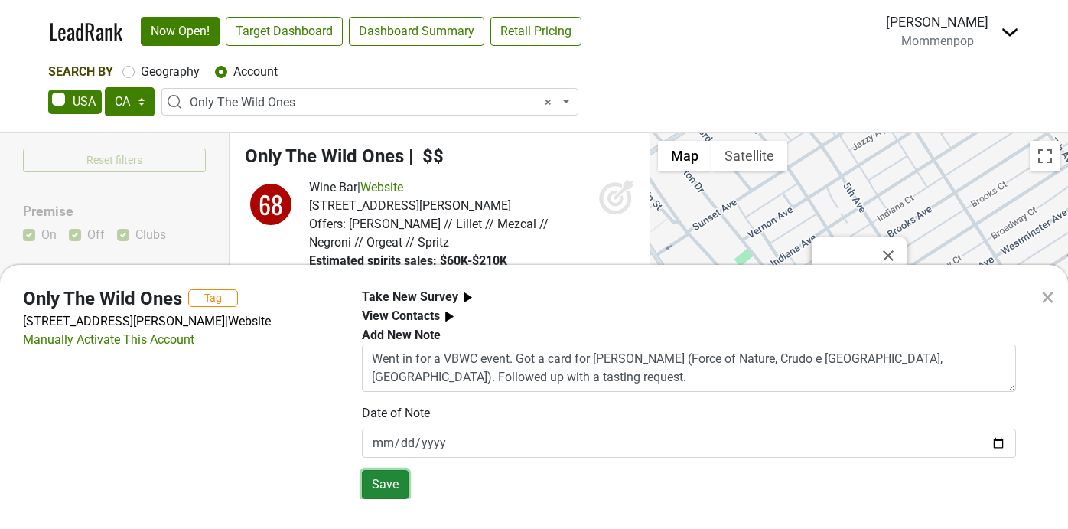
click at [391, 482] on button "Save" at bounding box center [385, 484] width 47 height 29
